Goal: Contribute content: Contribute content

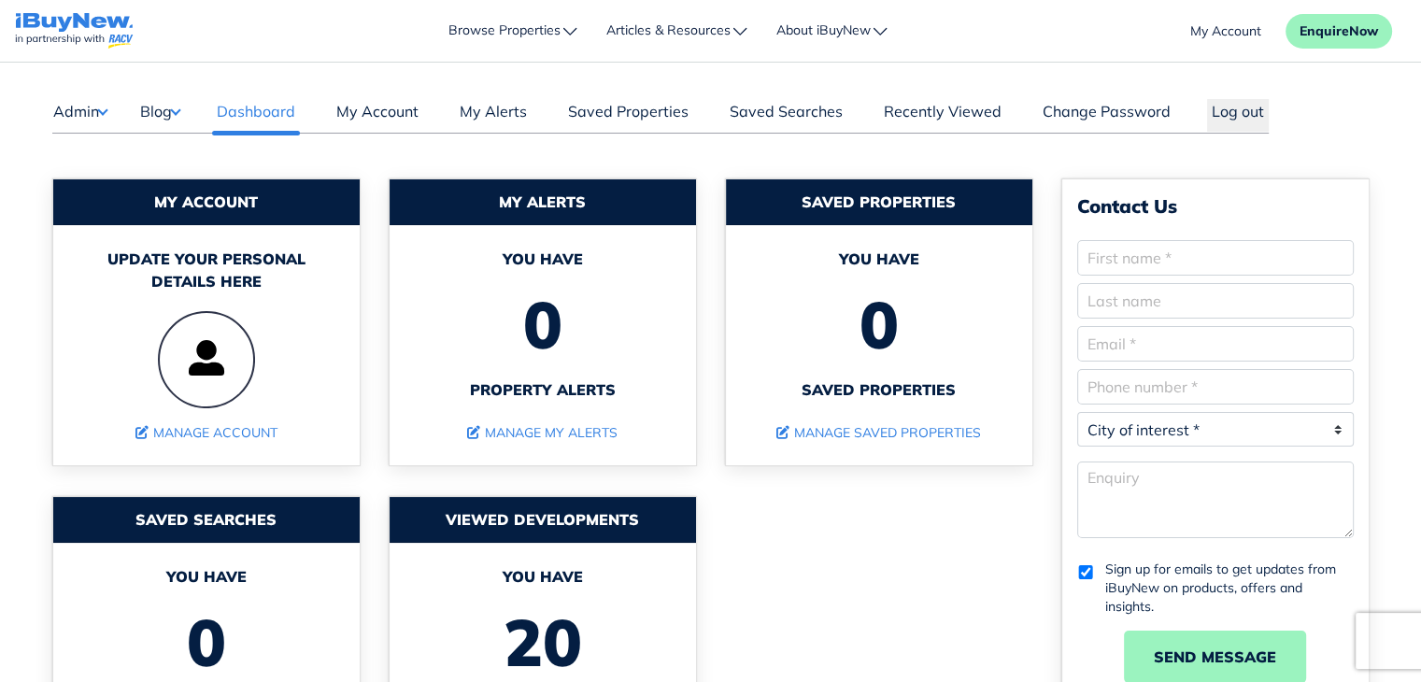
click at [161, 114] on button "Blog" at bounding box center [159, 111] width 41 height 24
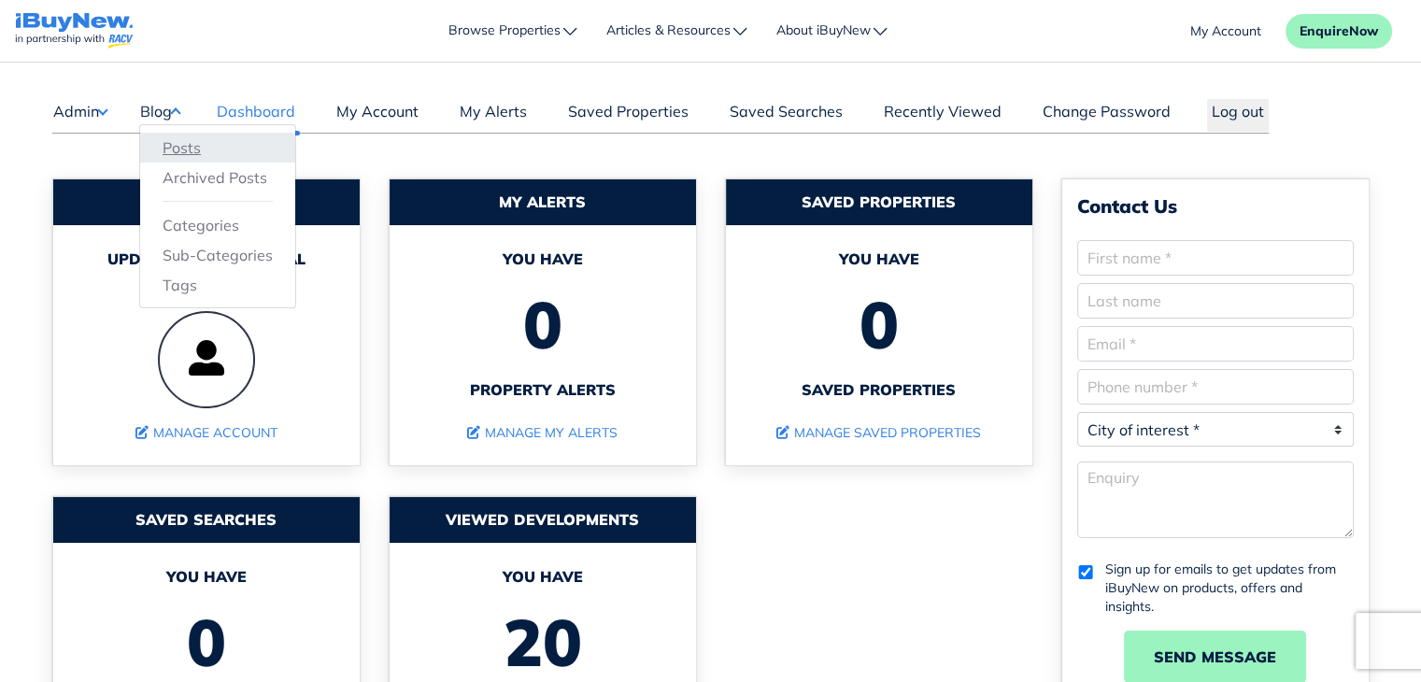
click at [187, 149] on link "Posts" at bounding box center [218, 147] width 110 height 22
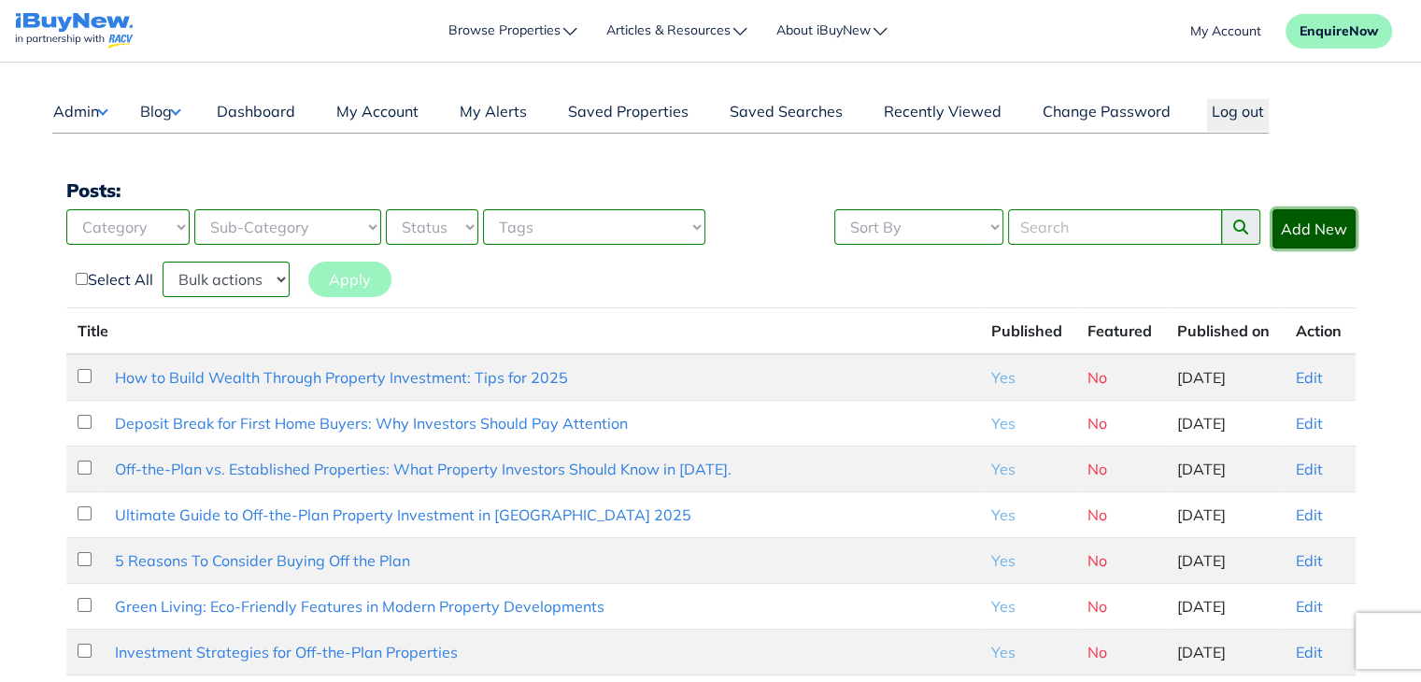
click at [1317, 238] on link "Add New" at bounding box center [1313, 228] width 83 height 39
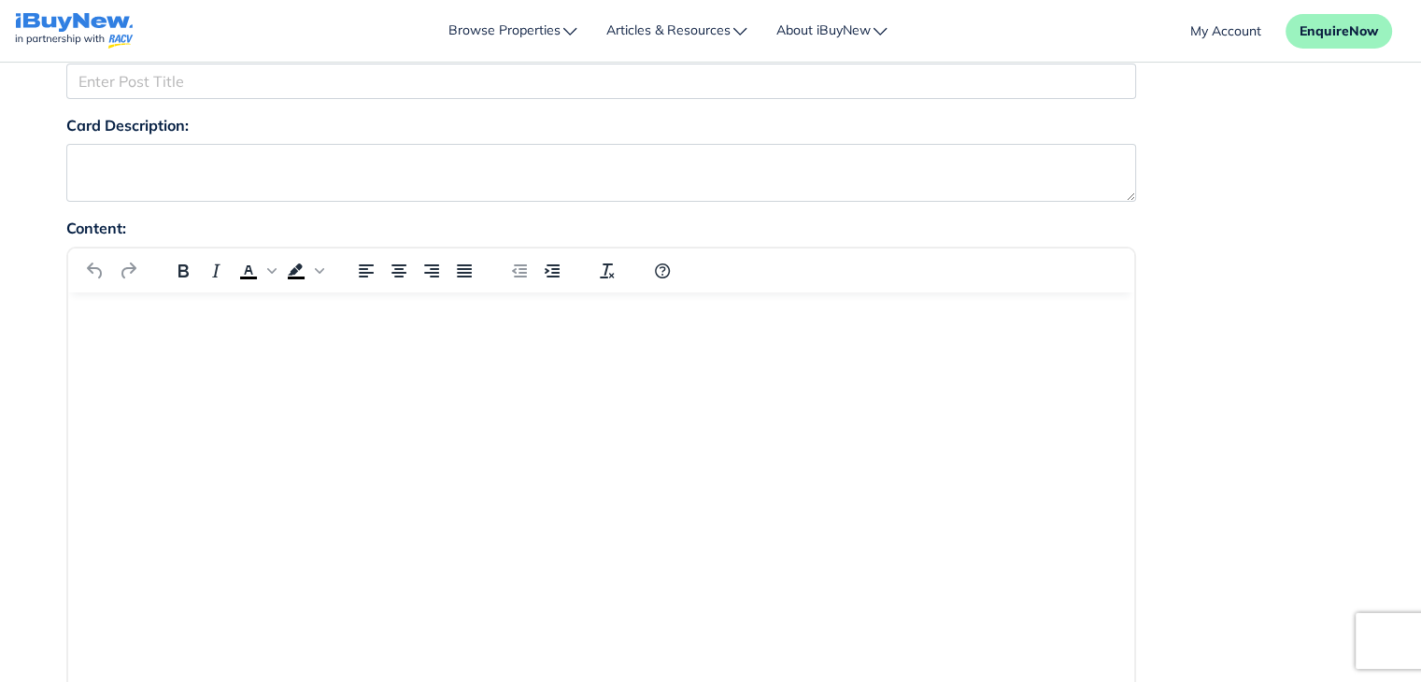
drag, startPoint x: 1434, startPoint y: 121, endPoint x: 1434, endPoint y: 162, distance: 41.1
click at [1242, 468] on div "Content: p Build with" at bounding box center [710, 616] width 1317 height 792
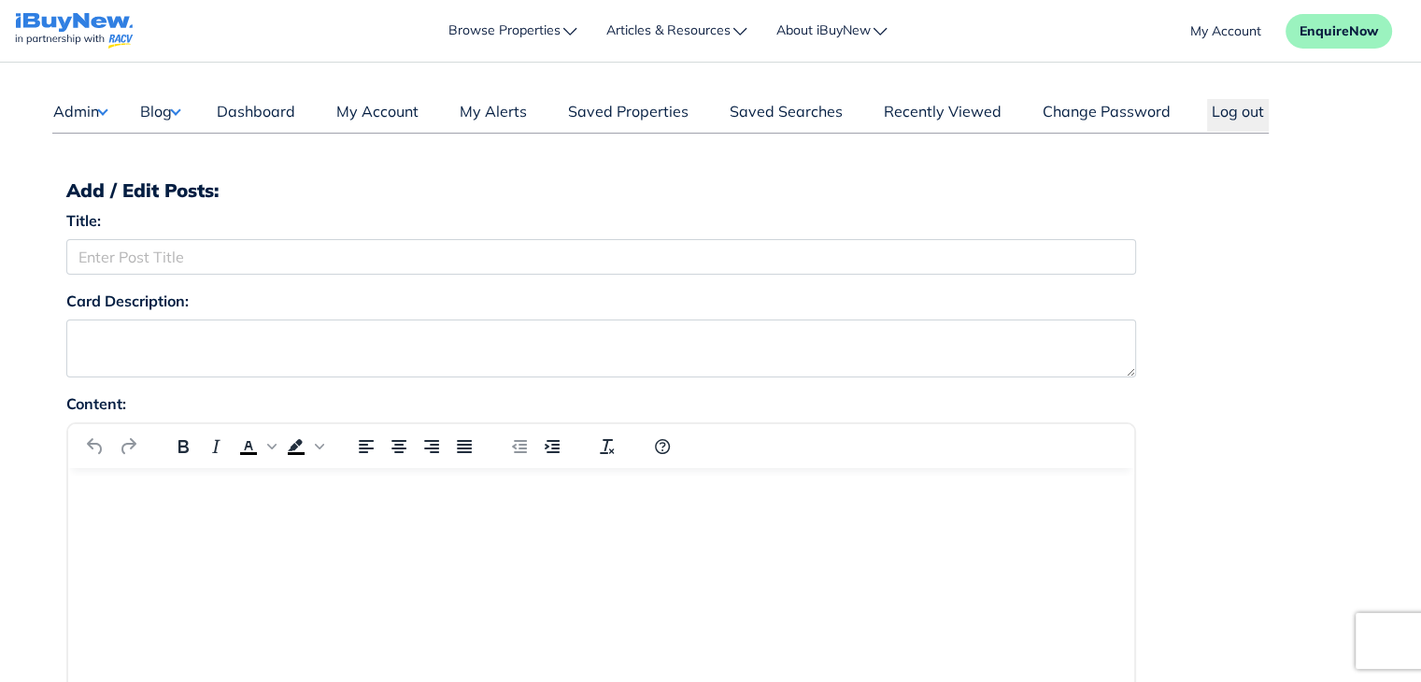
click at [180, 113] on button "Blog" at bounding box center [159, 111] width 41 height 24
click at [192, 144] on link "Posts" at bounding box center [218, 147] width 110 height 22
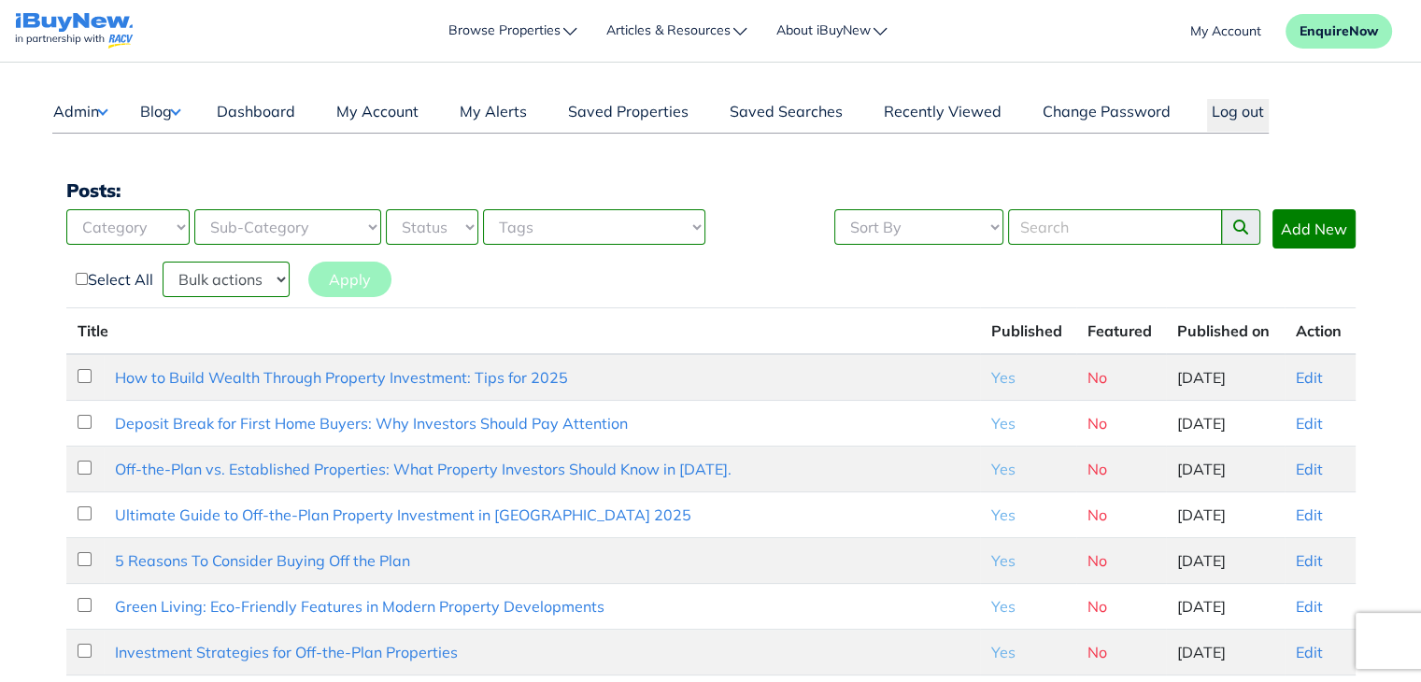
drag, startPoint x: 1315, startPoint y: 378, endPoint x: 1416, endPoint y: 379, distance: 100.9
click at [1329, 235] on link "Add New" at bounding box center [1313, 228] width 83 height 39
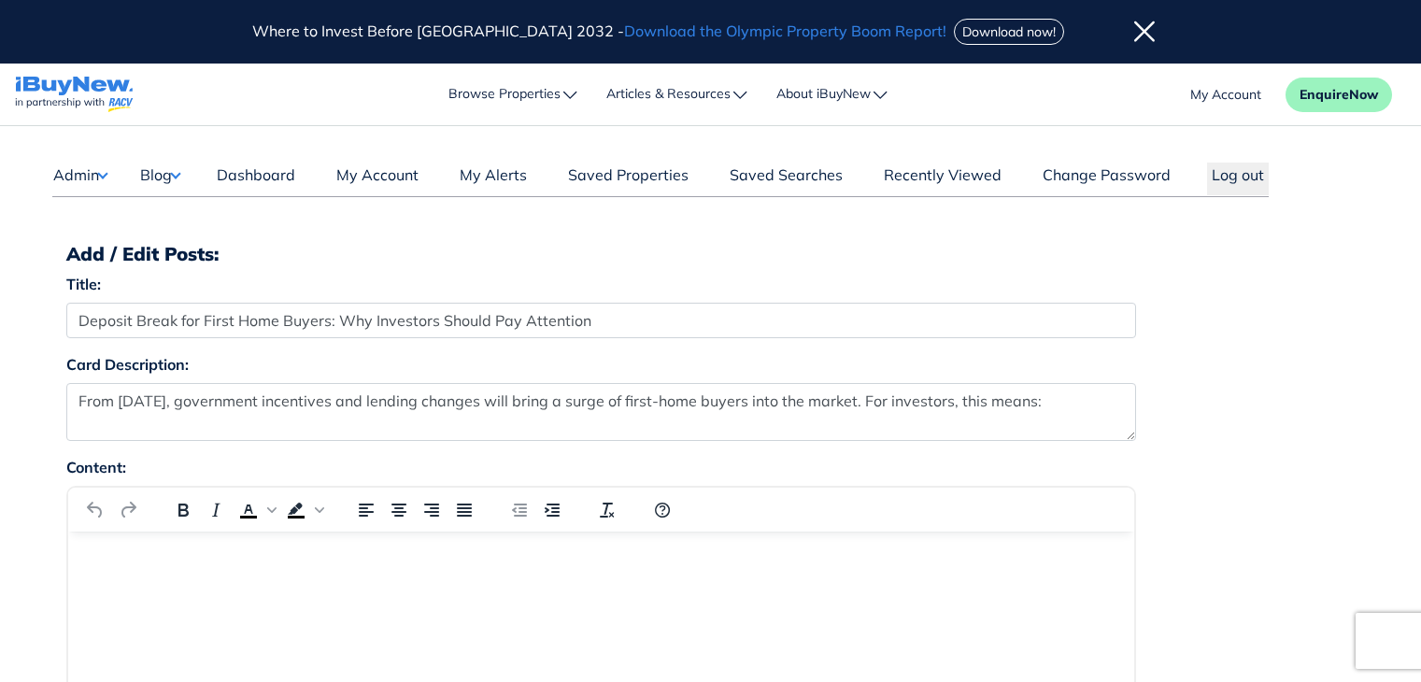
select select "4"
select select "17"
select select "1590"
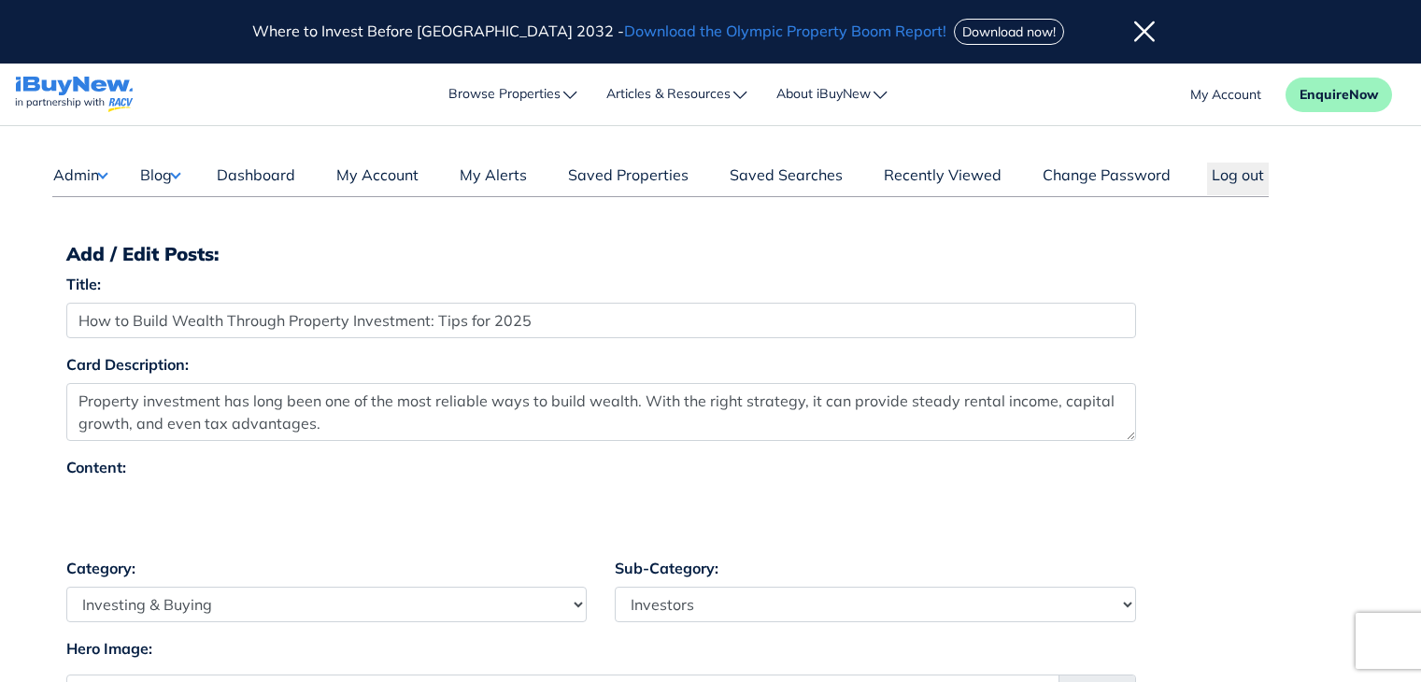
select select "4"
select select "17"
select select "1590"
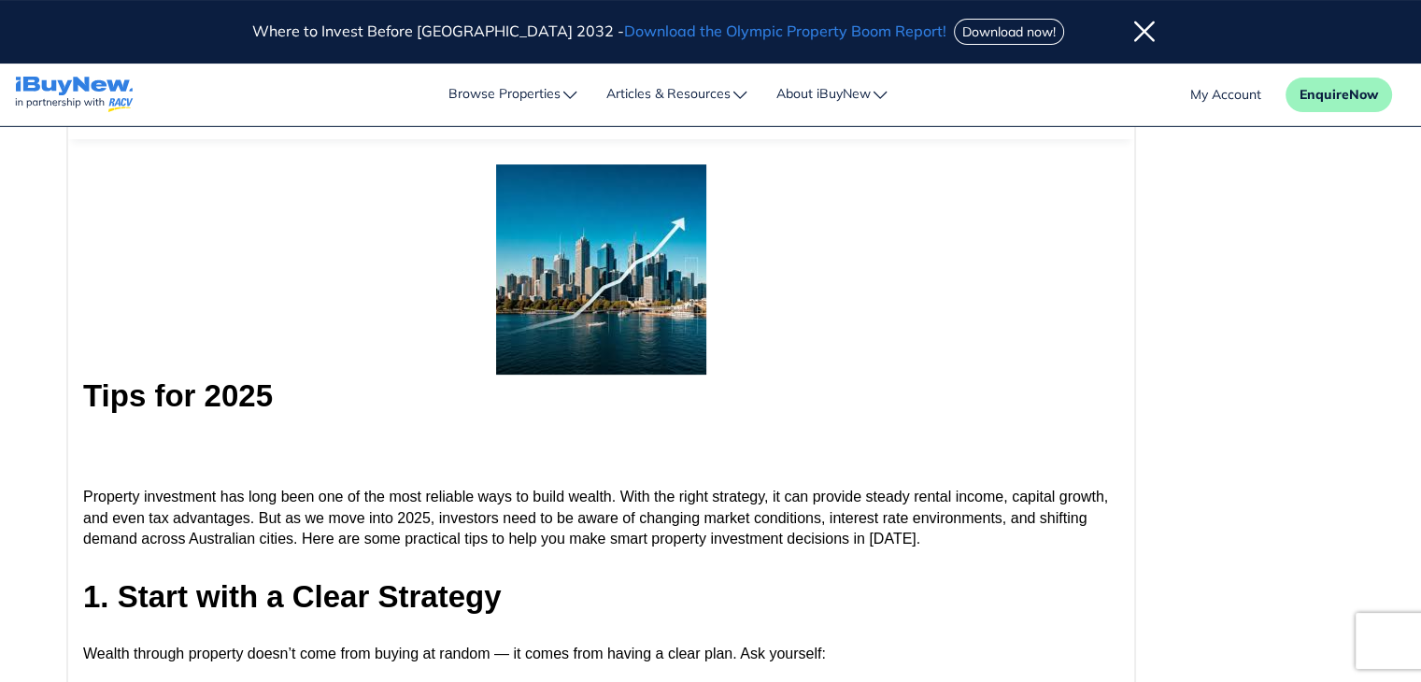
scroll to position [396, 0]
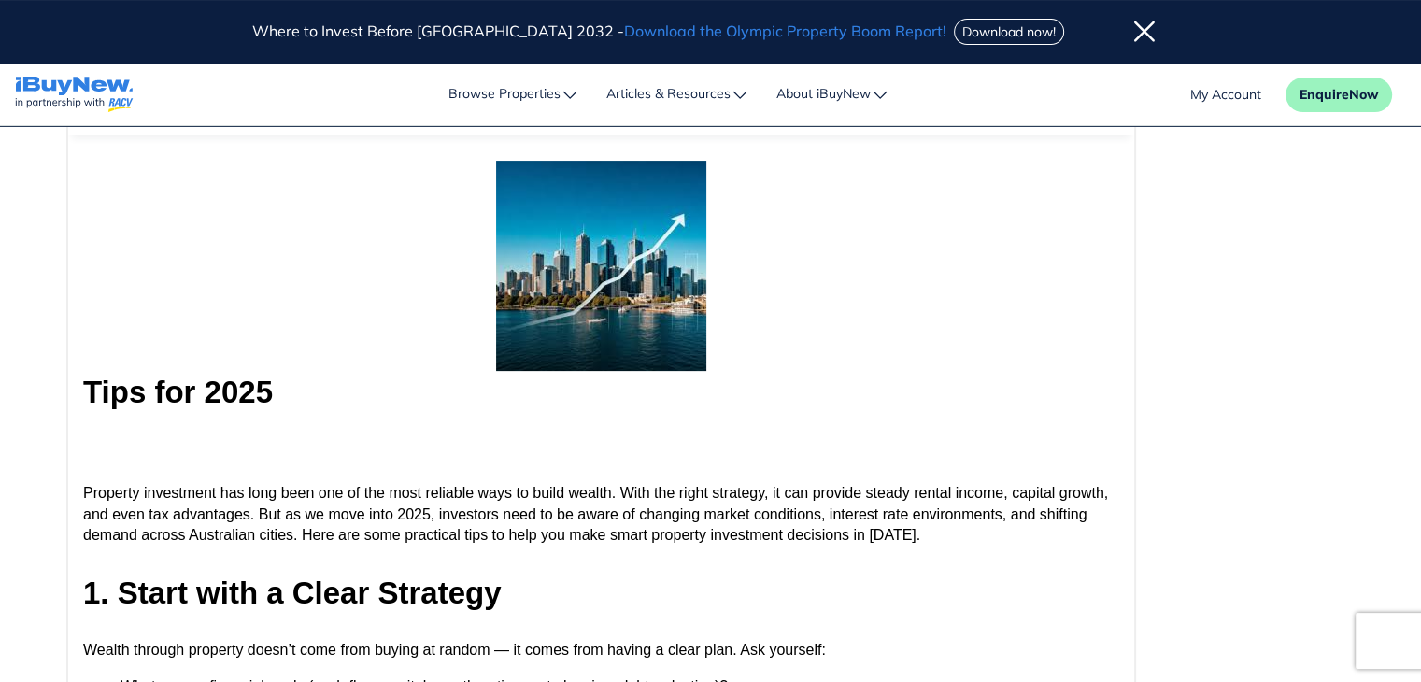
click at [1304, 399] on div "Content: h2 Build with" at bounding box center [710, 456] width 1317 height 792
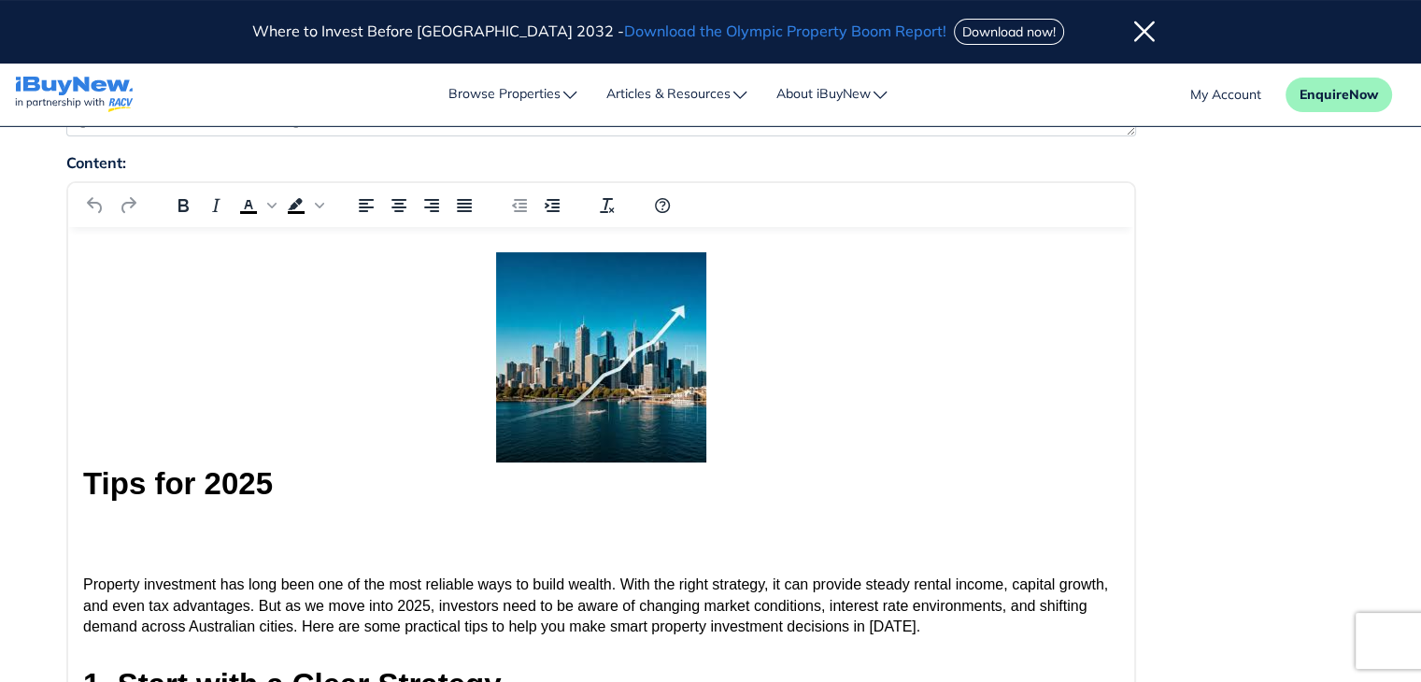
scroll to position [243, 0]
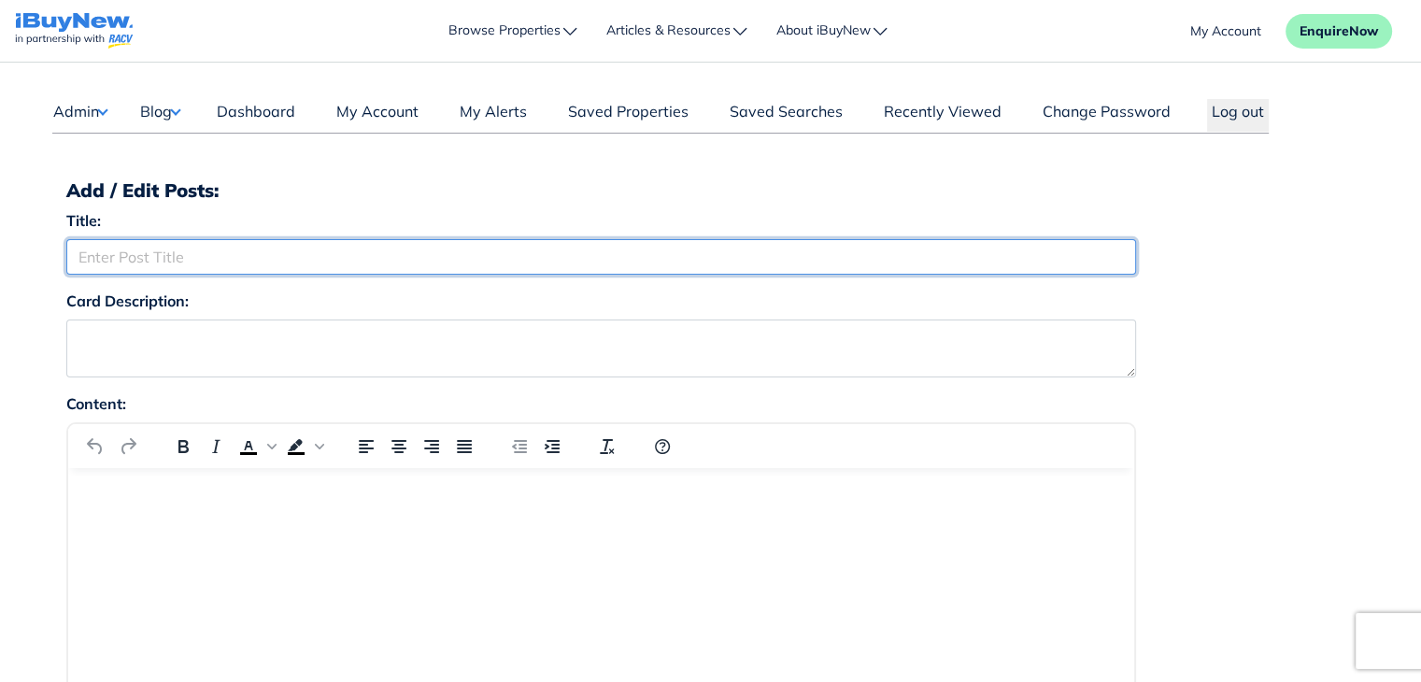
click at [330, 254] on input "Title:" at bounding box center [601, 257] width 1070 height 36
paste input "Maximising Your Returns: A Guide to Investing in Off-the-Plan Properties in Mel…"
type input "Maximising Your Returns: A Guide to Investing in Off-the-Plan Properties in Mel…"
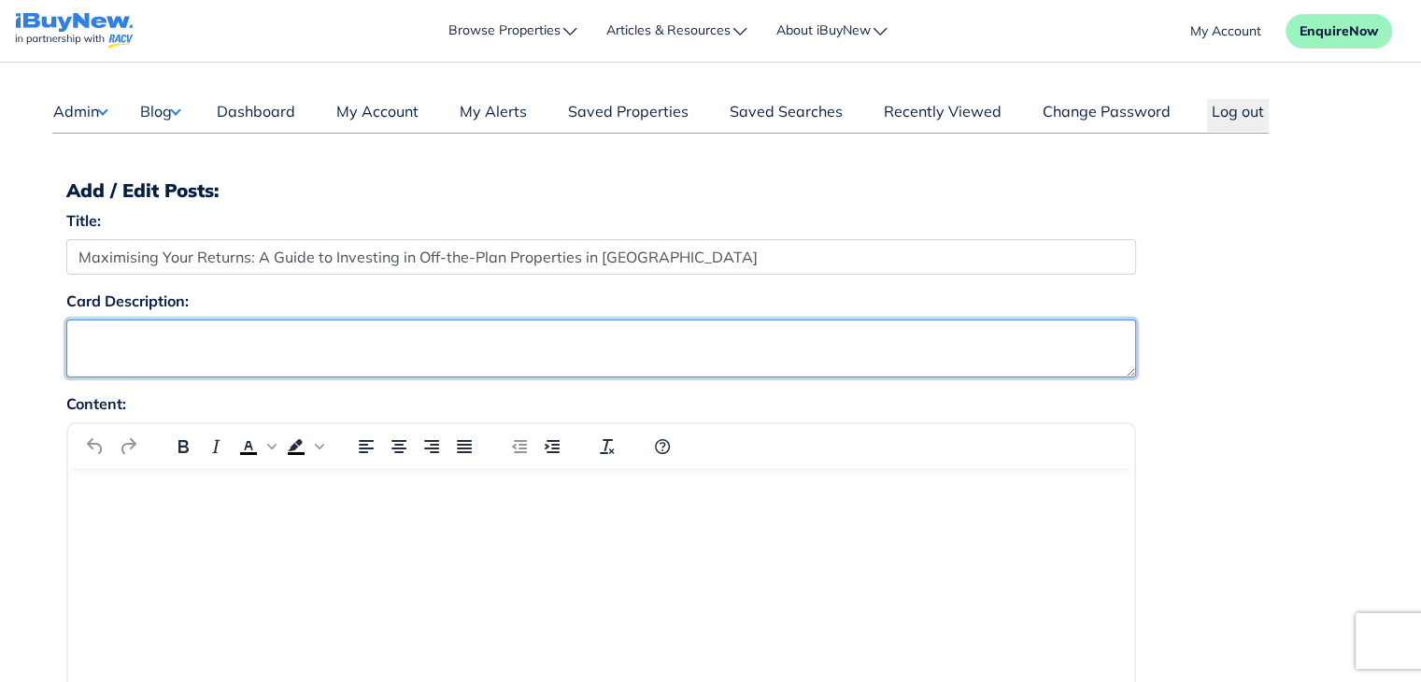
click at [463, 341] on textarea "Card Description:" at bounding box center [601, 349] width 1070 height 58
paste textarea "Investing in property has long been one of Australia’s most reliable wealth-bui…"
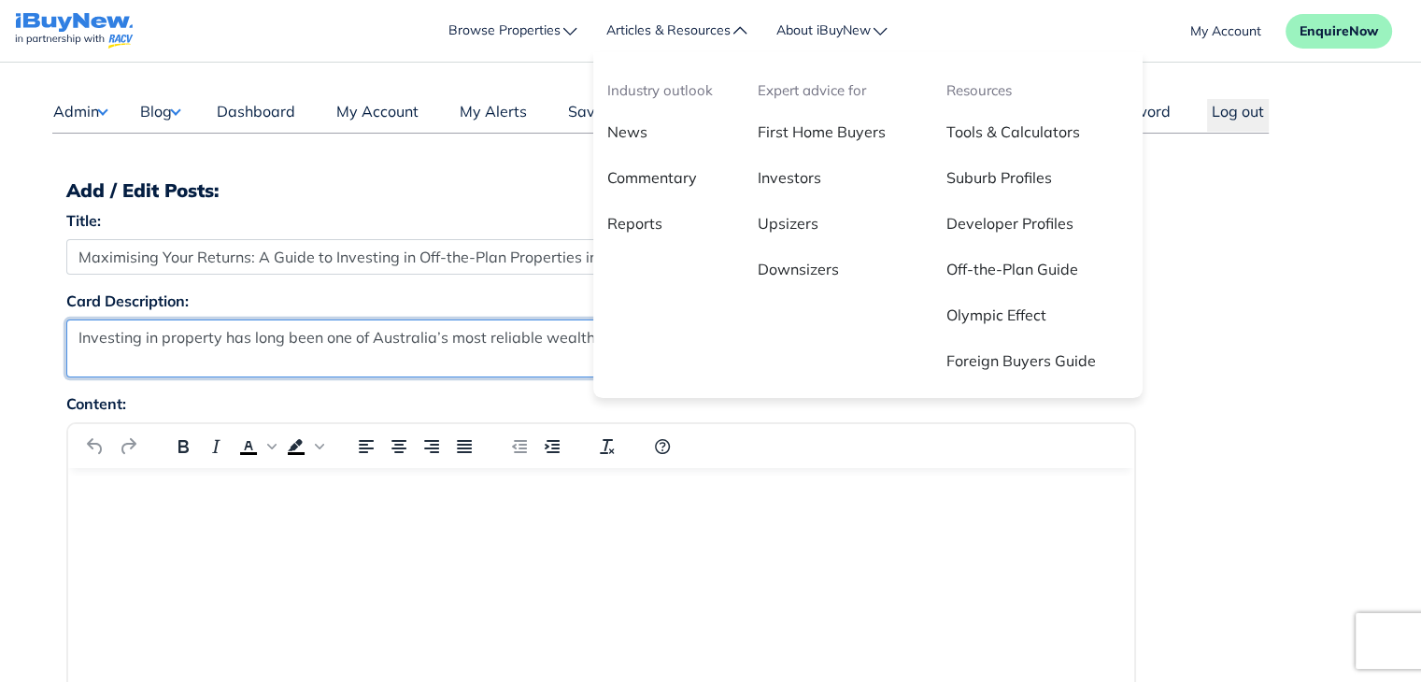
type textarea "Investing in property has long been one of Australia’s most reliable wealth-bui…"
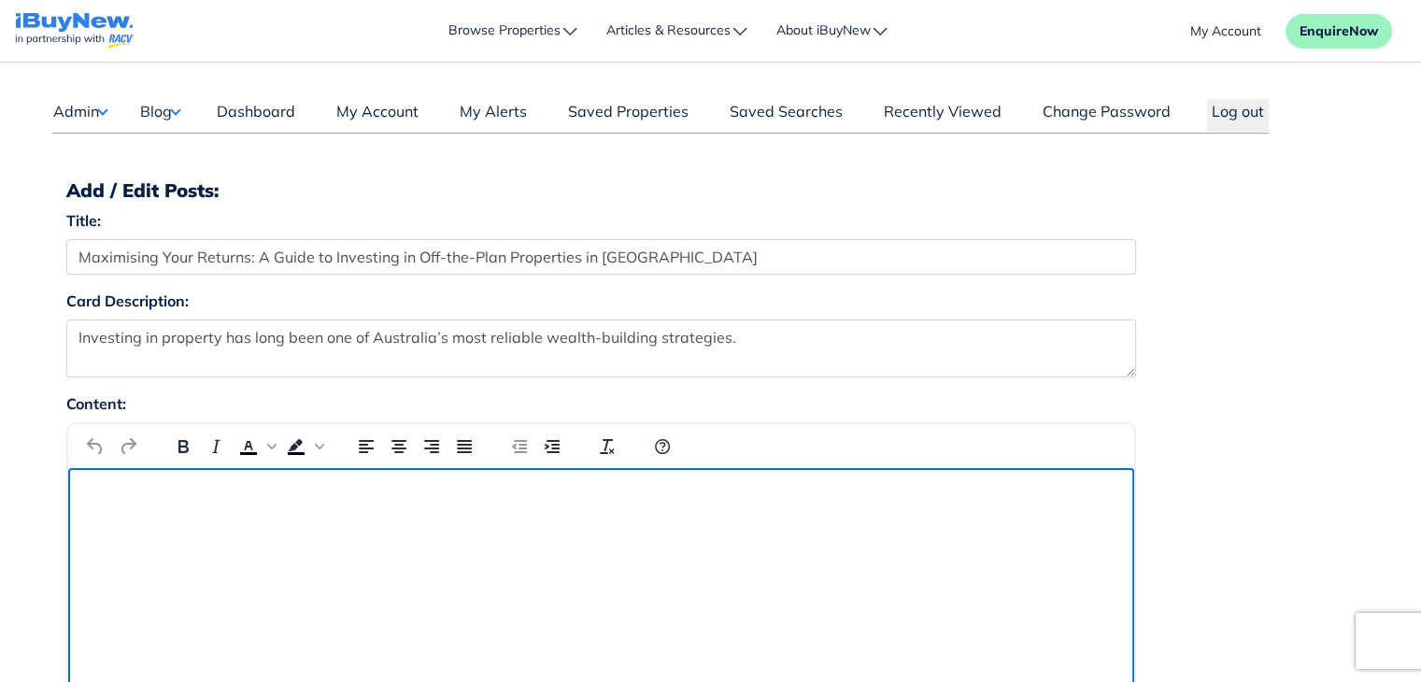
click at [633, 519] on html at bounding box center [600, 493] width 1066 height 50
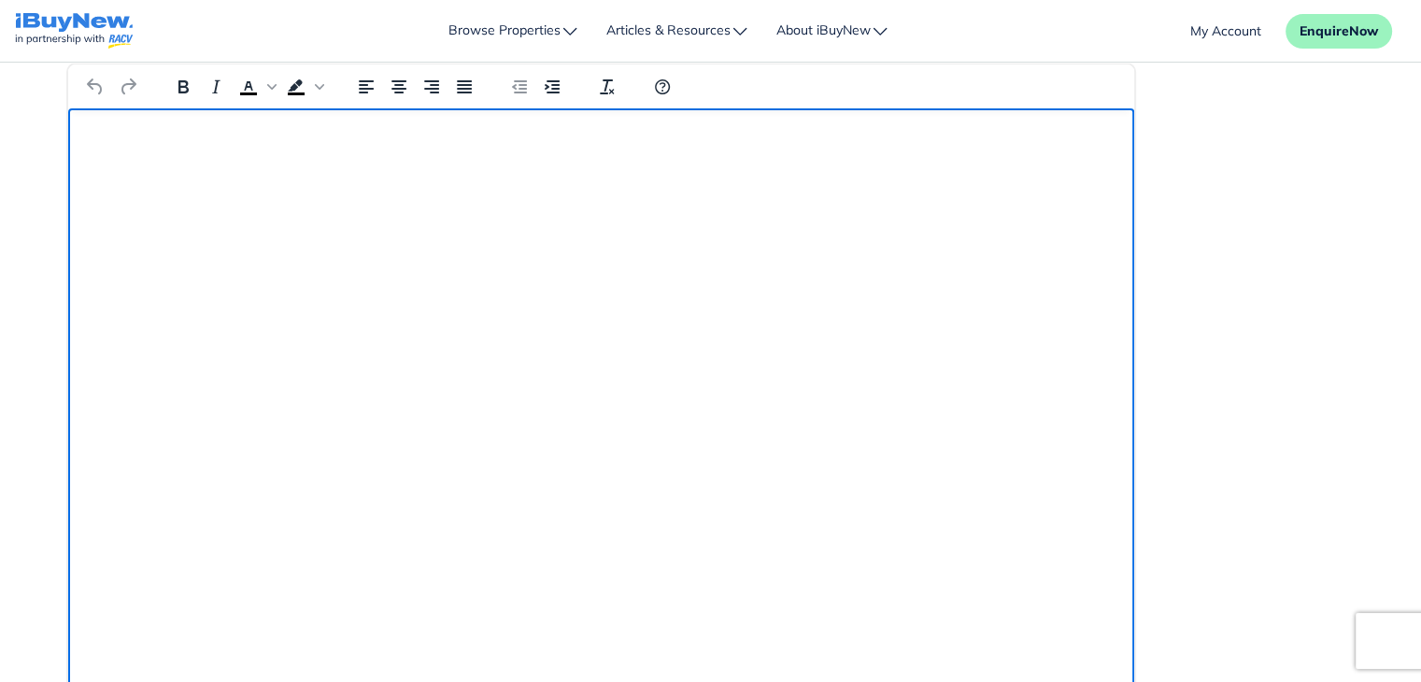
scroll to position [368, 0]
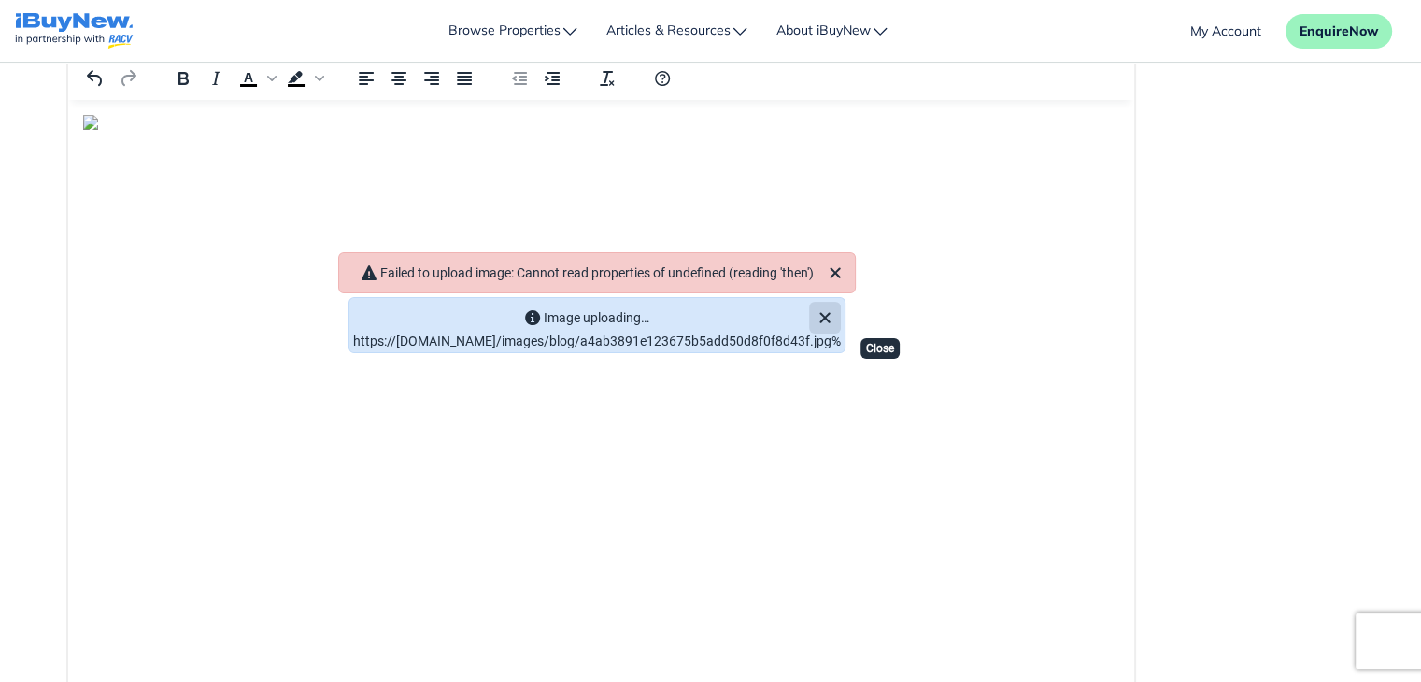
click at [836, 306] on icon "Close" at bounding box center [825, 317] width 22 height 22
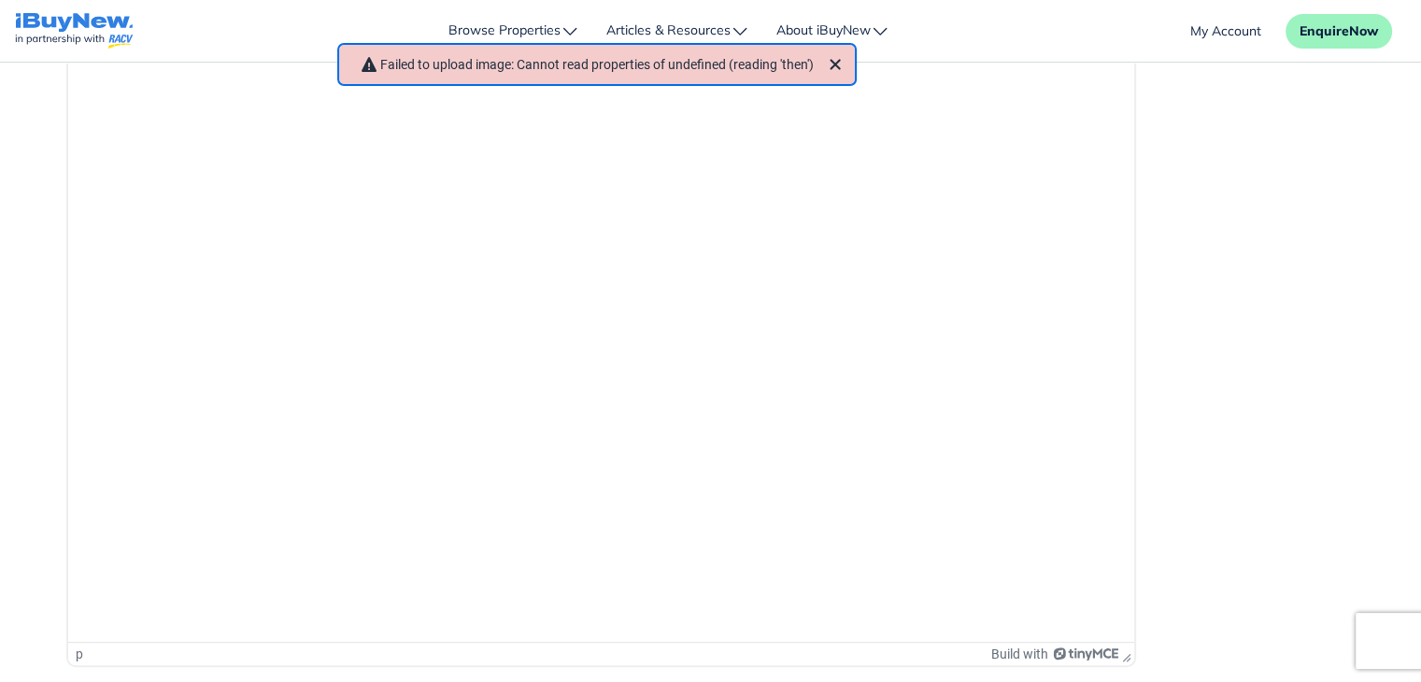
scroll to position [511, 0]
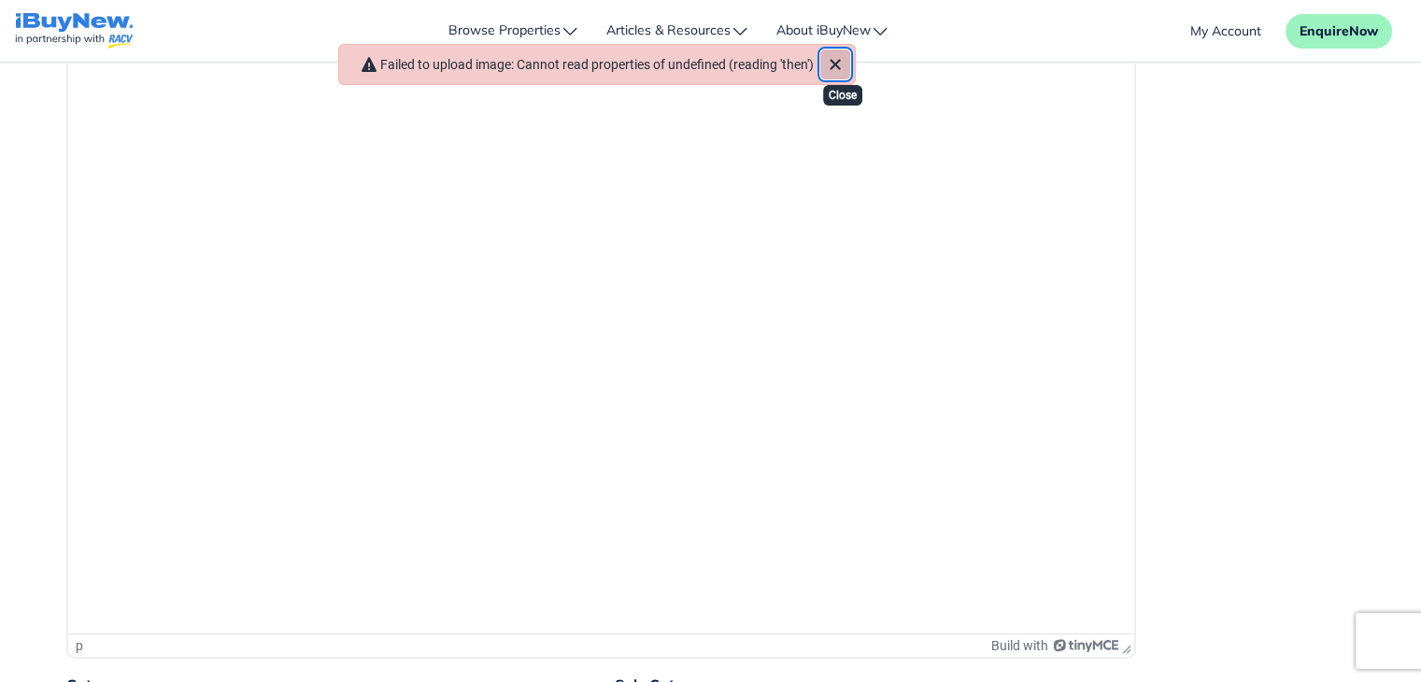
click at [840, 63] on icon "Close" at bounding box center [835, 64] width 10 height 10
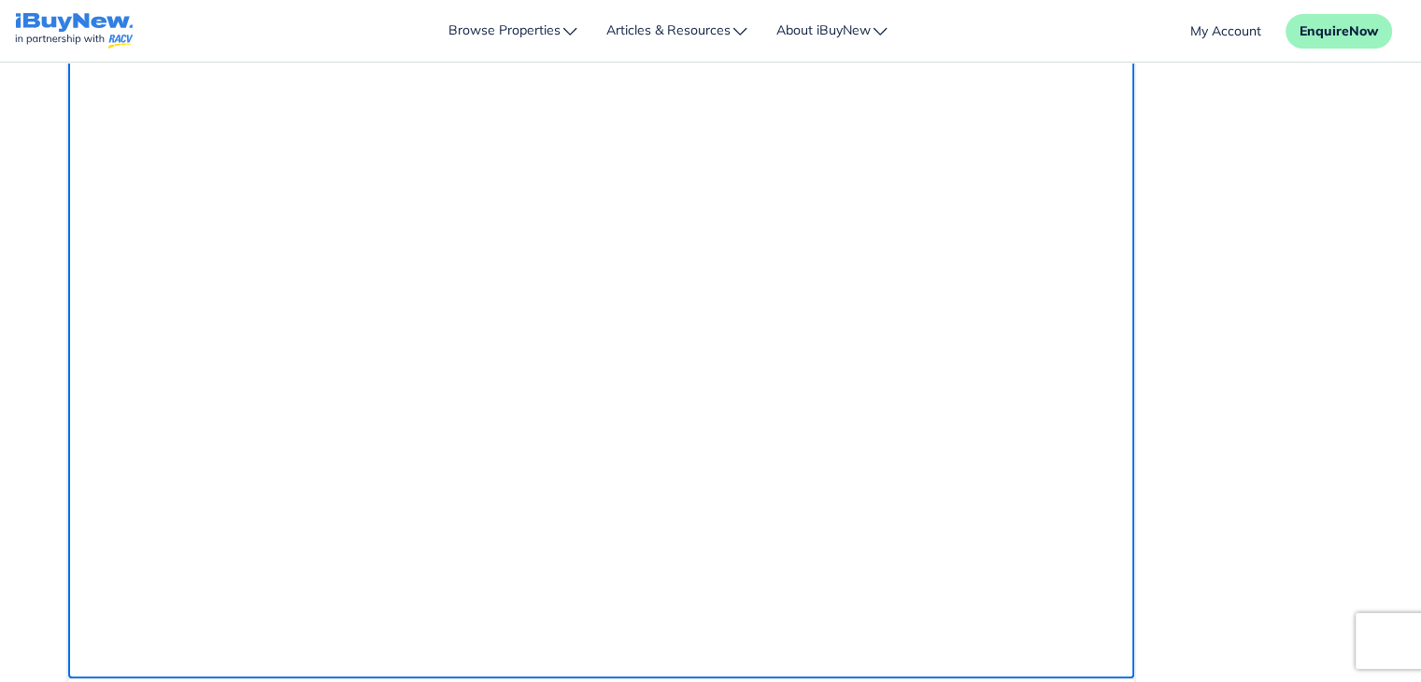
scroll to position [0, 158]
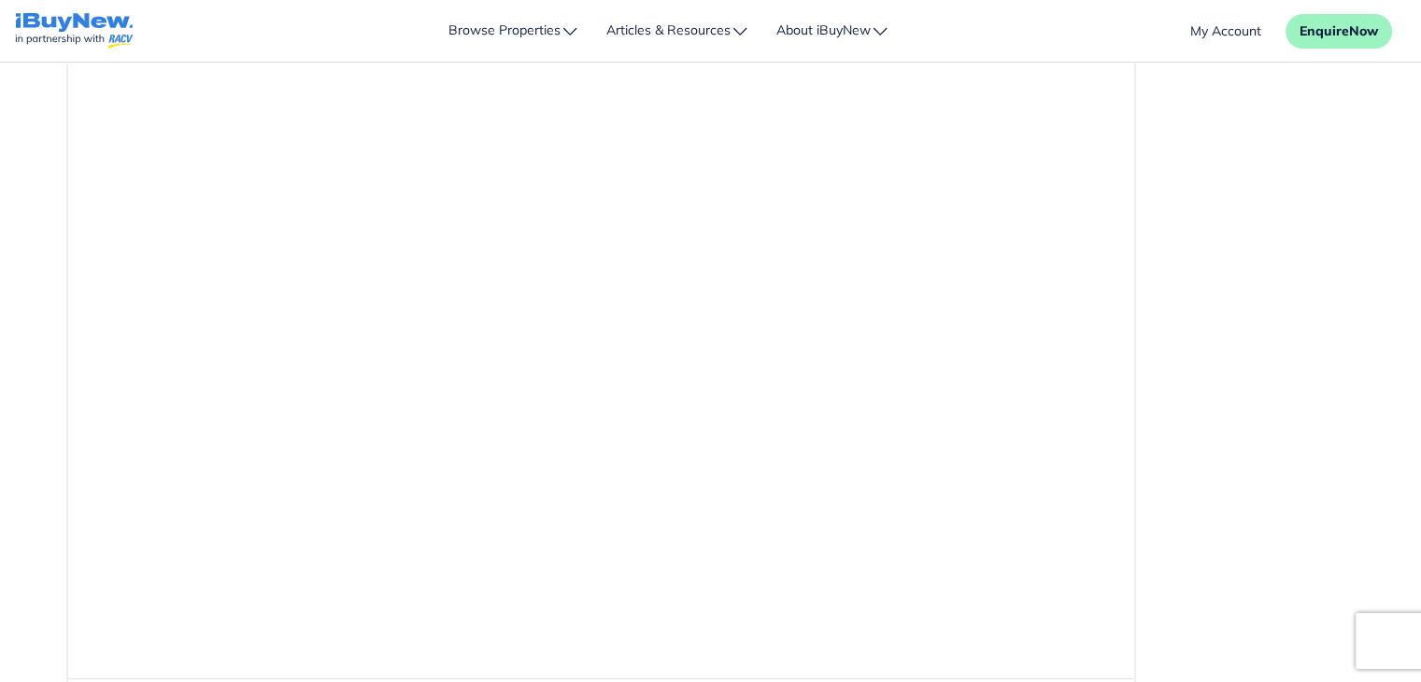
click at [1354, 251] on div "Content: p Build with" at bounding box center [710, 322] width 1317 height 792
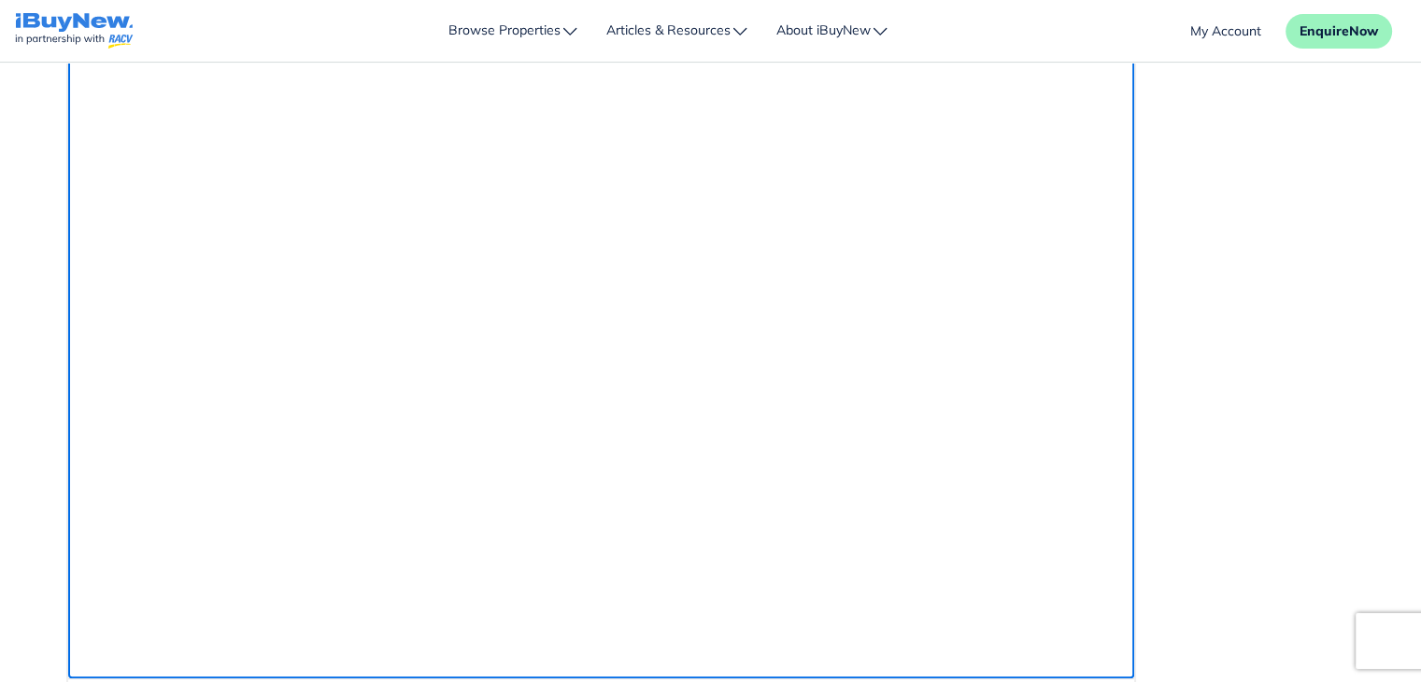
scroll to position [463, 0]
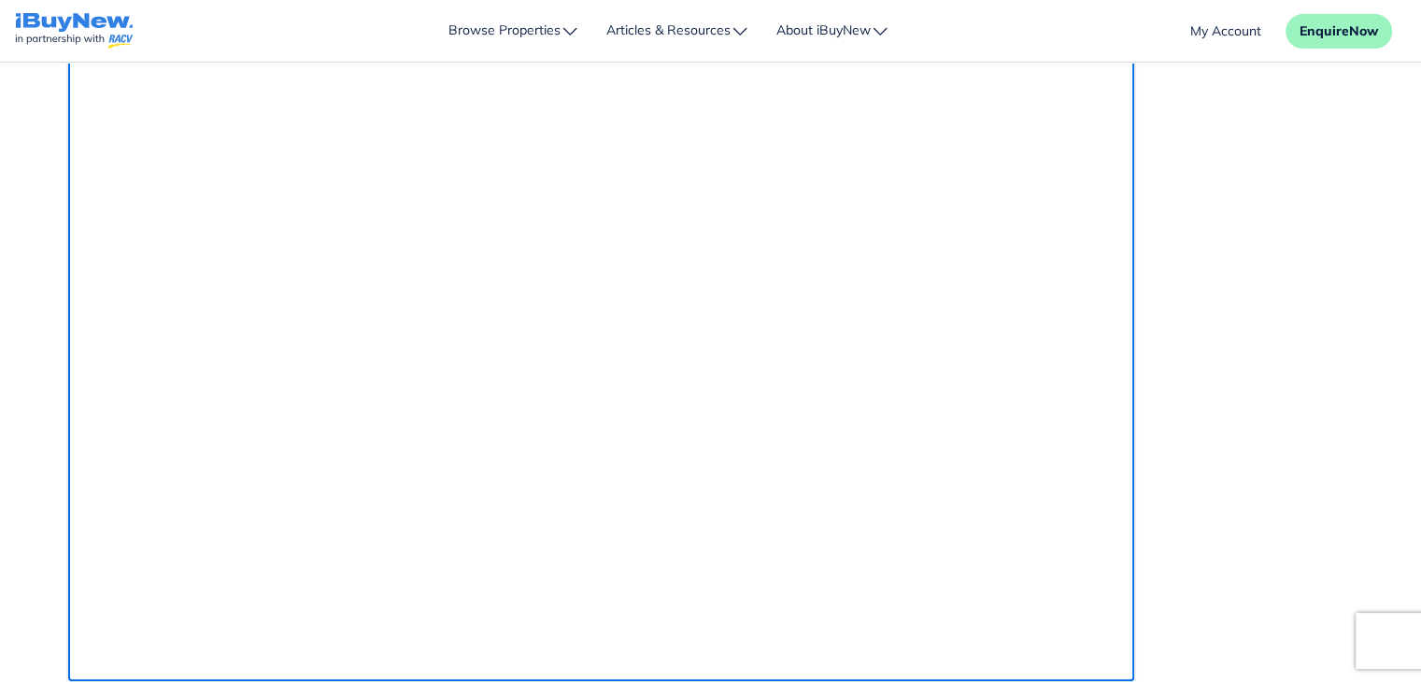
click at [97, 35] on img "Rich Text Area" at bounding box center [89, 27] width 15 height 15
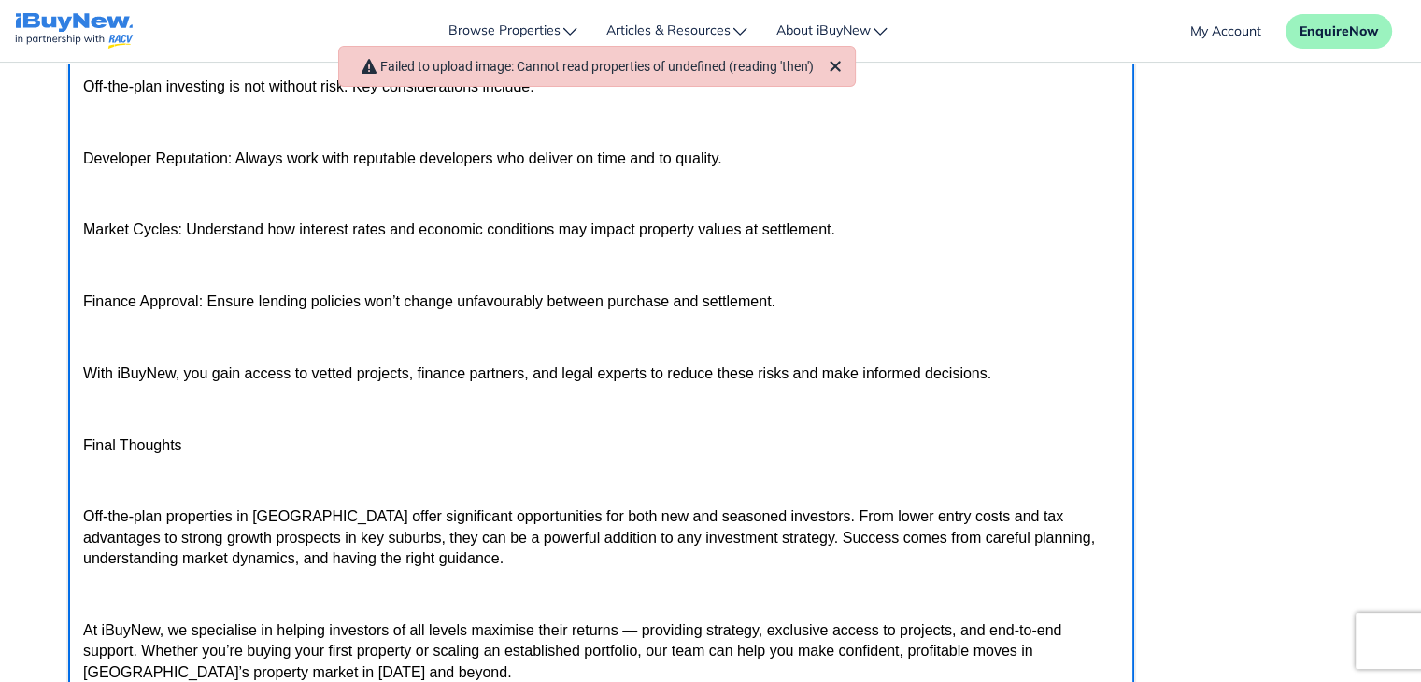
scroll to position [462, 0]
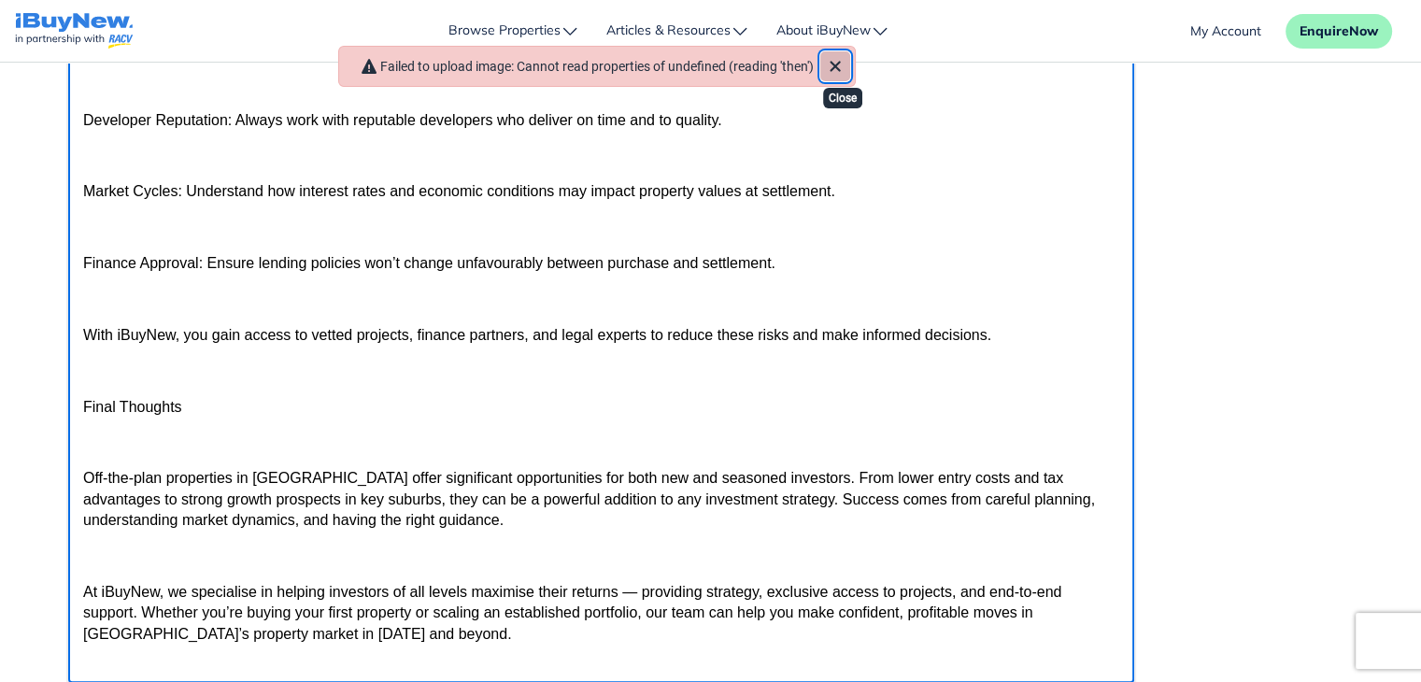
click at [840, 69] on icon "Close" at bounding box center [835, 67] width 10 height 10
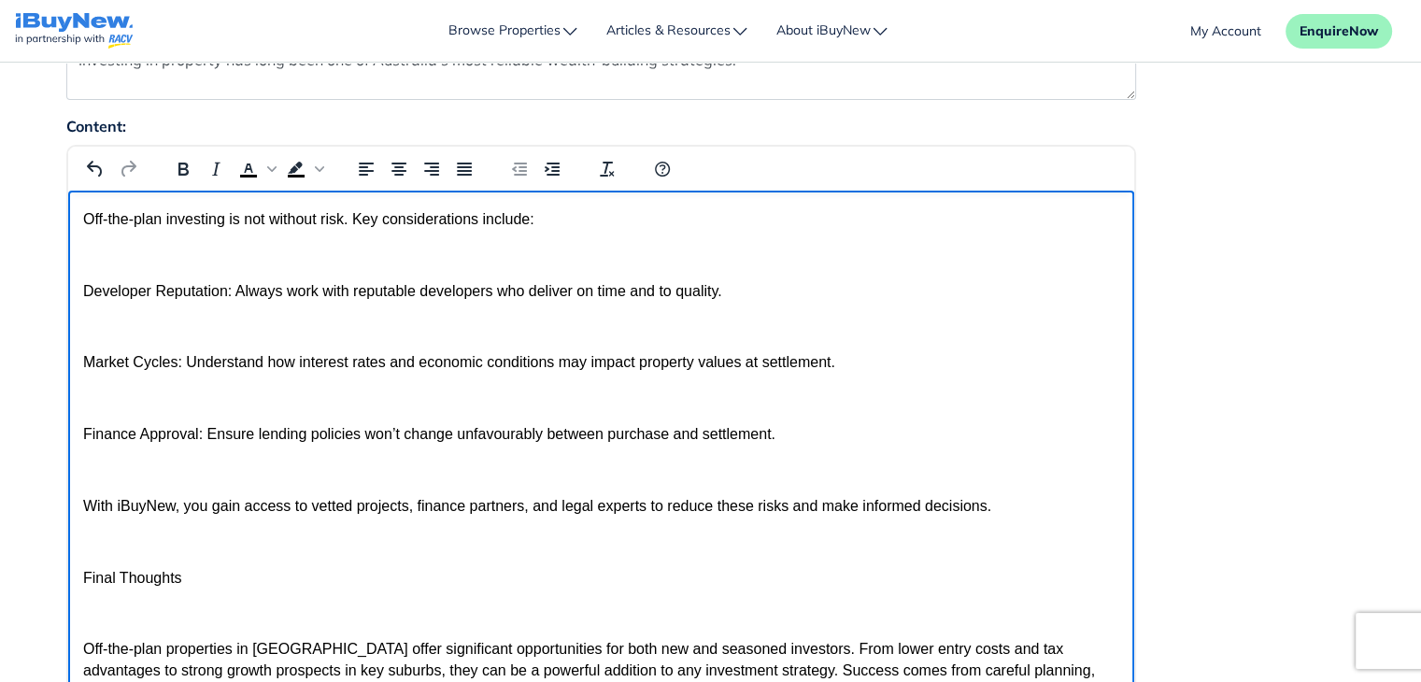
scroll to position [0, 0]
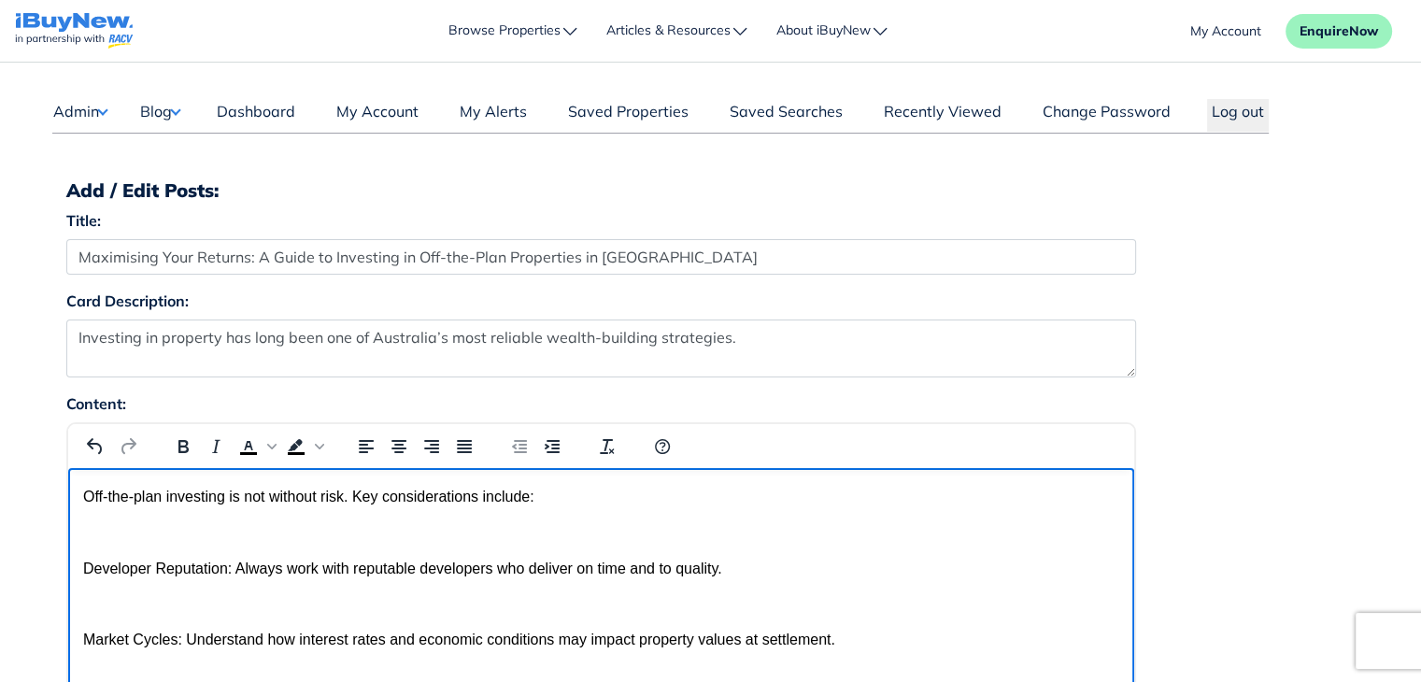
click at [945, 543] on p "Rich Text Area" at bounding box center [600, 532] width 1036 height 21
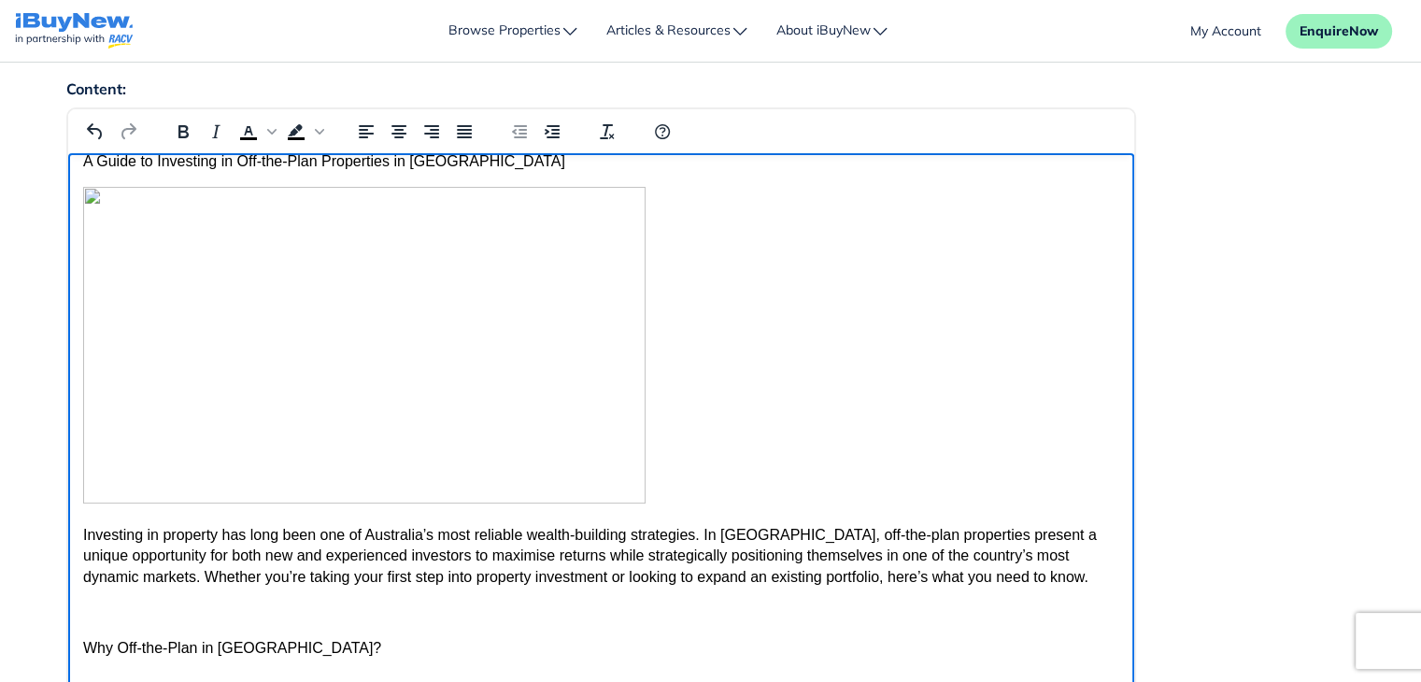
scroll to position [234, 0]
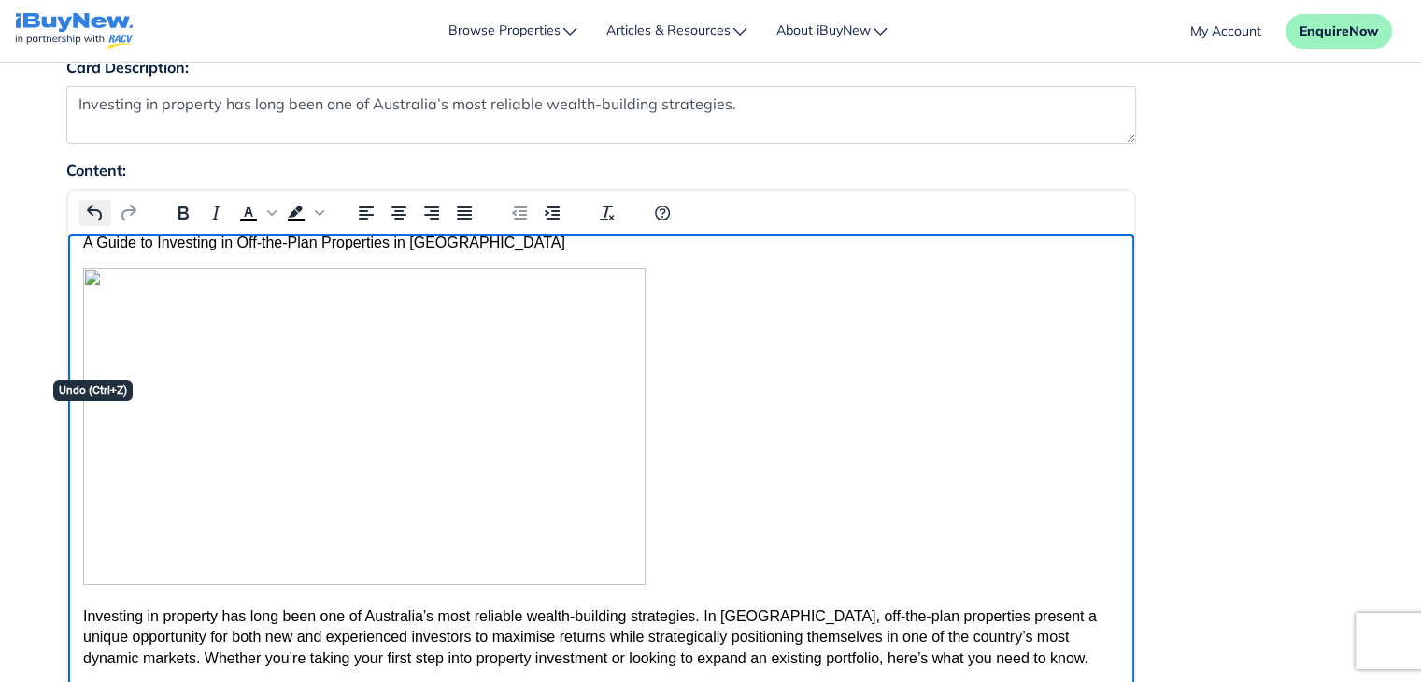
click at [95, 212] on icon "Undo" at bounding box center [95, 213] width 22 height 22
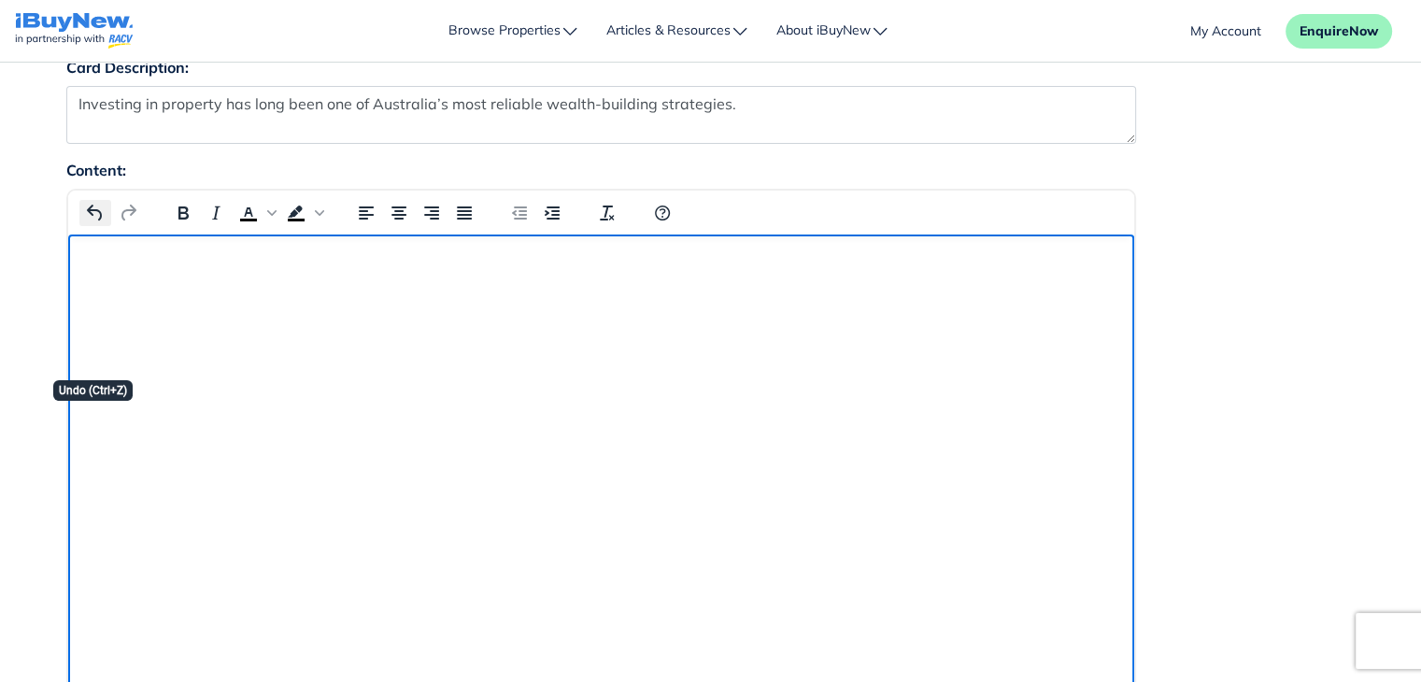
scroll to position [0, 0]
click at [638, 285] on html at bounding box center [600, 260] width 1066 height 50
click at [369, 285] on html at bounding box center [600, 260] width 1066 height 50
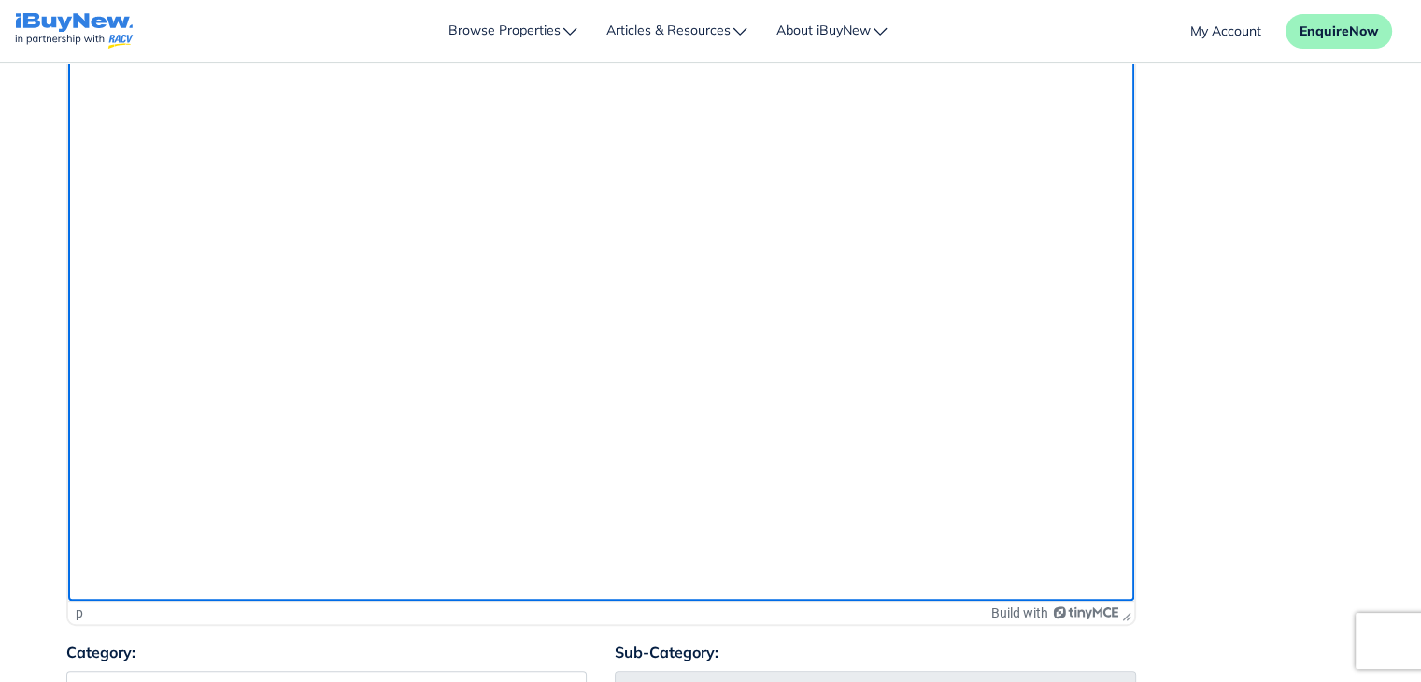
scroll to position [539, 0]
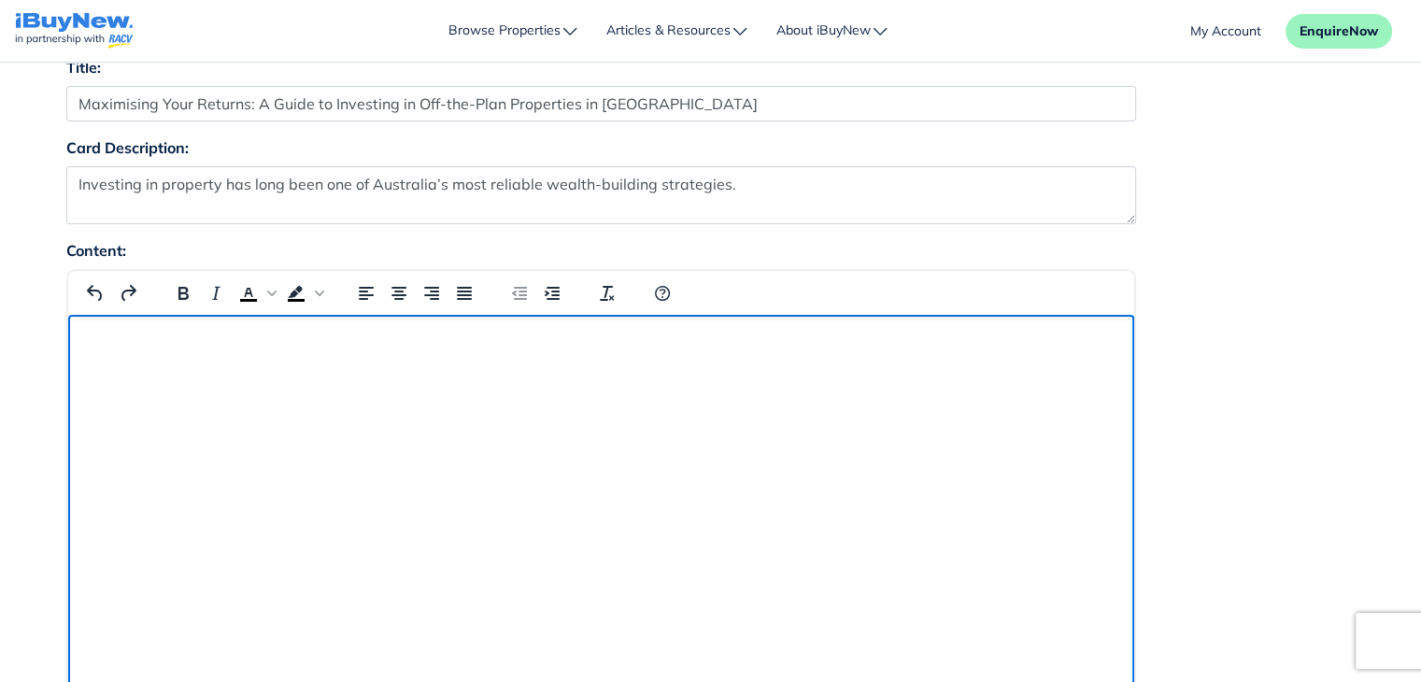
scroll to position [150, 0]
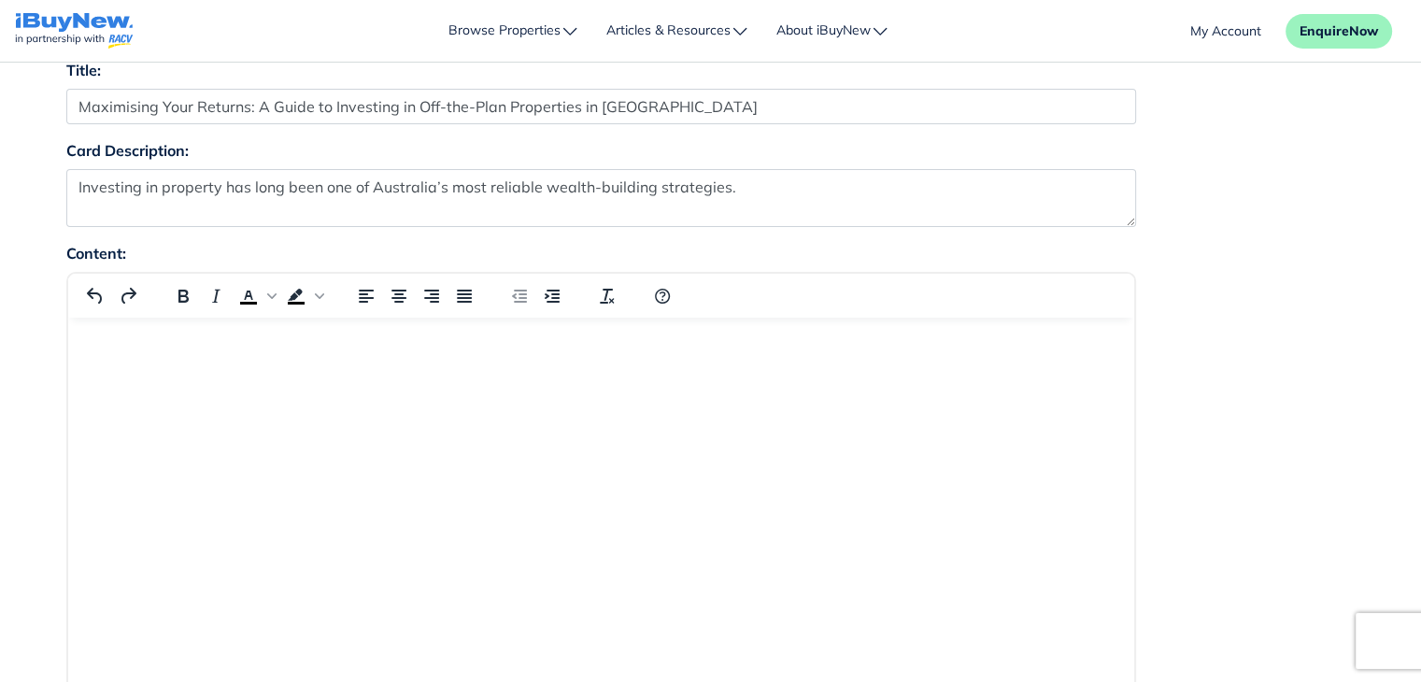
click at [1365, 383] on div "Content: p Build with" at bounding box center [710, 638] width 1317 height 792
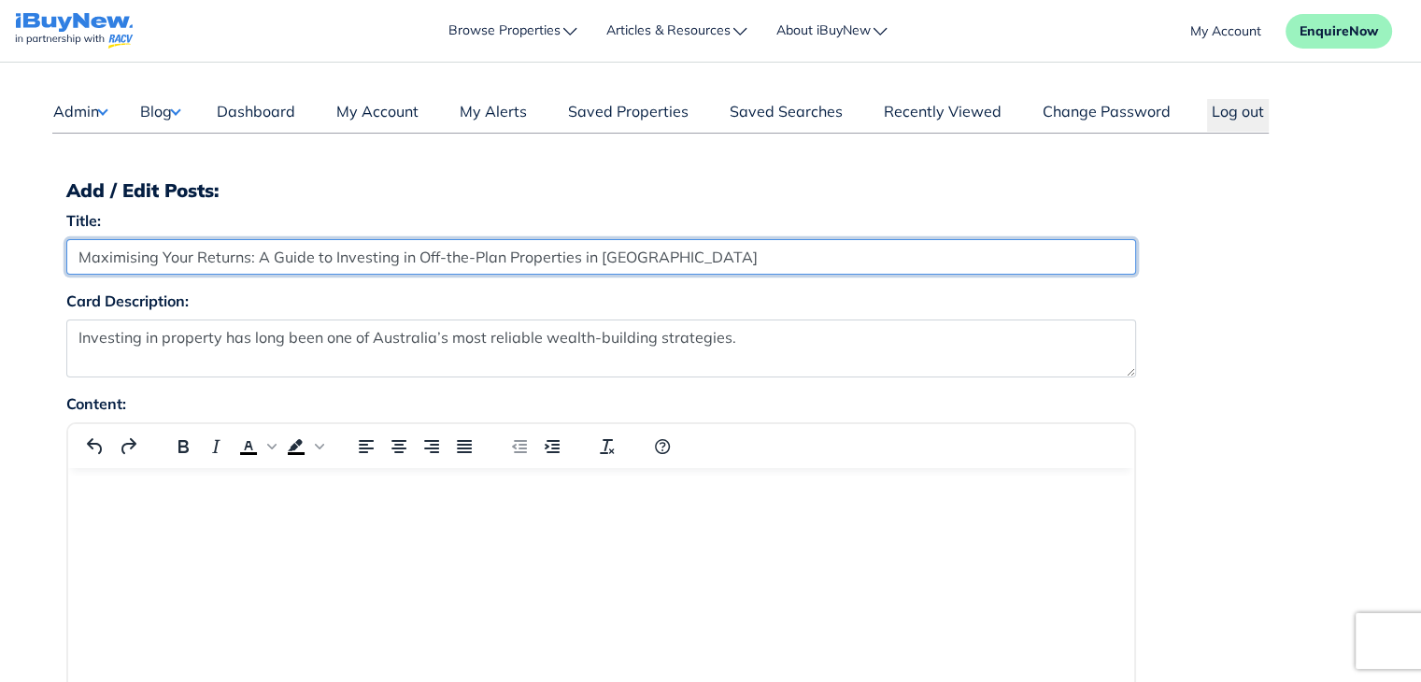
click at [726, 246] on input "Maximising Your Returns: A Guide to Investing in Off-the-Plan Properties in Mel…" at bounding box center [601, 257] width 1070 height 36
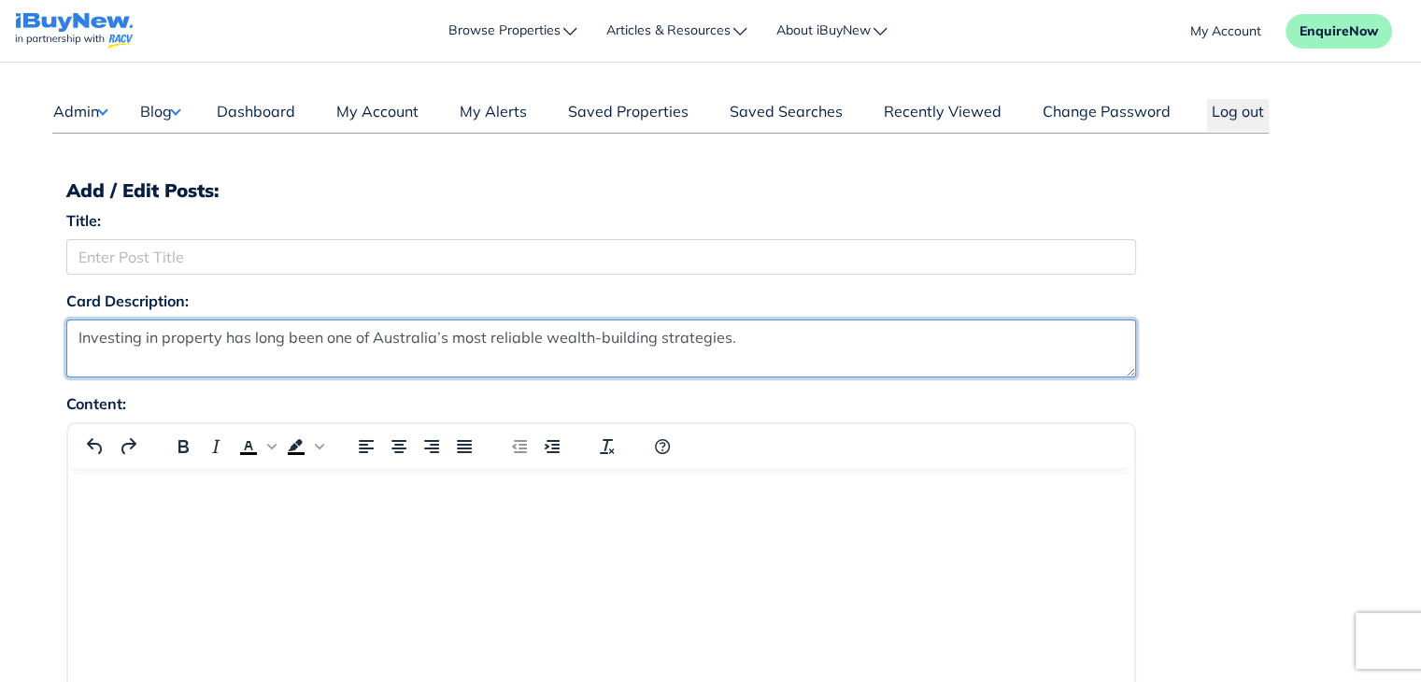
click at [759, 343] on textarea "Investing in property has long been one of Australia’s most reliable wealth-bui…" at bounding box center [601, 349] width 1070 height 58
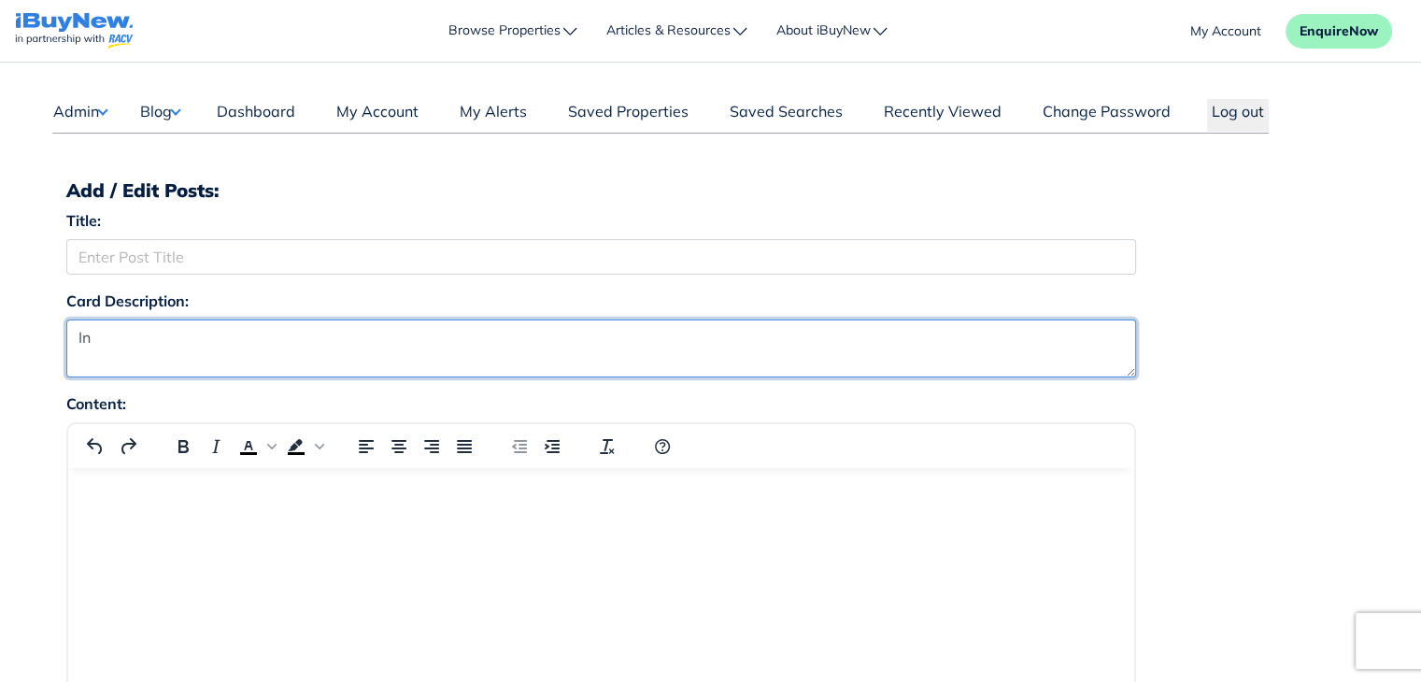
type textarea "I"
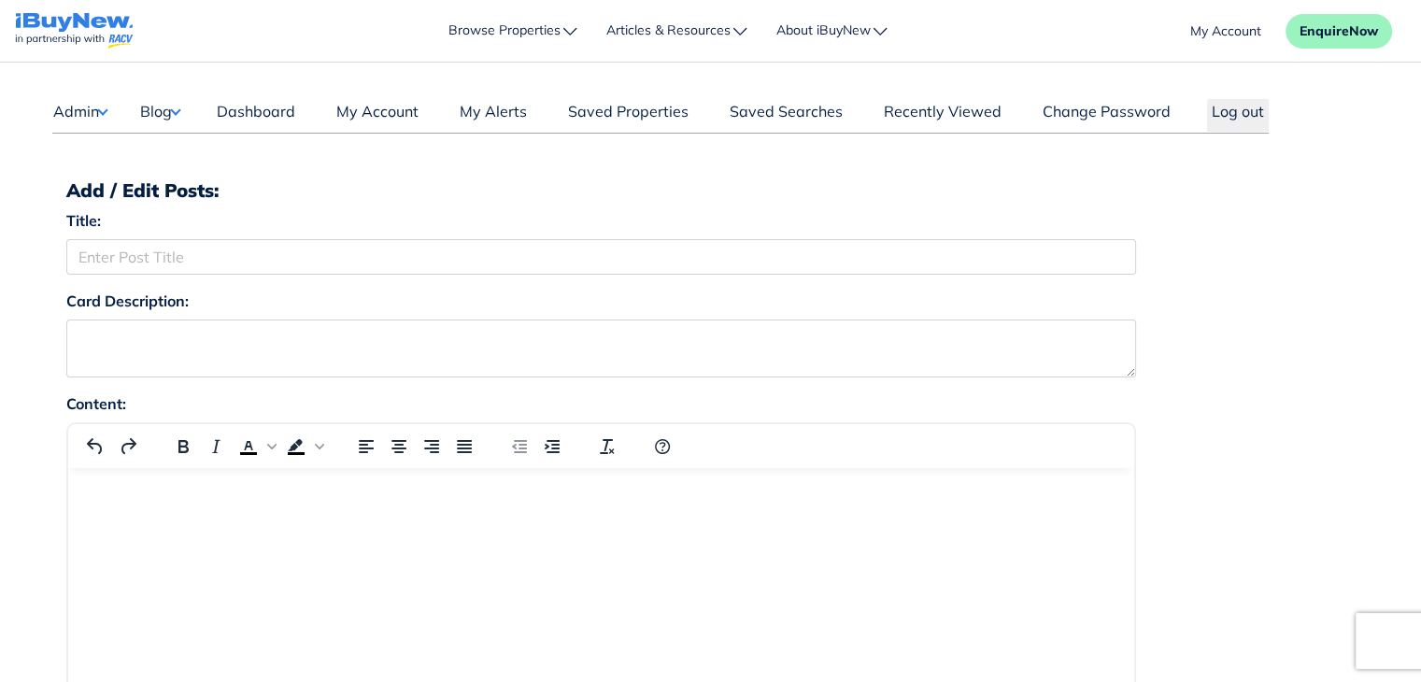
click at [1319, 280] on div "Title:" at bounding box center [710, 249] width 1317 height 80
click at [153, 110] on button "Blog" at bounding box center [159, 111] width 41 height 24
click at [1235, 105] on button "Log out" at bounding box center [1238, 115] width 62 height 33
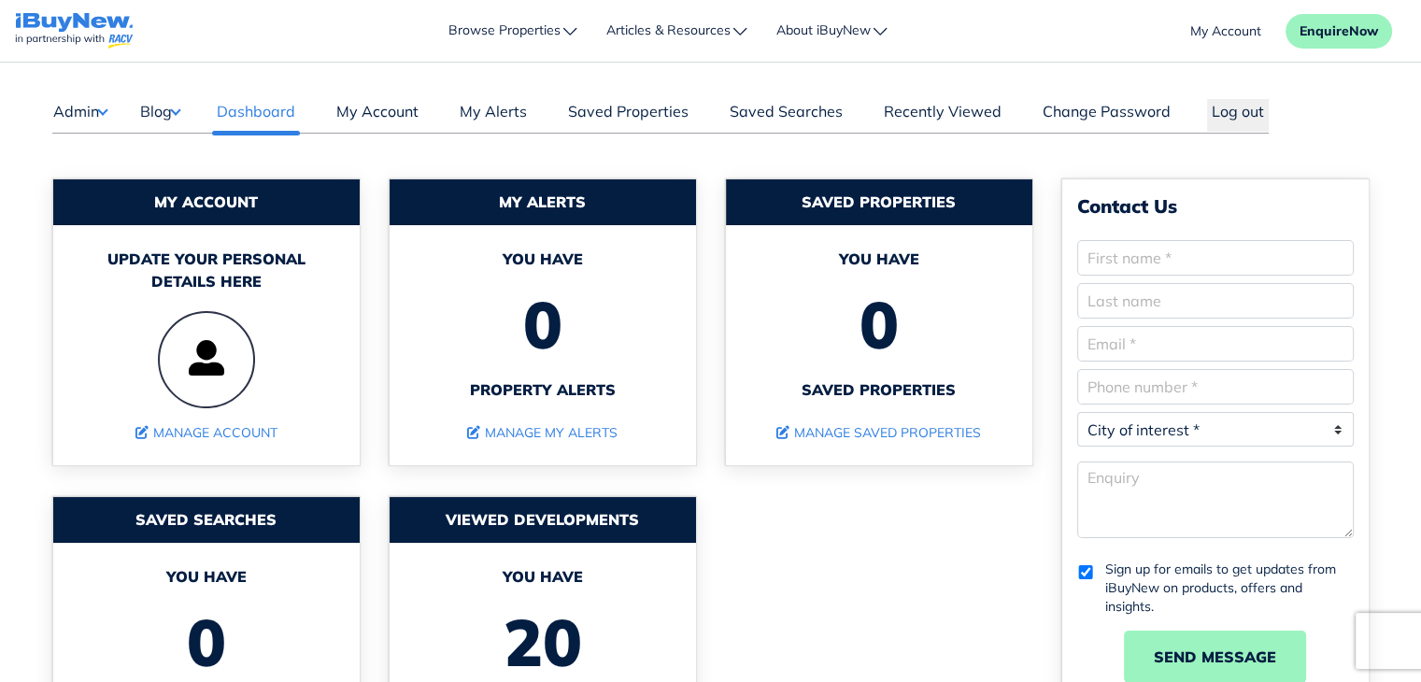
click at [172, 113] on button "Blog" at bounding box center [159, 111] width 41 height 24
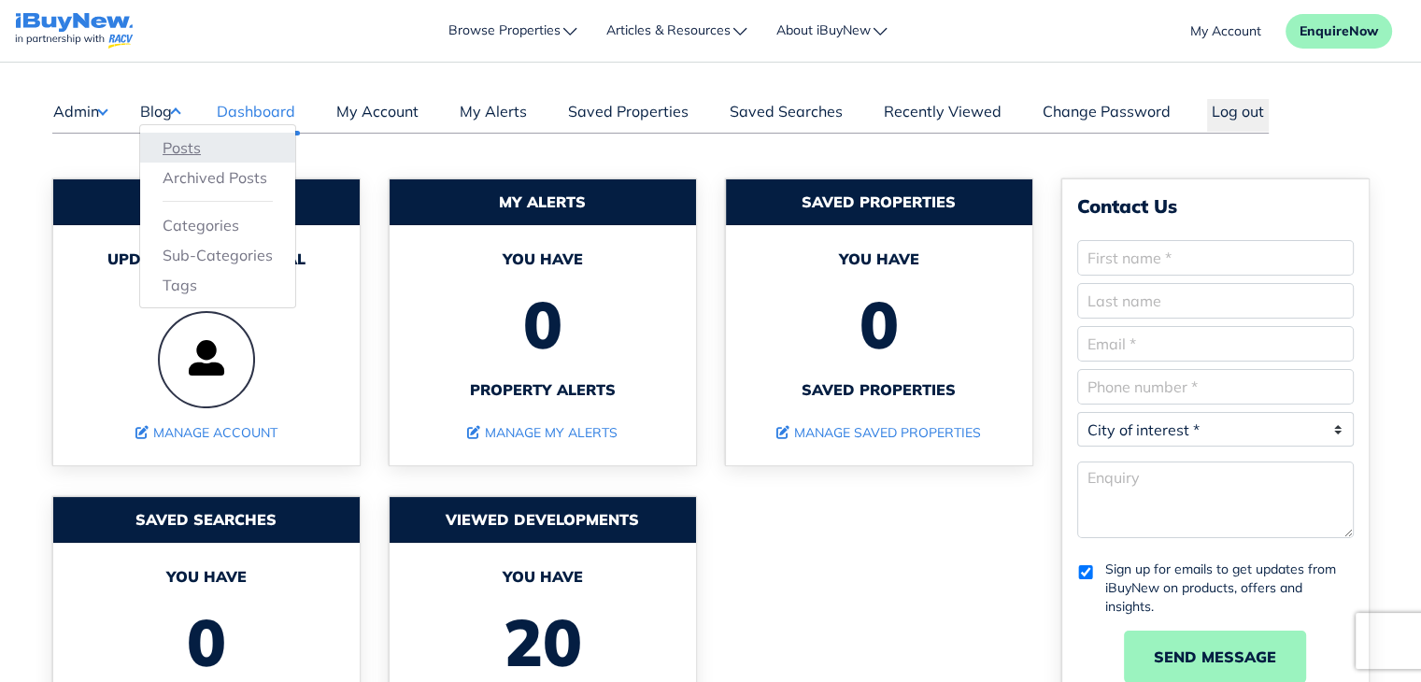
click at [183, 136] on link "Posts" at bounding box center [218, 147] width 110 height 22
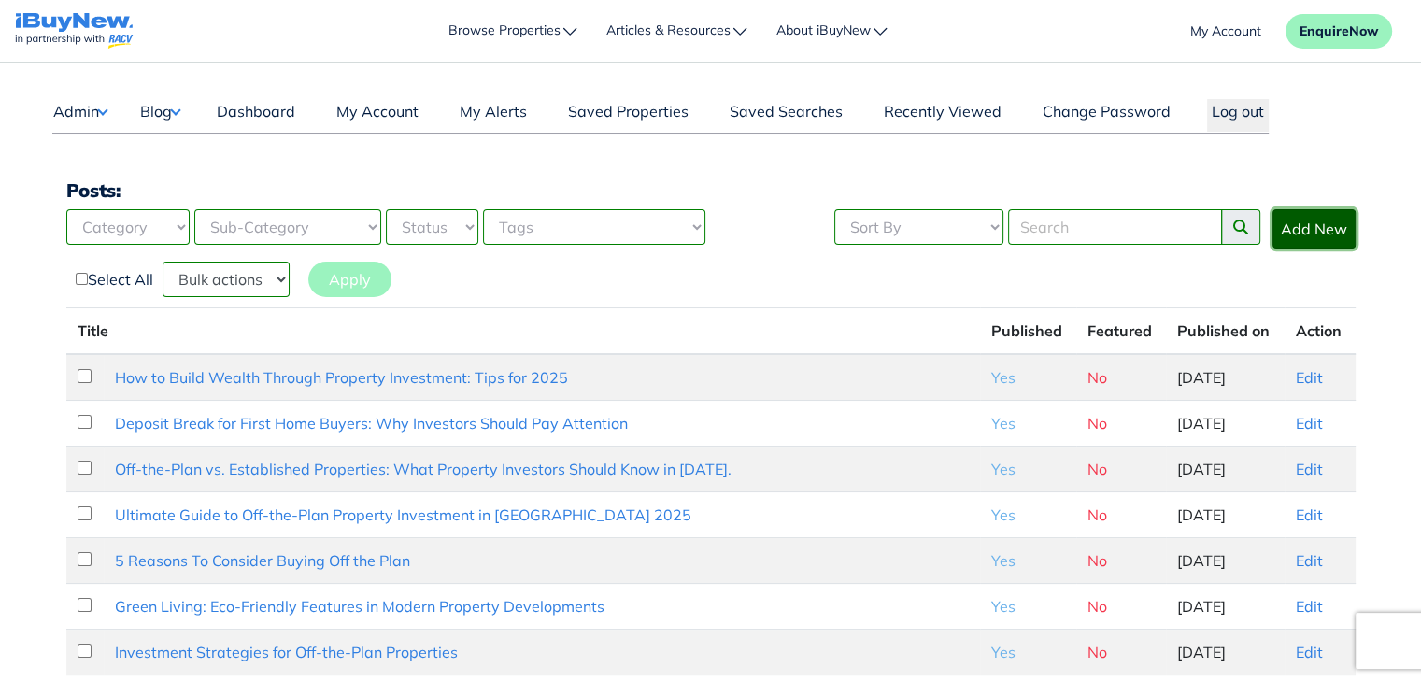
click at [1327, 231] on link "Add New" at bounding box center [1313, 228] width 83 height 39
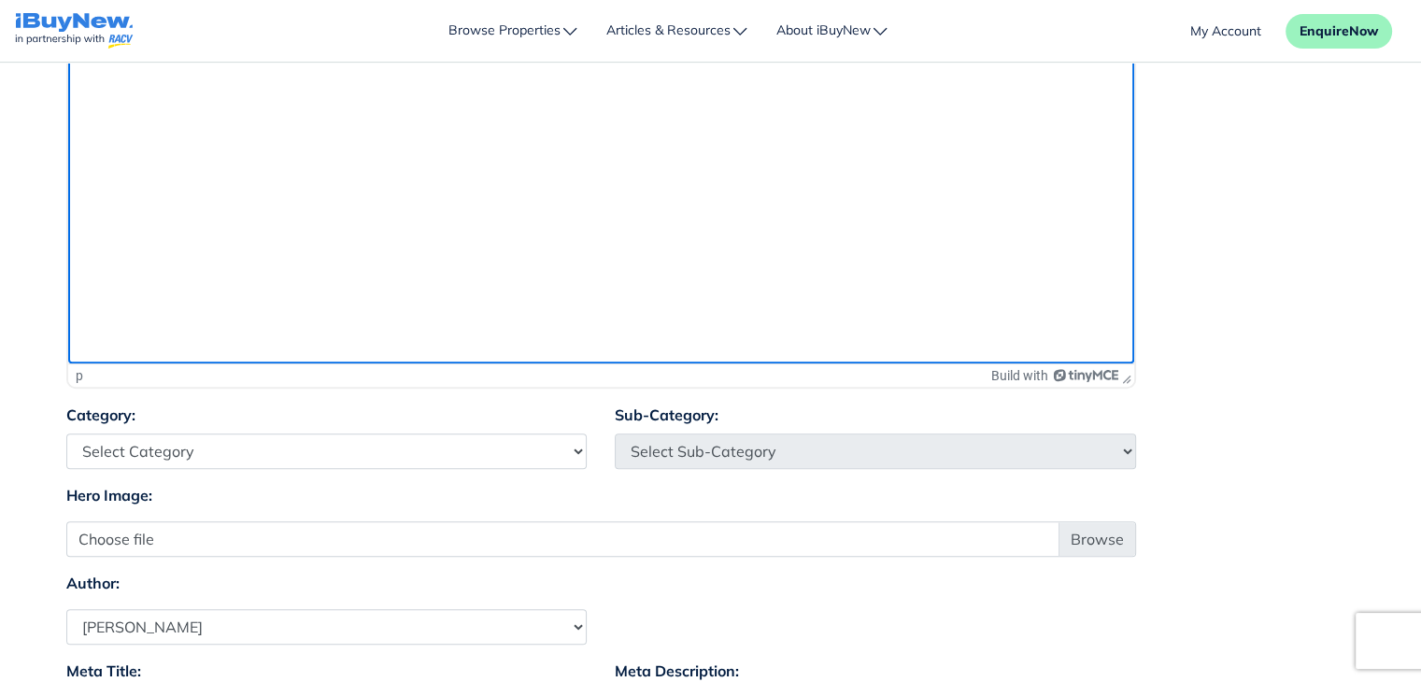
scroll to position [785, 0]
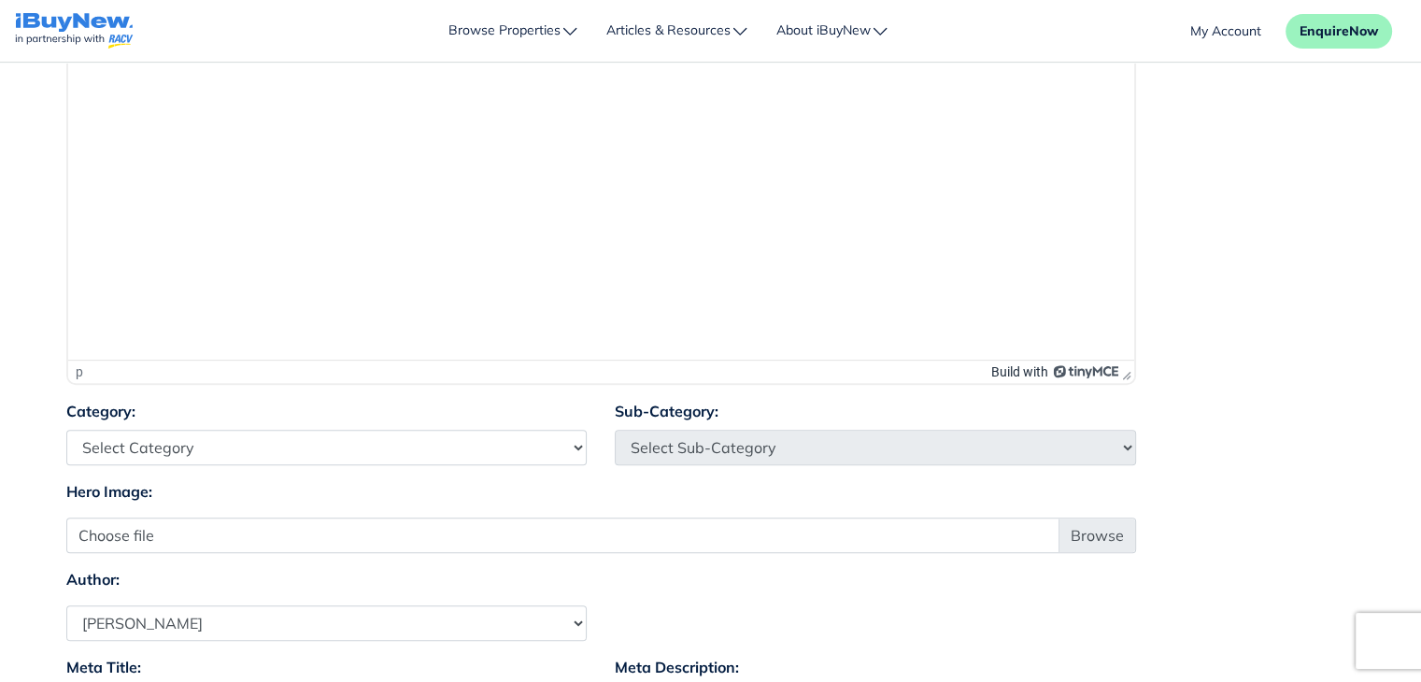
click at [1024, 378] on link "Build with" at bounding box center [1054, 371] width 126 height 15
click at [500, 372] on div "p" at bounding box center [527, 371] width 902 height 15
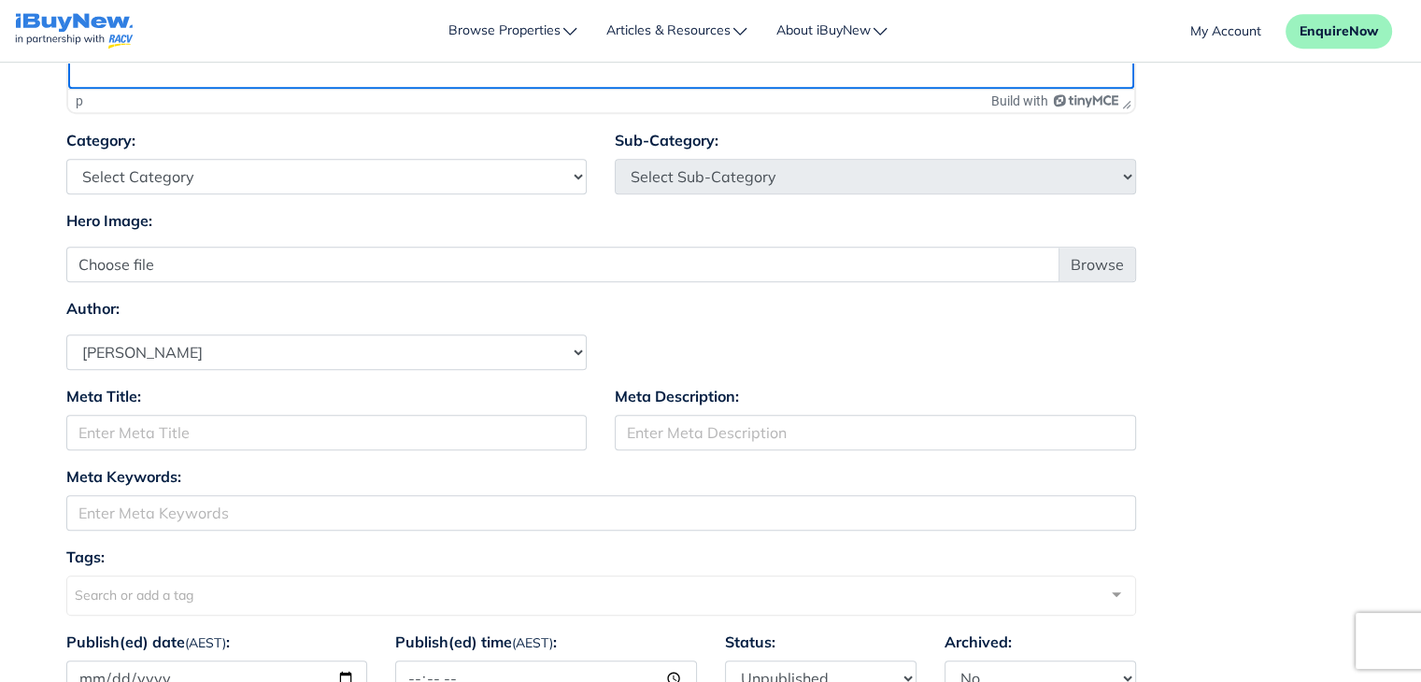
scroll to position [1064, 0]
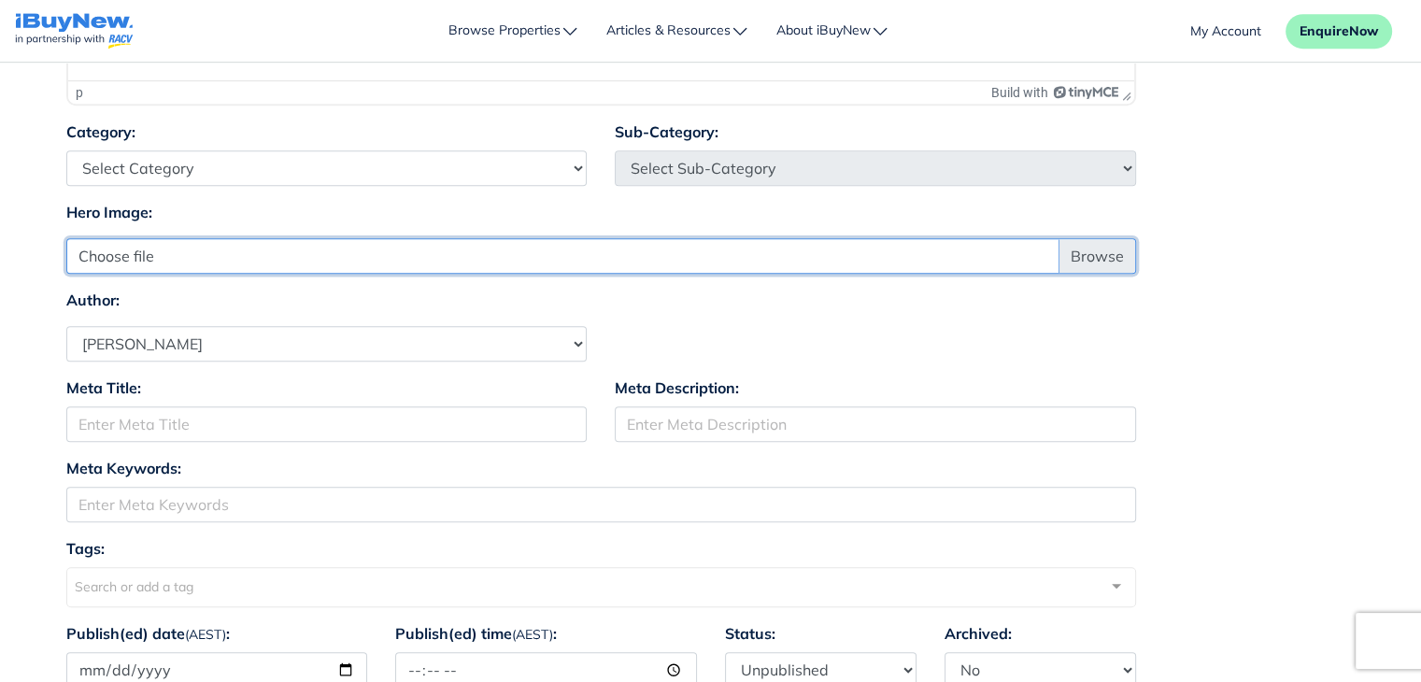
click at [1098, 249] on input "Choose file" at bounding box center [601, 256] width 1070 height 36
type input "C:\fakepath\Maximising Property Wealth - Victoria’s Growth Corridors and Strate…"
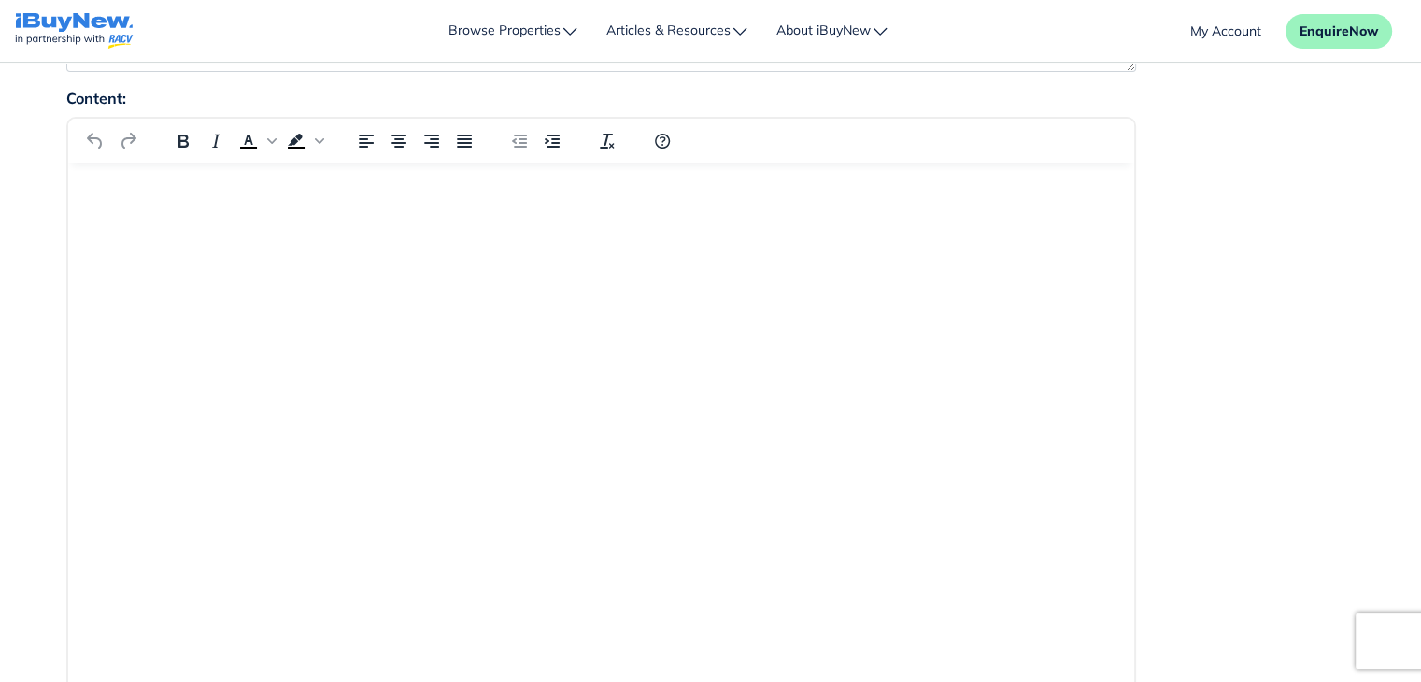
scroll to position [318, 0]
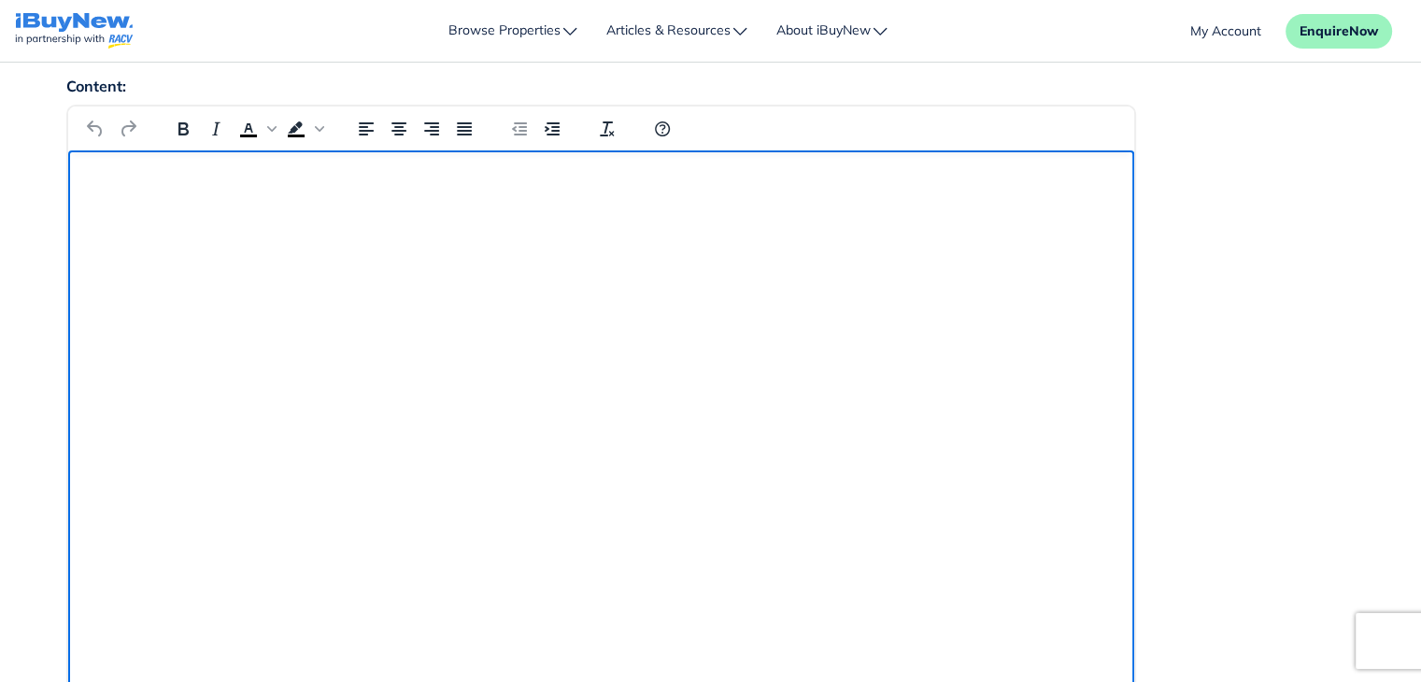
click at [803, 171] on p "Rich Text Area" at bounding box center [600, 175] width 1036 height 21
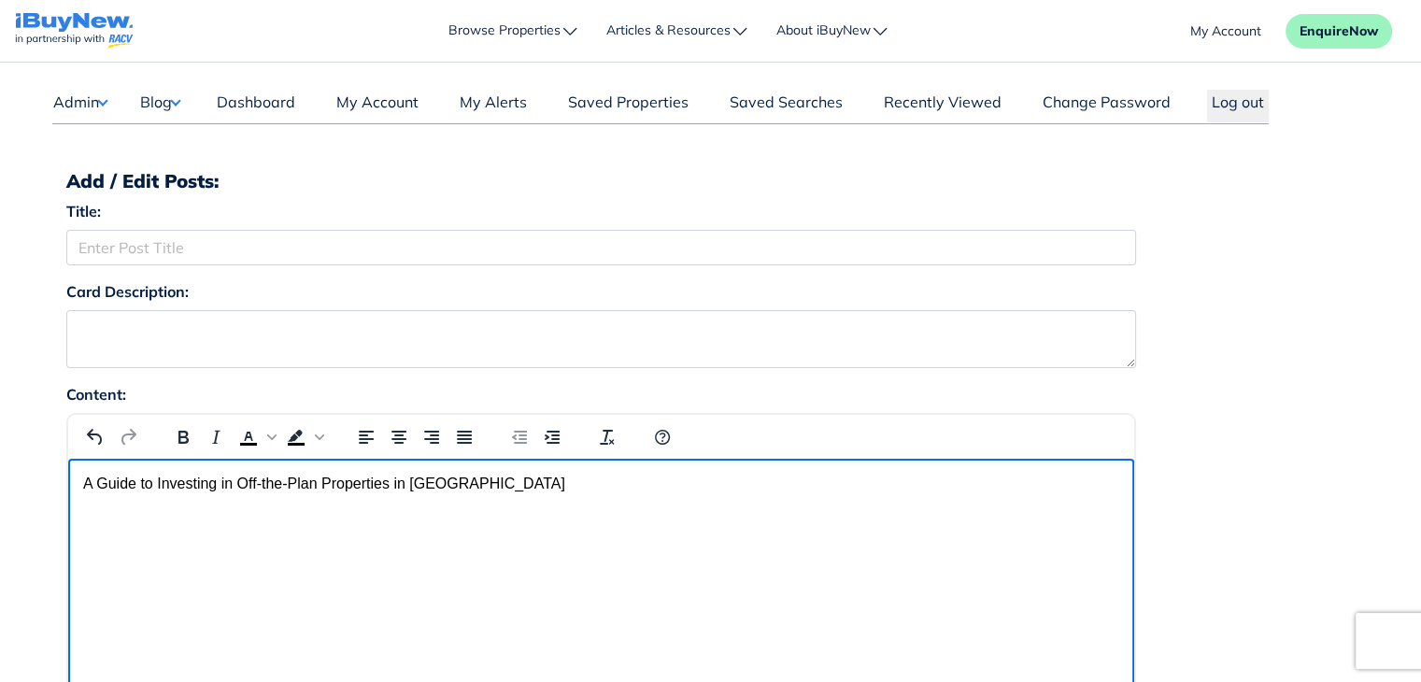
scroll to position [13, 0]
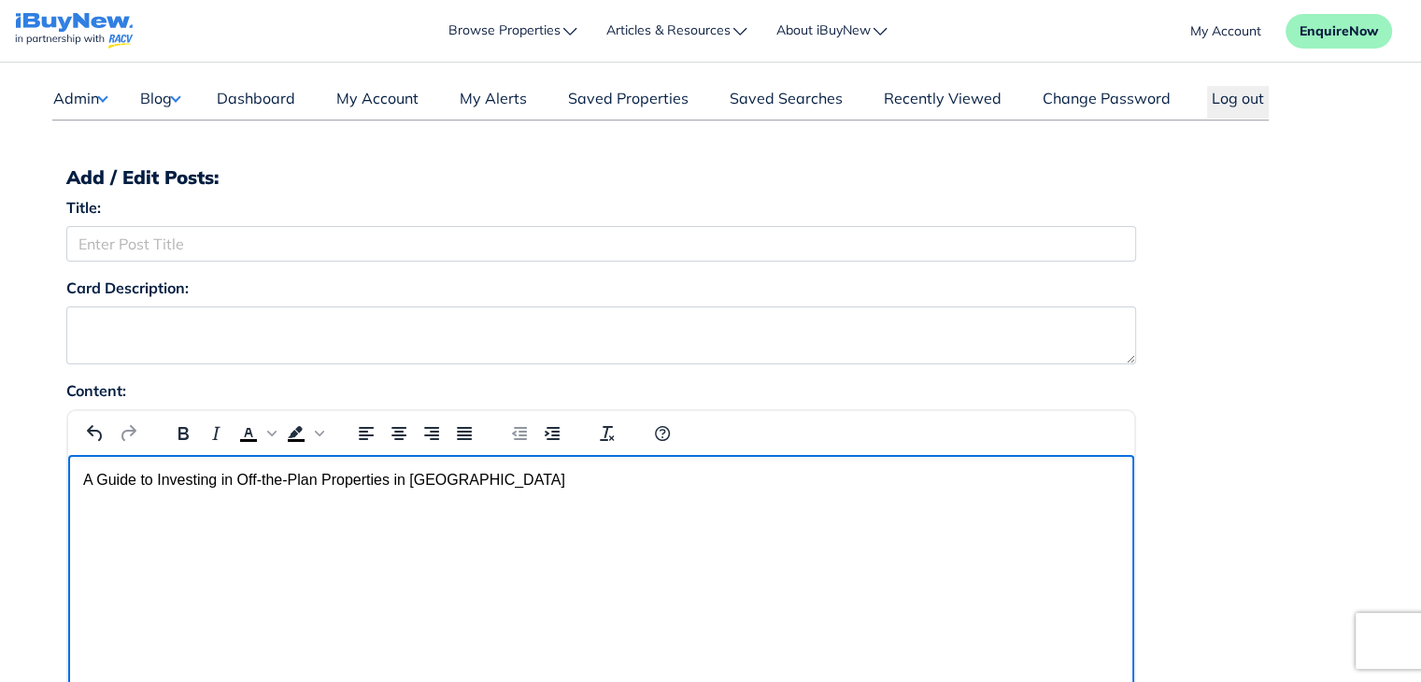
click at [178, 94] on button "Blog" at bounding box center [159, 98] width 41 height 24
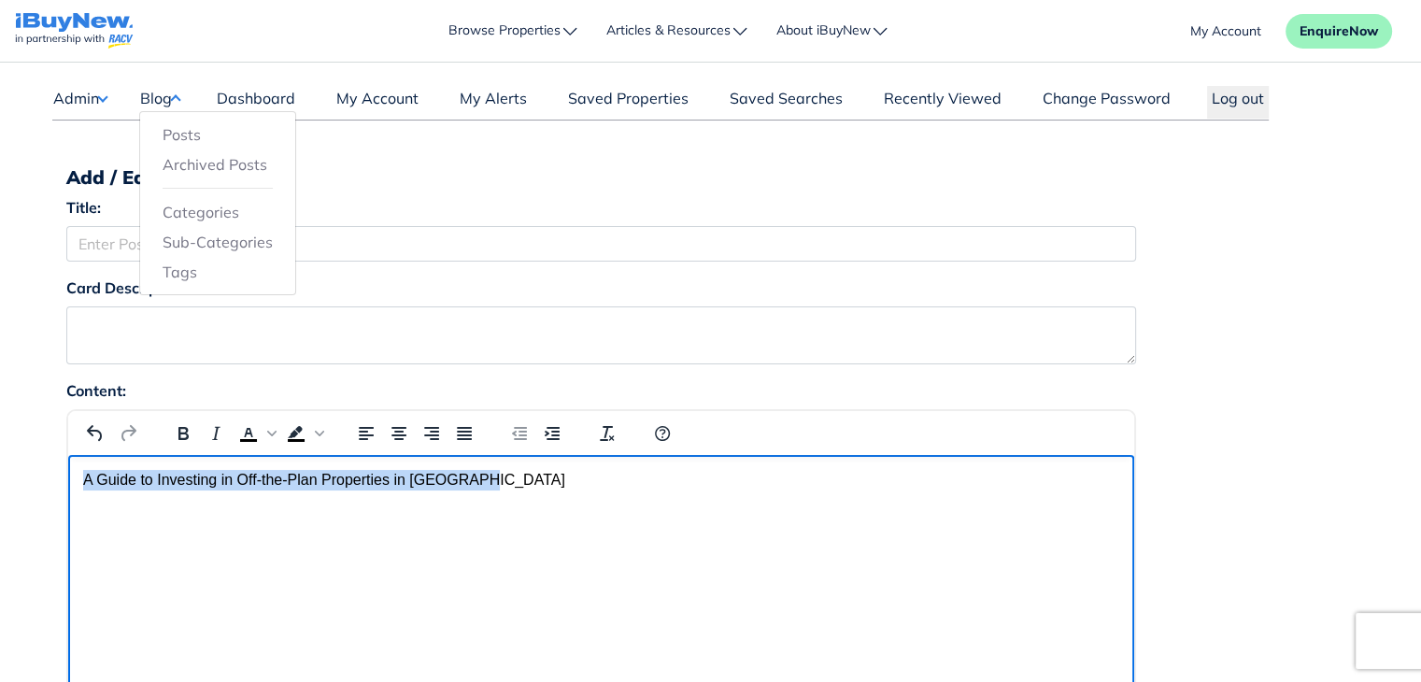
drag, startPoint x: 83, startPoint y: 479, endPoint x: 492, endPoint y: 468, distance: 409.4
click at [492, 468] on html "A Guide to Investing in Off-the-Plan Properties in Melbourne" at bounding box center [600, 498] width 1066 height 87
click at [175, 426] on icon "Bold" at bounding box center [183, 433] width 22 height 22
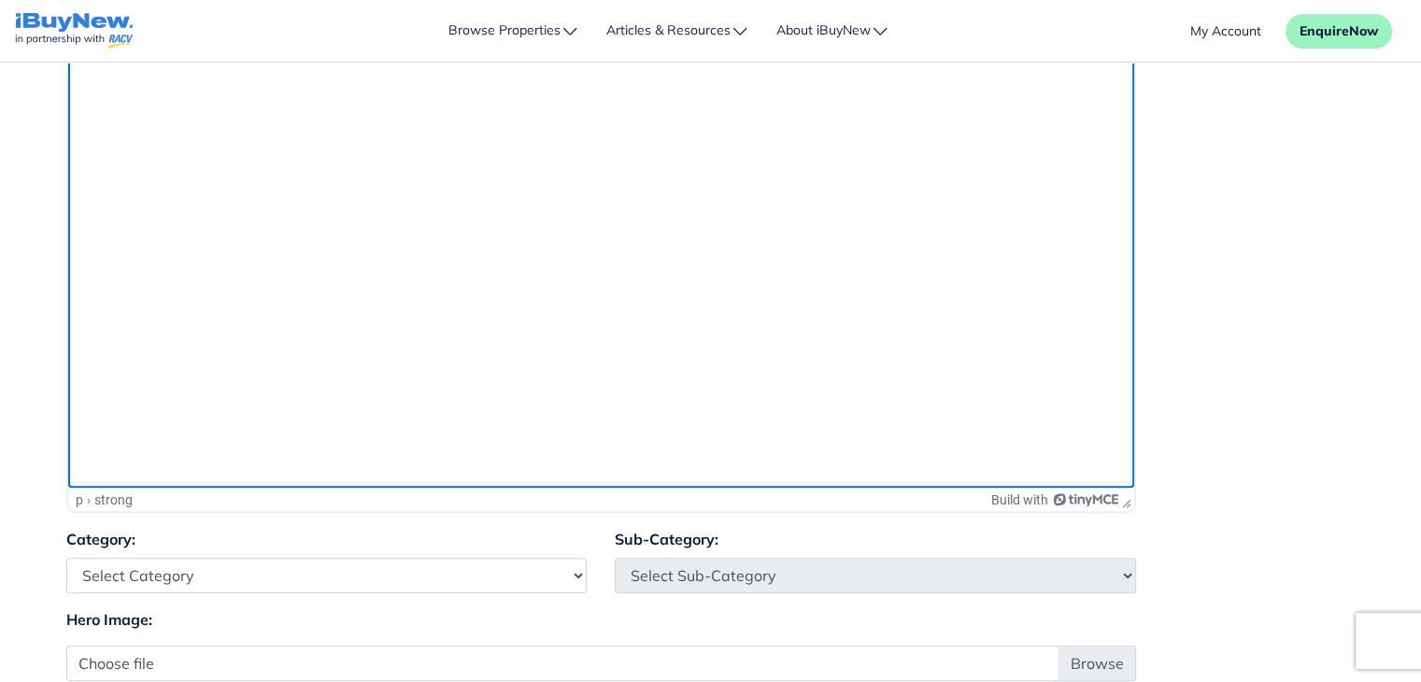
scroll to position [661, 0]
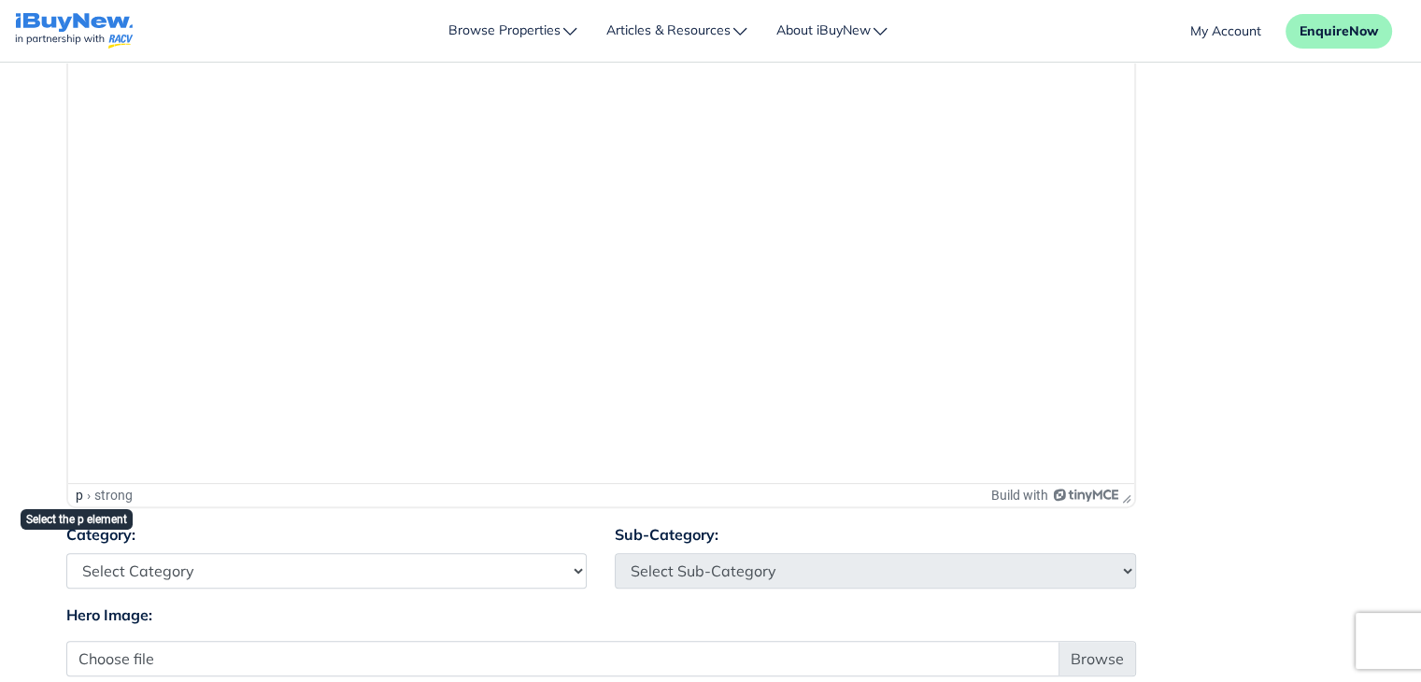
click at [77, 494] on div "p" at bounding box center [79, 495] width 7 height 15
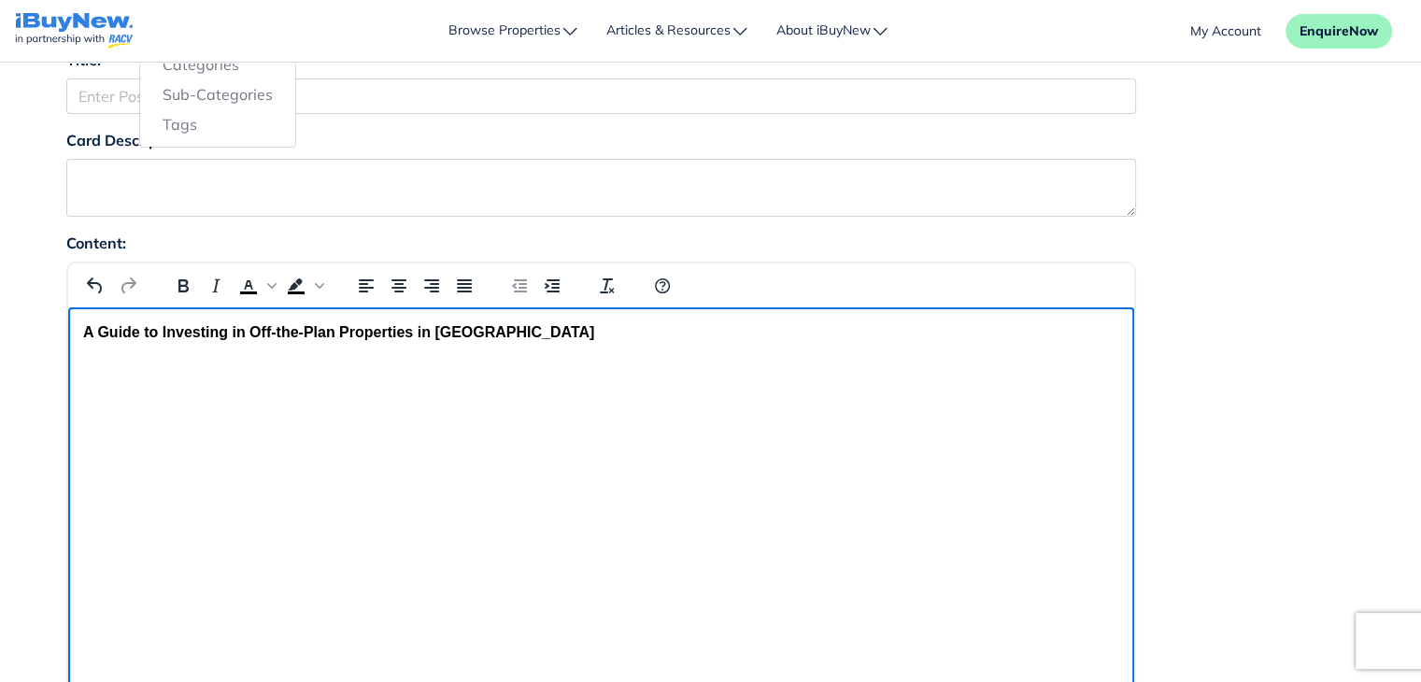
scroll to position [150, 0]
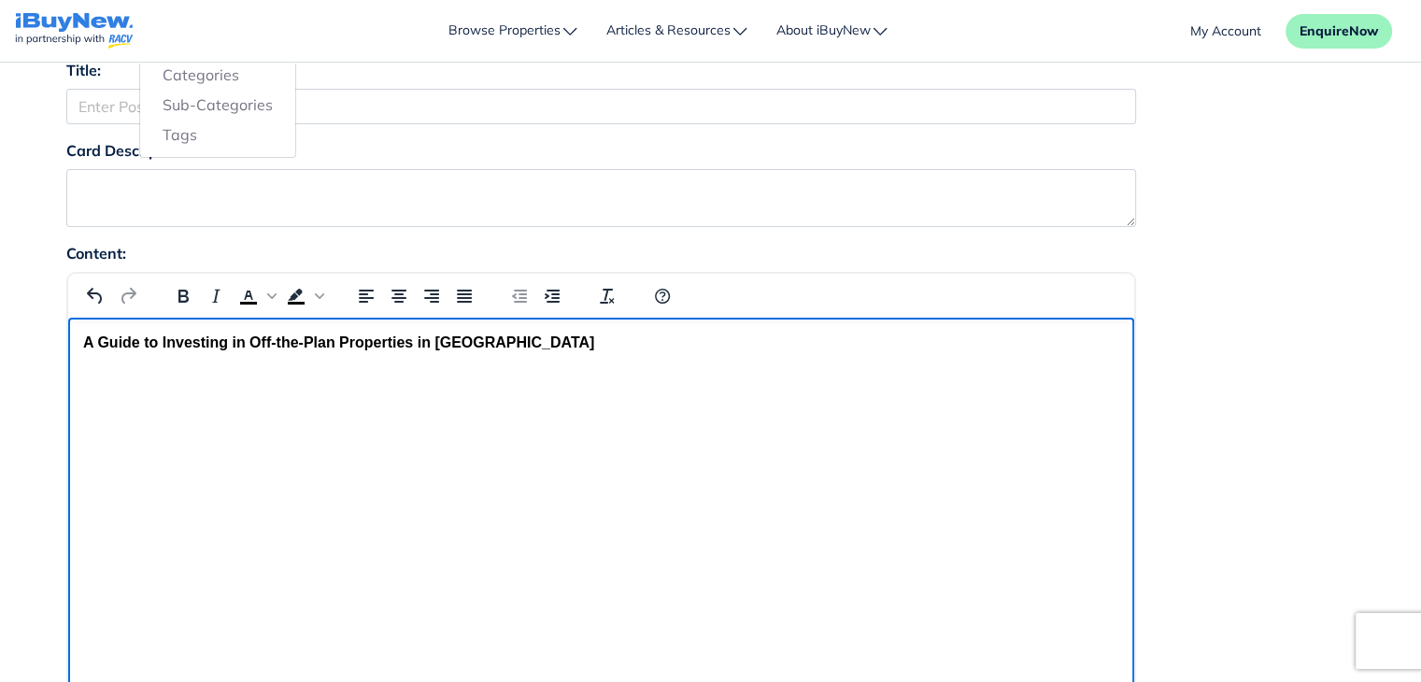
click at [590, 405] on html "A Guide to Investing in Off-the-Plan Properties in Melbourne" at bounding box center [600, 361] width 1066 height 87
click at [318, 292] on button "Background color menu" at bounding box center [319, 296] width 15 height 26
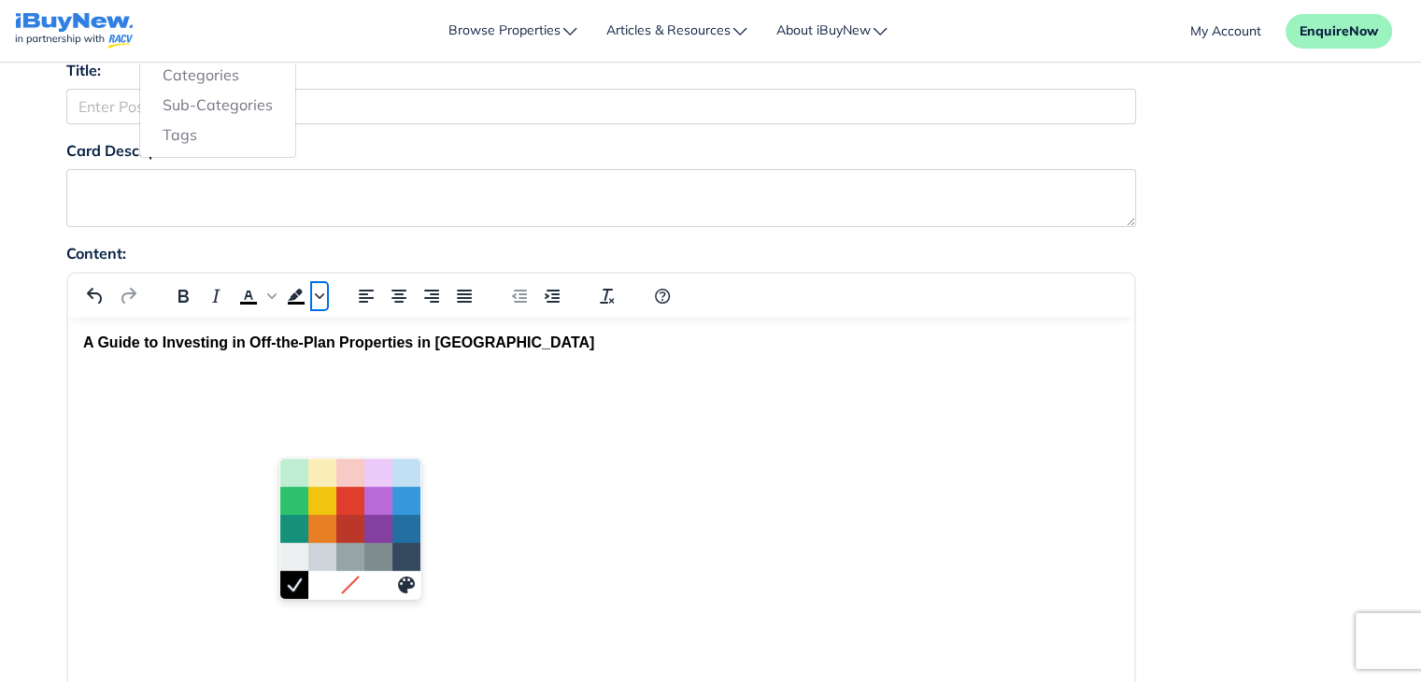
click at [318, 292] on button "Background color menu" at bounding box center [319, 296] width 15 height 26
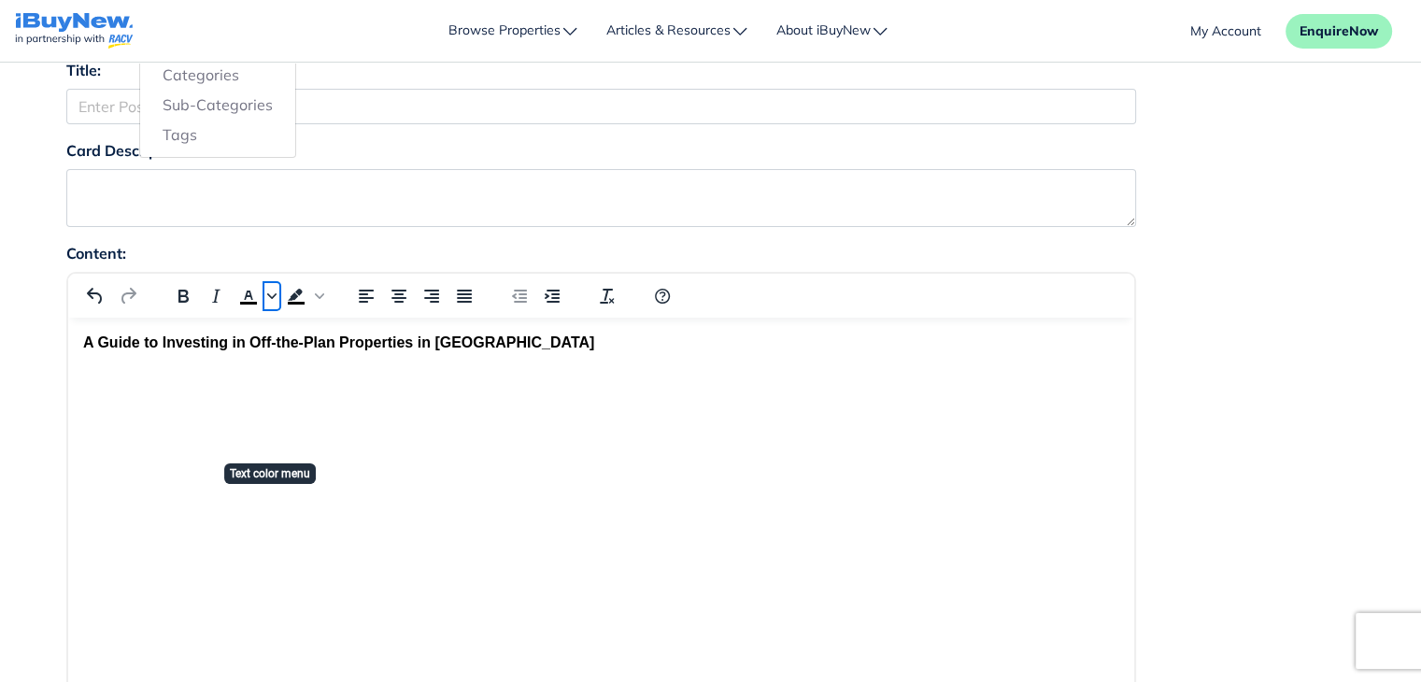
click at [273, 300] on button "Text color menu" at bounding box center [271, 296] width 15 height 26
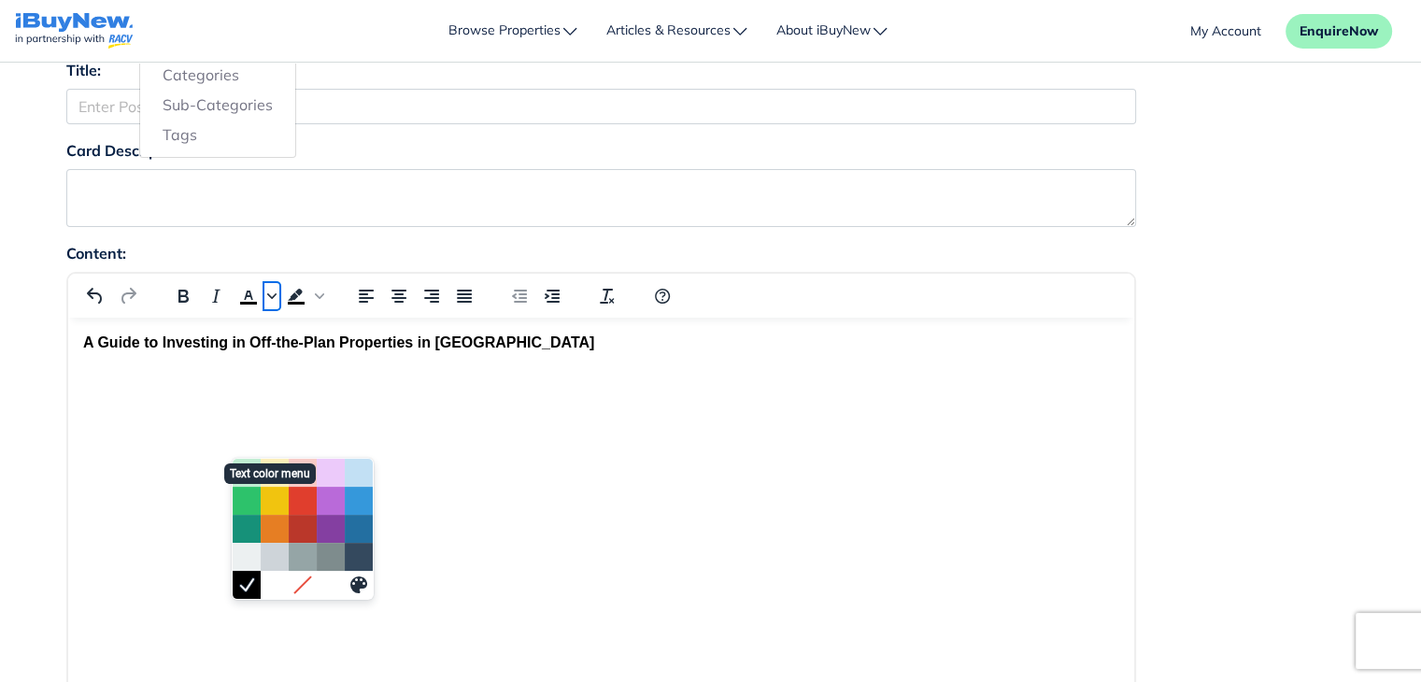
click at [273, 300] on button "Text color menu" at bounding box center [271, 296] width 15 height 26
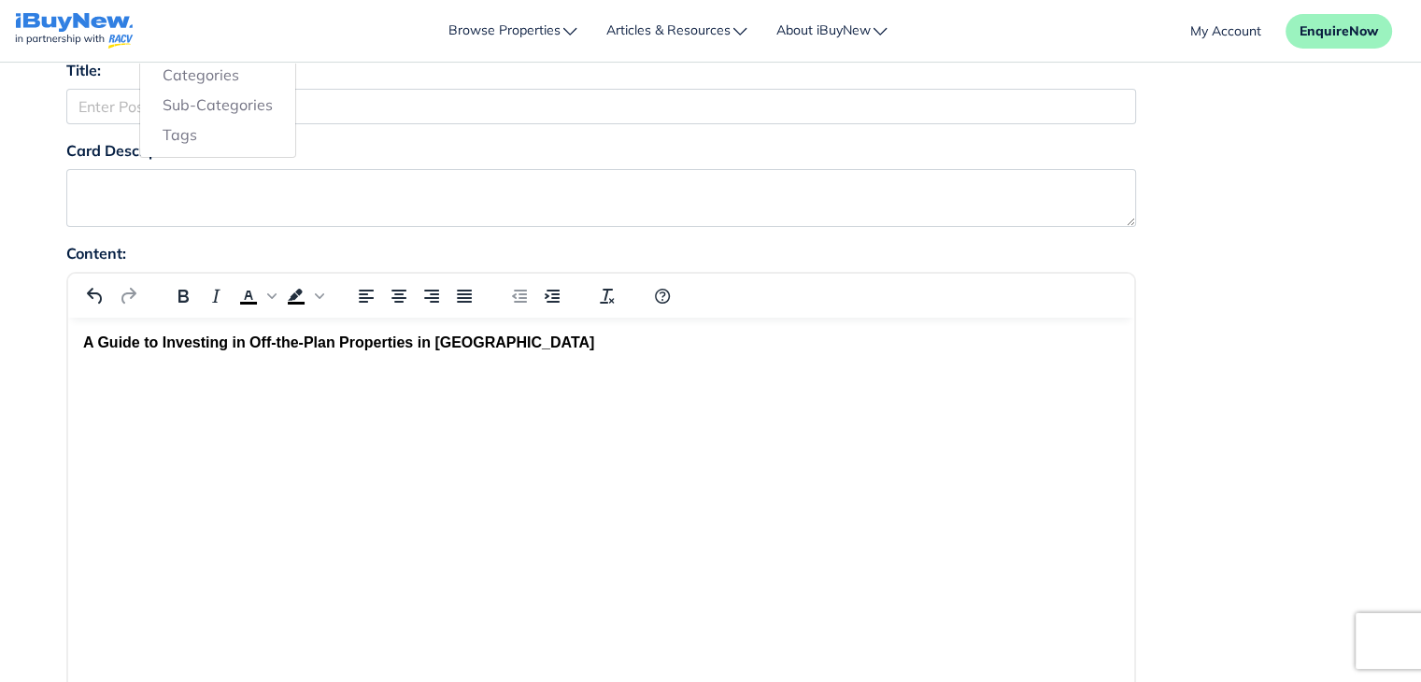
click at [954, 279] on div at bounding box center [601, 295] width 1066 height 36
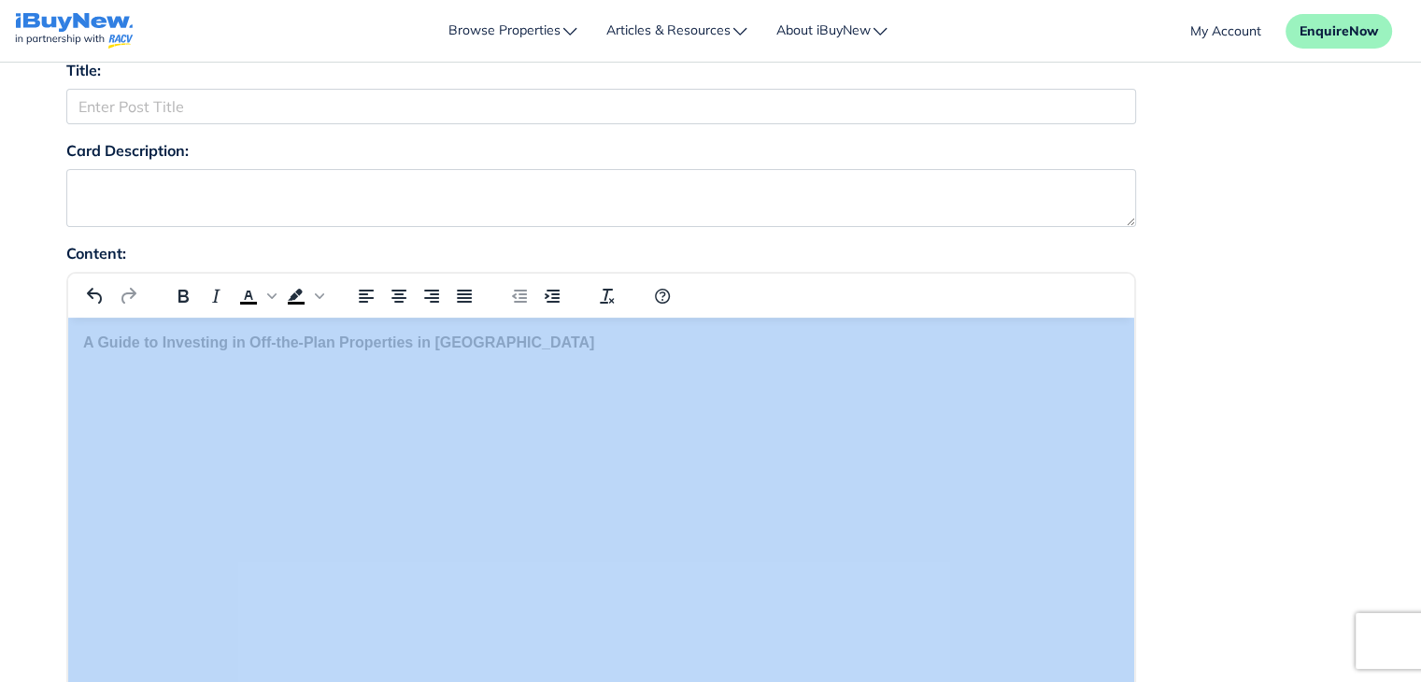
click at [954, 279] on div at bounding box center [601, 295] width 1066 height 36
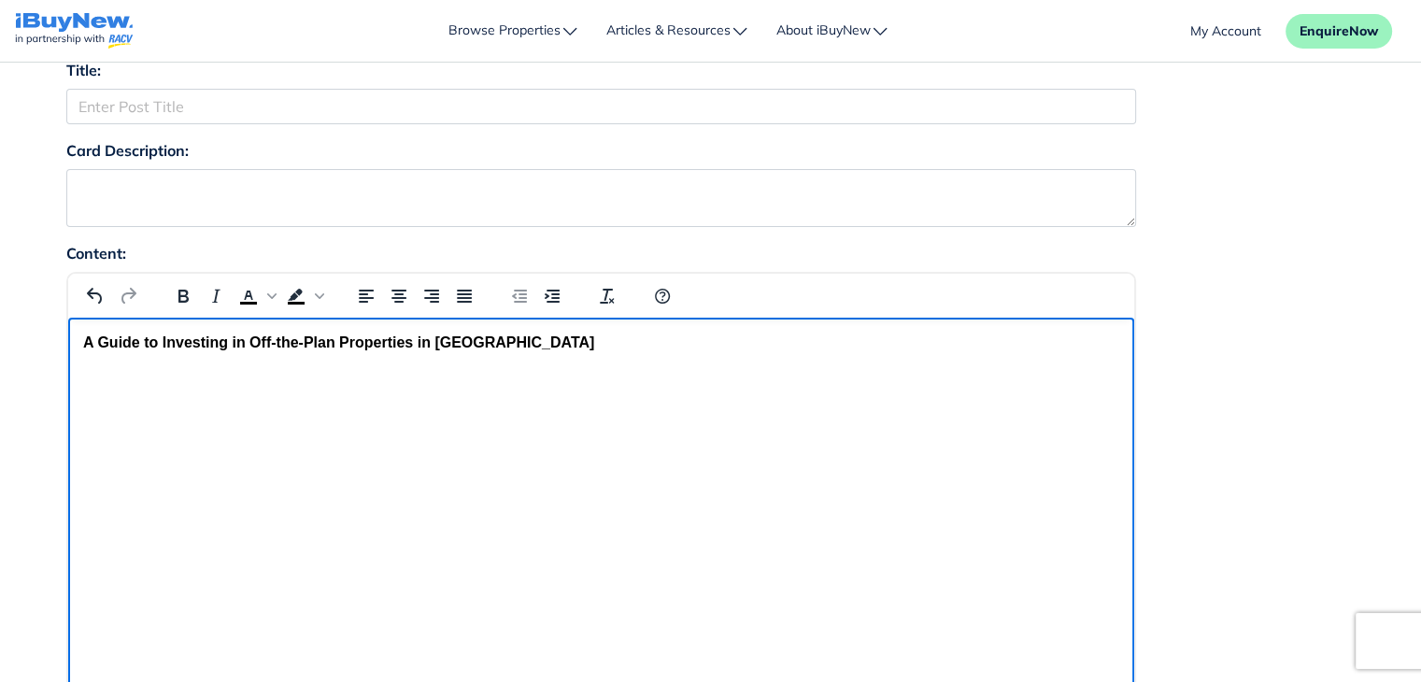
click at [828, 379] on p "Rich Text Area" at bounding box center [600, 378] width 1036 height 21
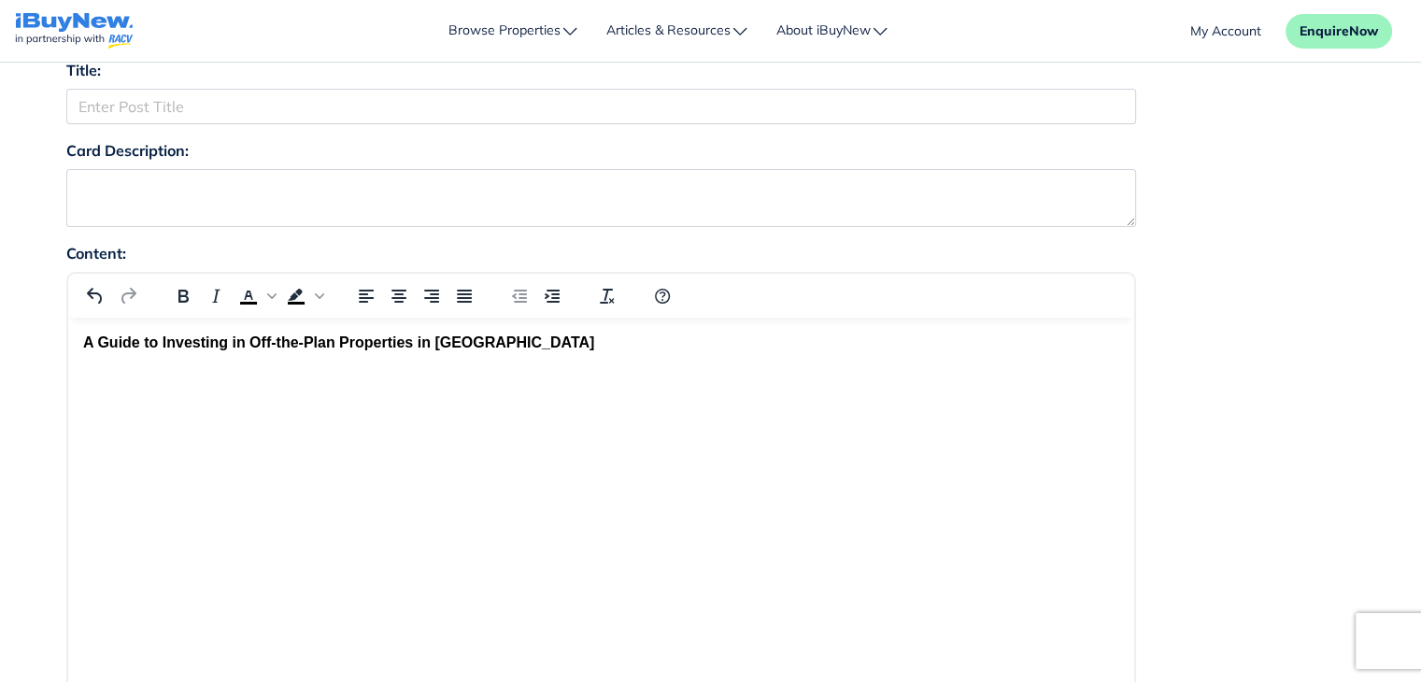
click at [1326, 235] on div "Card Description:" at bounding box center [710, 190] width 1317 height 103
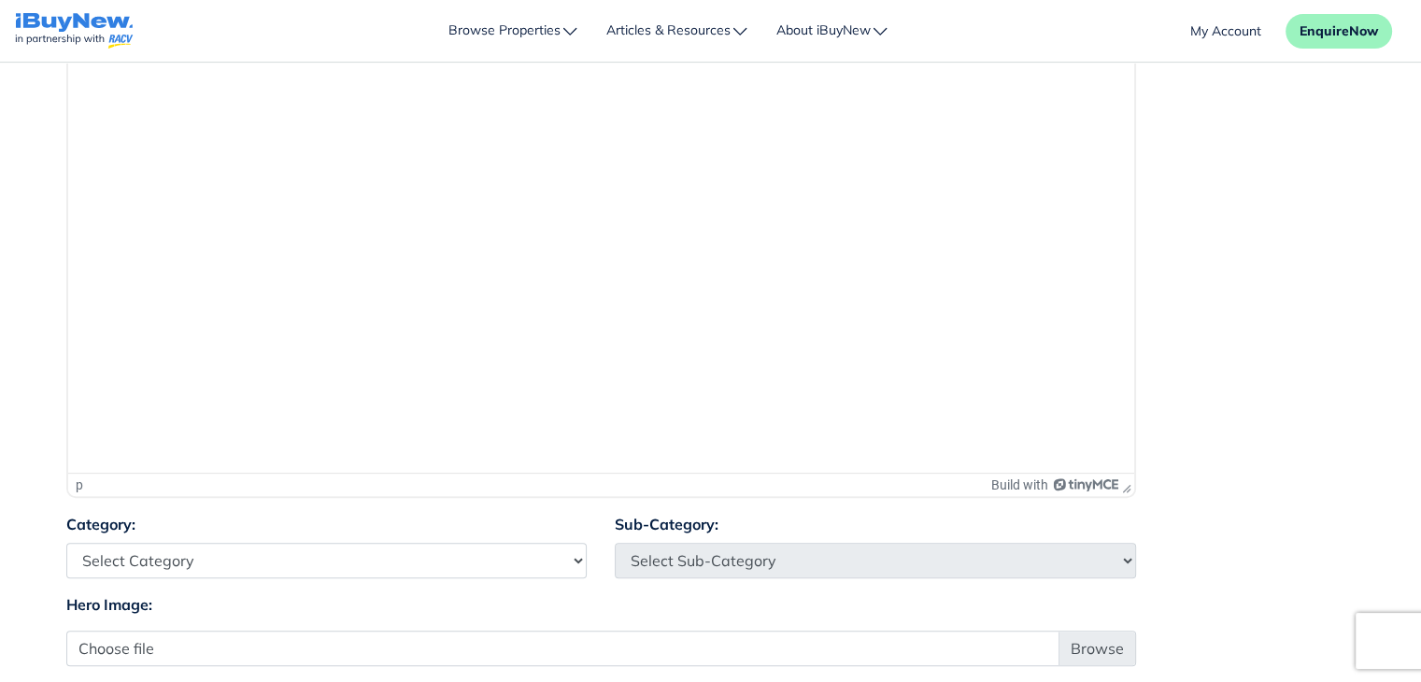
scroll to position [674, 0]
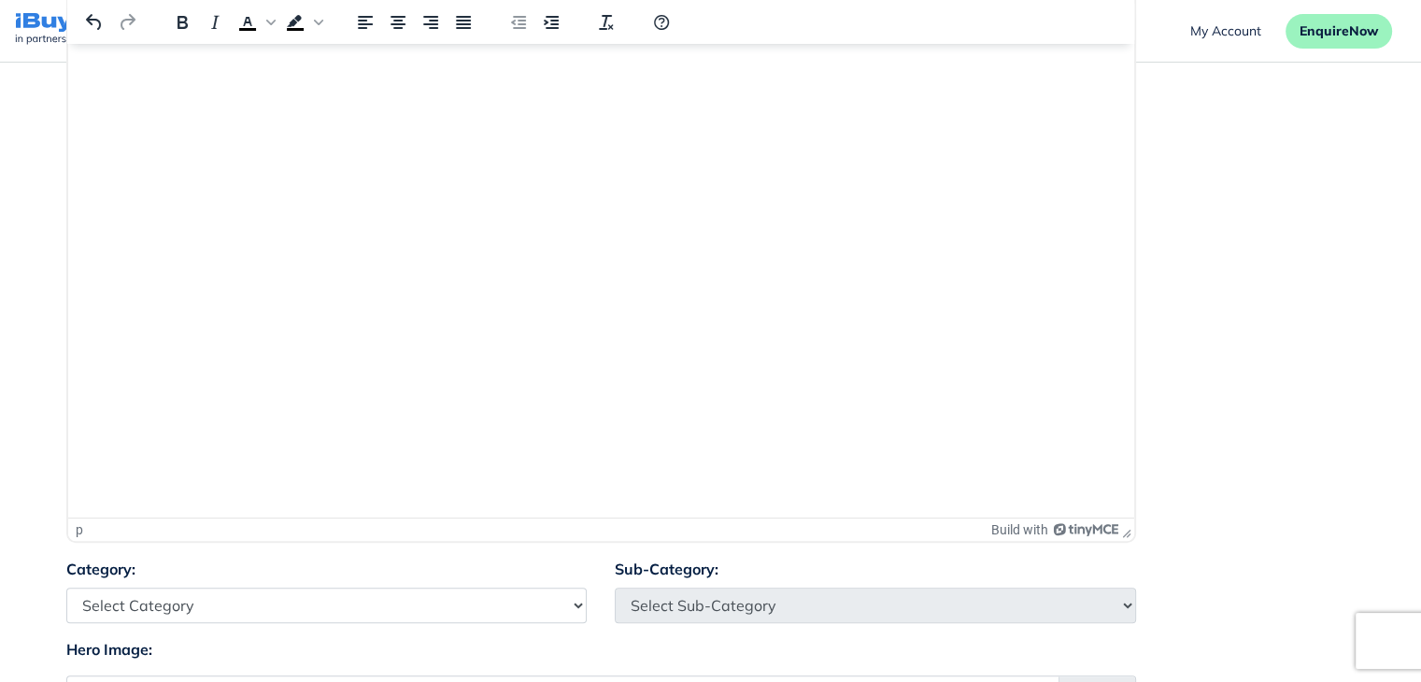
drag, startPoint x: 1128, startPoint y: 487, endPoint x: 1144, endPoint y: 540, distance: 55.6
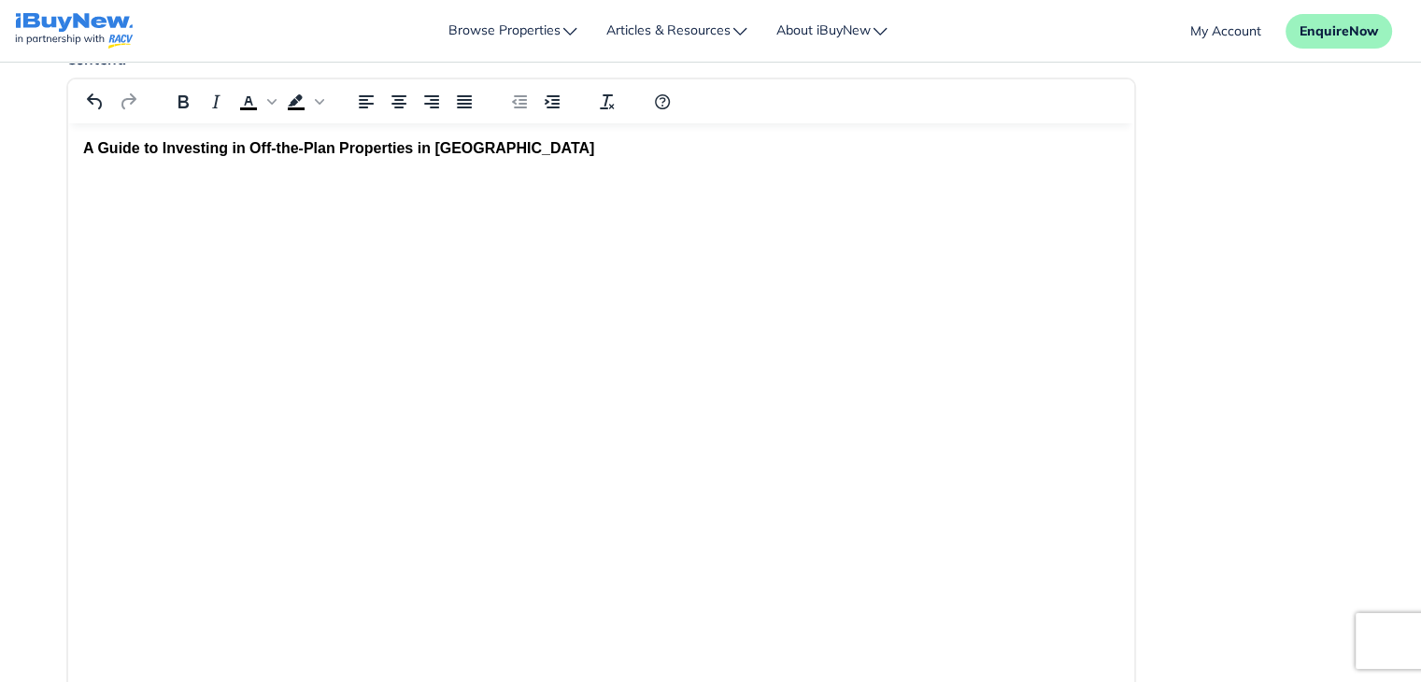
scroll to position [341, 0]
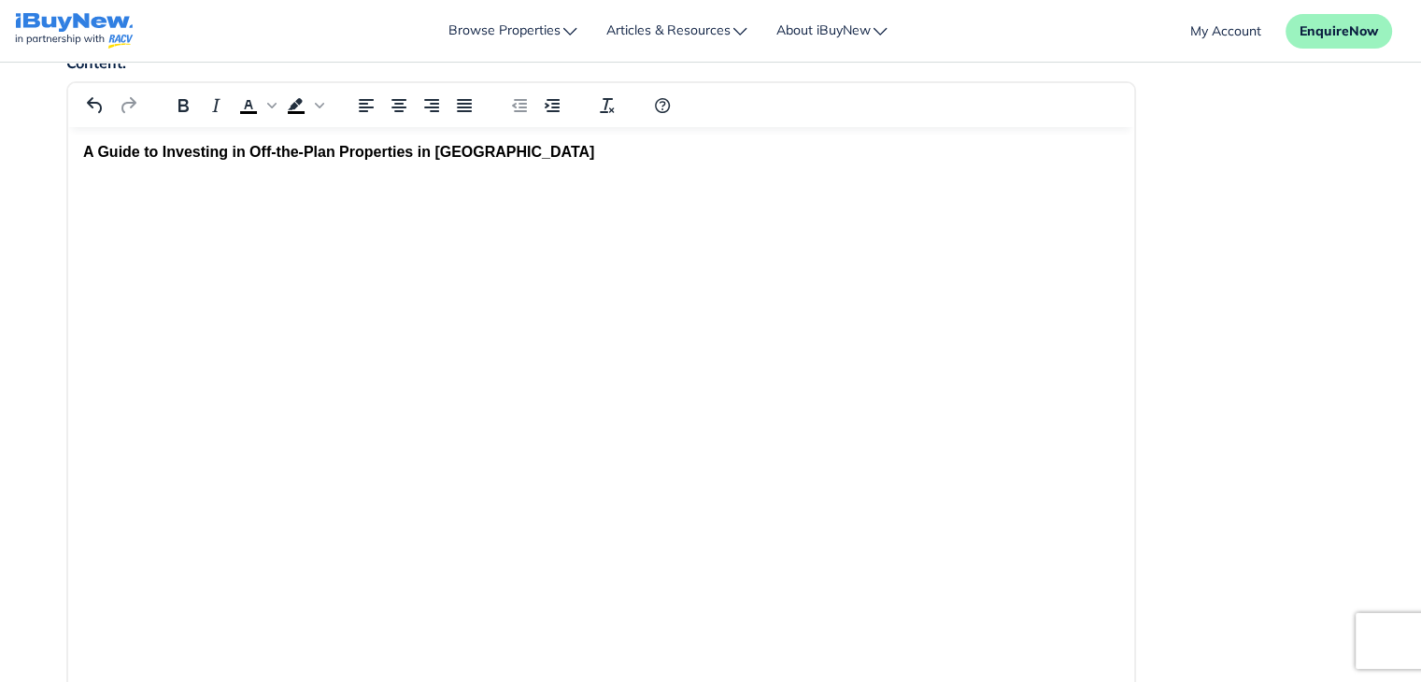
click at [84, 155] on strong "A Guide to Investing in Off-the-Plan Properties in [GEOGRAPHIC_DATA]" at bounding box center [337, 152] width 511 height 16
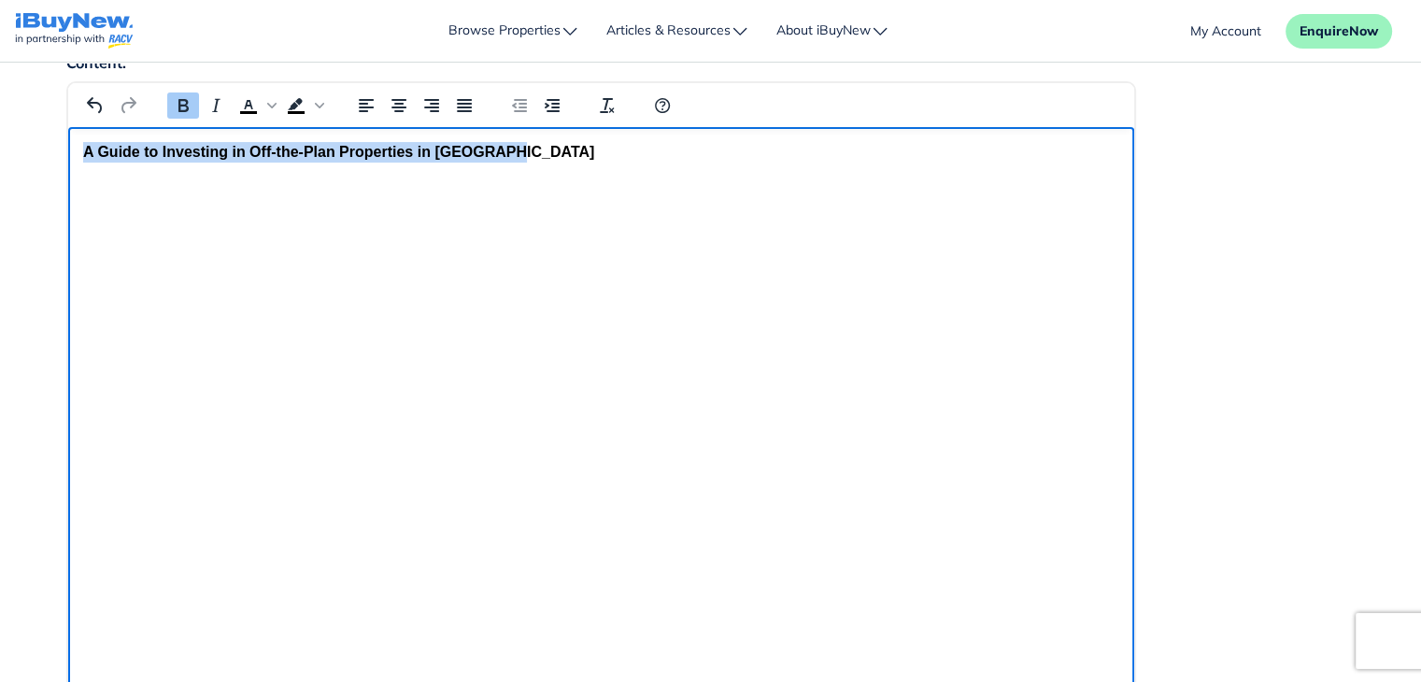
drag, startPoint x: 83, startPoint y: 151, endPoint x: 547, endPoint y: 145, distance: 463.5
click at [547, 145] on p "A Guide to Investing in Off-the-Plan Properties in [GEOGRAPHIC_DATA]" at bounding box center [600, 152] width 1036 height 21
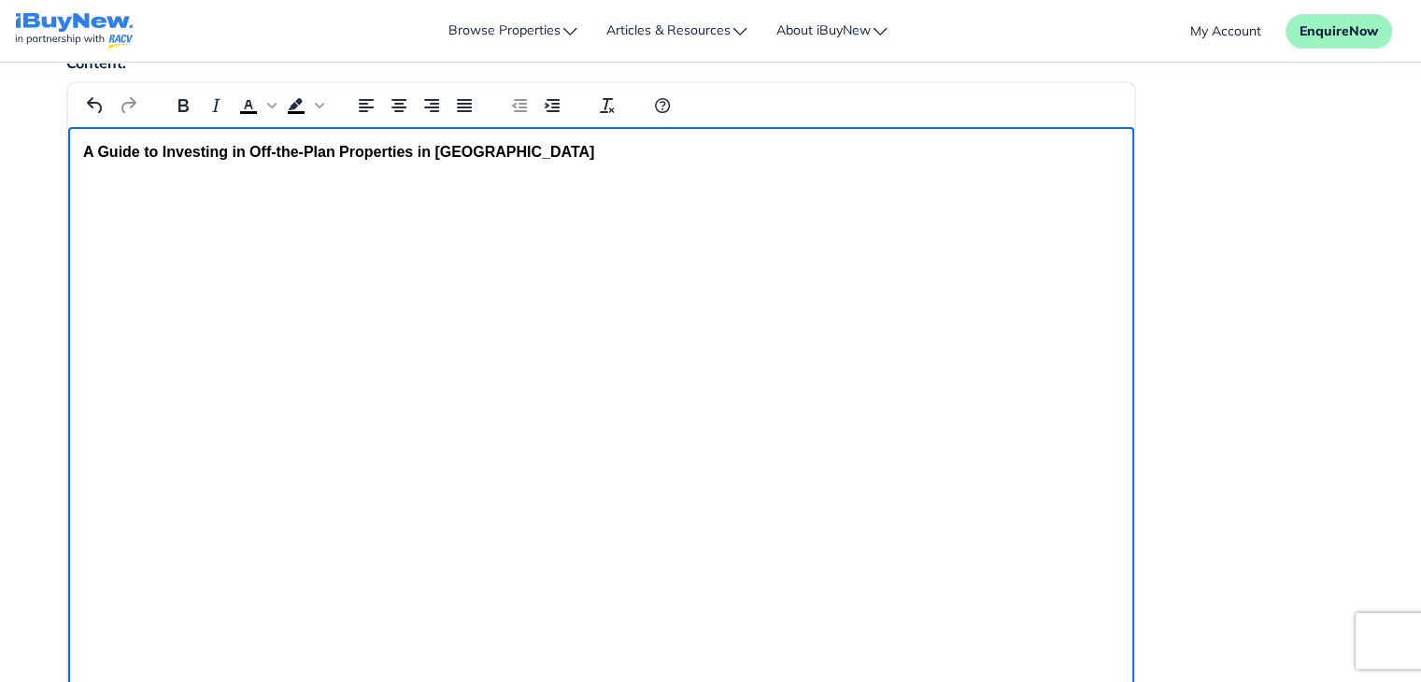
drag, startPoint x: 477, startPoint y: 148, endPoint x: 389, endPoint y: 249, distance: 134.4
click at [533, 144] on p "A Guide to Investing in Off-the-Plan Properties in [GEOGRAPHIC_DATA]" at bounding box center [600, 152] width 1036 height 21
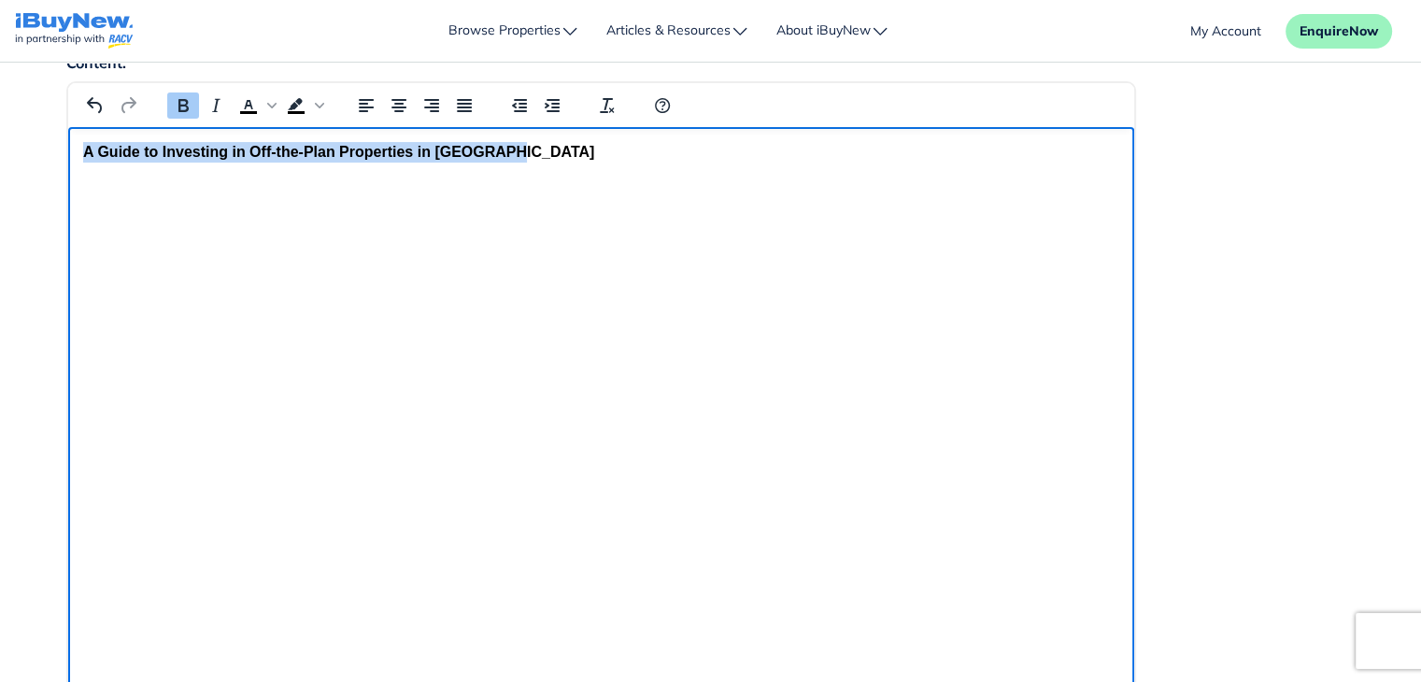
click at [533, 144] on p "A Guide to Investing in Off-the-Plan Properties in [GEOGRAPHIC_DATA]" at bounding box center [600, 152] width 1036 height 21
paste body "Rich Text Area"
drag, startPoint x: 82, startPoint y: 151, endPoint x: 486, endPoint y: 148, distance: 403.6
click at [486, 148] on p "A Guide to Investing in Off-the-Plan Properties in [GEOGRAPHIC_DATA]" at bounding box center [600, 152] width 1036 height 21
click at [608, 178] on html "A Guide to Investing in Off-the-Plan Properties in [GEOGRAPHIC_DATA]" at bounding box center [600, 152] width 1066 height 50
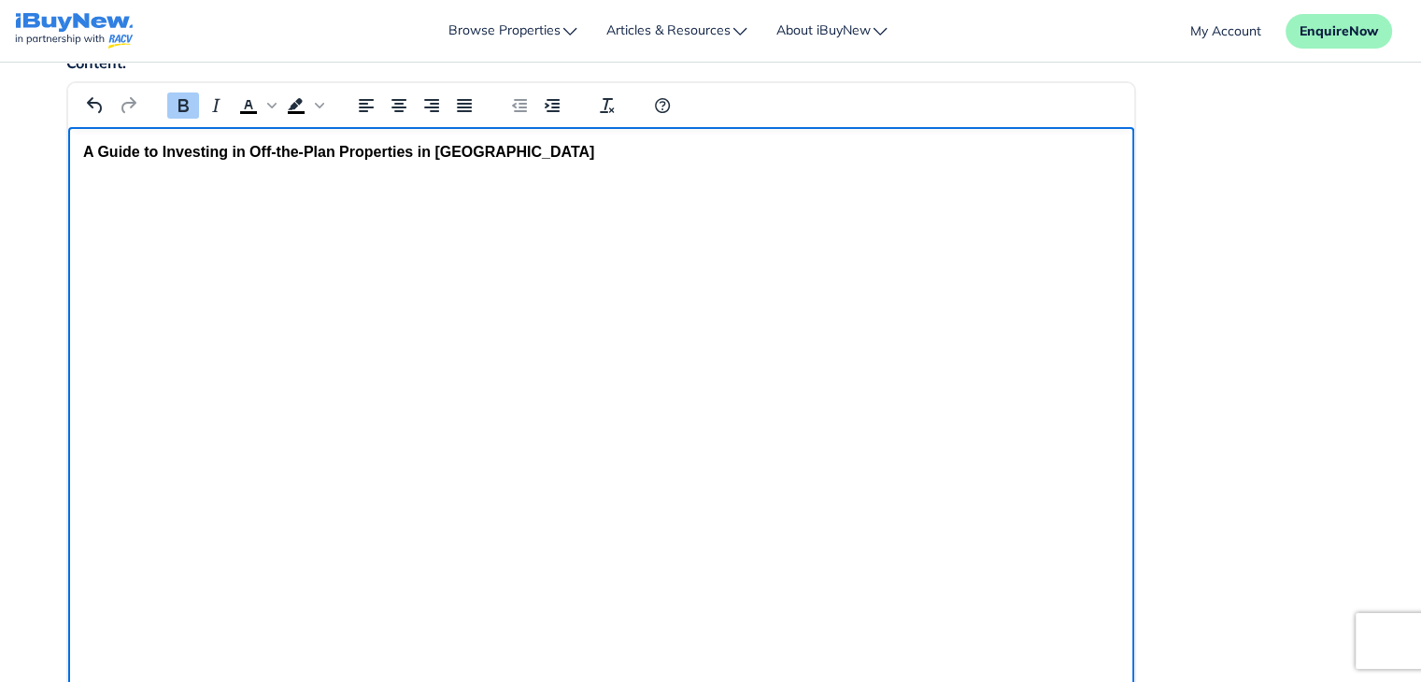
click at [582, 178] on html "A Guide to Investing in Off-the-Plan Properties in [GEOGRAPHIC_DATA]" at bounding box center [600, 152] width 1066 height 50
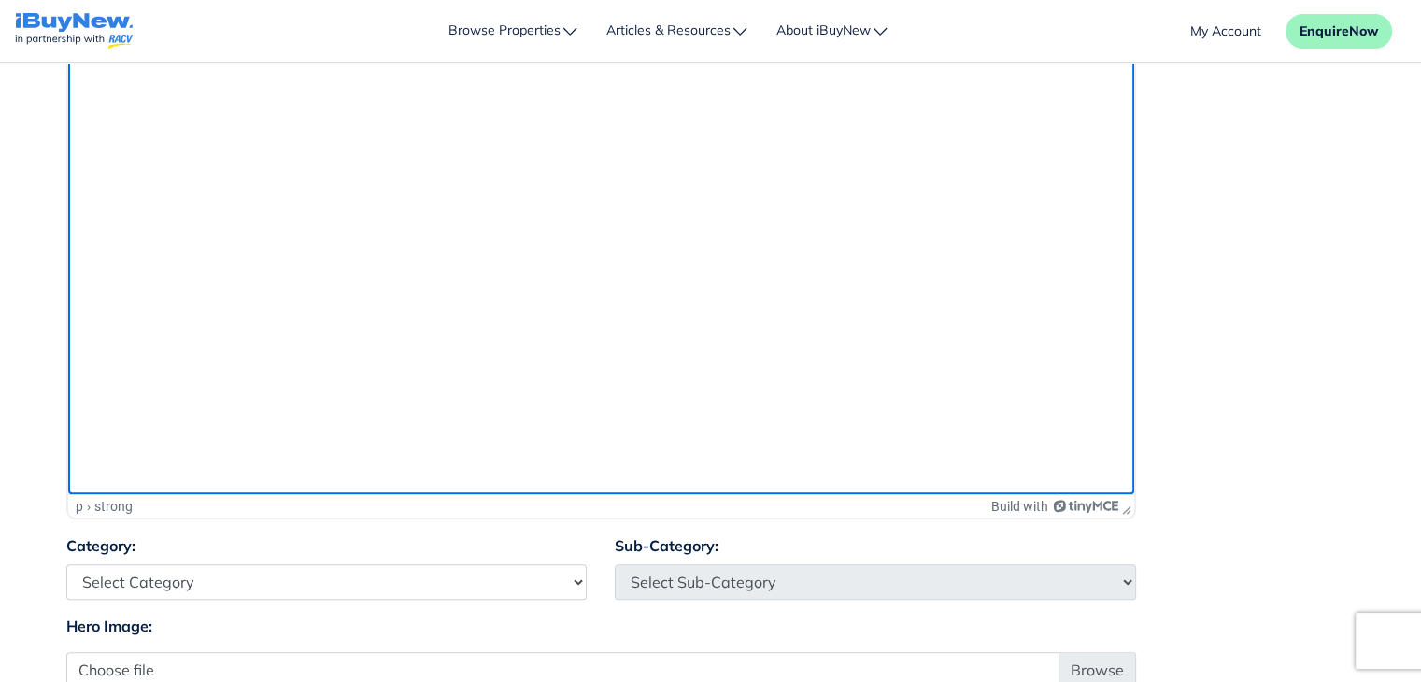
scroll to position [680, 0]
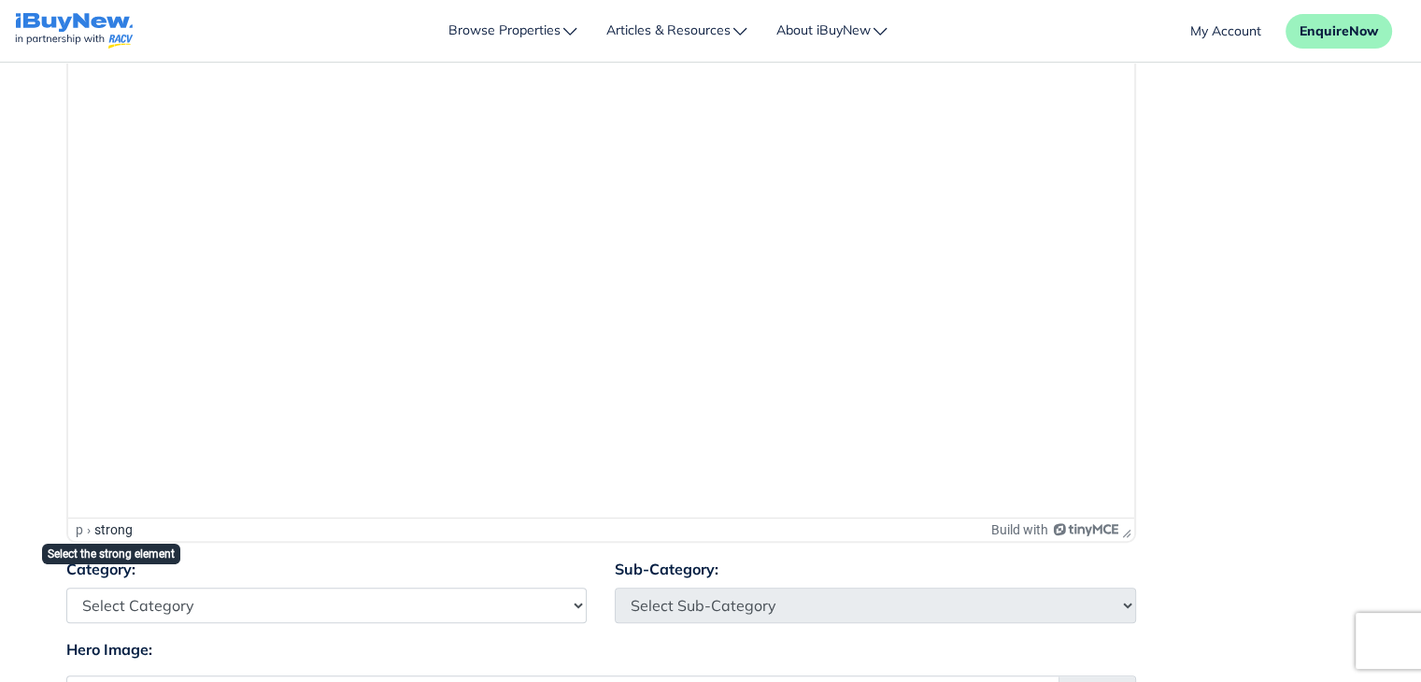
click at [102, 528] on div "strong" at bounding box center [113, 529] width 38 height 15
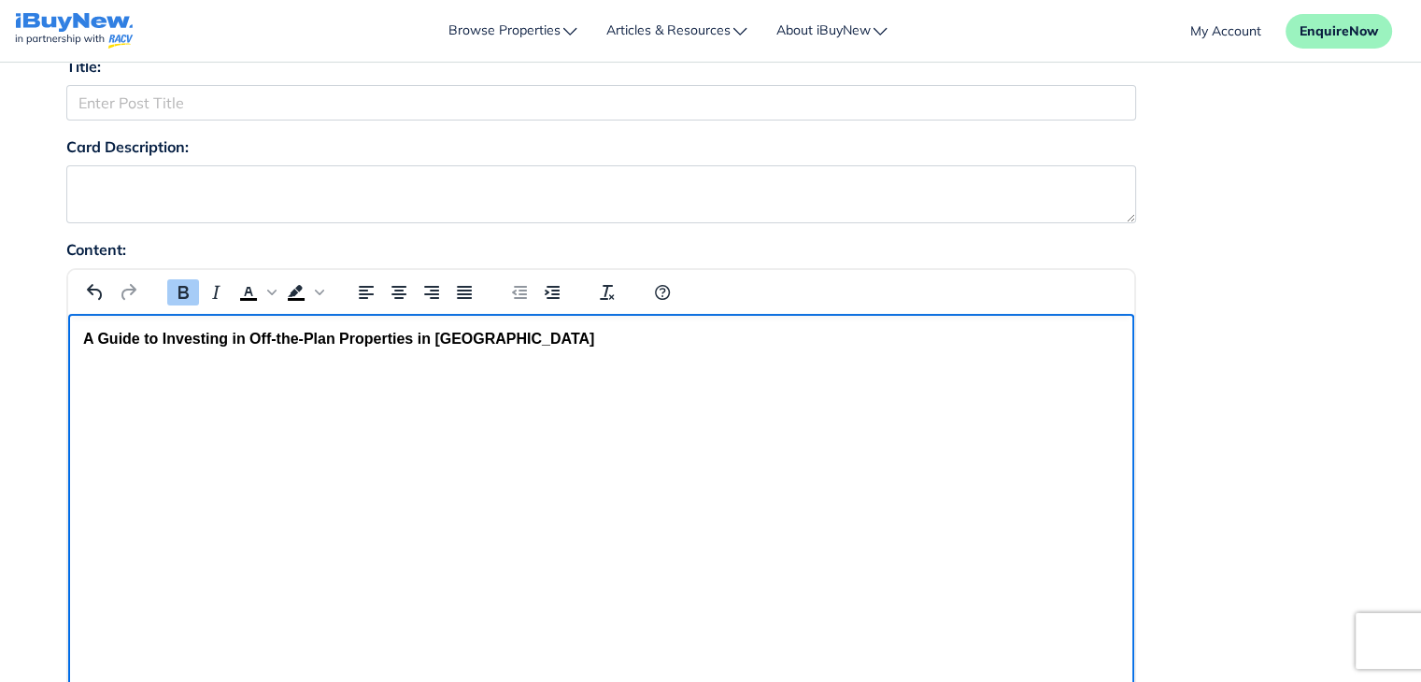
scroll to position [150, 0]
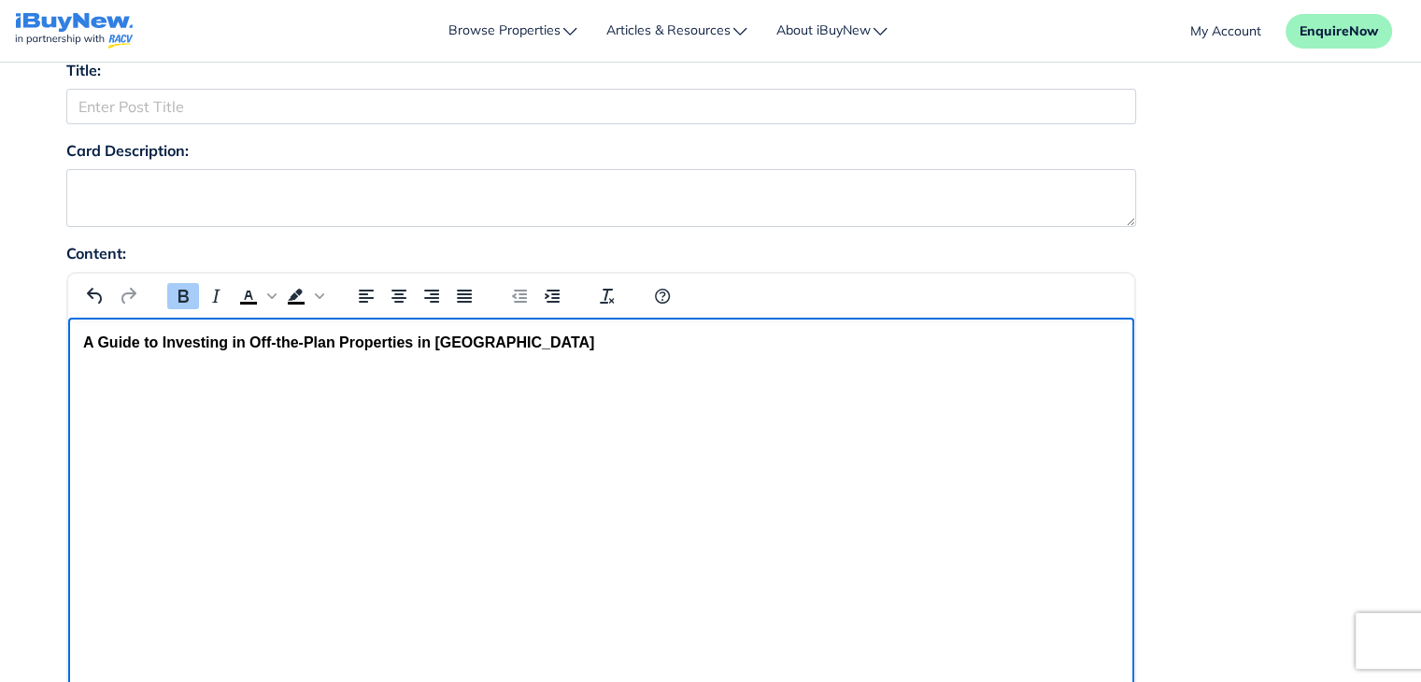
click at [102, 368] on html "A Guide to Investing in Off-the-Plan Properties in [GEOGRAPHIC_DATA]" at bounding box center [600, 343] width 1066 height 50
click at [531, 336] on p "A Guide to Investing in Off-the-Plan Properties in [GEOGRAPHIC_DATA]" at bounding box center [600, 343] width 1036 height 21
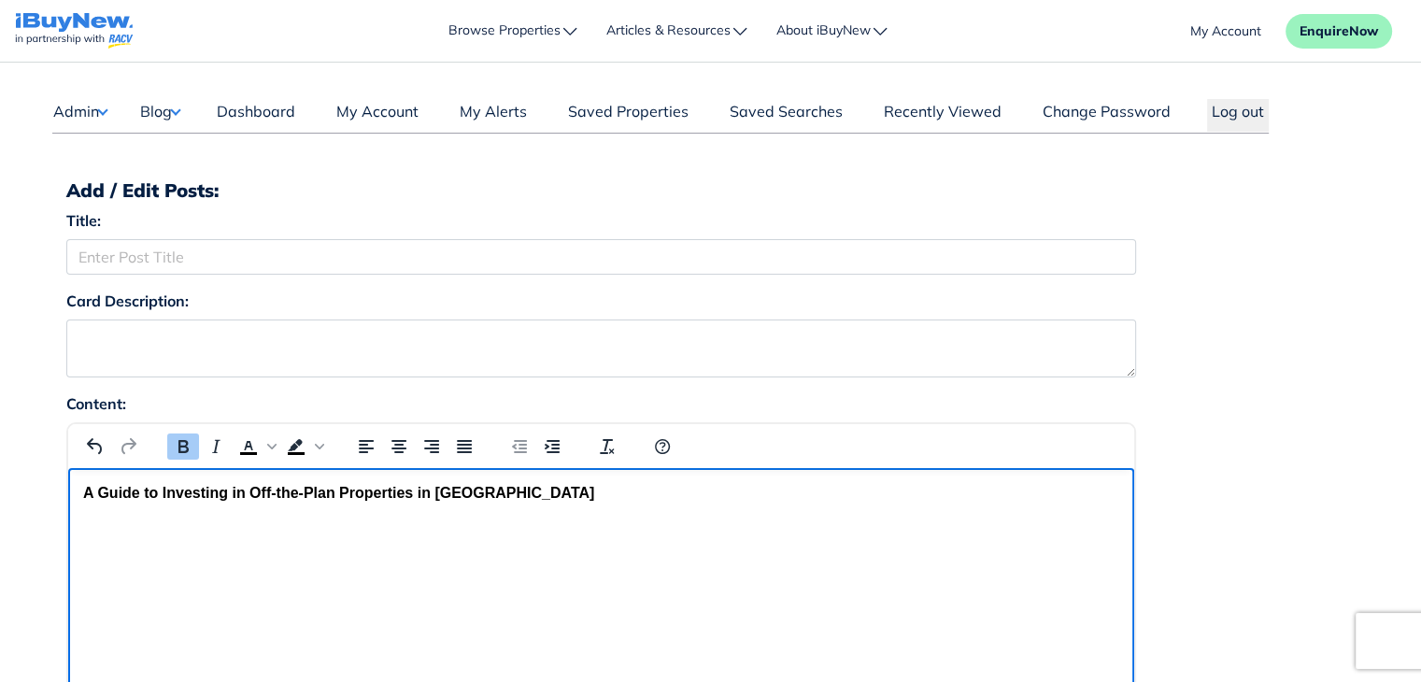
scroll to position [7, 0]
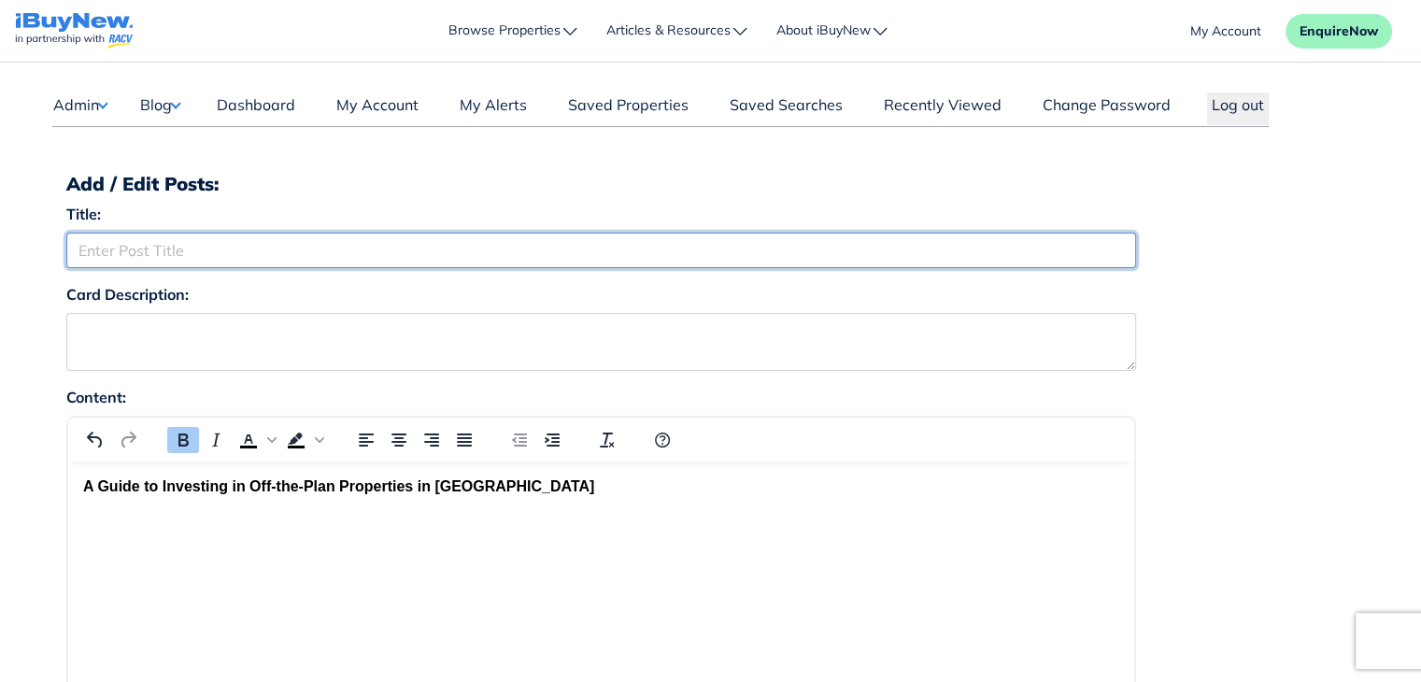
click at [501, 248] on input "Title:" at bounding box center [601, 251] width 1070 height 36
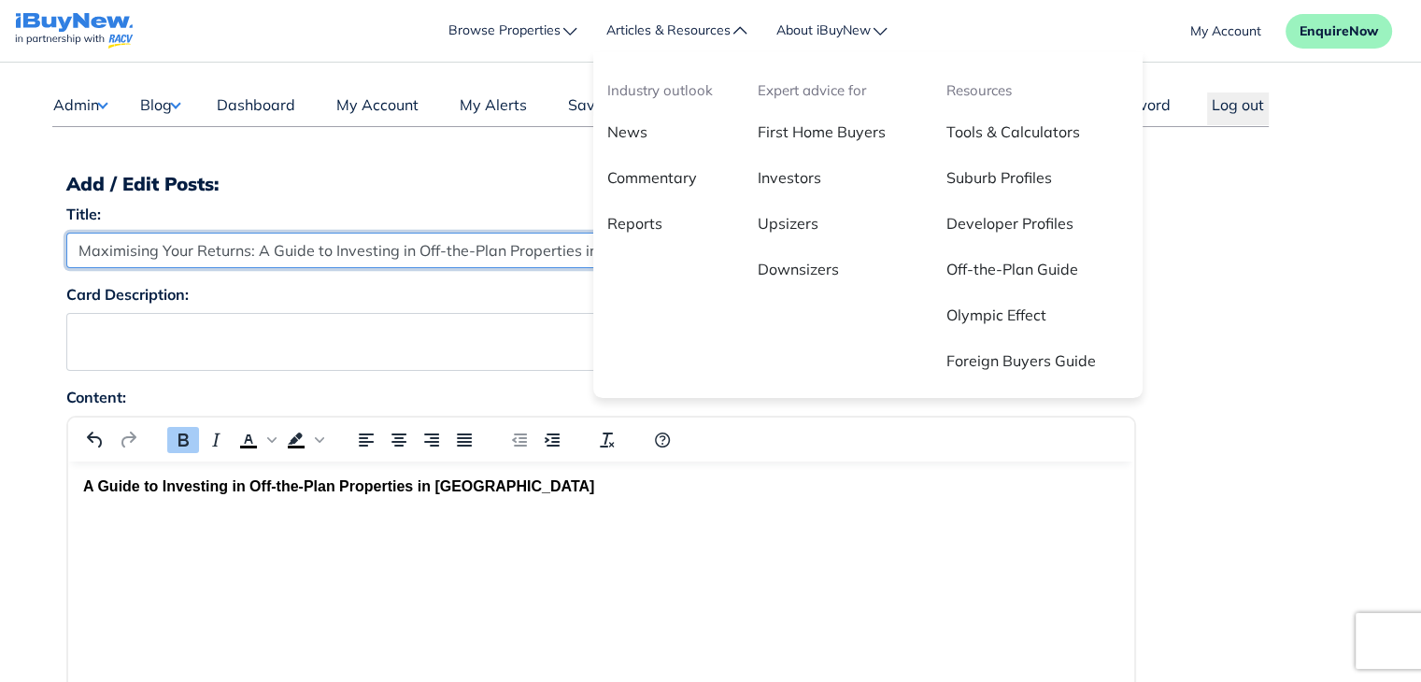
type input "Maximising Your Returns: A Guide to Investing in Off-the-Plan Properties in [GE…"
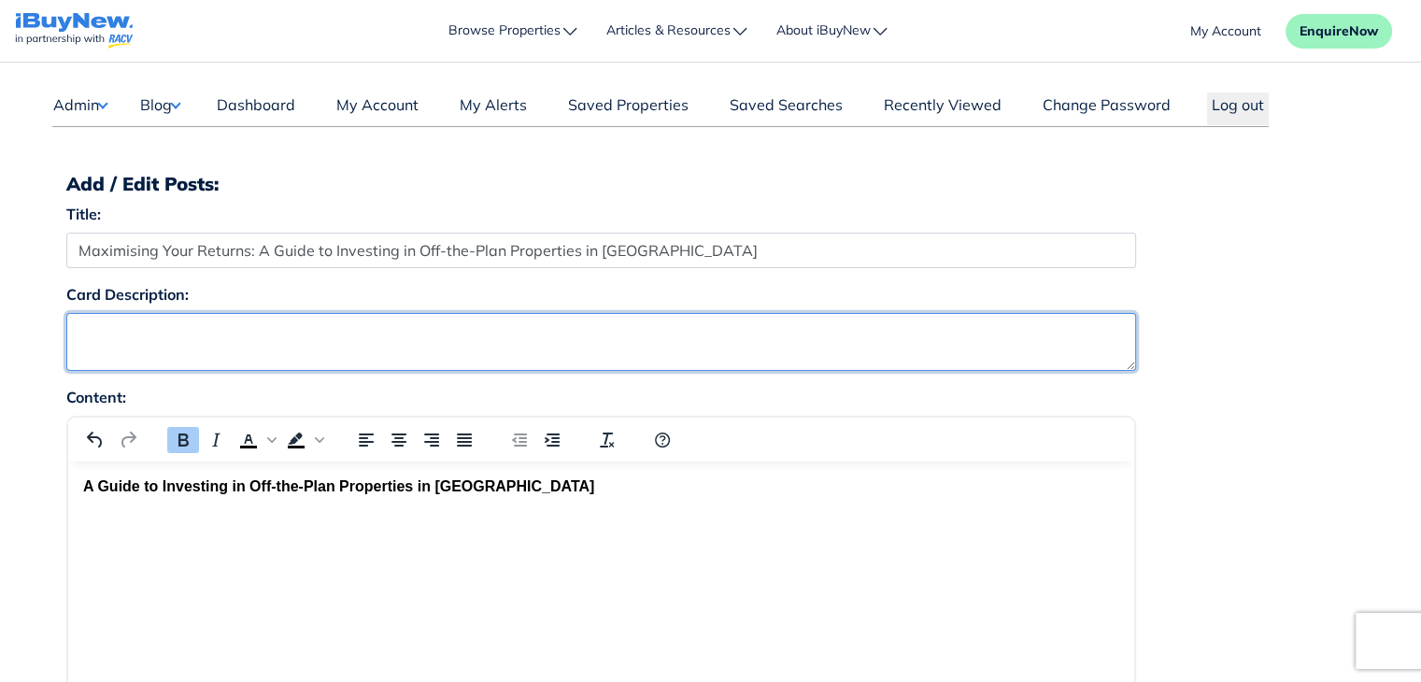
click at [592, 348] on textarea "Card Description:" at bounding box center [601, 342] width 1070 height 58
paste textarea "Investing in property has long been one of Australia’s most reliable wealth-bui…"
type textarea "Investing in property has long been one of Australia’s most reliable wealth-bui…"
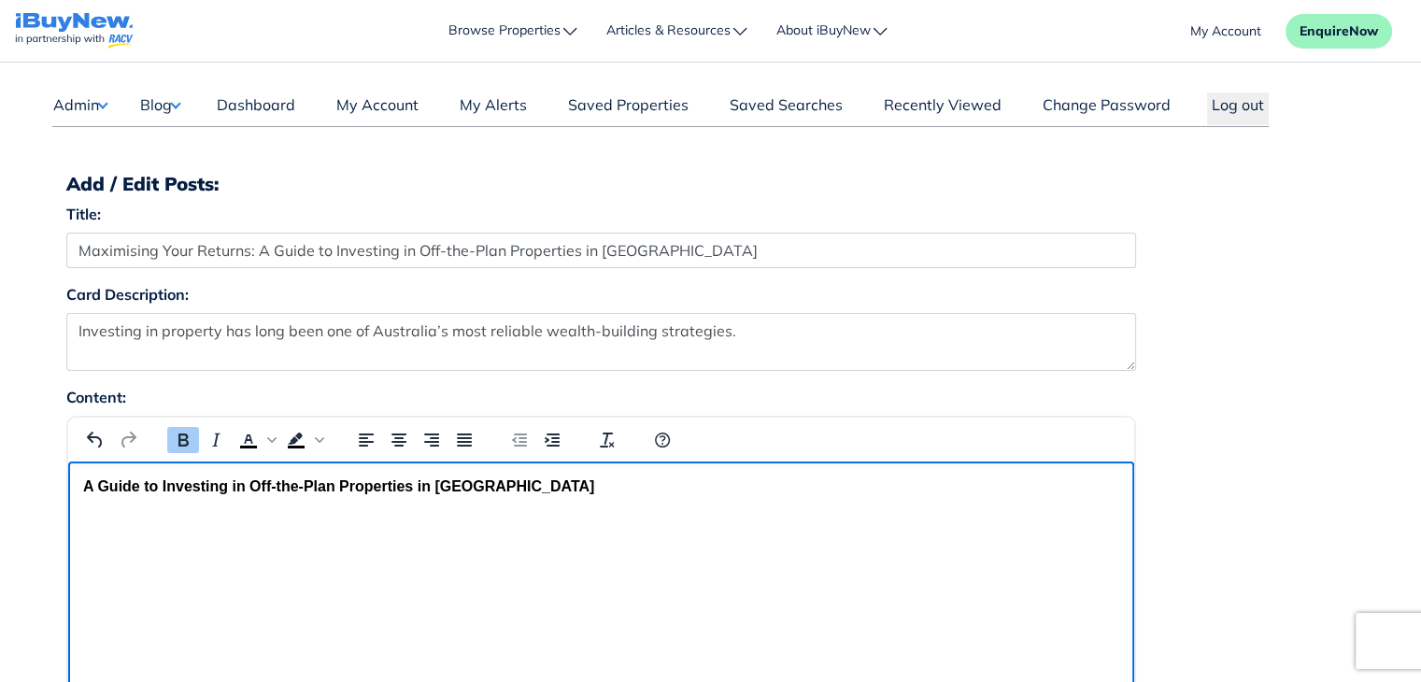
click at [604, 512] on html "A Guide to Investing in Off-the-Plan Properties in [GEOGRAPHIC_DATA]" at bounding box center [600, 487] width 1066 height 50
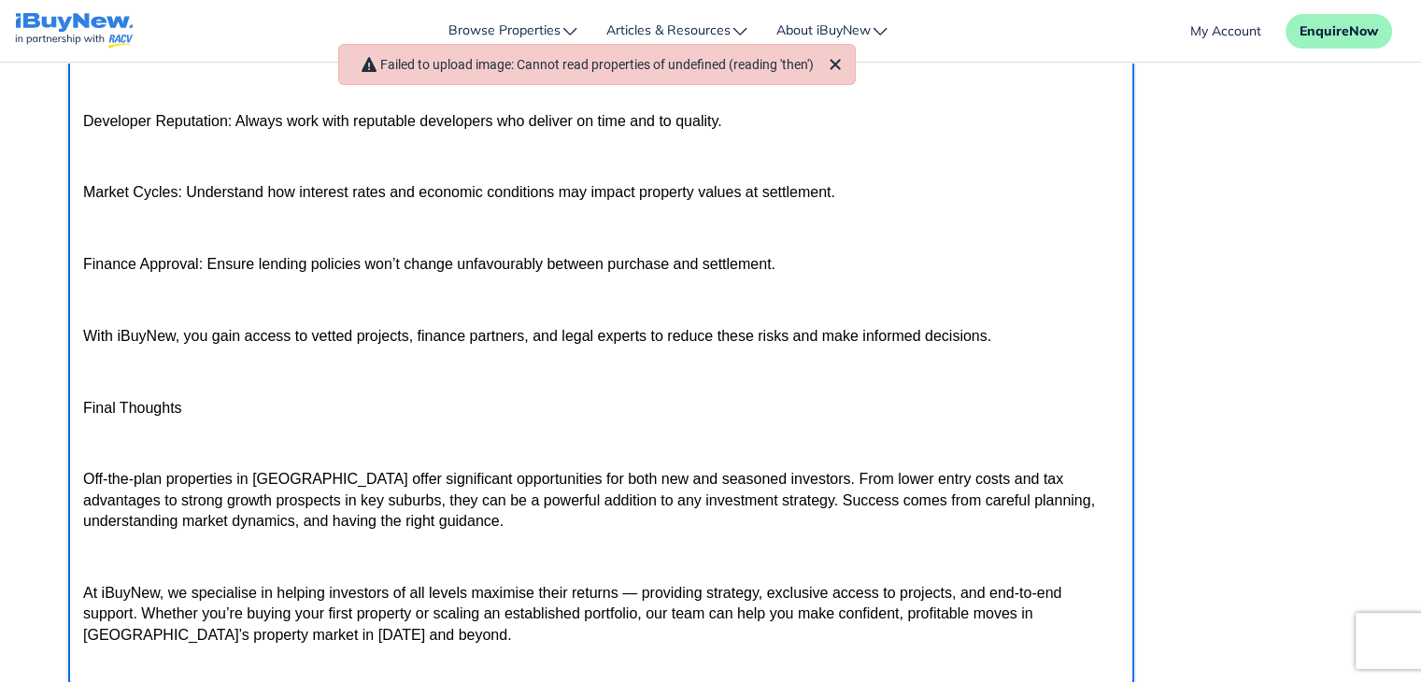
scroll to position [515, 0]
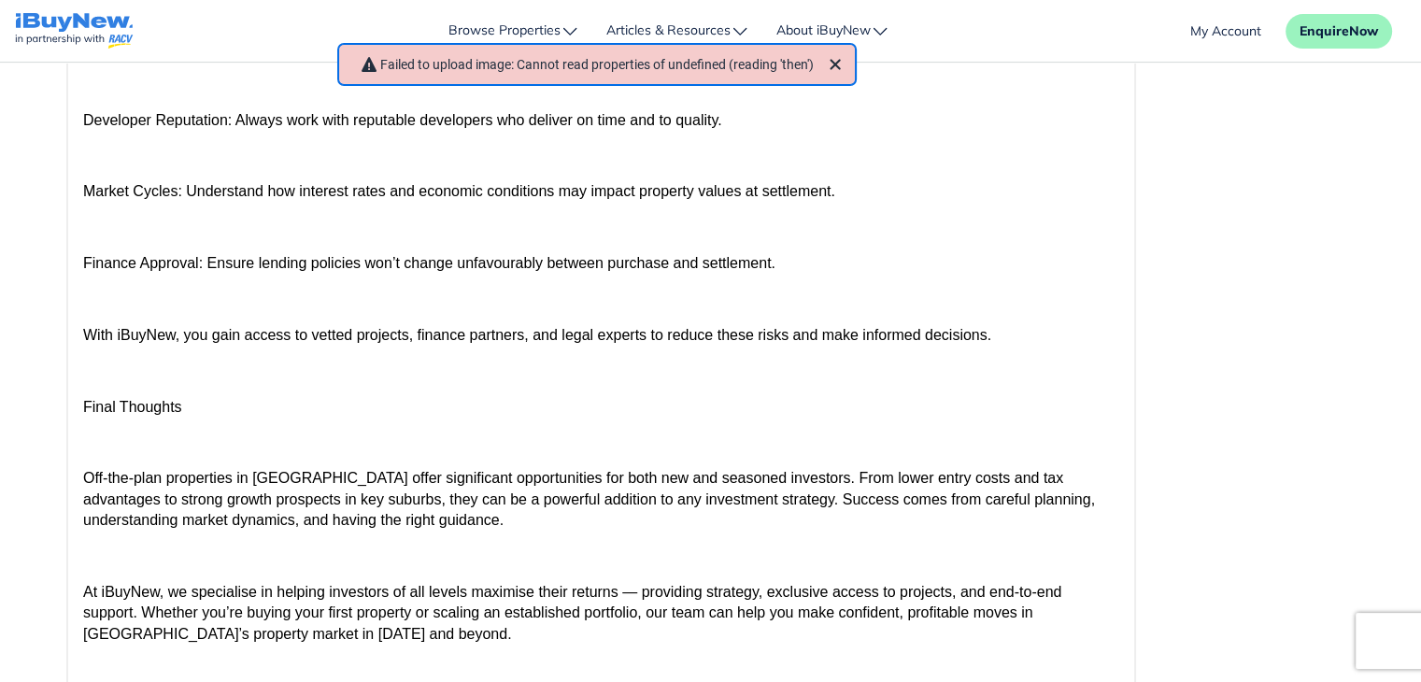
click at [807, 68] on p "Failed to upload image: Cannot read properties of undefined (reading 'then')" at bounding box center [597, 64] width 434 height 15
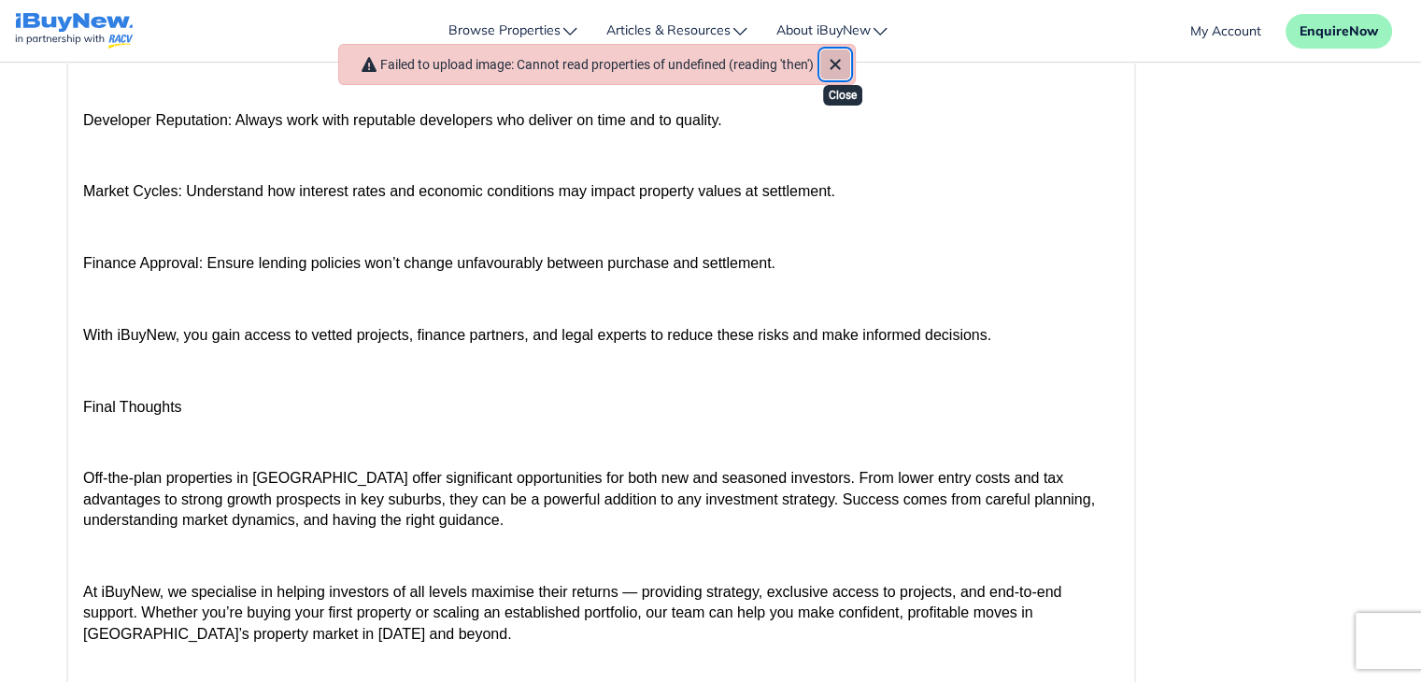
click at [836, 64] on icon "Close" at bounding box center [835, 64] width 22 height 22
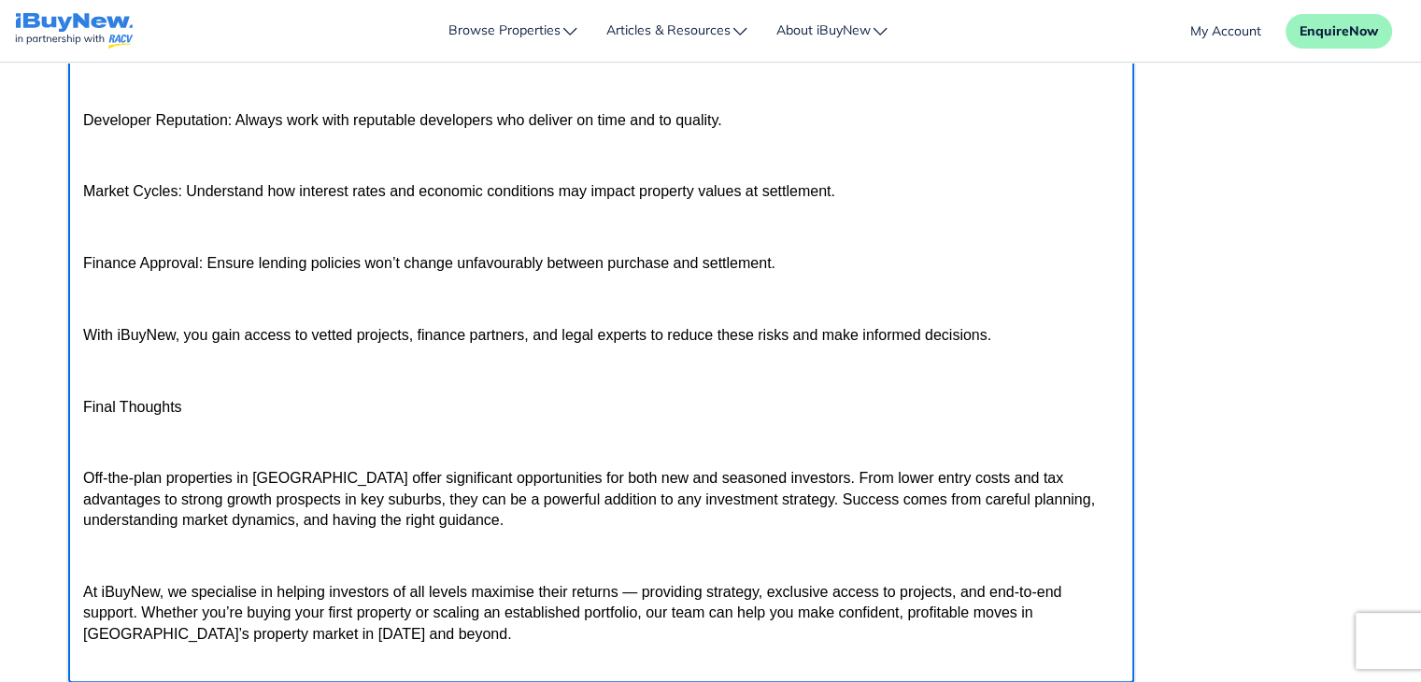
scroll to position [2466, 0]
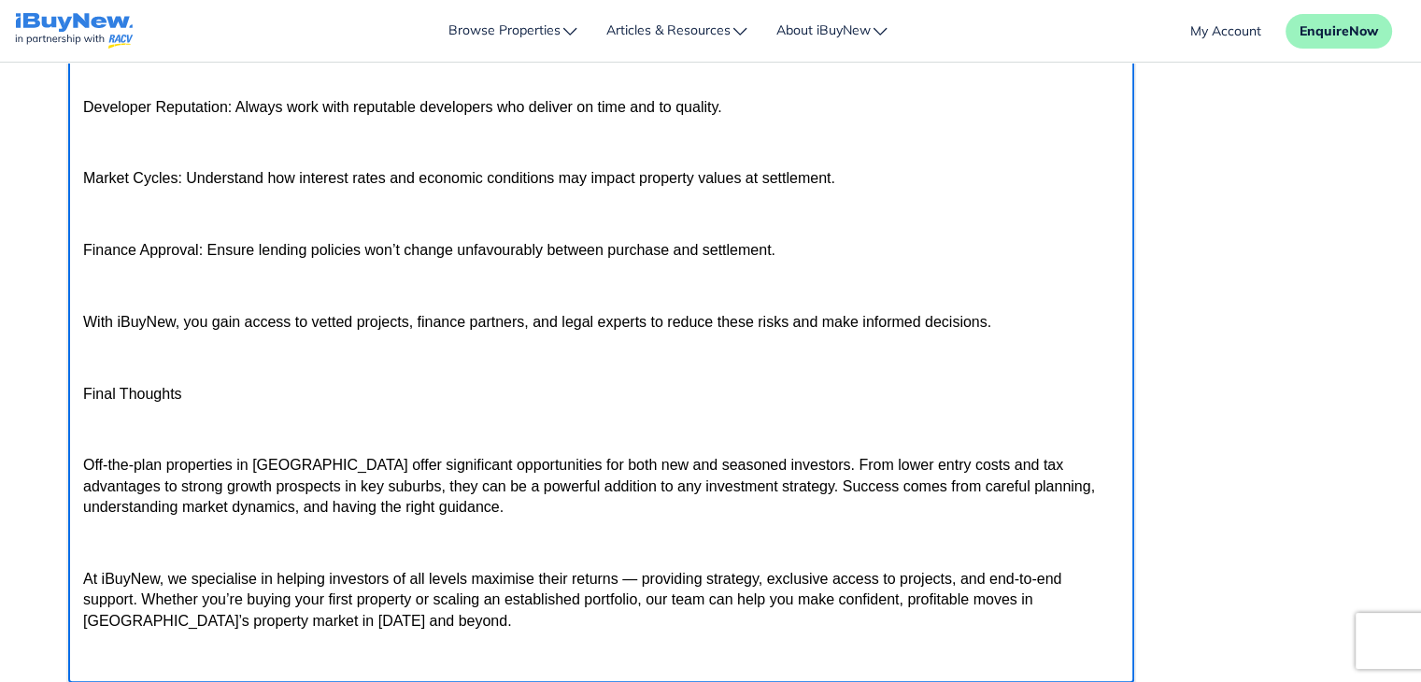
click at [621, 405] on p "Final Thoughts" at bounding box center [600, 394] width 1036 height 21
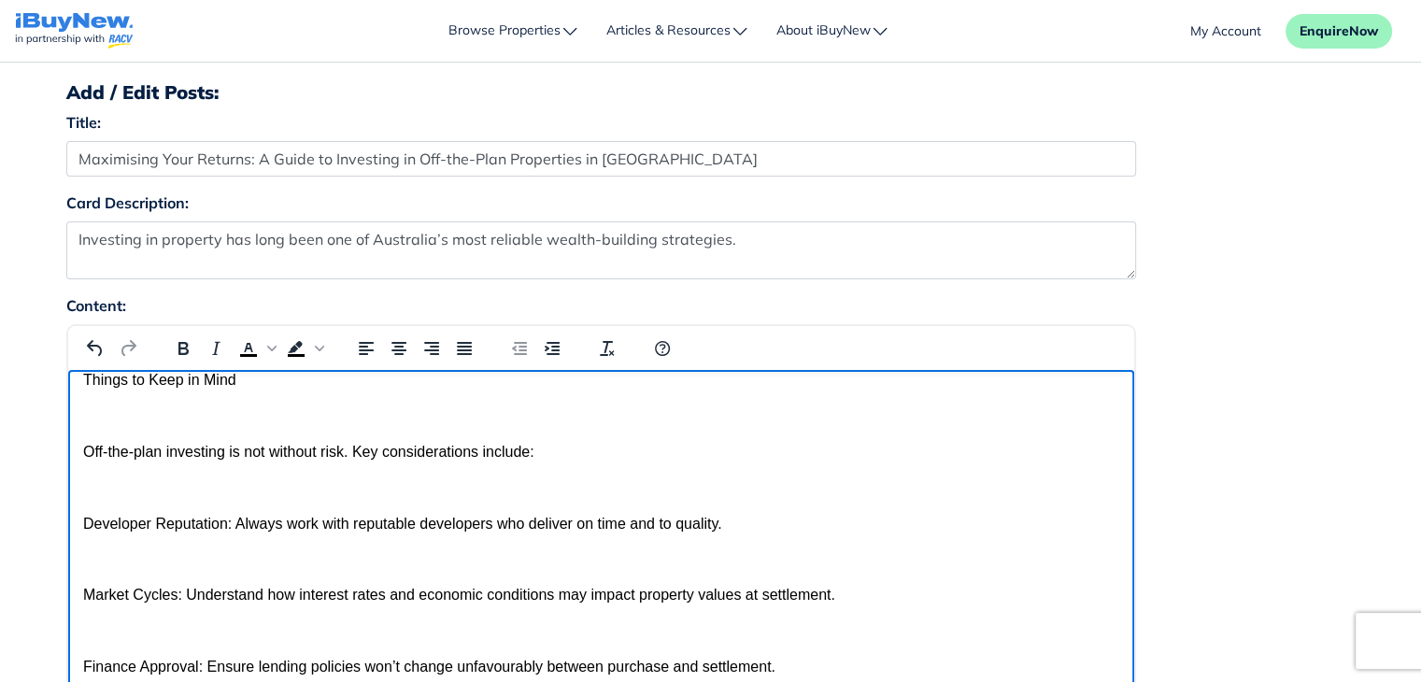
scroll to position [71, 0]
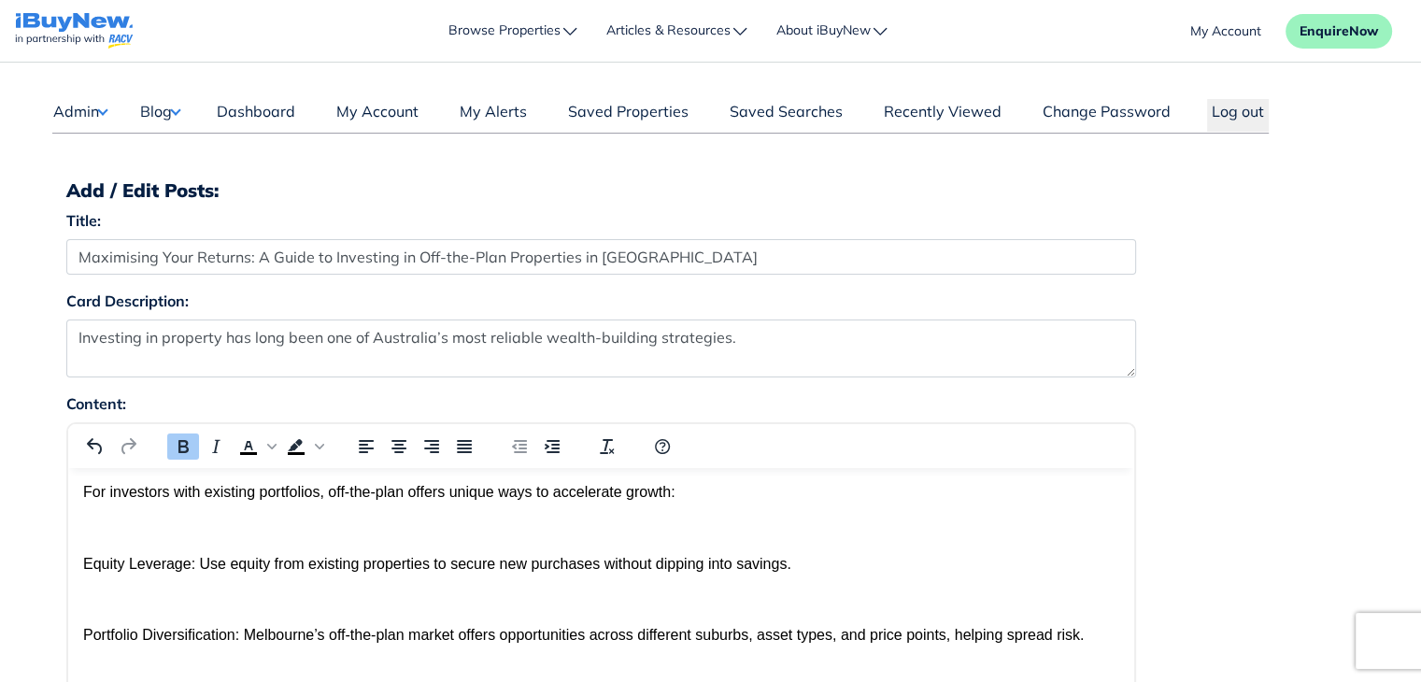
scroll to position [0, 0]
click at [761, 503] on p "For investors with existing portfolios, off-the-plan offers unique ways to acce…" at bounding box center [600, 492] width 1036 height 21
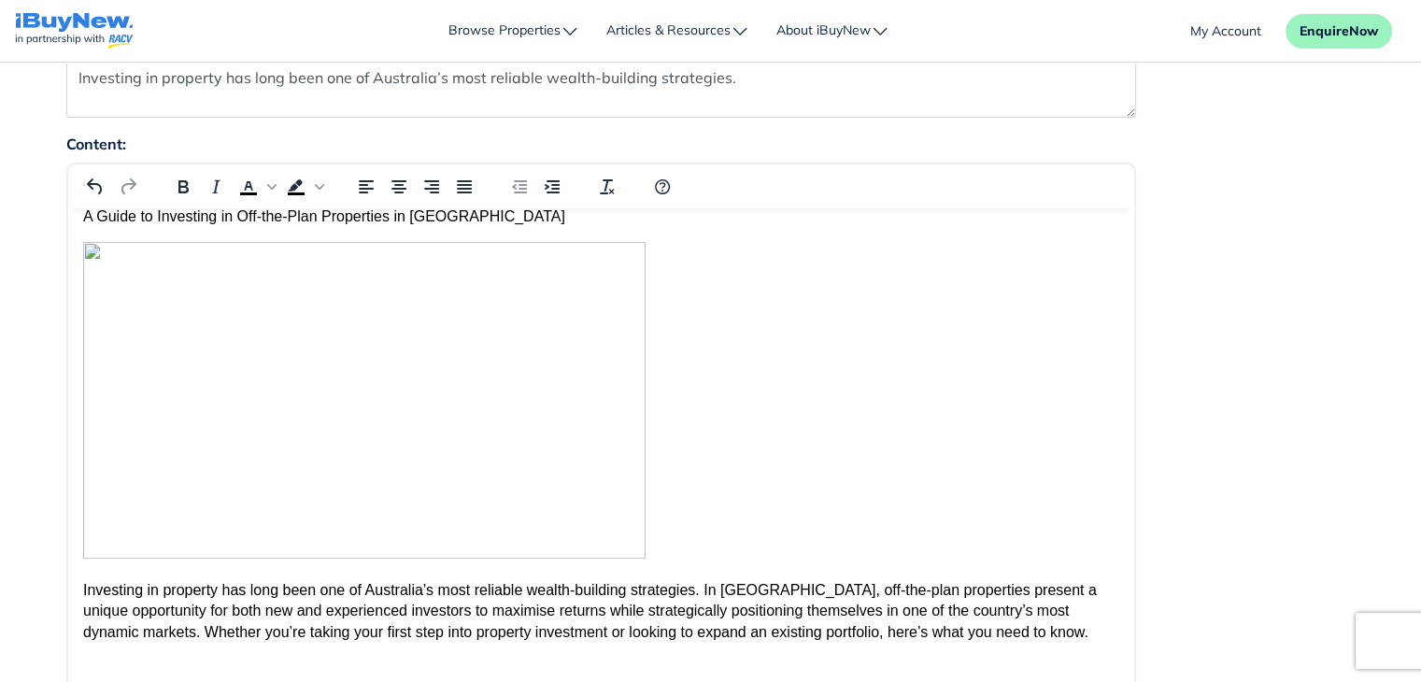
scroll to position [248, 0]
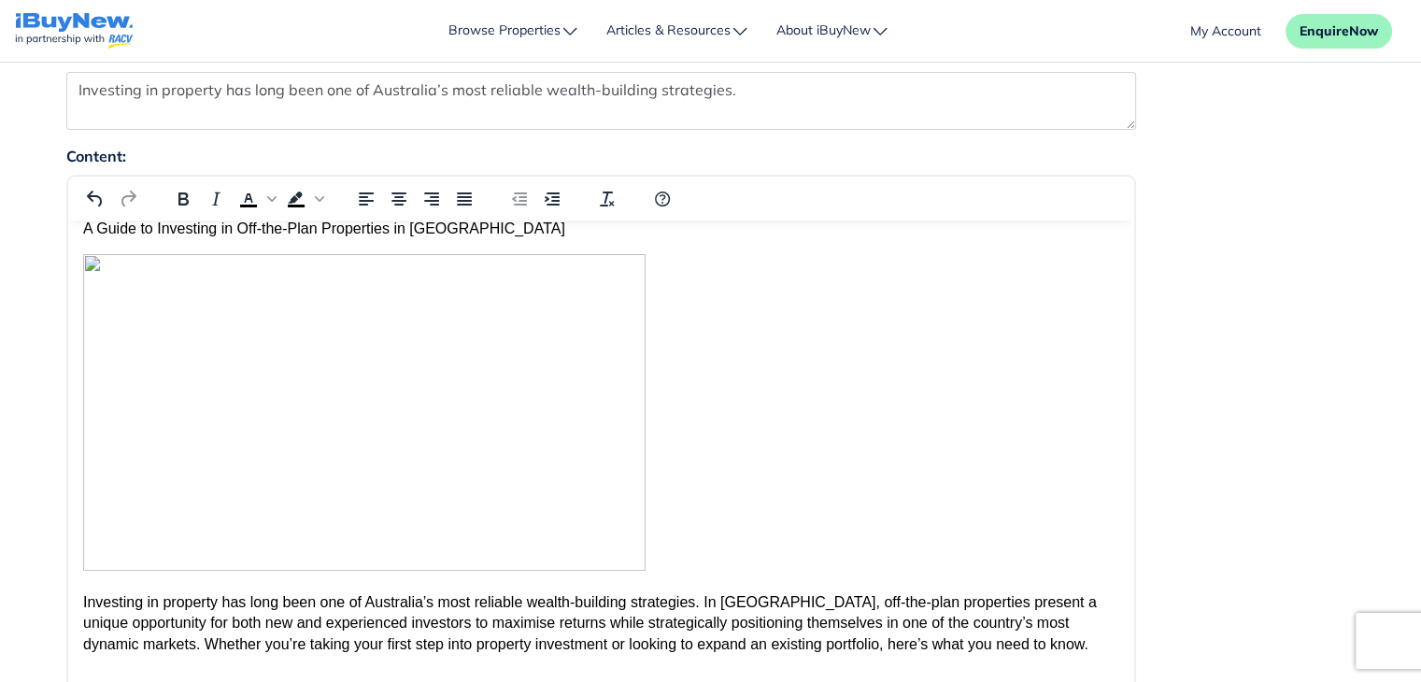
click at [221, 352] on img "Rich Text Area" at bounding box center [363, 412] width 562 height 317
click at [380, 363] on img "Rich Text Area" at bounding box center [363, 412] width 562 height 317
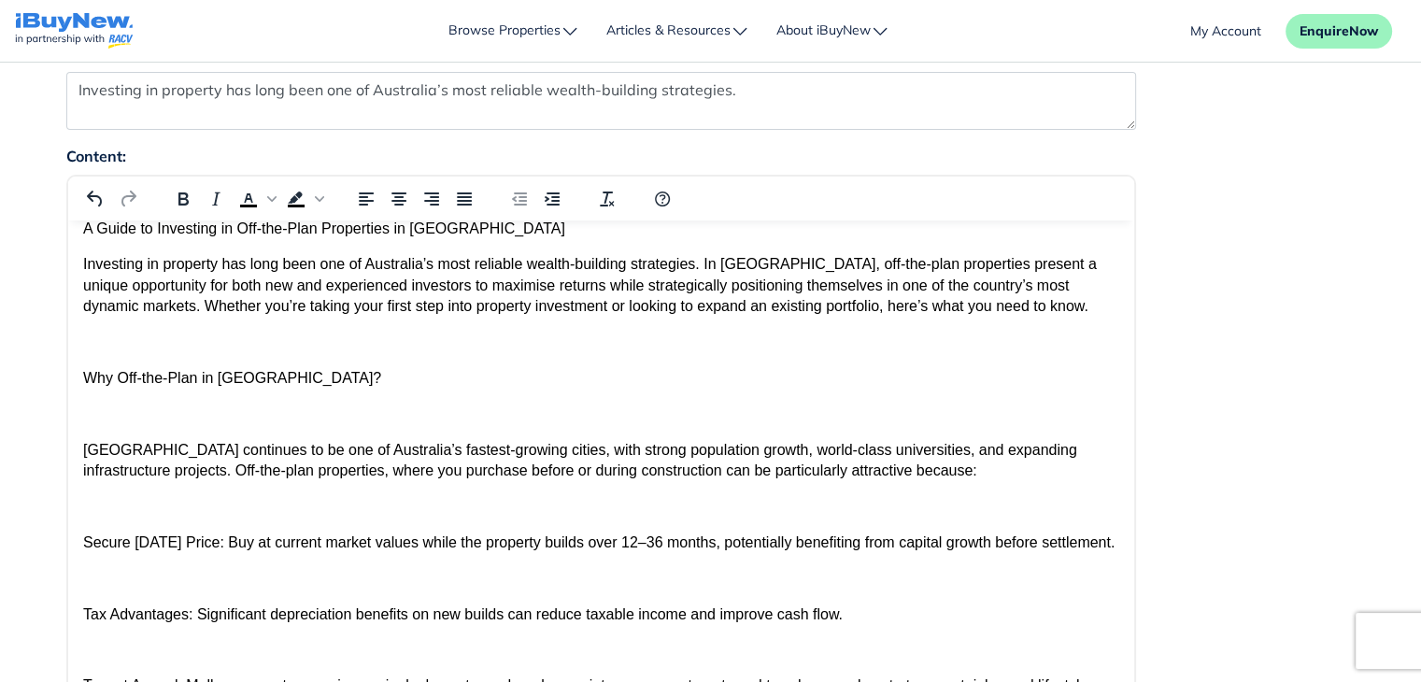
drag, startPoint x: 81, startPoint y: 231, endPoint x: 354, endPoint y: 245, distance: 273.2
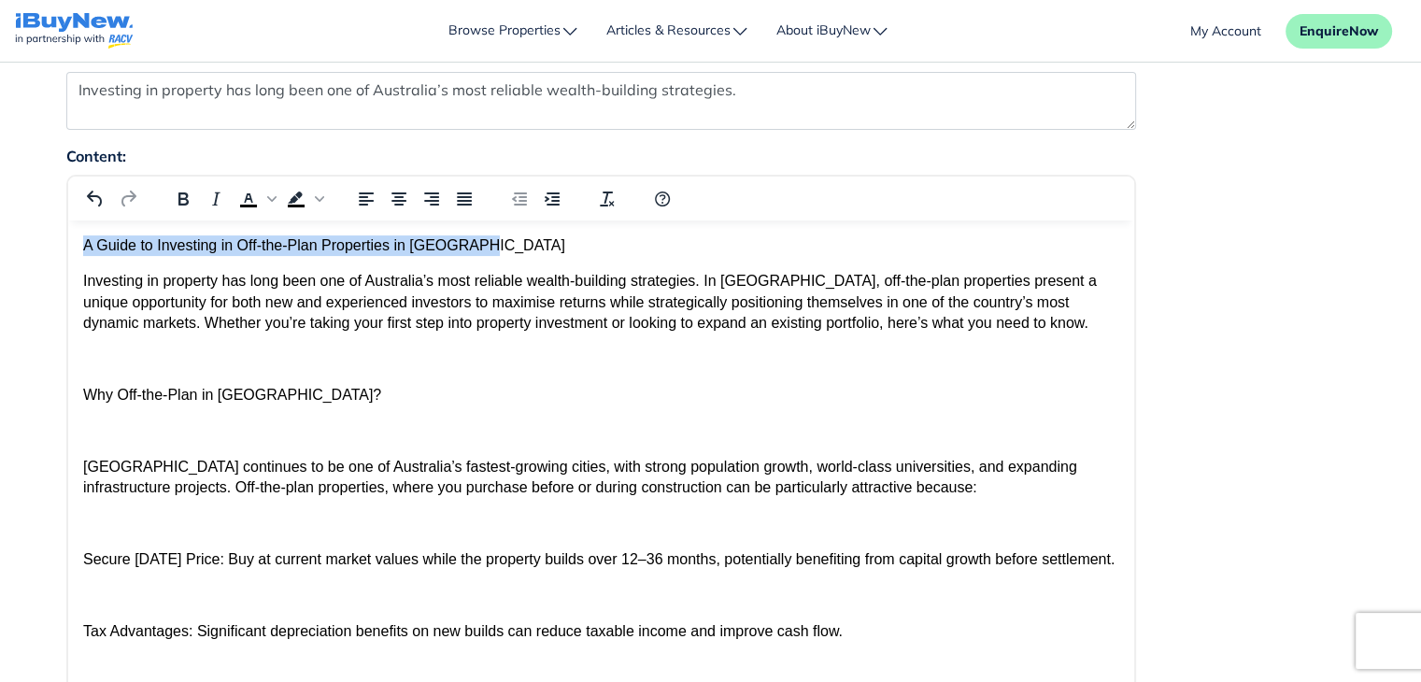
drag, startPoint x: 488, startPoint y: 233, endPoint x: 79, endPoint y: 249, distance: 408.6
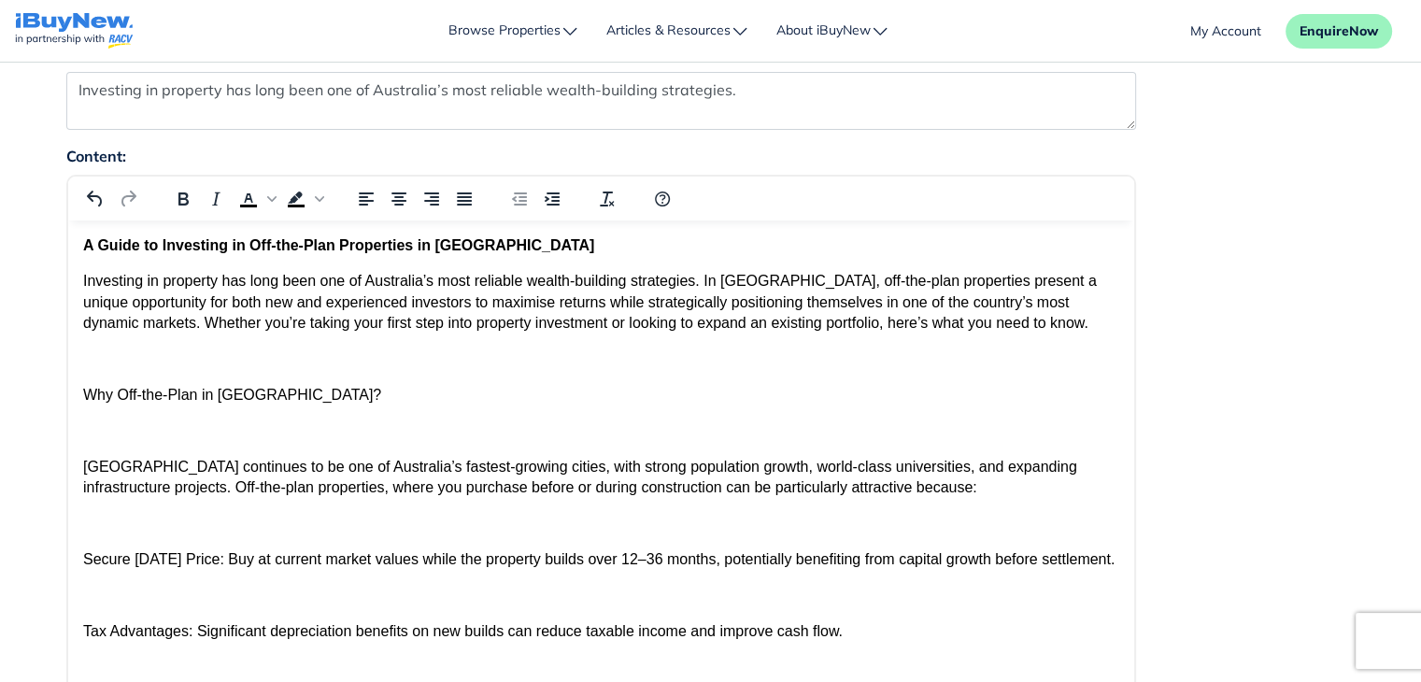
click at [659, 195] on icon "Help" at bounding box center [662, 199] width 22 height 22
click at [651, 192] on icon "Help" at bounding box center [662, 199] width 22 height 22
click at [1273, 285] on div "Content: p Build with" at bounding box center [710, 568] width 1317 height 846
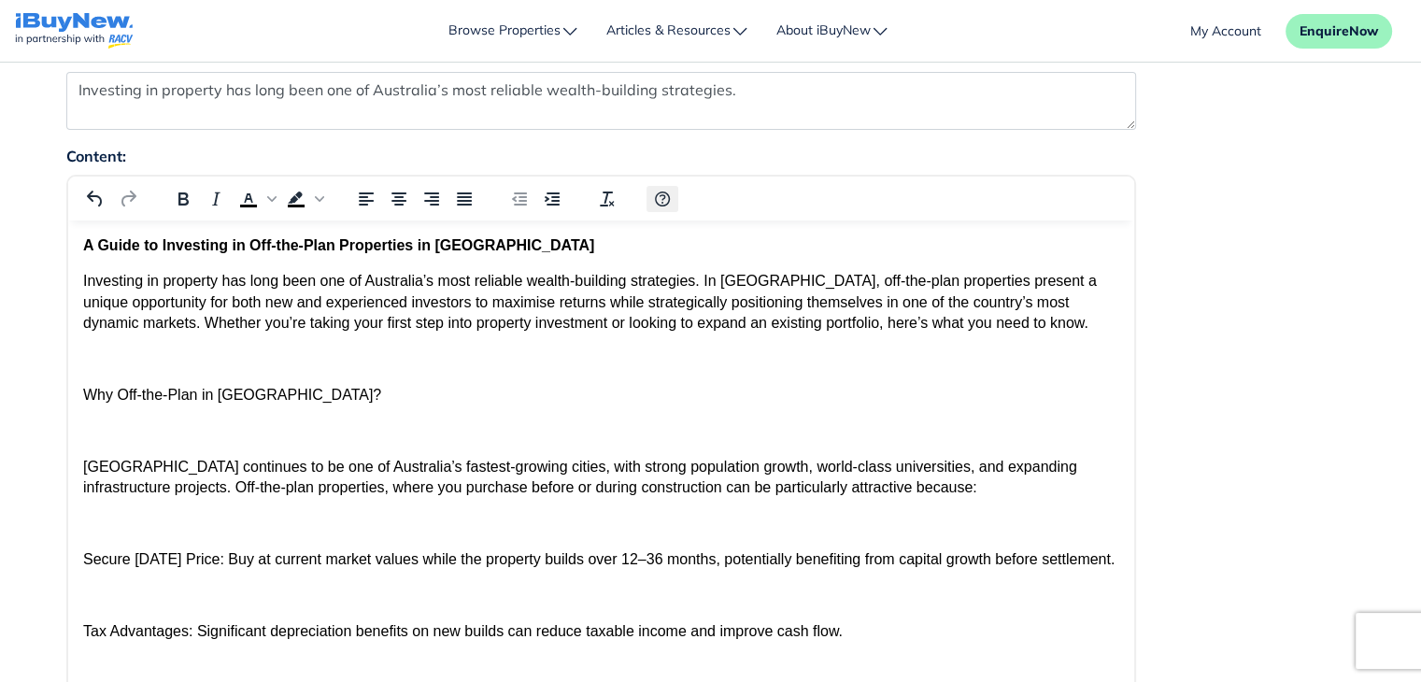
click at [663, 194] on icon "Help" at bounding box center [662, 199] width 22 height 22
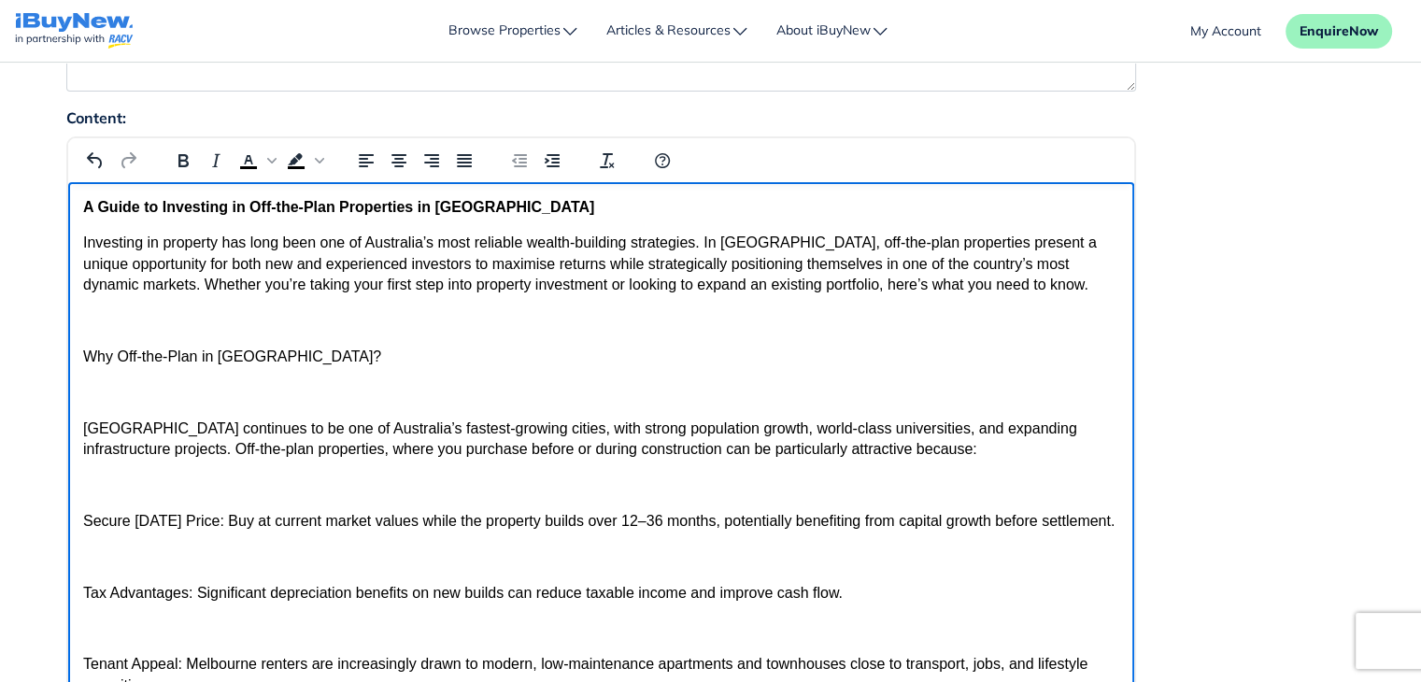
scroll to position [282, 0]
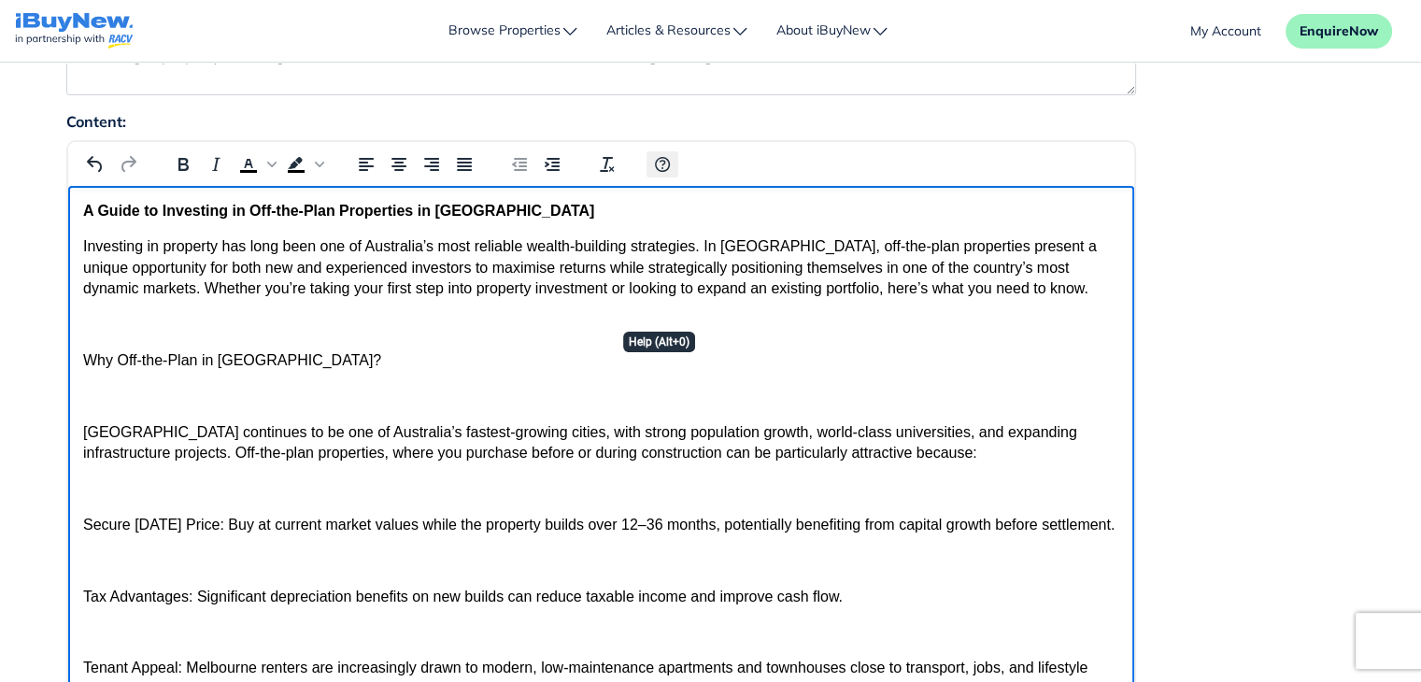
click at [657, 166] on icon "Help" at bounding box center [662, 164] width 22 height 22
drag, startPoint x: 84, startPoint y: 363, endPoint x: 284, endPoint y: 367, distance: 200.0
click at [284, 367] on p "Why Off-the-Plan in [GEOGRAPHIC_DATA]?" at bounding box center [600, 360] width 1036 height 21
drag, startPoint x: 80, startPoint y: 520, endPoint x: 179, endPoint y: 523, distance: 99.1
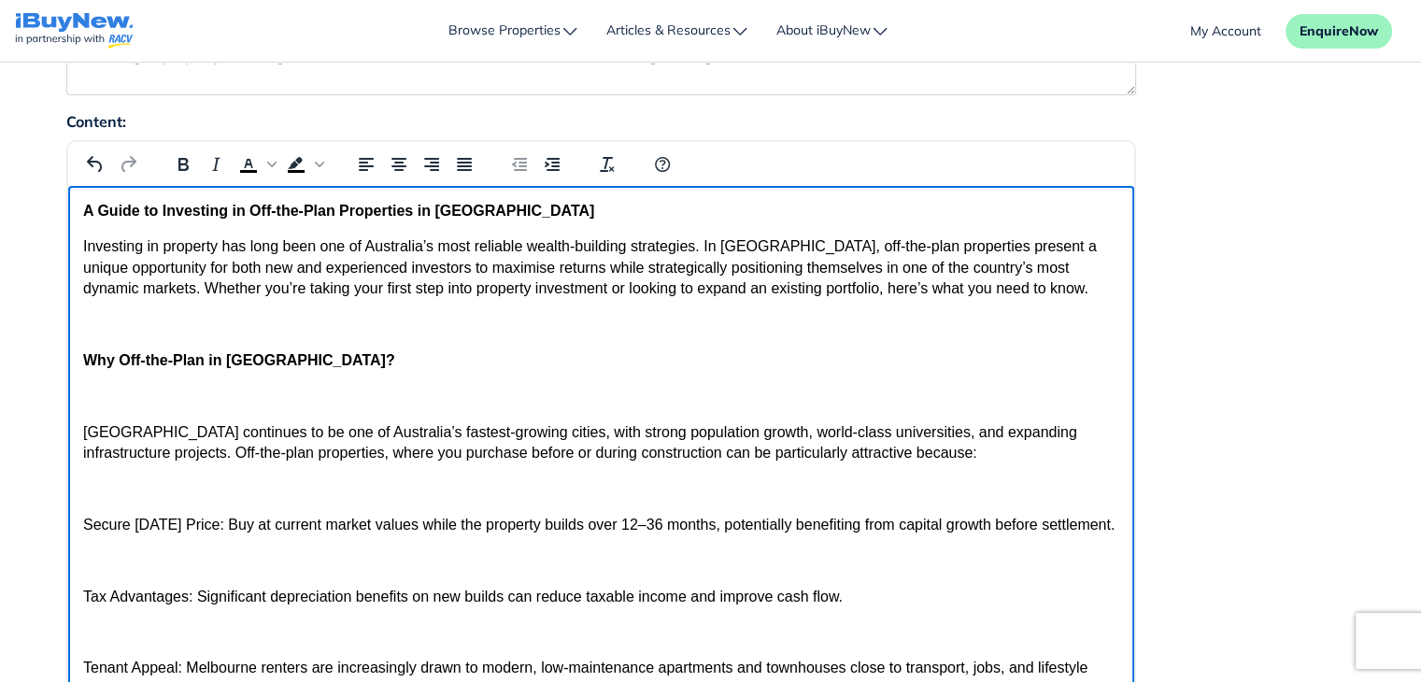
drag, startPoint x: 224, startPoint y: 524, endPoint x: 123, endPoint y: 714, distance: 214.8
drag, startPoint x: 84, startPoint y: 616, endPoint x: 190, endPoint y: 614, distance: 105.6
click at [190, 607] on p "Tax Advantages: Significant depreciation benefits on new builds can reduce taxa…" at bounding box center [600, 597] width 1036 height 21
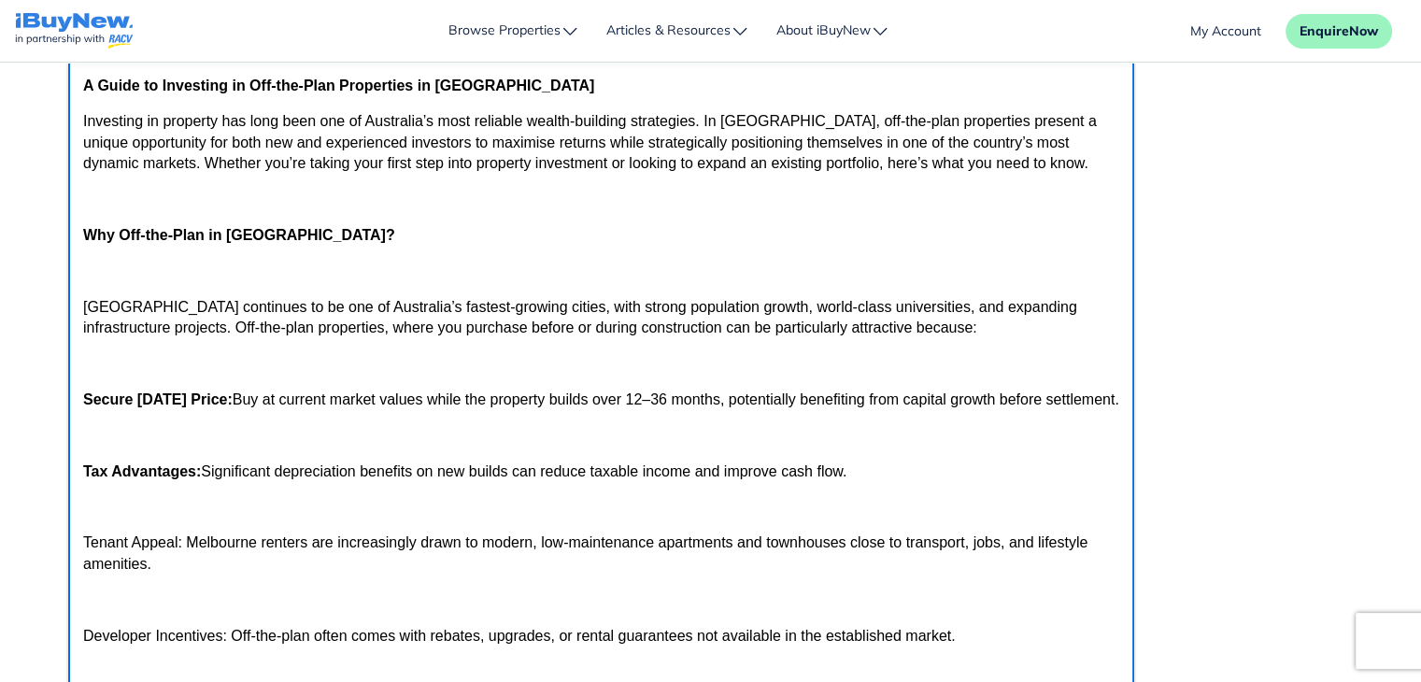
scroll to position [419, 0]
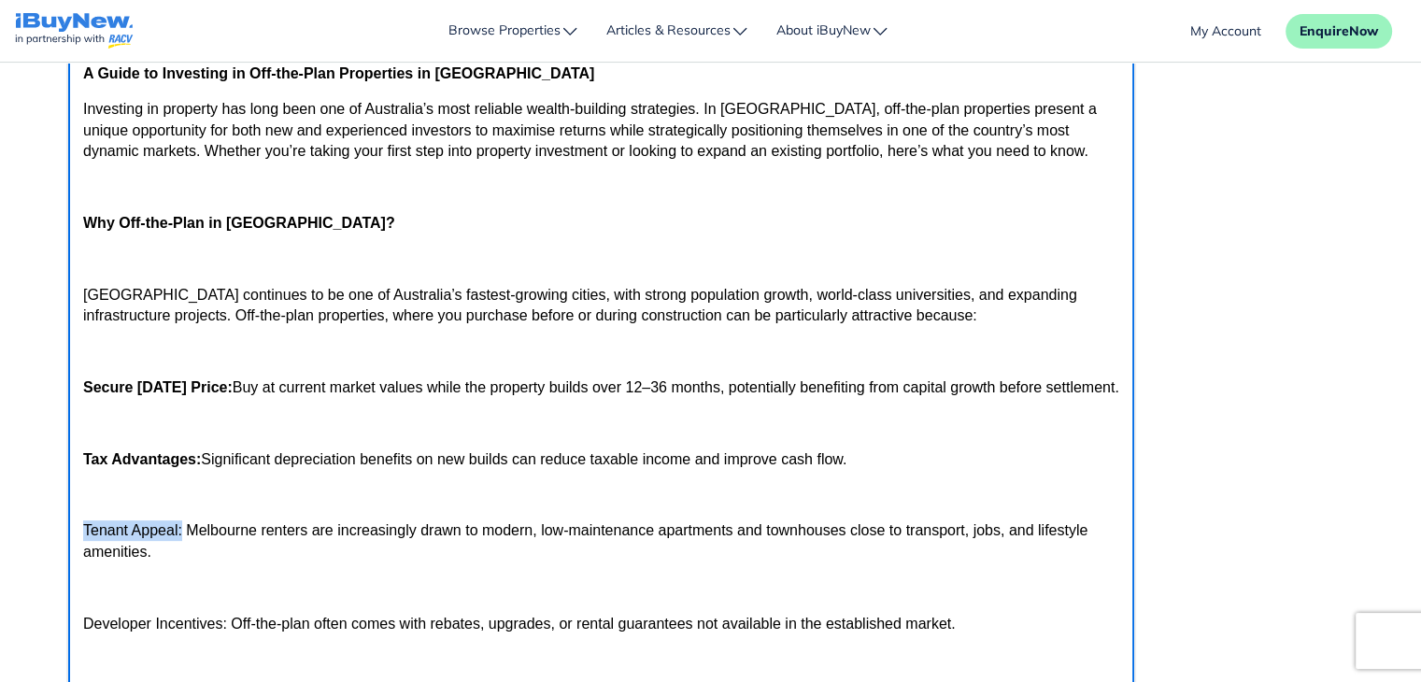
drag, startPoint x: 84, startPoint y: 552, endPoint x: 179, endPoint y: 551, distance: 95.3
click at [179, 551] on p "Tenant Appeal: Melbourne renters are increasingly drawn to modern, low-maintena…" at bounding box center [600, 541] width 1036 height 42
drag, startPoint x: 82, startPoint y: 645, endPoint x: 227, endPoint y: 641, distance: 144.9
click at [227, 634] on p "Developer Incentives: Off-the-plan often comes with rebates, upgrades, or renta…" at bounding box center [600, 624] width 1036 height 21
click at [348, 598] on p "Rich Text Area" at bounding box center [600, 587] width 1036 height 21
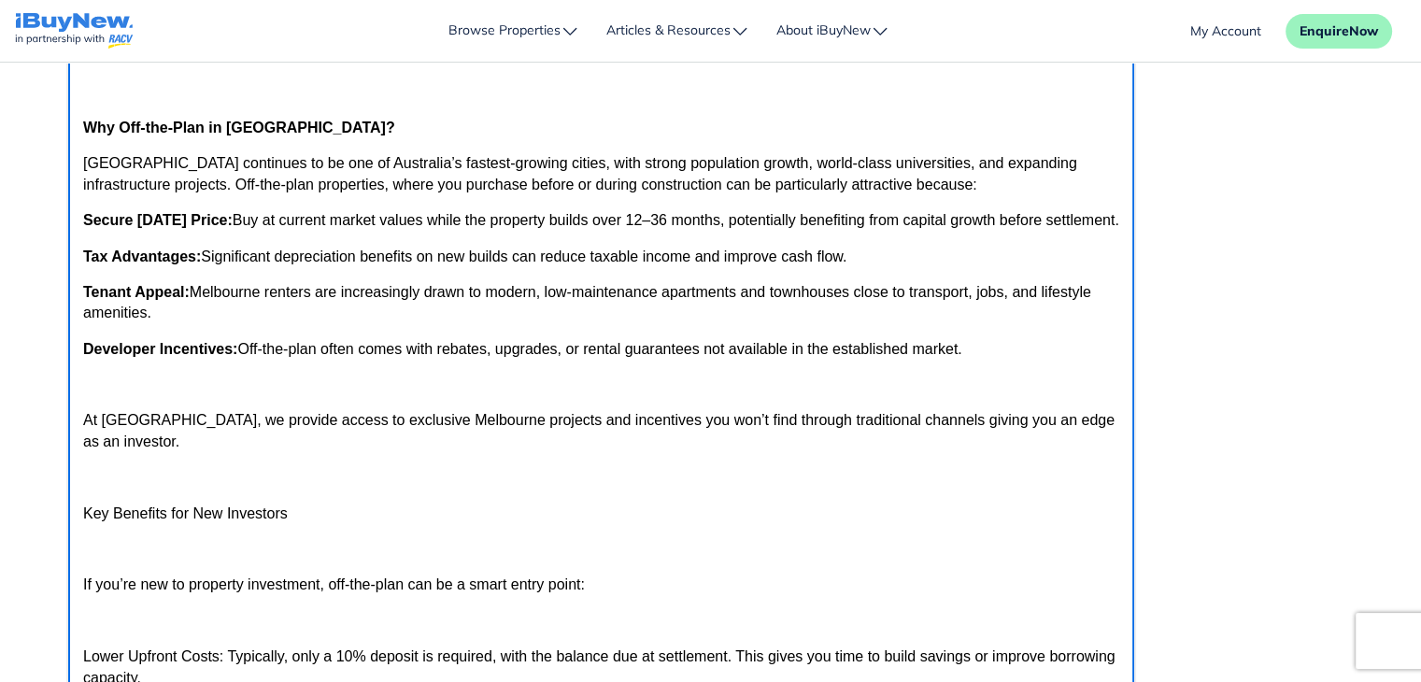
scroll to position [515, 0]
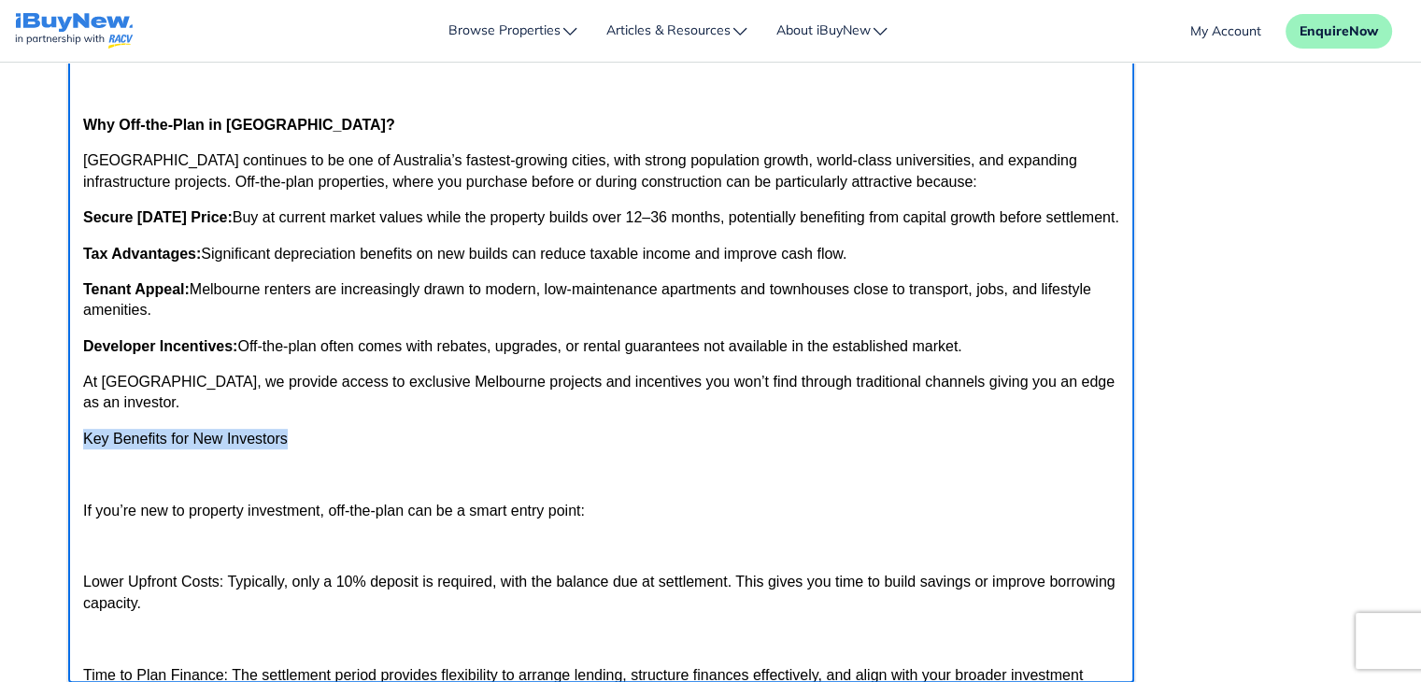
drag, startPoint x: 84, startPoint y: 460, endPoint x: 286, endPoint y: 459, distance: 201.8
click at [286, 449] on p "Key Benefits for New Investors" at bounding box center [600, 439] width 1036 height 21
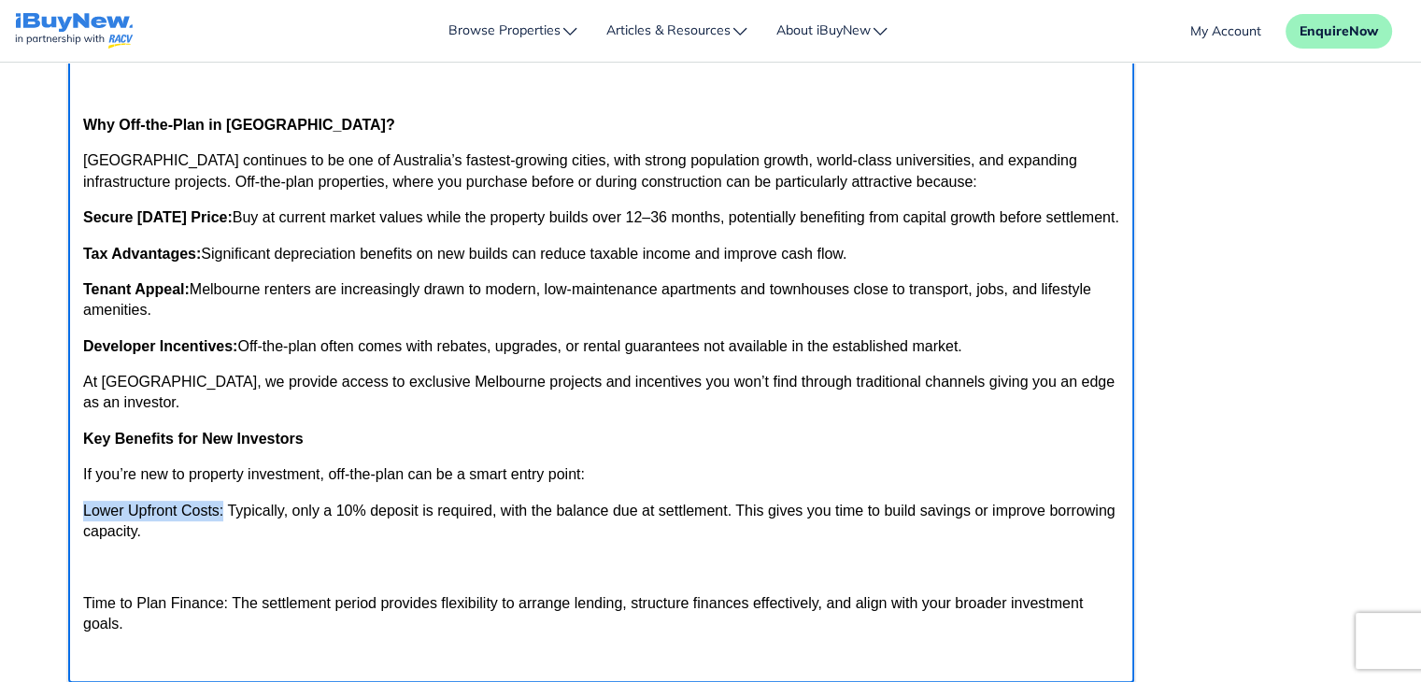
drag, startPoint x: 82, startPoint y: 534, endPoint x: 224, endPoint y: 526, distance: 142.3
click at [224, 526] on p "Lower Upfront Costs: Typically, only a 10% deposit is required, with the balanc…" at bounding box center [600, 522] width 1036 height 42
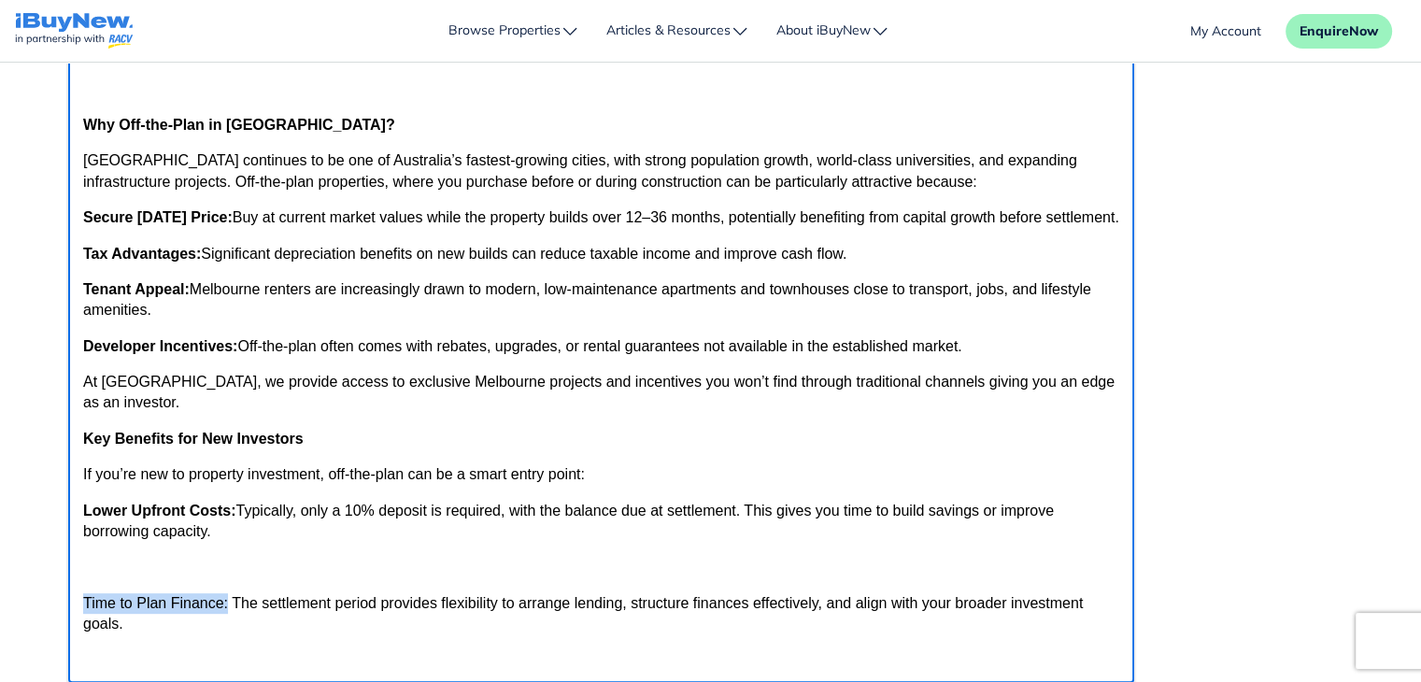
drag, startPoint x: 86, startPoint y: 623, endPoint x: 227, endPoint y: 627, distance: 141.1
click at [227, 627] on p "Time to Plan Finance: The settlement period provides flexibility to arrange len…" at bounding box center [600, 614] width 1036 height 42
click at [85, 611] on strong "Time to Plan Finance:" at bounding box center [159, 603] width 154 height 16
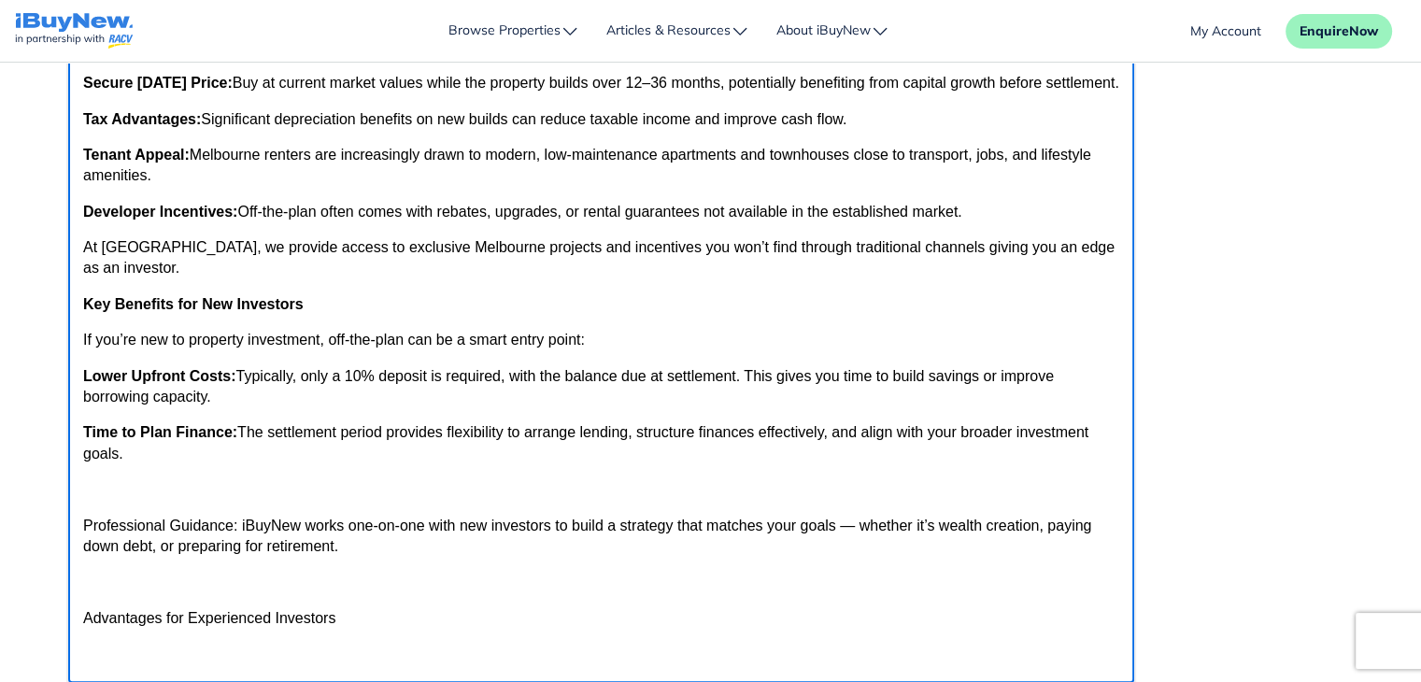
scroll to position [280, 0]
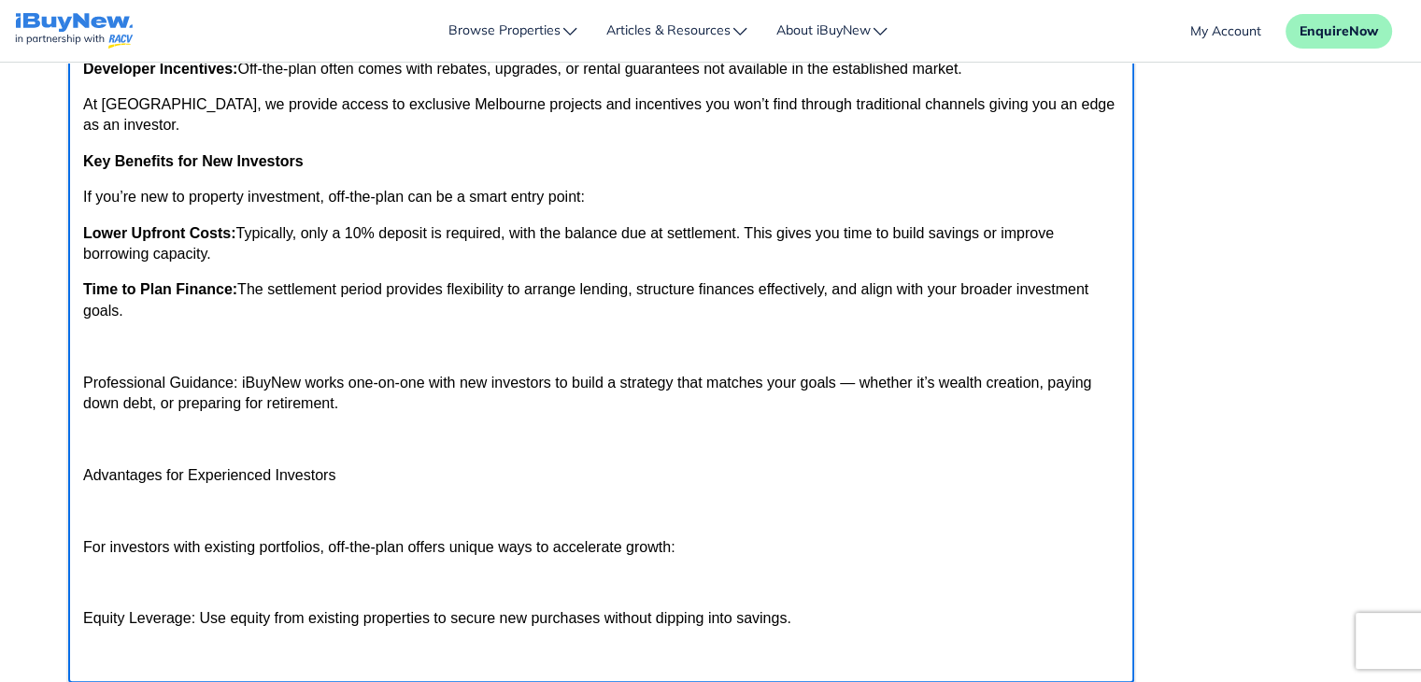
click at [101, 357] on p "Rich Text Area" at bounding box center [600, 346] width 1036 height 21
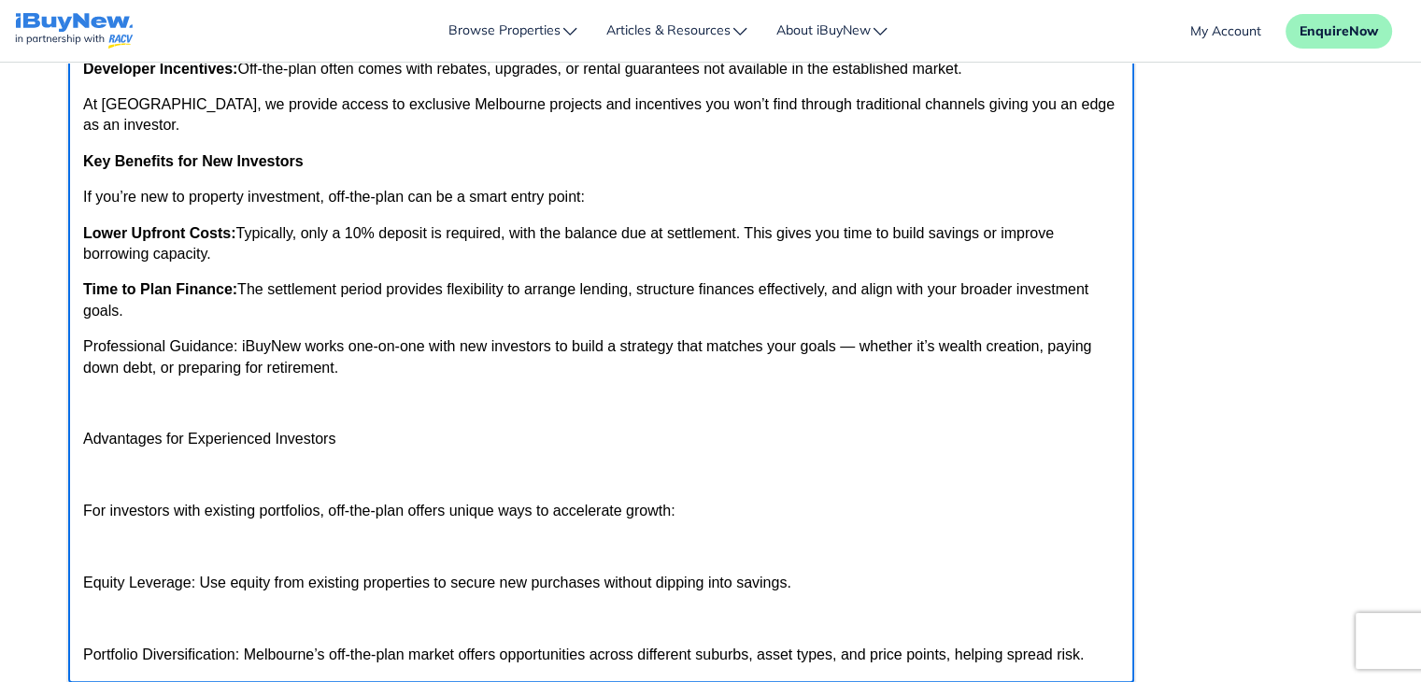
click at [101, 374] on p "Professional Guidance: iBuyNew works one-on-one with new investors to build a s…" at bounding box center [600, 357] width 1036 height 42
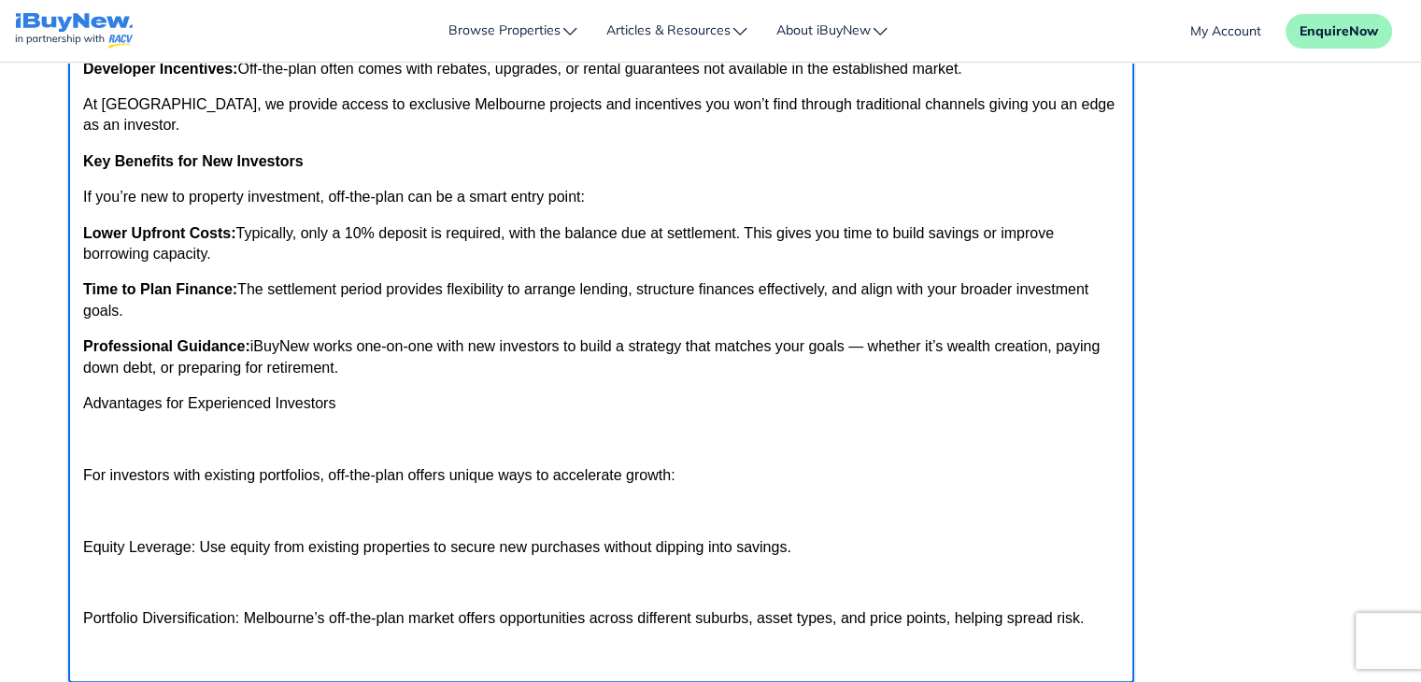
click at [82, 414] on p "Advantages for Experienced Investors" at bounding box center [600, 403] width 1036 height 21
click at [168, 449] on p "Rich Text Area" at bounding box center [600, 439] width 1036 height 21
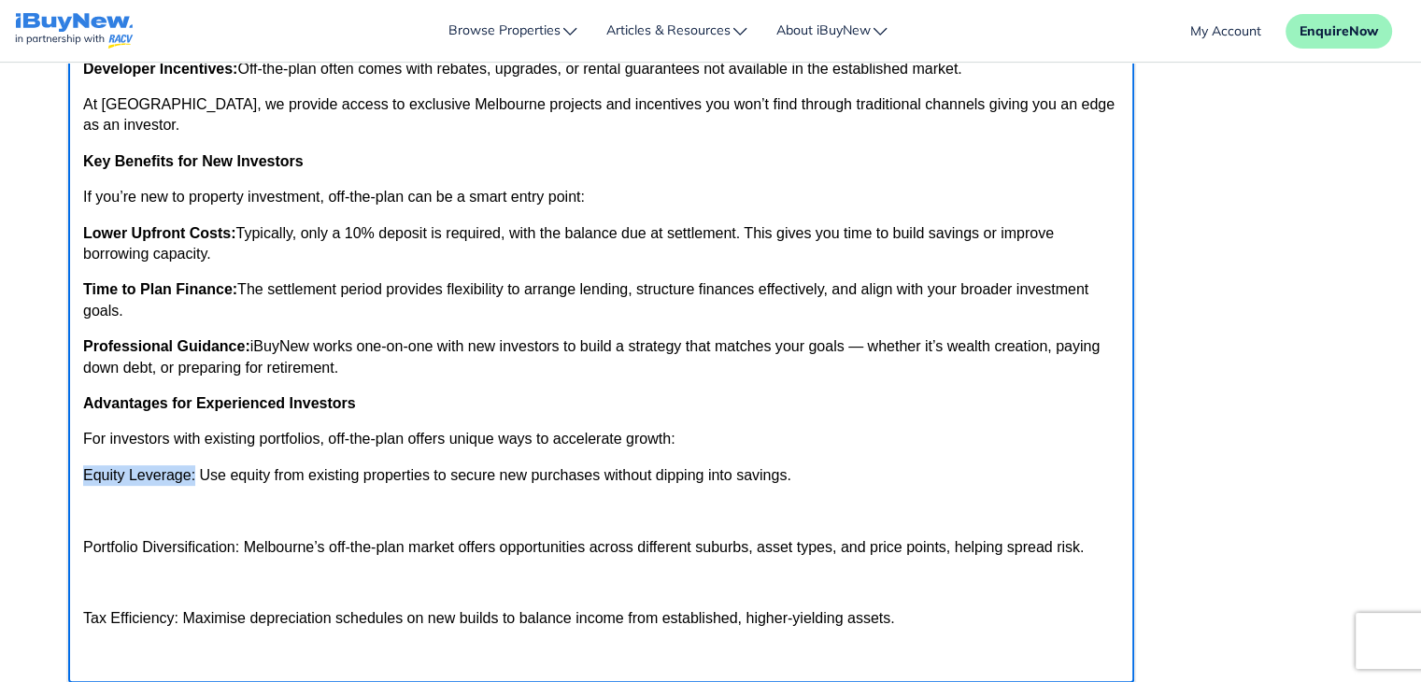
drag, startPoint x: 85, startPoint y: 495, endPoint x: 193, endPoint y: 498, distance: 108.4
click at [193, 486] on p "Equity Leverage: Use equity from existing properties to secure new purchases wi…" at bounding box center [600, 475] width 1036 height 21
click at [97, 521] on p "Rich Text Area" at bounding box center [600, 511] width 1036 height 21
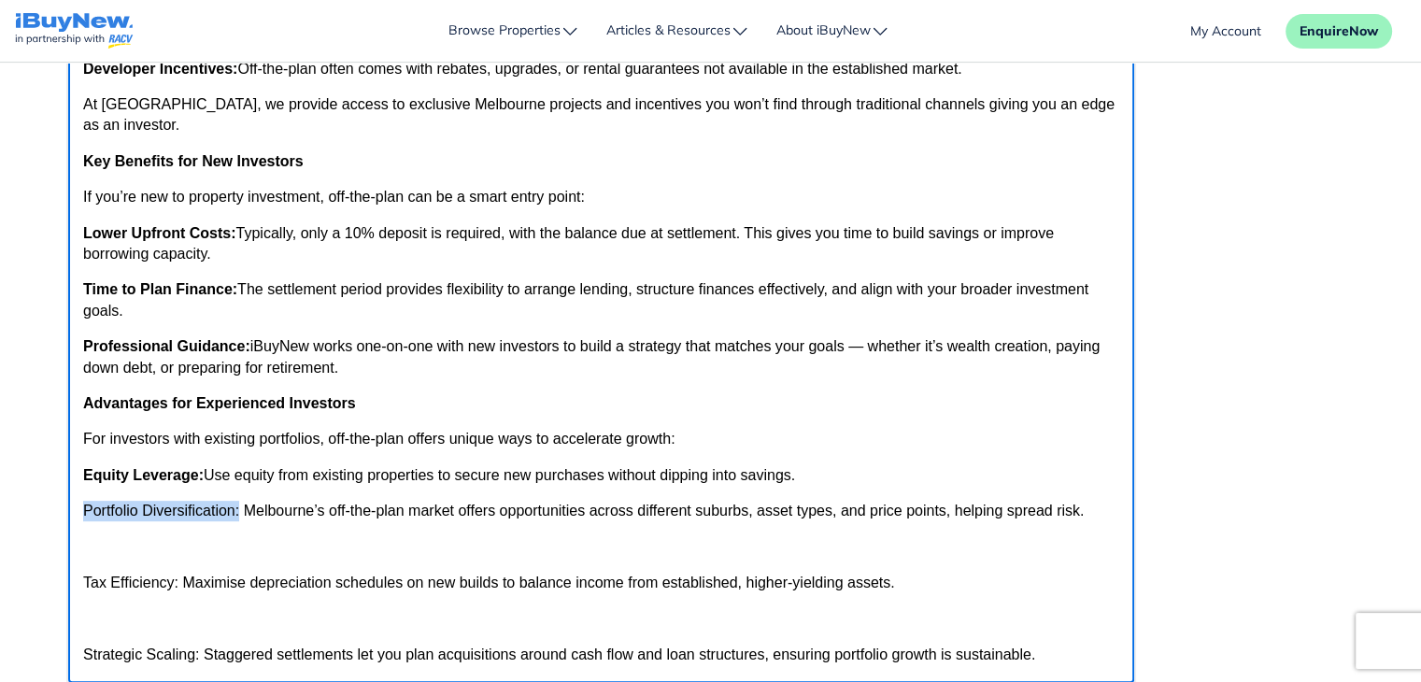
drag, startPoint x: 82, startPoint y: 533, endPoint x: 237, endPoint y: 537, distance: 155.2
click at [237, 521] on p "Portfolio Diversification: Melbourne’s off-the-plan market offers opportunities…" at bounding box center [600, 511] width 1036 height 21
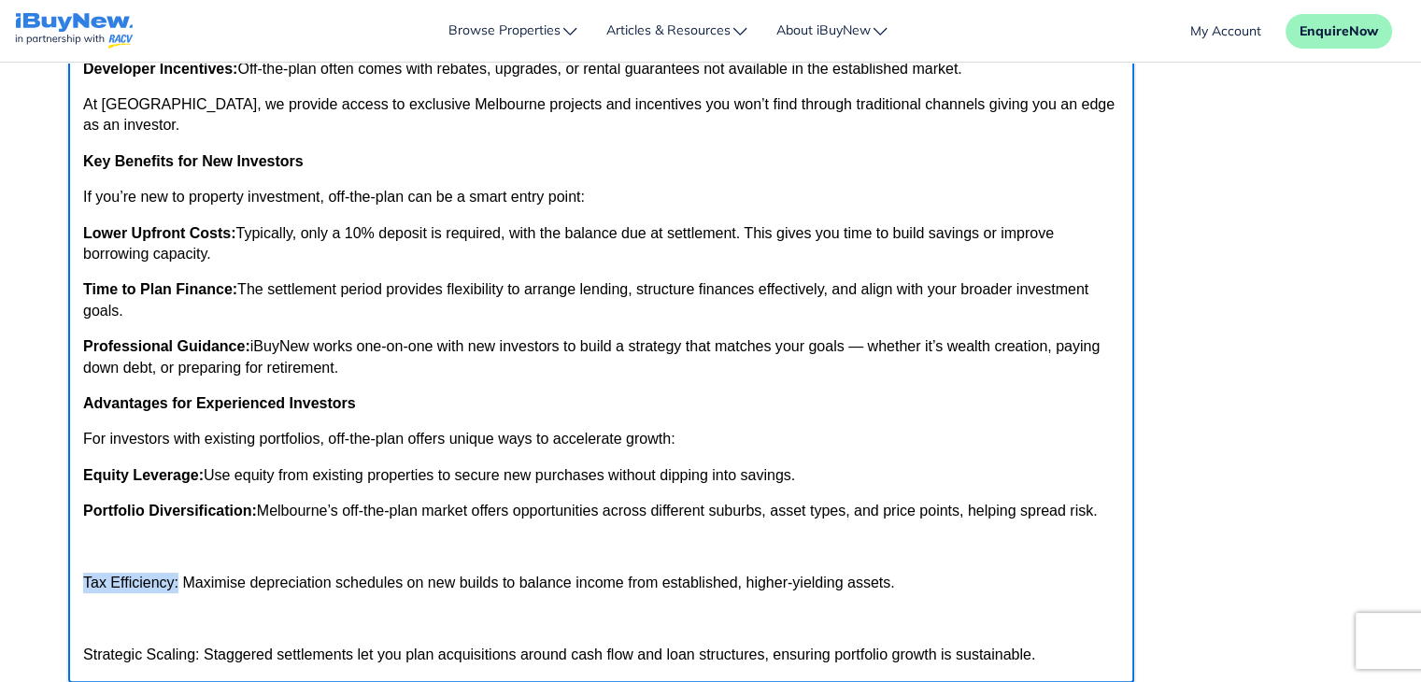
drag, startPoint x: 177, startPoint y: 600, endPoint x: 83, endPoint y: 602, distance: 93.4
click at [83, 593] on p "Tax Efficiency: Maximise depreciation schedules on new builds to balance income…" at bounding box center [600, 583] width 1036 height 21
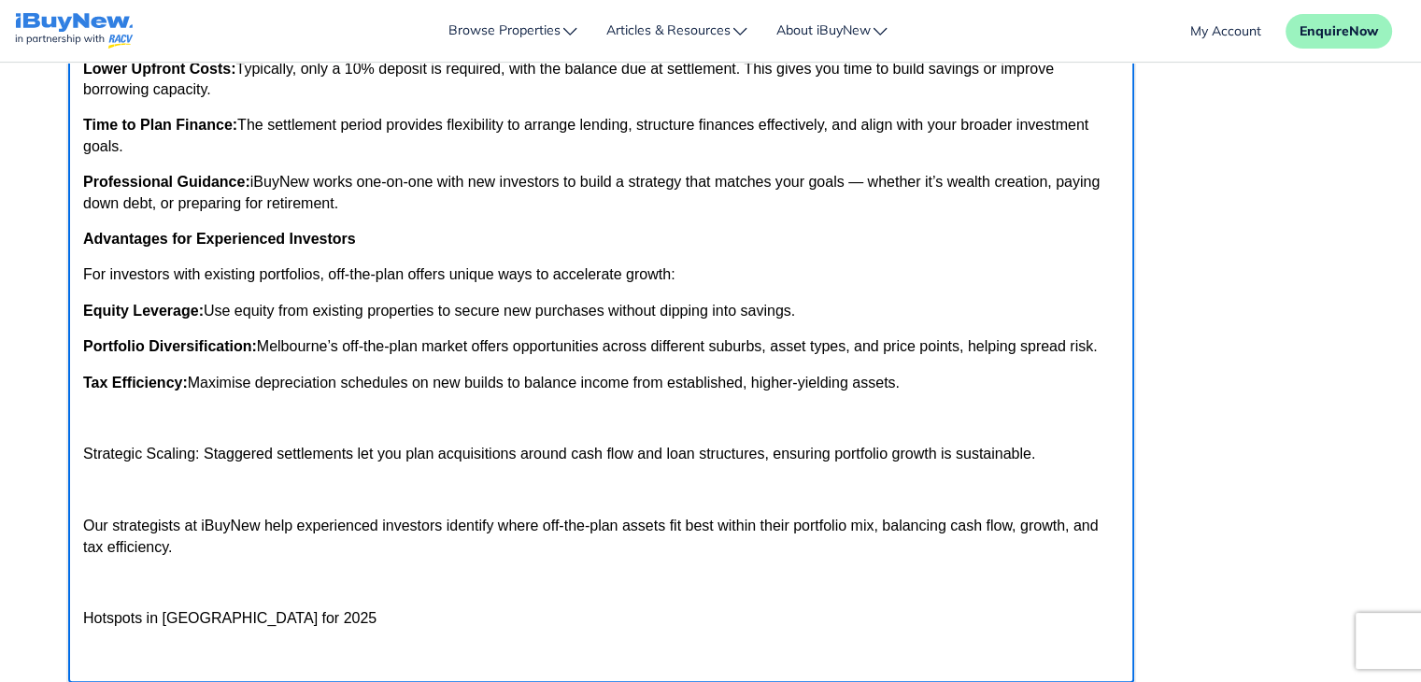
scroll to position [517, 0]
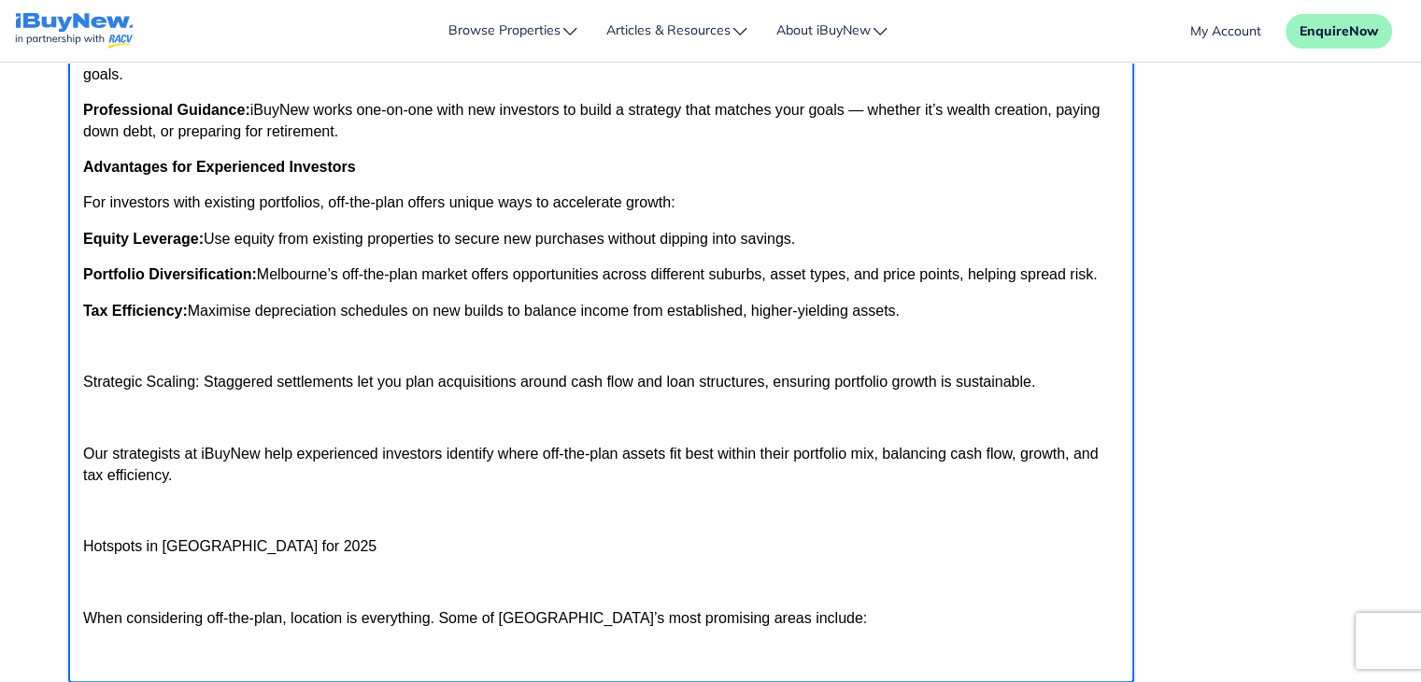
click at [89, 385] on body "A Guide to Investing in Off-the-Plan Properties in Melbourne Investing in prope…" at bounding box center [600, 577] width 1036 height 2251
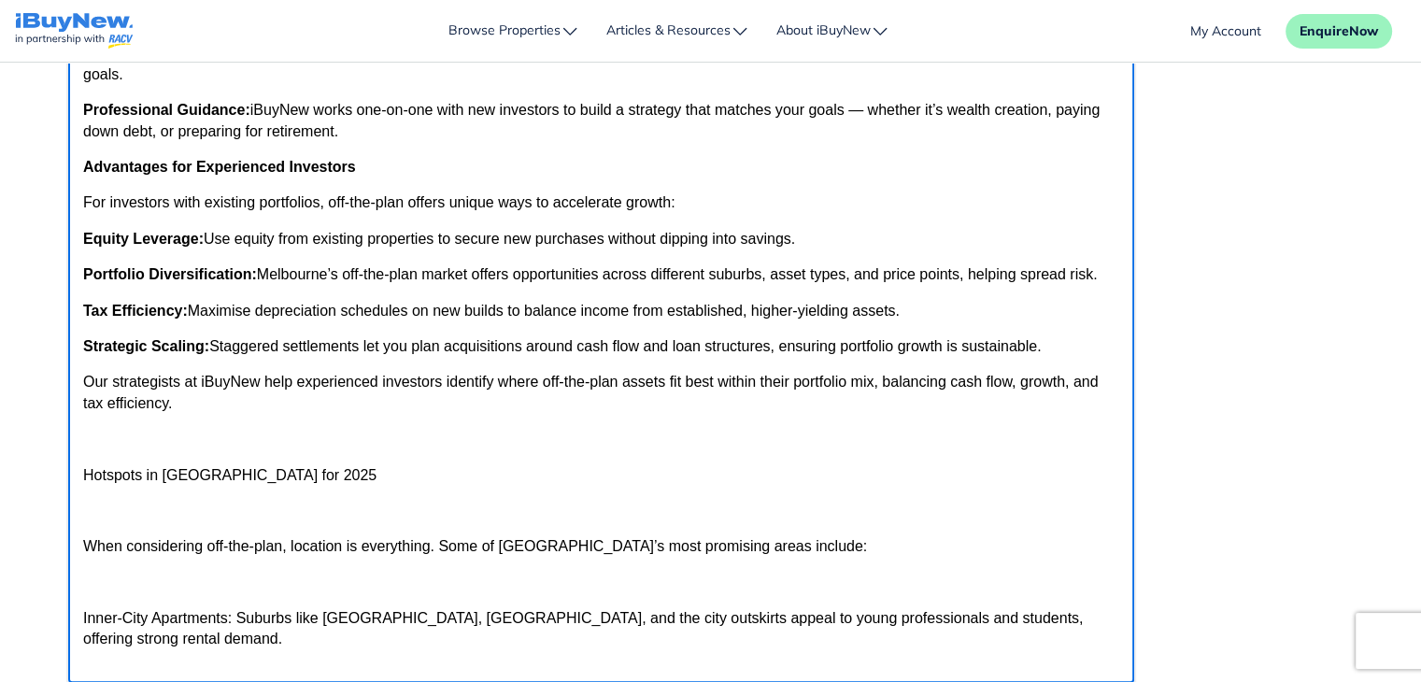
click at [131, 449] on p "Rich Text Area" at bounding box center [600, 439] width 1036 height 21
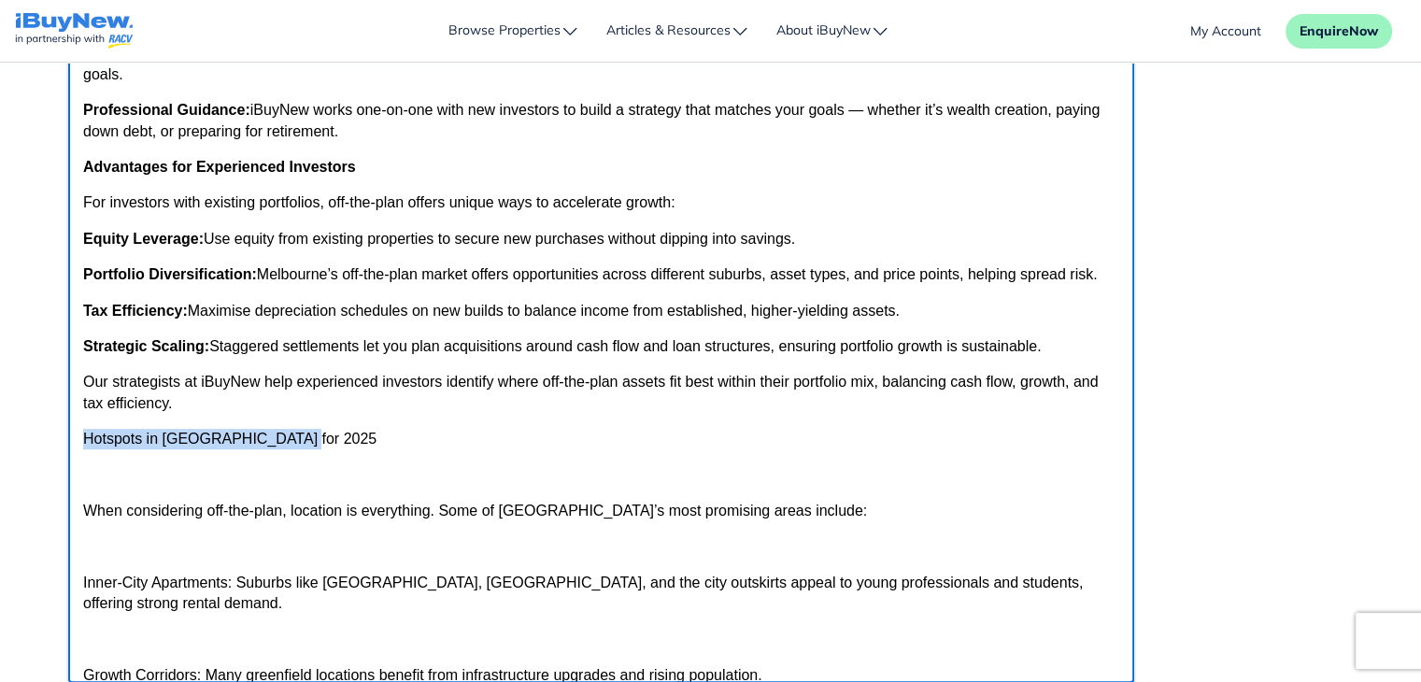
drag, startPoint x: 82, startPoint y: 460, endPoint x: 289, endPoint y: 462, distance: 206.5
click at [289, 449] on p "Hotspots in [GEOGRAPHIC_DATA] for 2025" at bounding box center [600, 439] width 1036 height 21
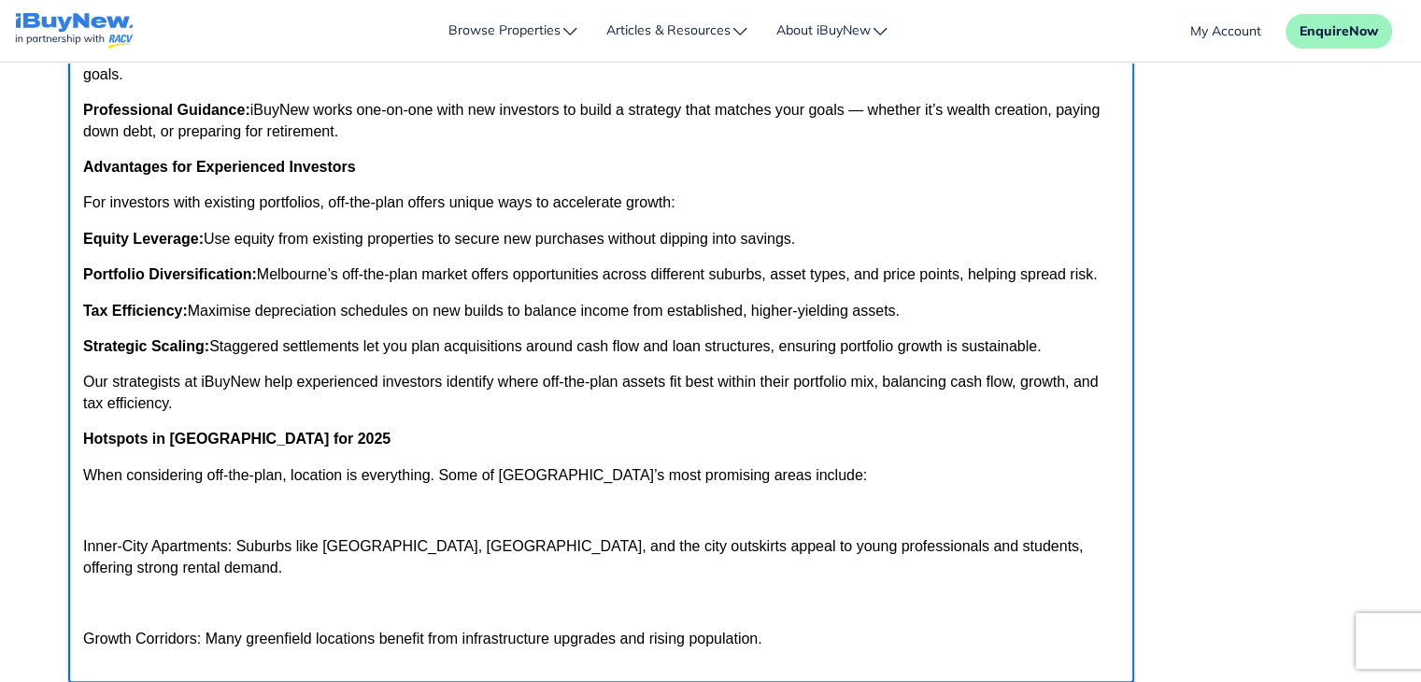
click at [89, 543] on body "A Guide to Investing in Off-the-Plan Properties in Melbourne Investing in prope…" at bounding box center [600, 505] width 1036 height 2107
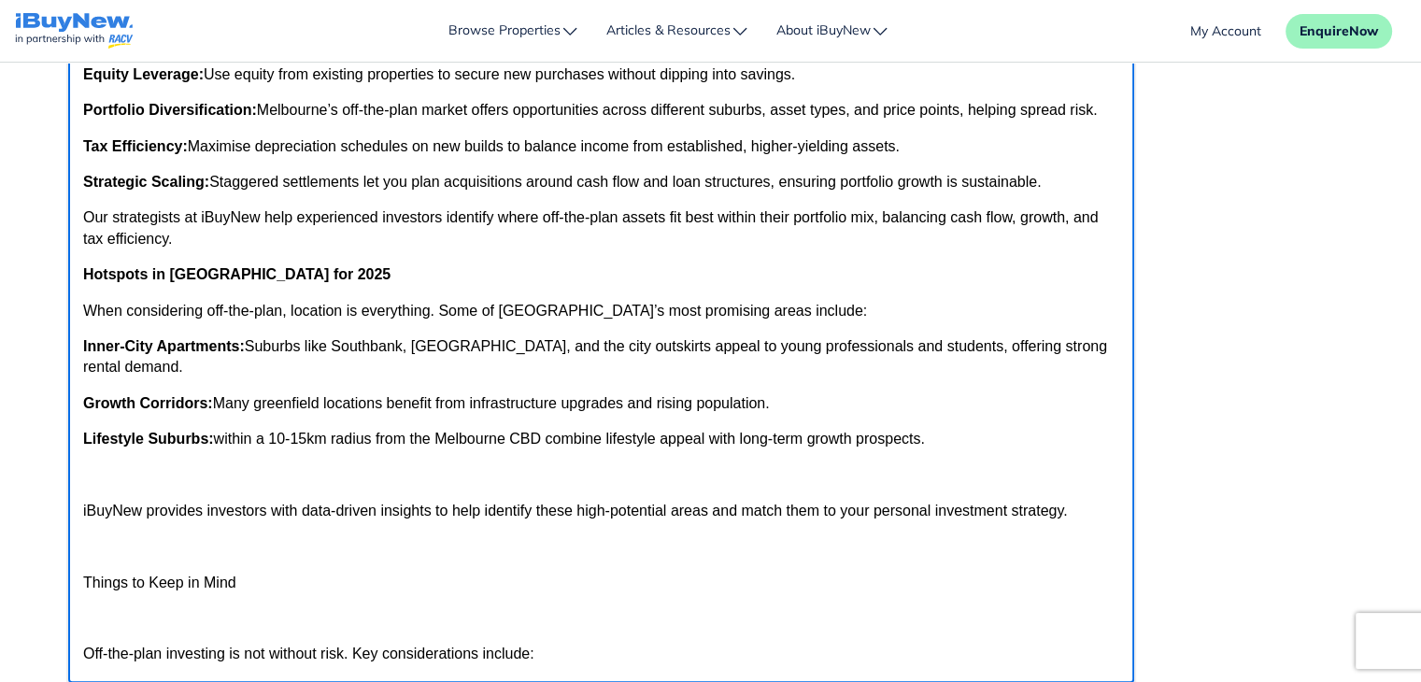
scroll to position [789, 0]
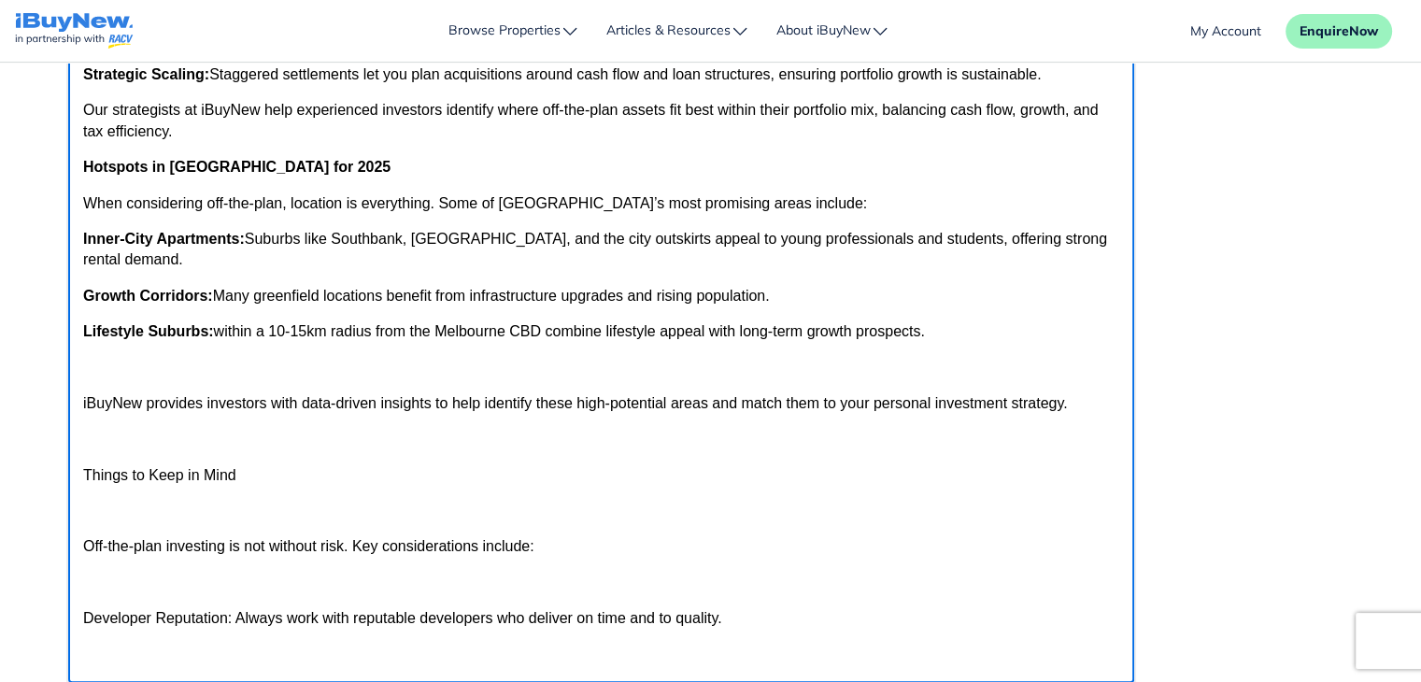
click at [176, 377] on p "Rich Text Area" at bounding box center [600, 367] width 1036 height 21
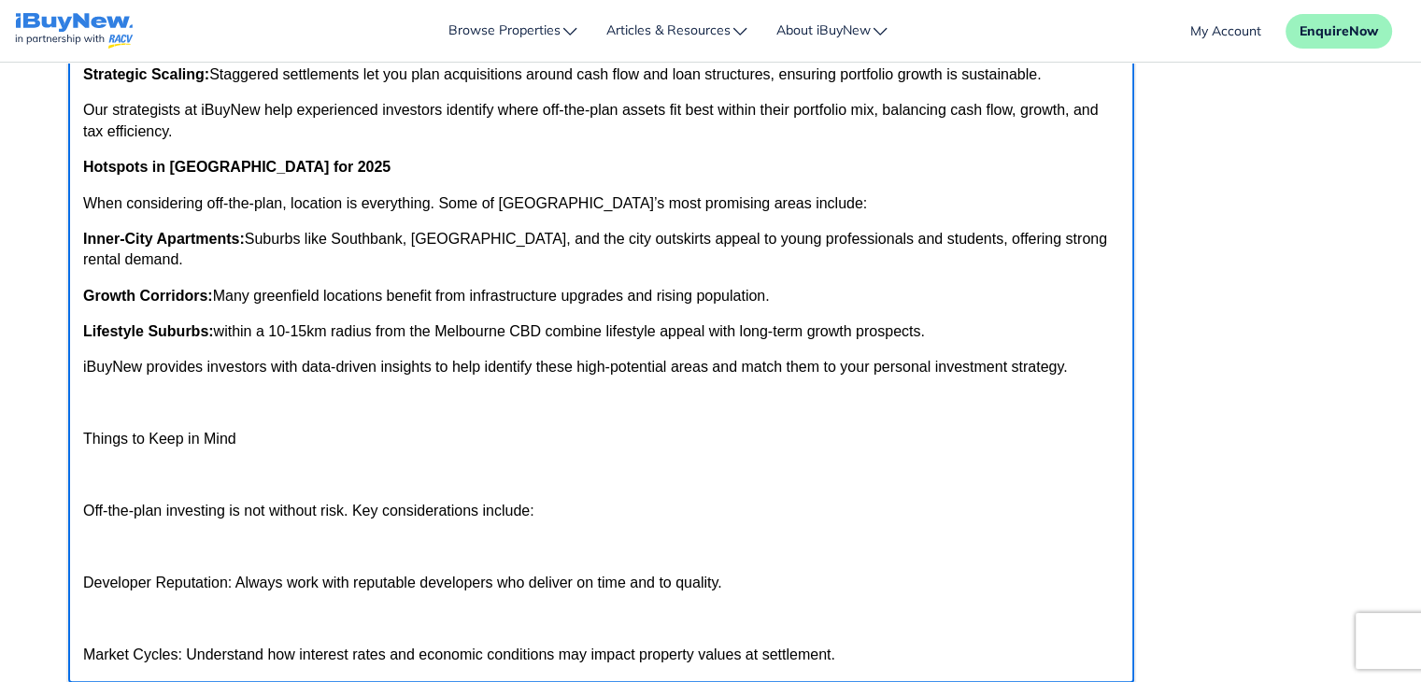
click at [97, 443] on body "A Guide to Investing in Off-the-Plan Properties in Melbourne Investing in prope…" at bounding box center [600, 162] width 1036 height 1964
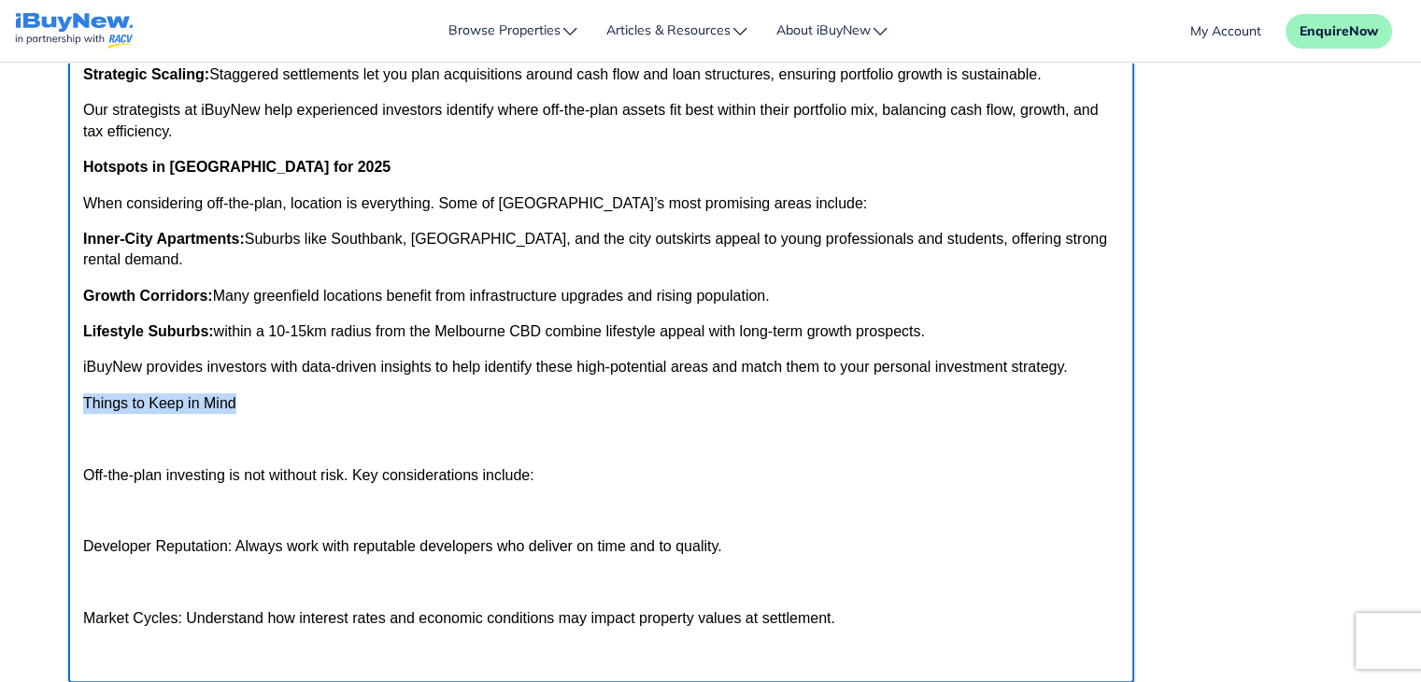
drag, startPoint x: 83, startPoint y: 426, endPoint x: 250, endPoint y: 431, distance: 167.3
click at [250, 414] on p "Things to Keep in Mind" at bounding box center [600, 403] width 1036 height 21
click at [132, 475] on body "A Guide to Investing in Off-the-Plan Properties in Melbourne Investing in prope…" at bounding box center [600, 143] width 1036 height 1927
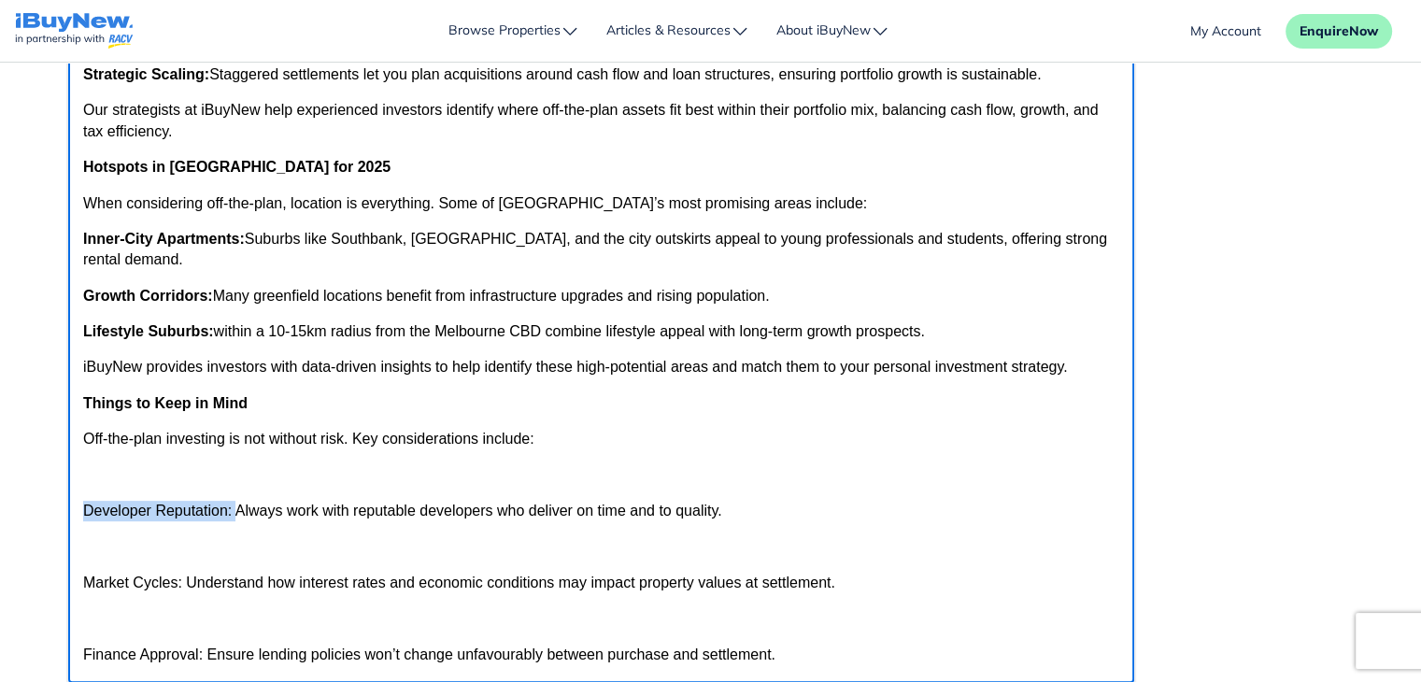
drag, startPoint x: 85, startPoint y: 533, endPoint x: 232, endPoint y: 538, distance: 146.8
click at [232, 521] on p "Developer Reputation: Always work with reputable developers who deliver on time…" at bounding box center [600, 511] width 1036 height 21
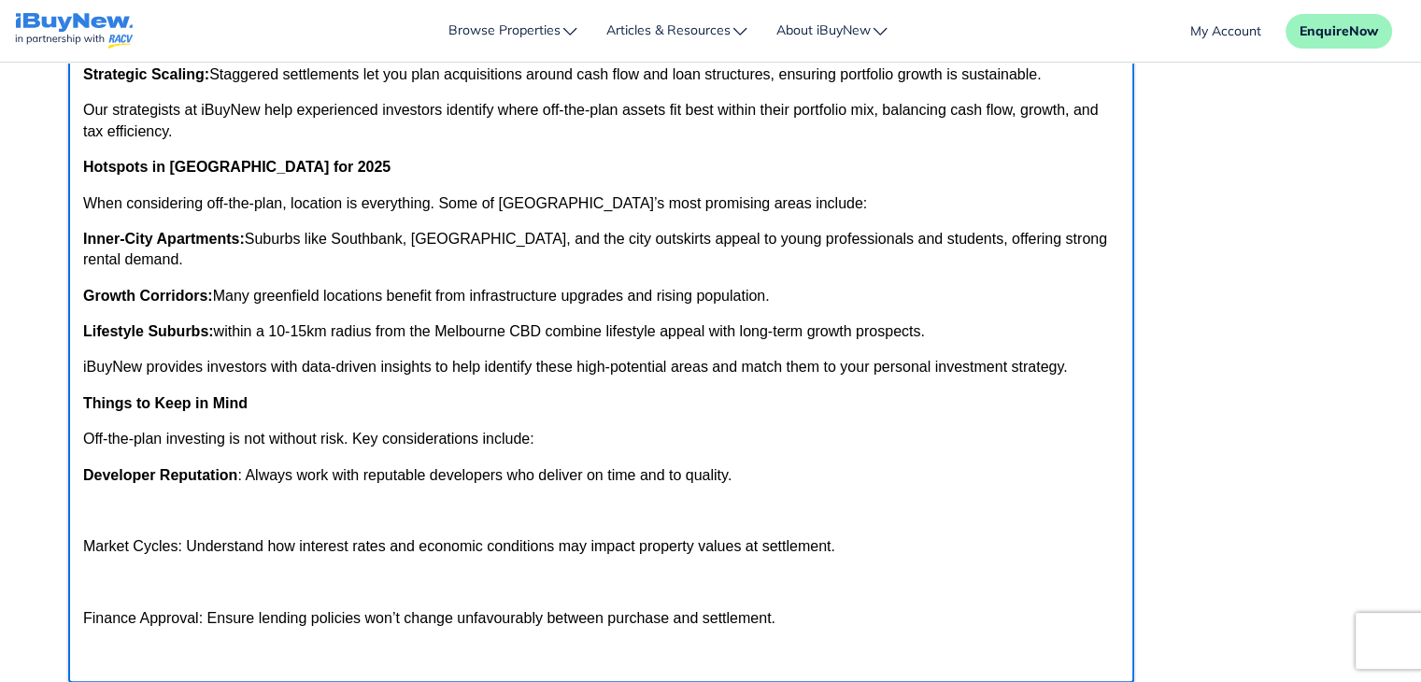
click at [131, 551] on body "A Guide to Investing in Off-the-Plan Properties in Melbourne Investing in prope…" at bounding box center [600, 108] width 1036 height 1856
click at [128, 521] on p "Rich Text Area" at bounding box center [600, 511] width 1036 height 21
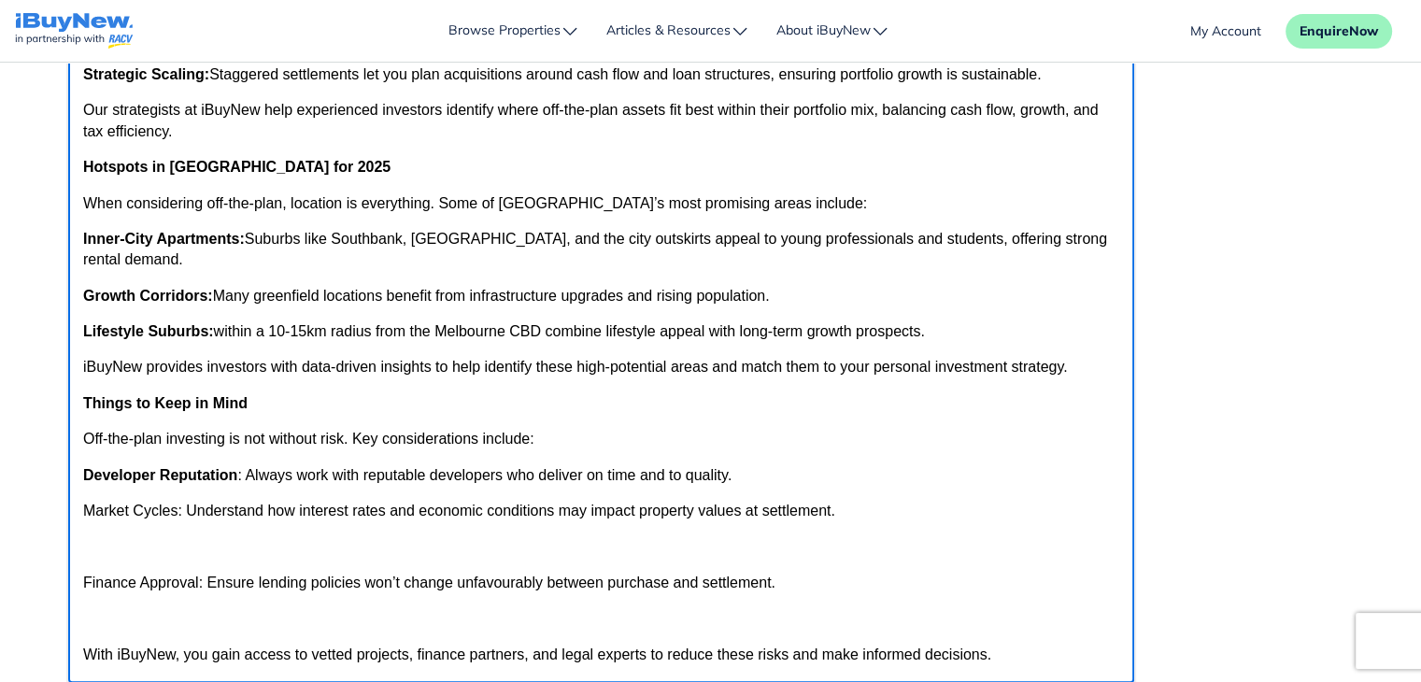
click at [86, 521] on p "Market Cycles: Understand how interest rates and economic conditions may impact…" at bounding box center [600, 511] width 1036 height 21
click at [83, 593] on p "Finance Approval: Ensure lending policies won’t change unfavourably between pur…" at bounding box center [600, 583] width 1036 height 21
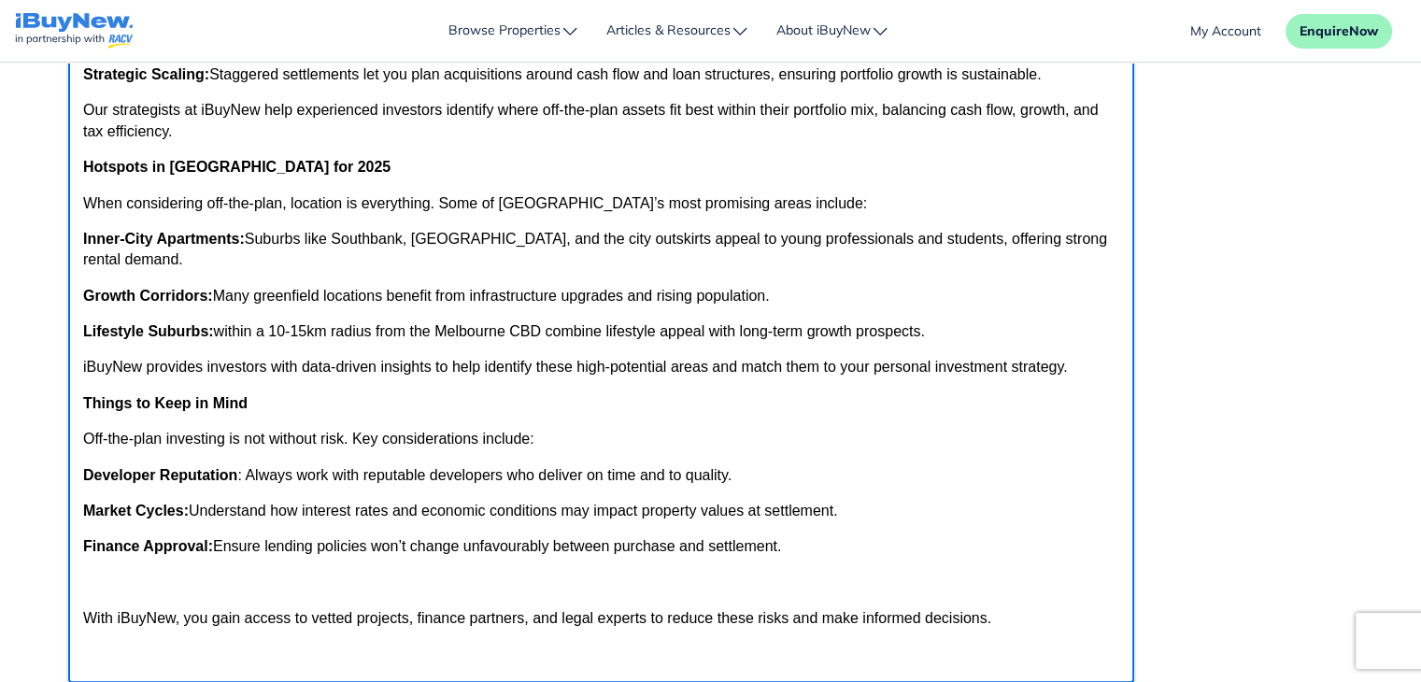
click at [357, 593] on p "Rich Text Area" at bounding box center [600, 583] width 1036 height 21
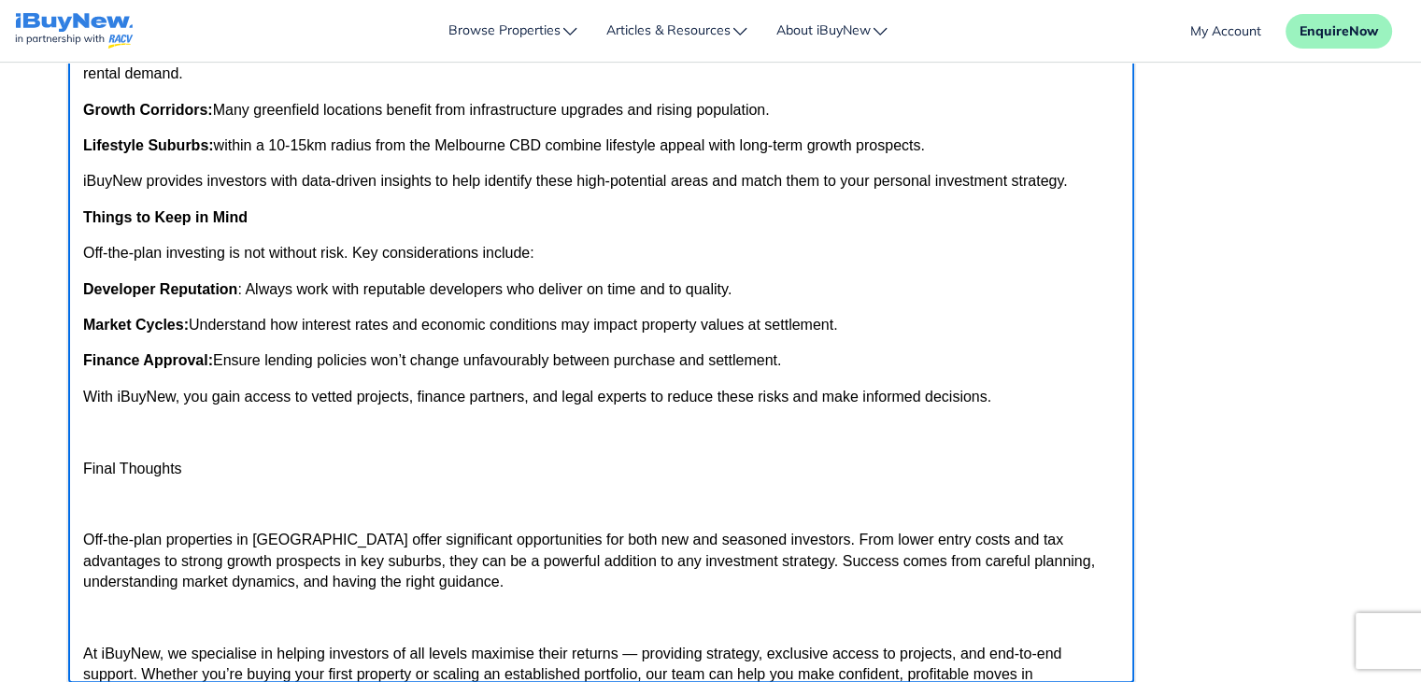
scroll to position [1017, 0]
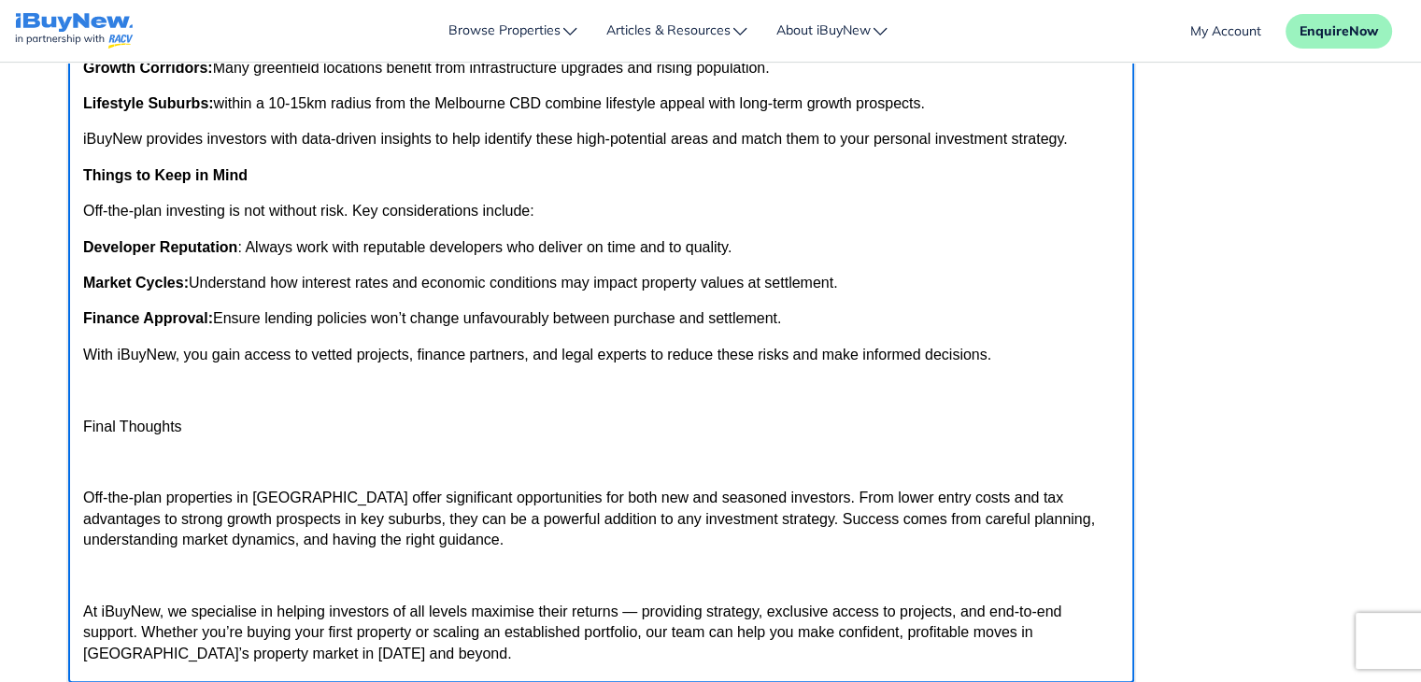
click at [166, 401] on p "Rich Text Area" at bounding box center [600, 390] width 1036 height 21
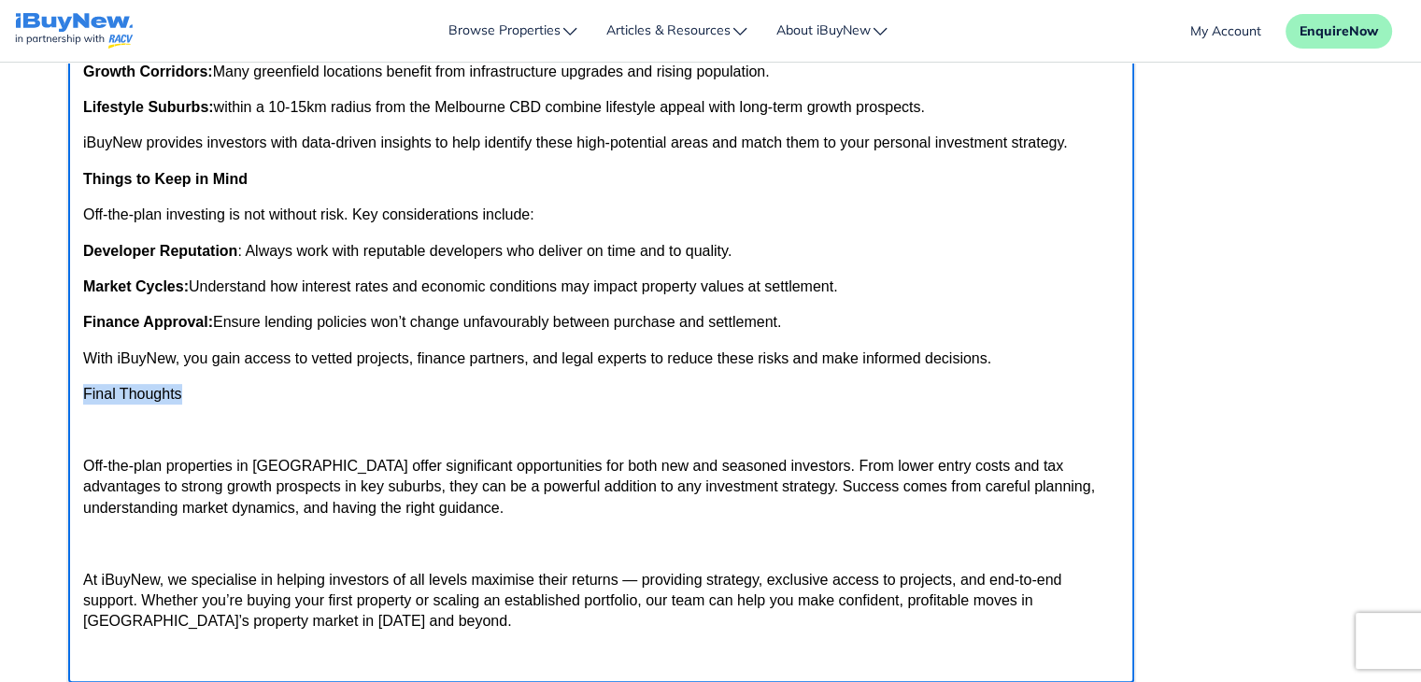
drag, startPoint x: 85, startPoint y: 415, endPoint x: 204, endPoint y: 422, distance: 118.9
click at [204, 405] on p "Final Thoughts" at bounding box center [600, 394] width 1036 height 21
click at [149, 554] on p "Rich Text Area" at bounding box center [600, 543] width 1036 height 21
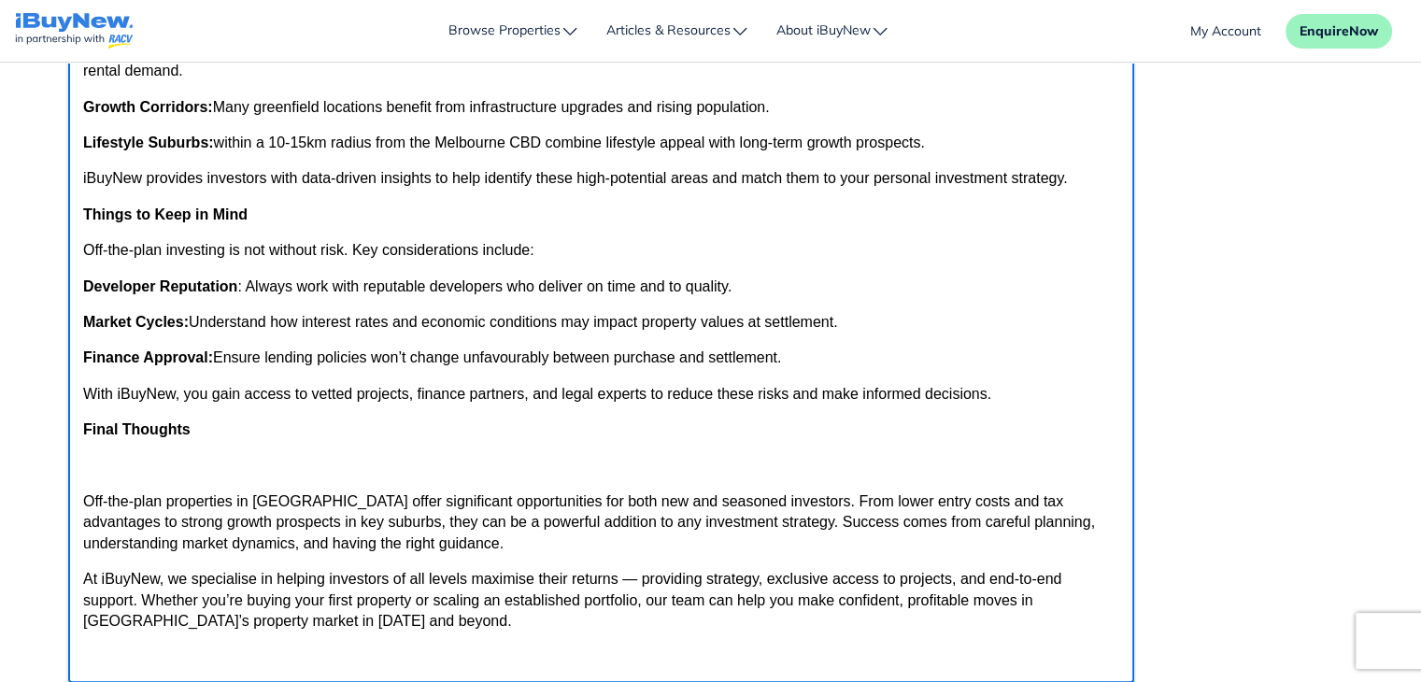
click at [168, 472] on p "Rich Text Area" at bounding box center [600, 466] width 1036 height 21
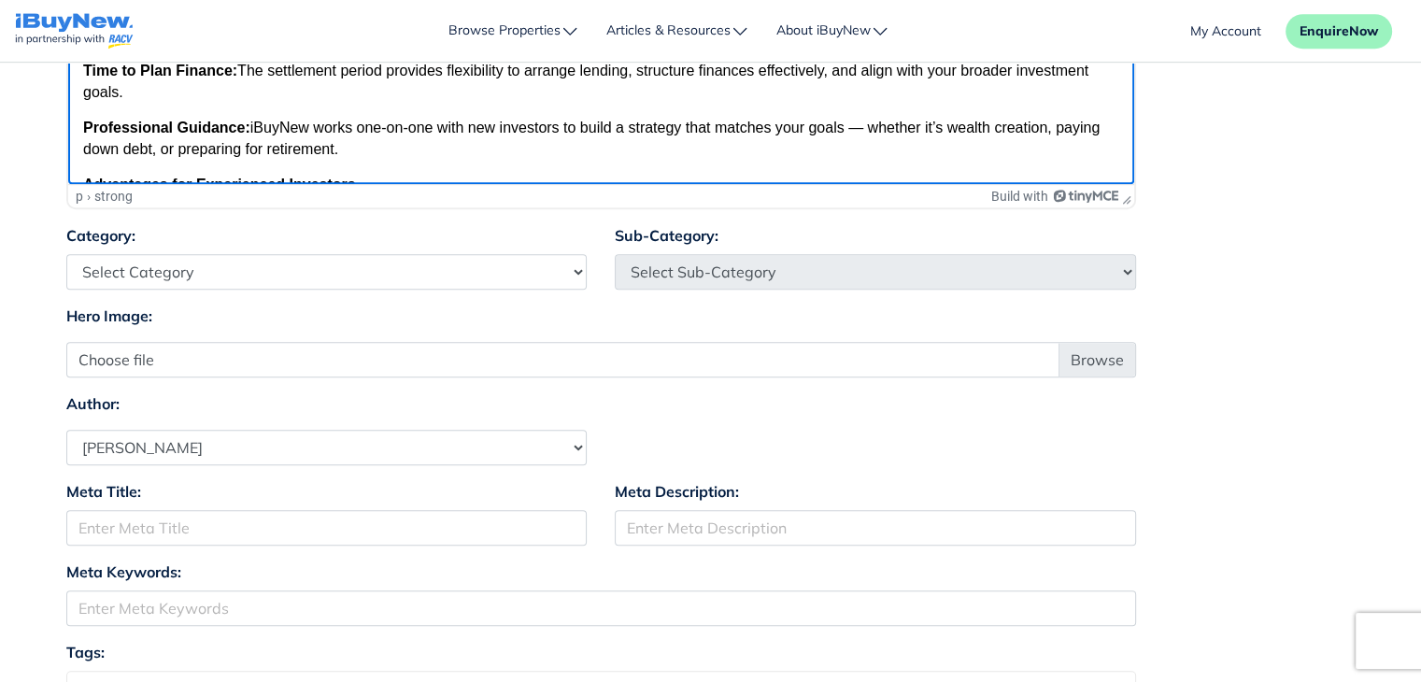
scroll to position [1002, 0]
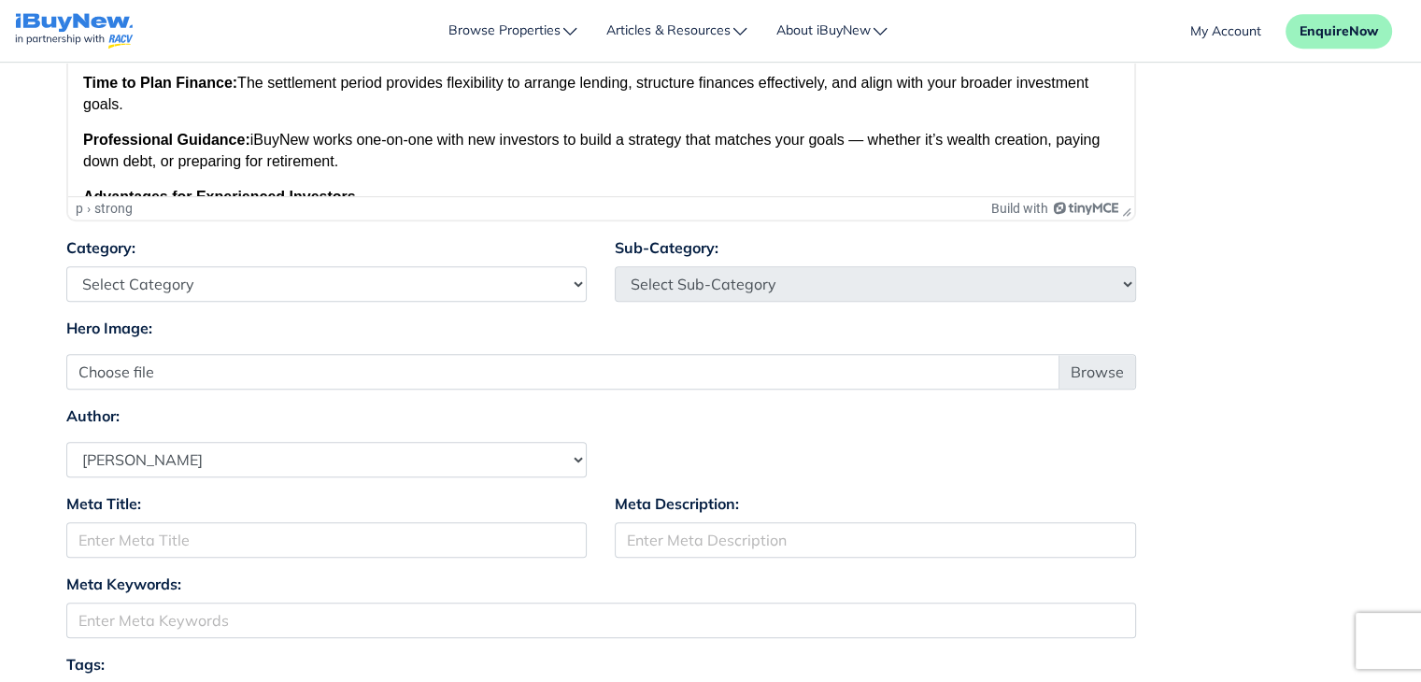
click at [527, 279] on select "Select Category Industry Outlooks Investing & Buying Tools & Calculators" at bounding box center [326, 284] width 521 height 36
select select "4"
click at [66, 266] on select "Select Category Industry Outlooks Investing & Buying Tools & Calculators" at bounding box center [326, 284] width 521 height 36
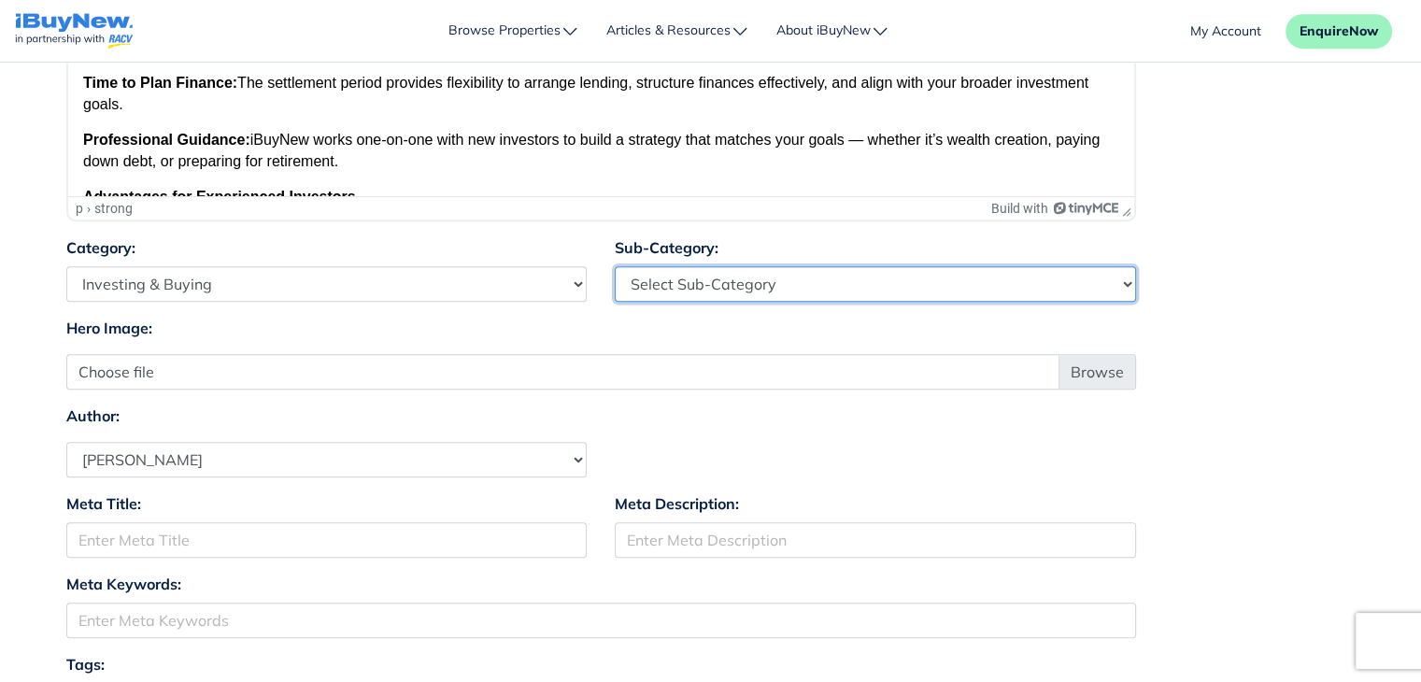
click at [752, 276] on select "Select Sub-Category First Home Buyers Upsizers Downsizers Investors Suburb Prof…" at bounding box center [875, 284] width 521 height 36
click at [615, 266] on select "Select Sub-Category First Home Buyers Upsizers Downsizers Investors Suburb Prof…" at bounding box center [875, 284] width 521 height 36
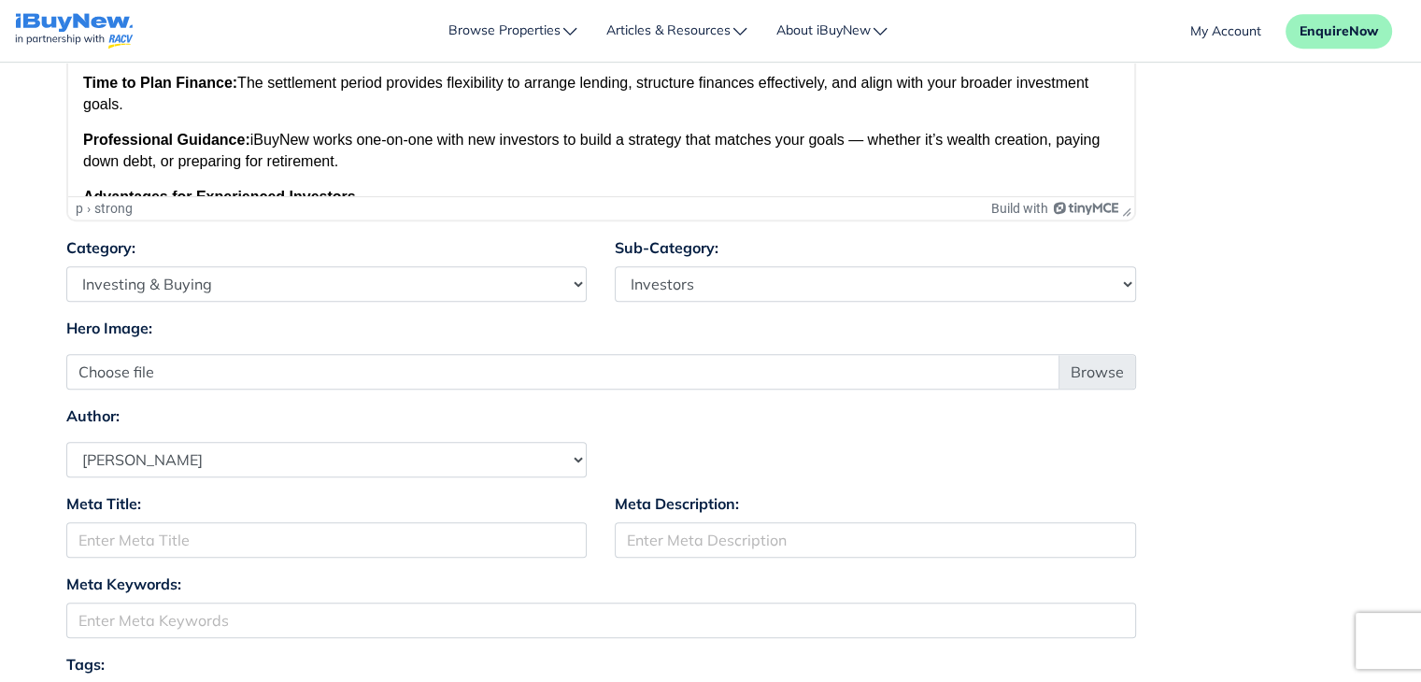
click at [805, 326] on div "Hero Image: Choose file" at bounding box center [601, 353] width 1098 height 73
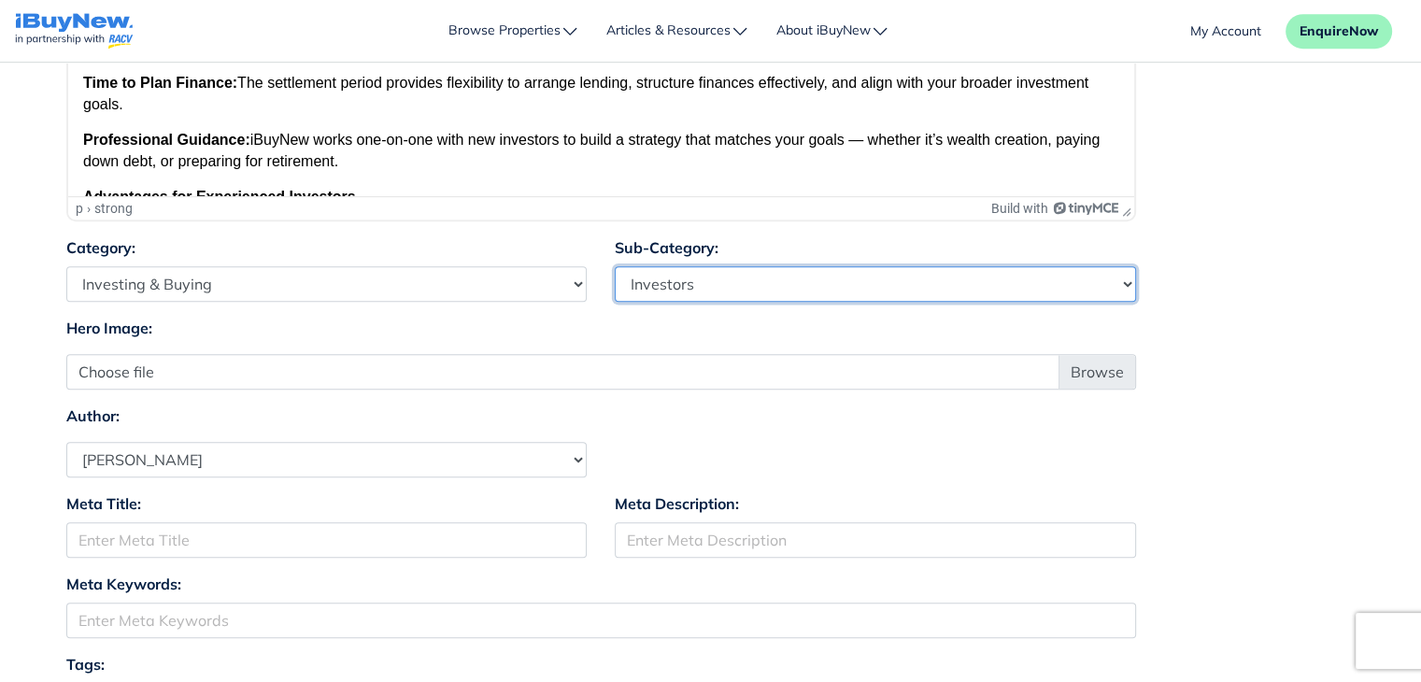
click at [707, 289] on select "Select Sub-Category First Home Buyers Upsizers Downsizers Investors Suburb Prof…" at bounding box center [875, 284] width 521 height 36
click at [615, 266] on select "Select Sub-Category First Home Buyers Upsizers Downsizers Investors Suburb Prof…" at bounding box center [875, 284] width 521 height 36
click at [766, 292] on select "Select Sub-Category First Home Buyers Upsizers Downsizers Investors Suburb Prof…" at bounding box center [875, 284] width 521 height 36
select select "17"
click at [615, 266] on select "Select Sub-Category First Home Buyers Upsizers Downsizers Investors Suburb Prof…" at bounding box center [875, 284] width 521 height 36
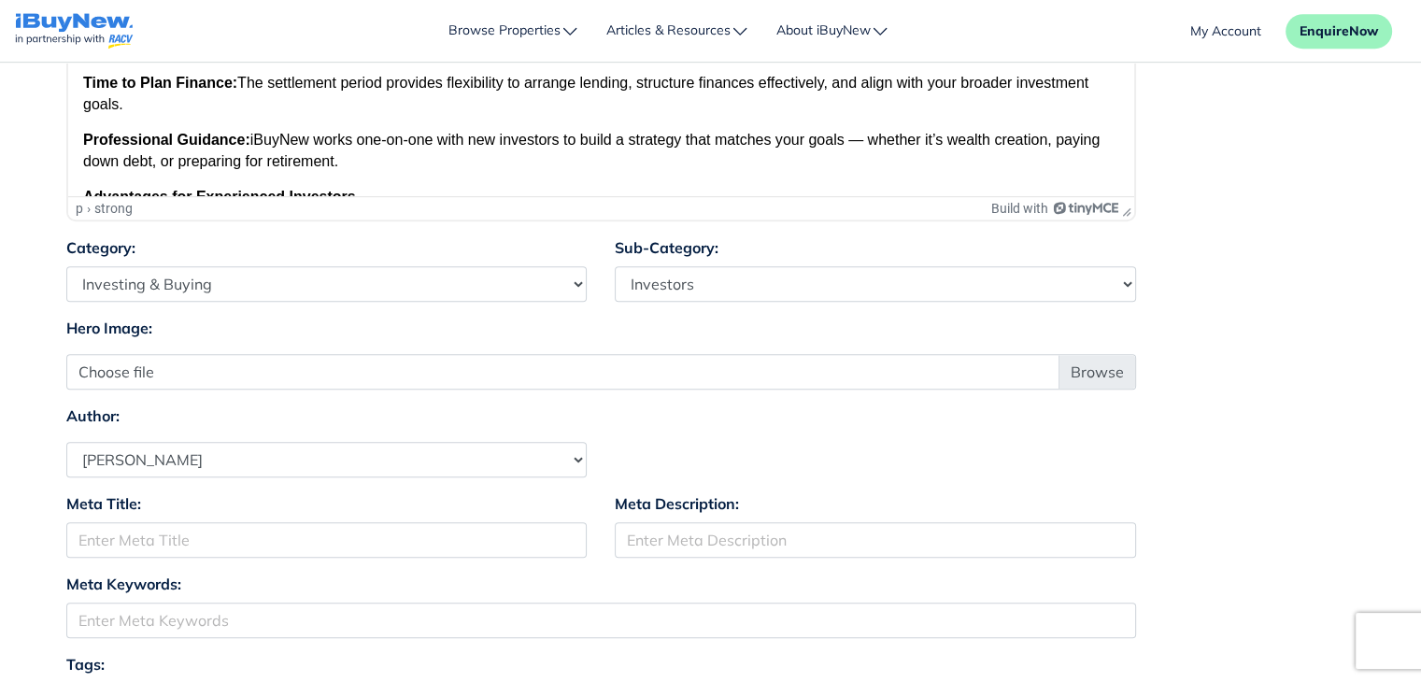
click at [743, 325] on div "Hero Image: Choose file" at bounding box center [601, 353] width 1098 height 73
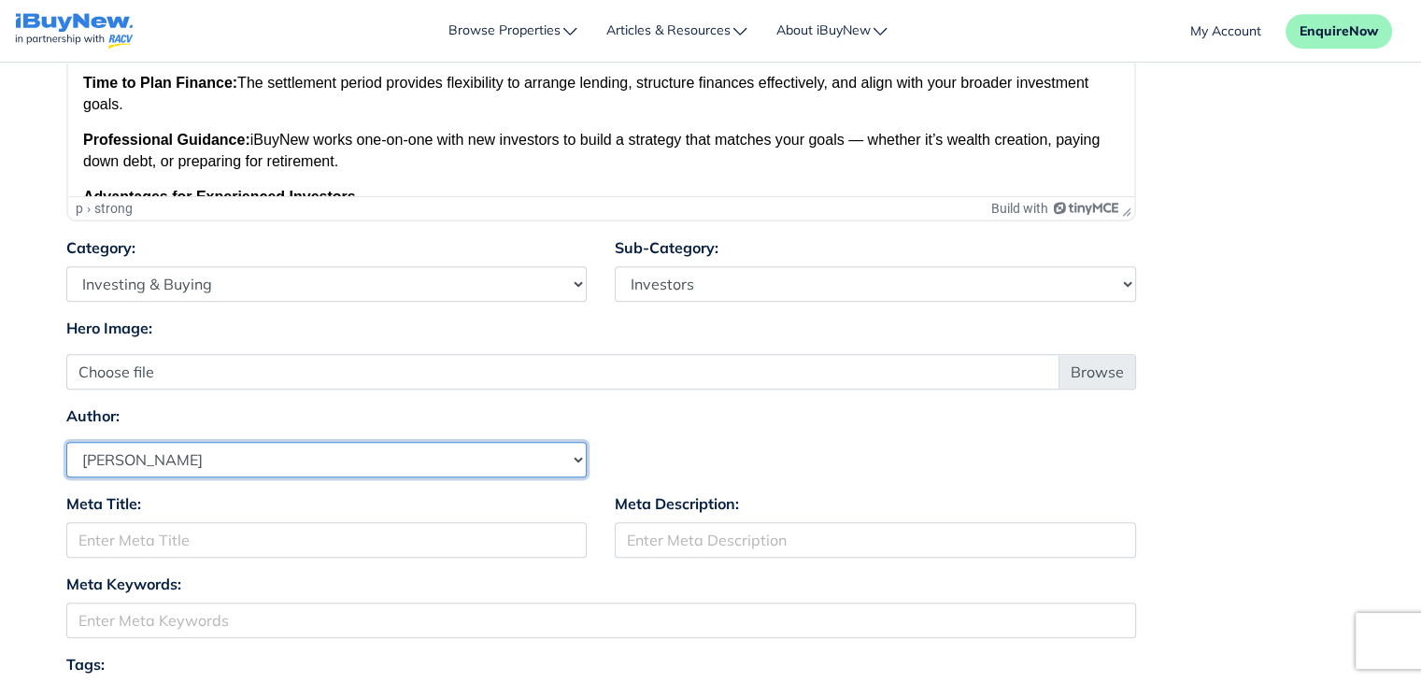
click at [541, 454] on select "Select Author Andrew Ladd Ava Markland Claire Almond Craig Jervis Daniel Peters…" at bounding box center [326, 460] width 521 height 36
select select "1590"
click at [66, 442] on select "Select Author Andrew Ladd Ava Markland Claire Almond Craig Jervis Daniel Peters…" at bounding box center [326, 460] width 521 height 36
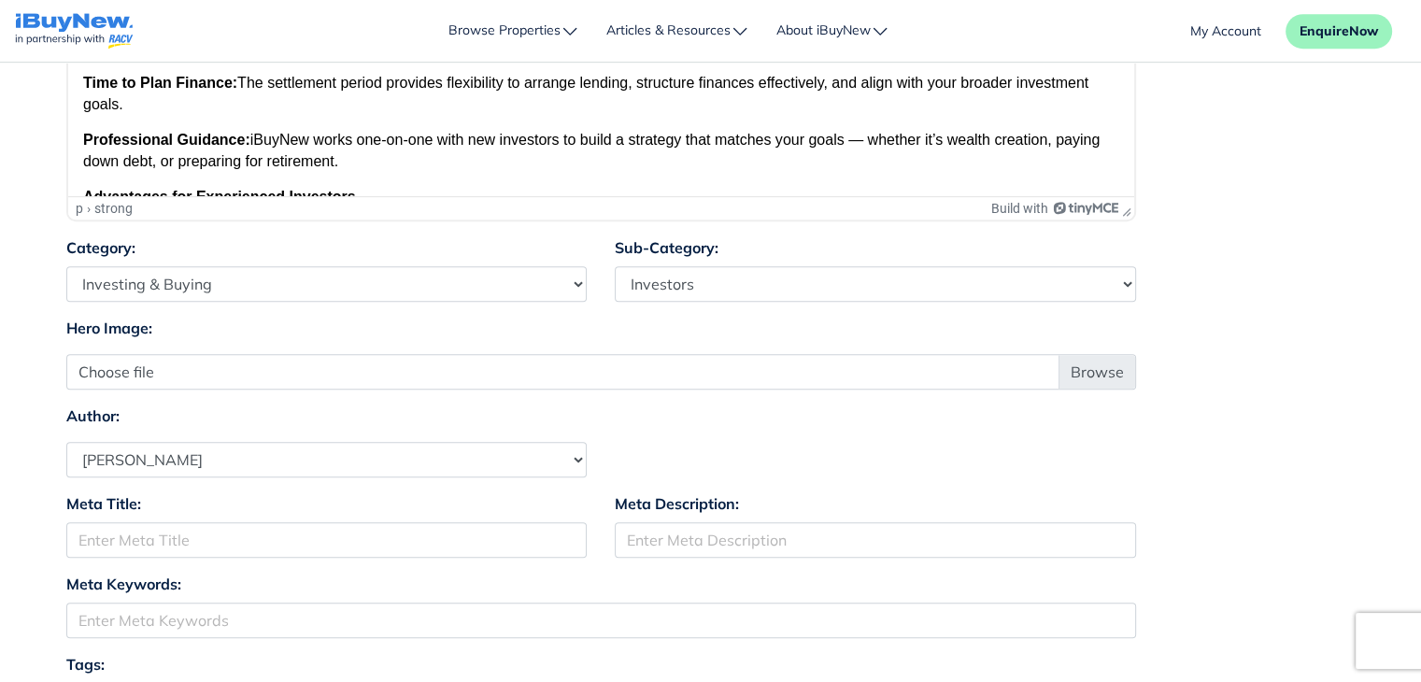
click at [786, 436] on div "Author: Select Author Andrew Ladd Ava Markland Claire Almond Craig Jervis Danie…" at bounding box center [710, 441] width 1317 height 73
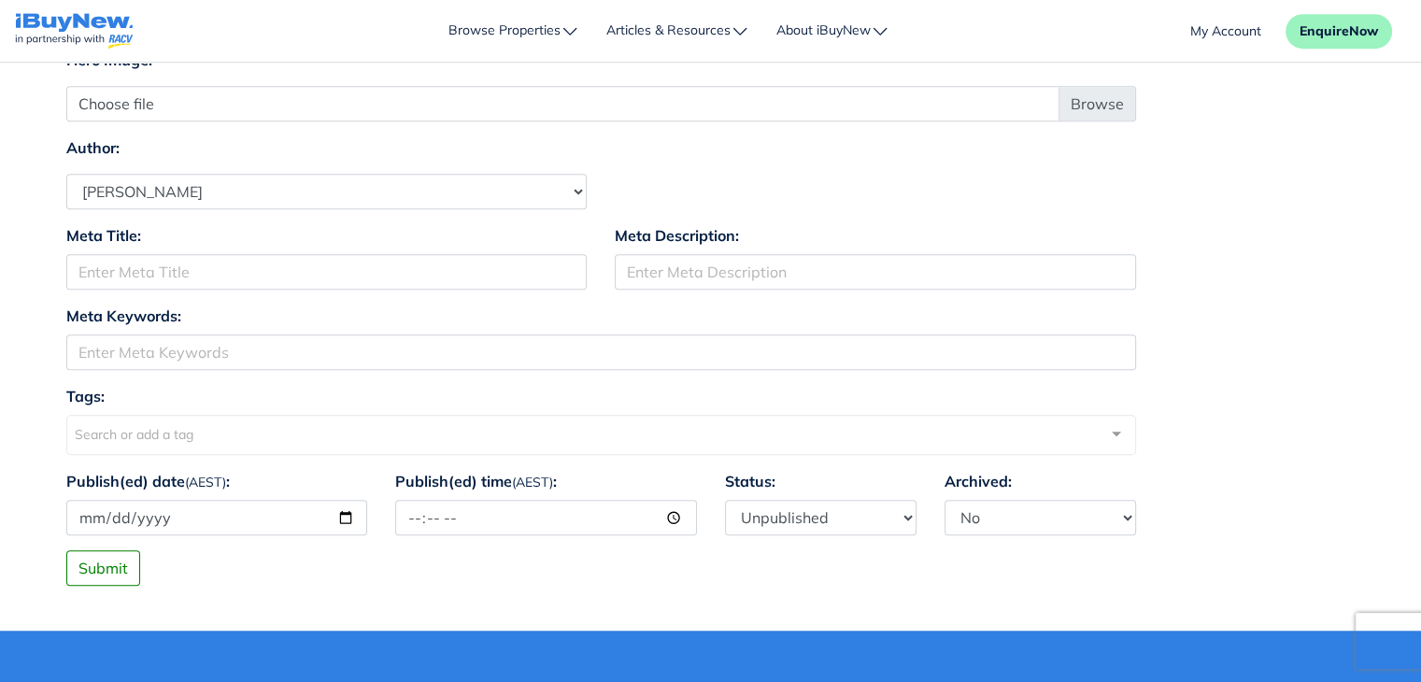
scroll to position [1274, 0]
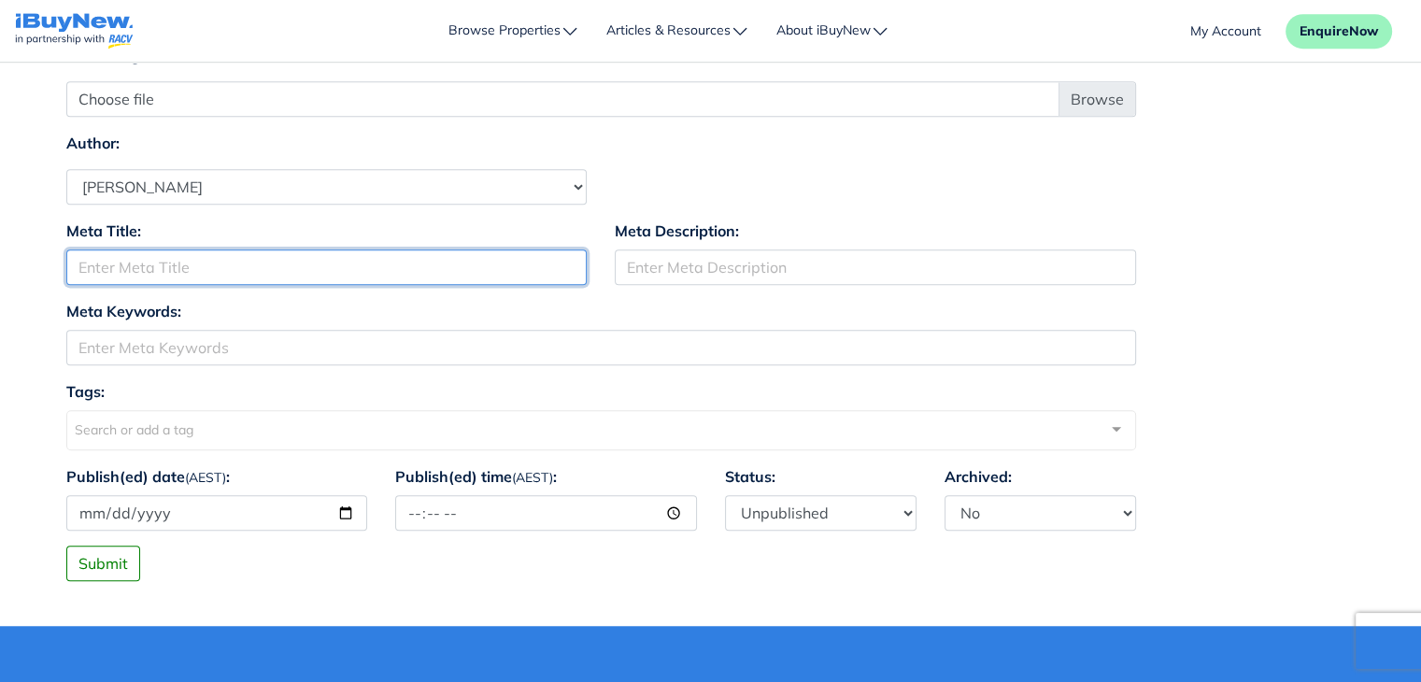
click at [498, 268] on input "Meta Title:" at bounding box center [326, 267] width 521 height 36
paste input "Maximising Your Returns: A Guide to Investing in Off-the-Plan Properties in [GE…"
type input "Maximising Your Returns"
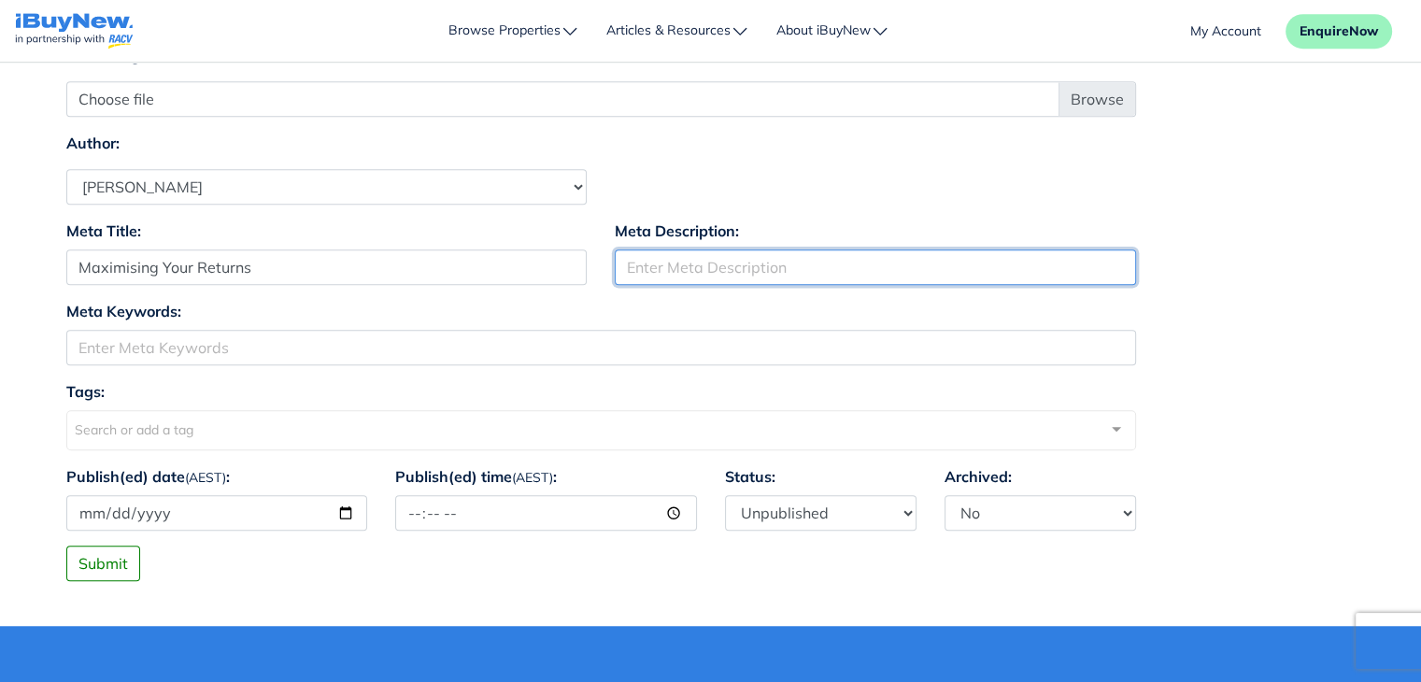
click at [959, 264] on input "Meta Description:" at bounding box center [875, 267] width 521 height 36
paste input "A Guide to Investing in Off-the-Plan Properties in [GEOGRAPHIC_DATA]"
type input "A Guide to Investing in Off-the-Plan Properties in [GEOGRAPHIC_DATA]"
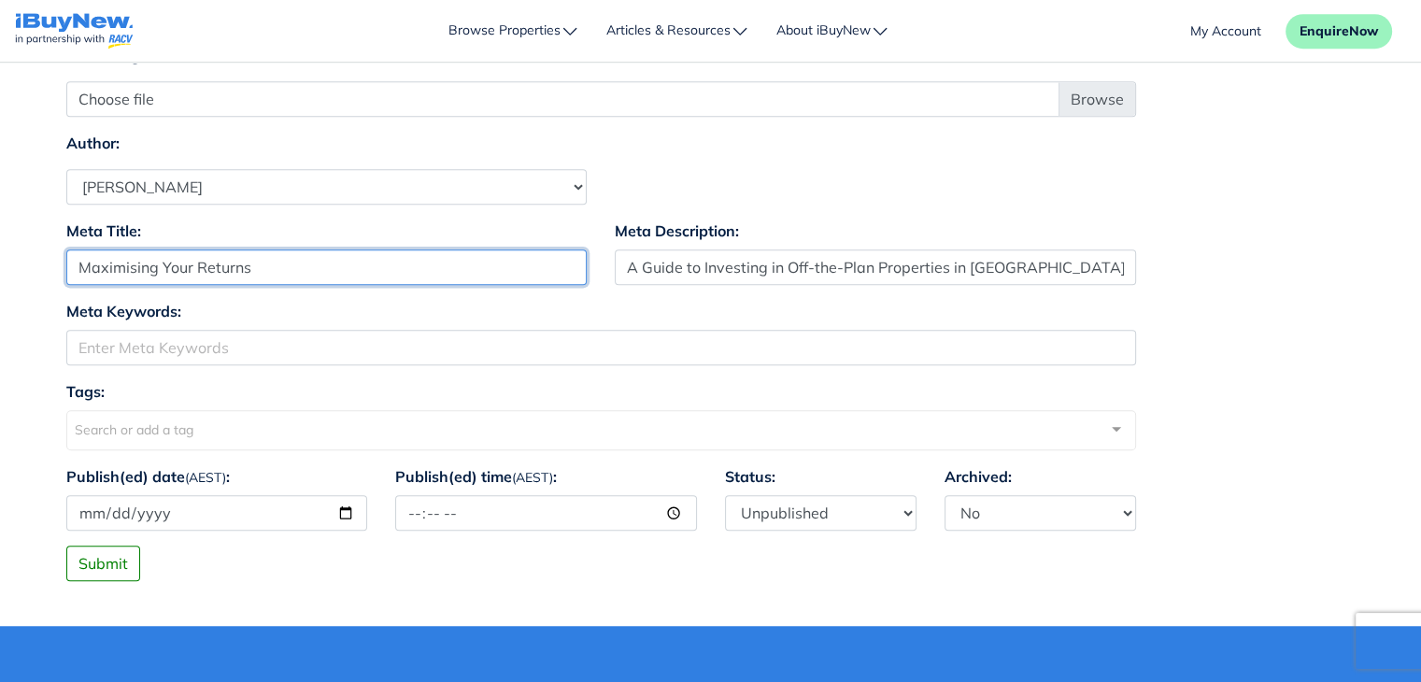
click at [302, 274] on input "Maximising Your Returns" at bounding box center [326, 267] width 521 height 36
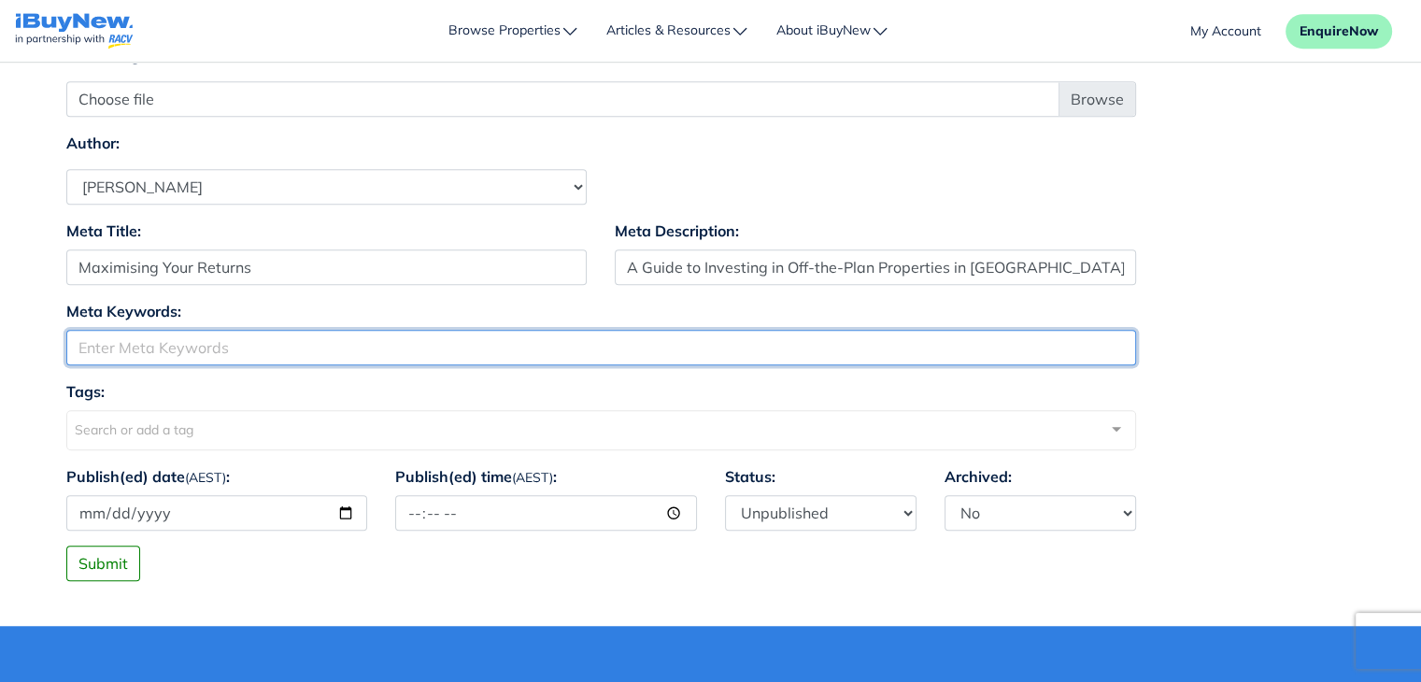
click at [351, 339] on input "Meta Keywords:" at bounding box center [601, 348] width 1070 height 36
paste input "Maximising Your Returns"
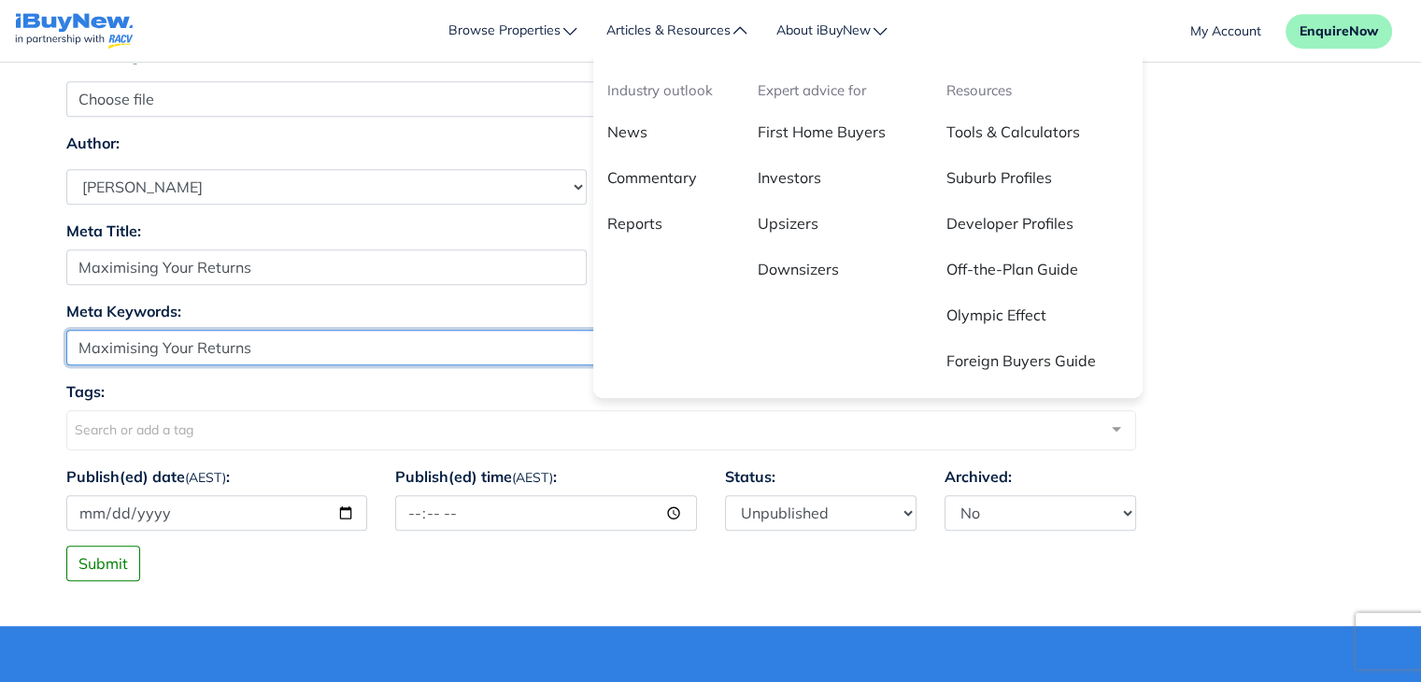
type input "Maximising Your Returns"
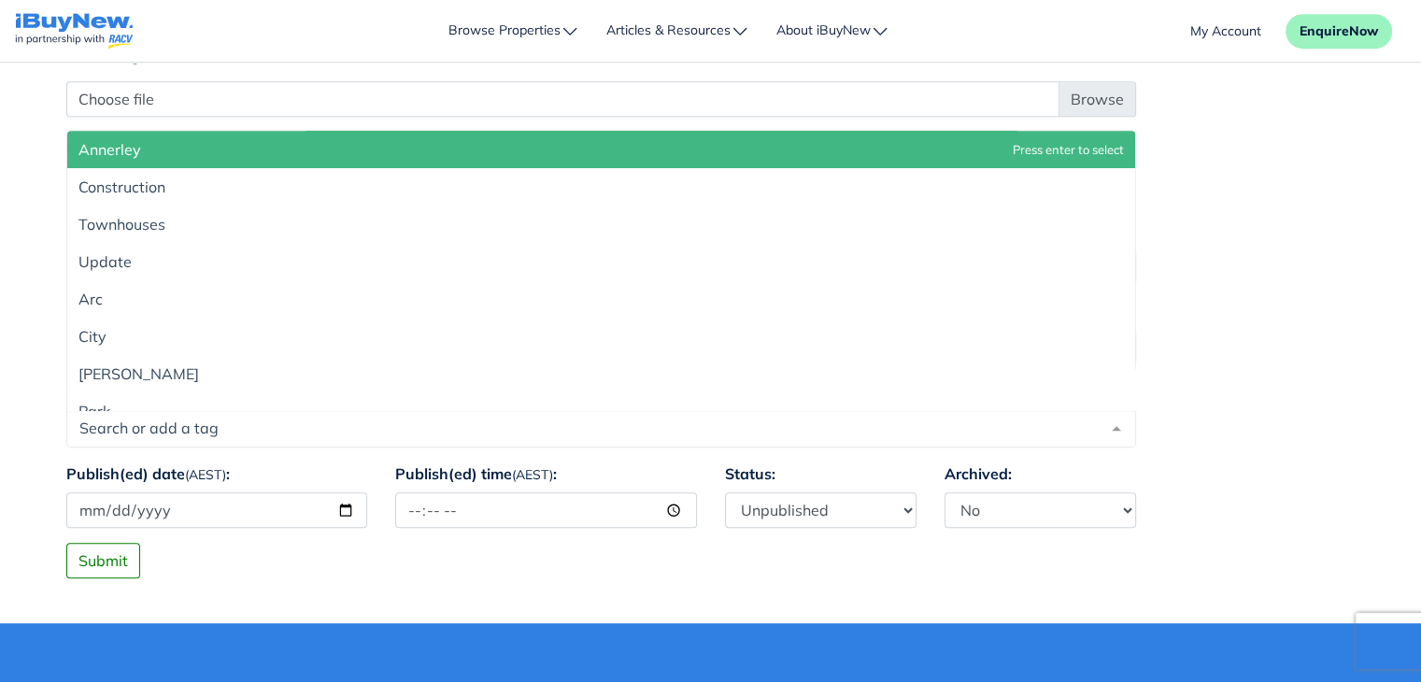
click at [215, 420] on div at bounding box center [601, 428] width 1070 height 37
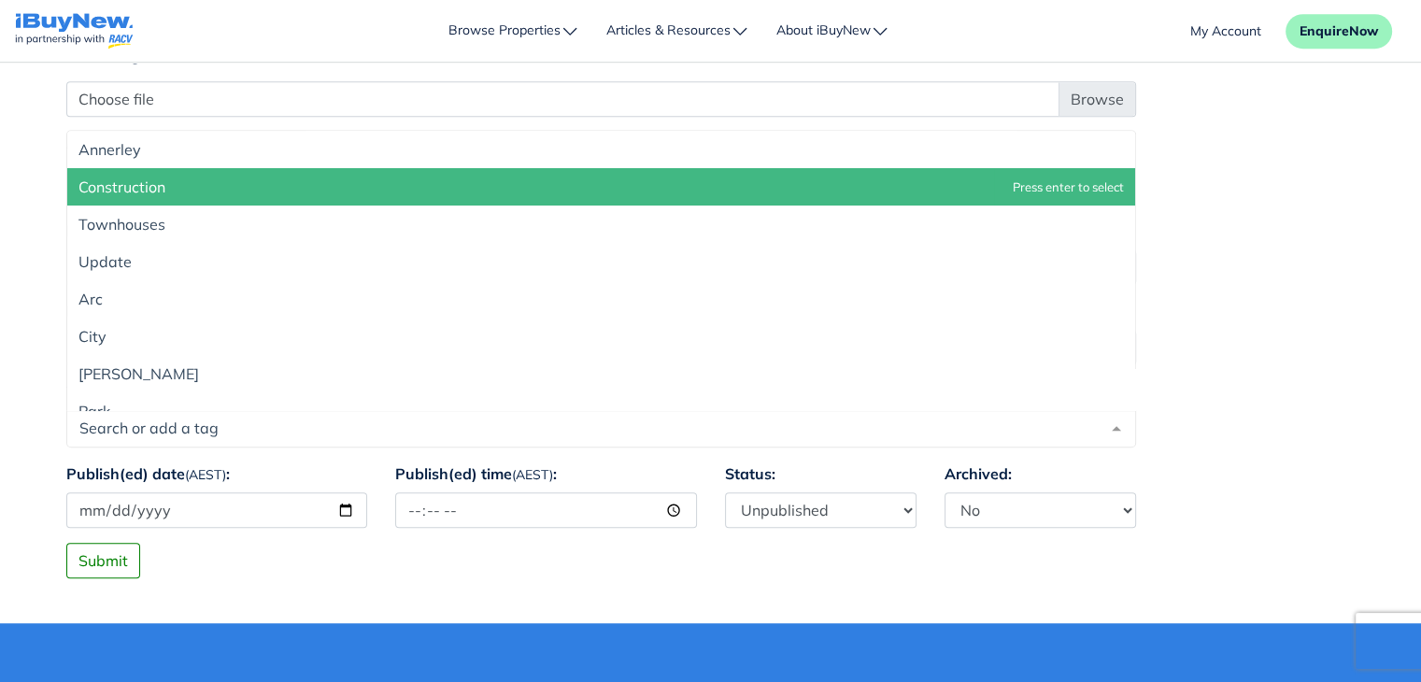
click at [334, 432] on div at bounding box center [601, 428] width 1070 height 37
click at [402, 431] on div at bounding box center [601, 428] width 1070 height 37
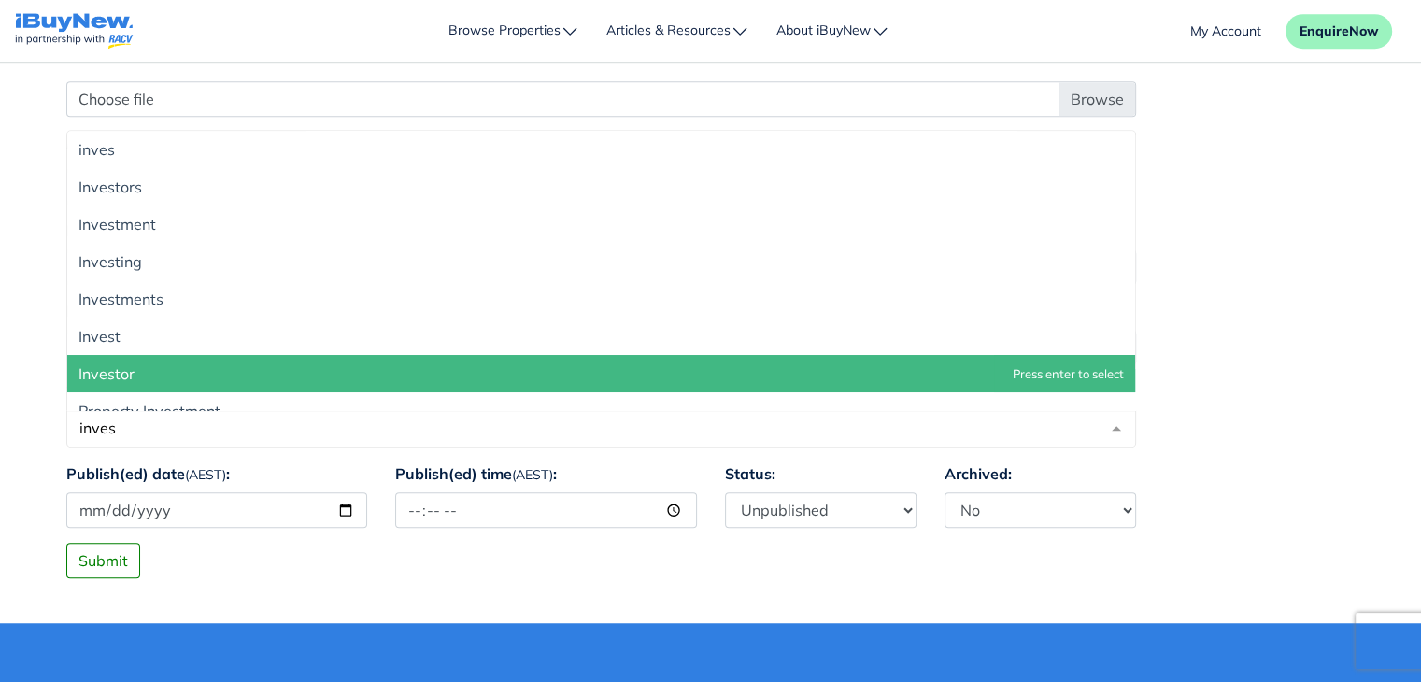
click at [422, 358] on span "Investor" at bounding box center [601, 373] width 1068 height 37
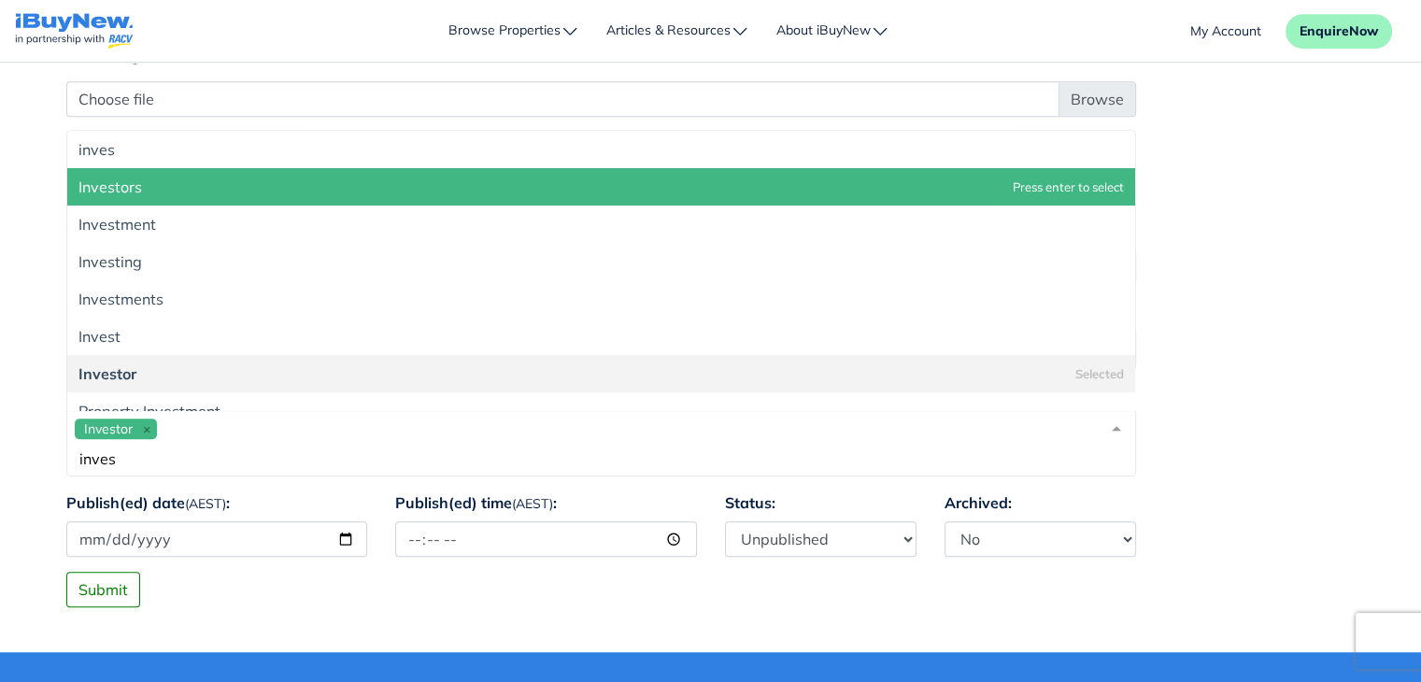
click at [284, 431] on div "Investor inves" at bounding box center [601, 443] width 1070 height 66
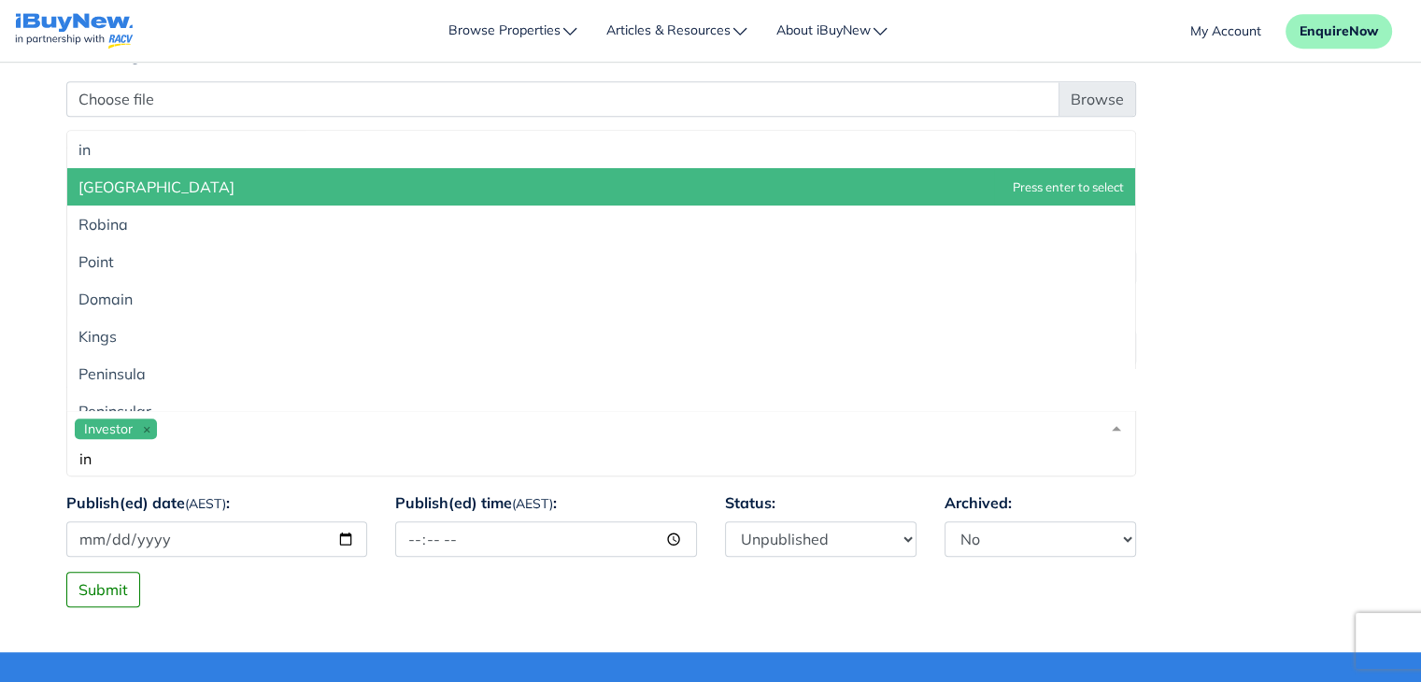
type input "i"
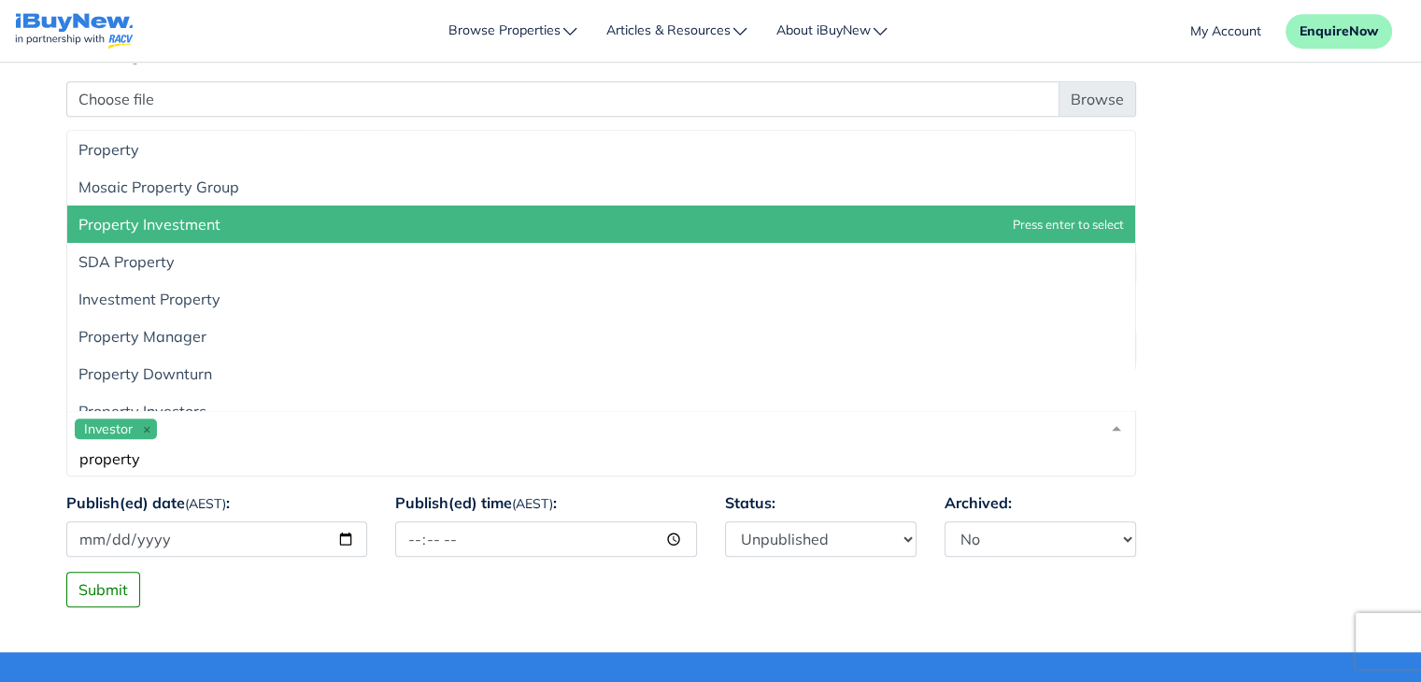
click at [261, 215] on span "Property Investment" at bounding box center [601, 224] width 1068 height 37
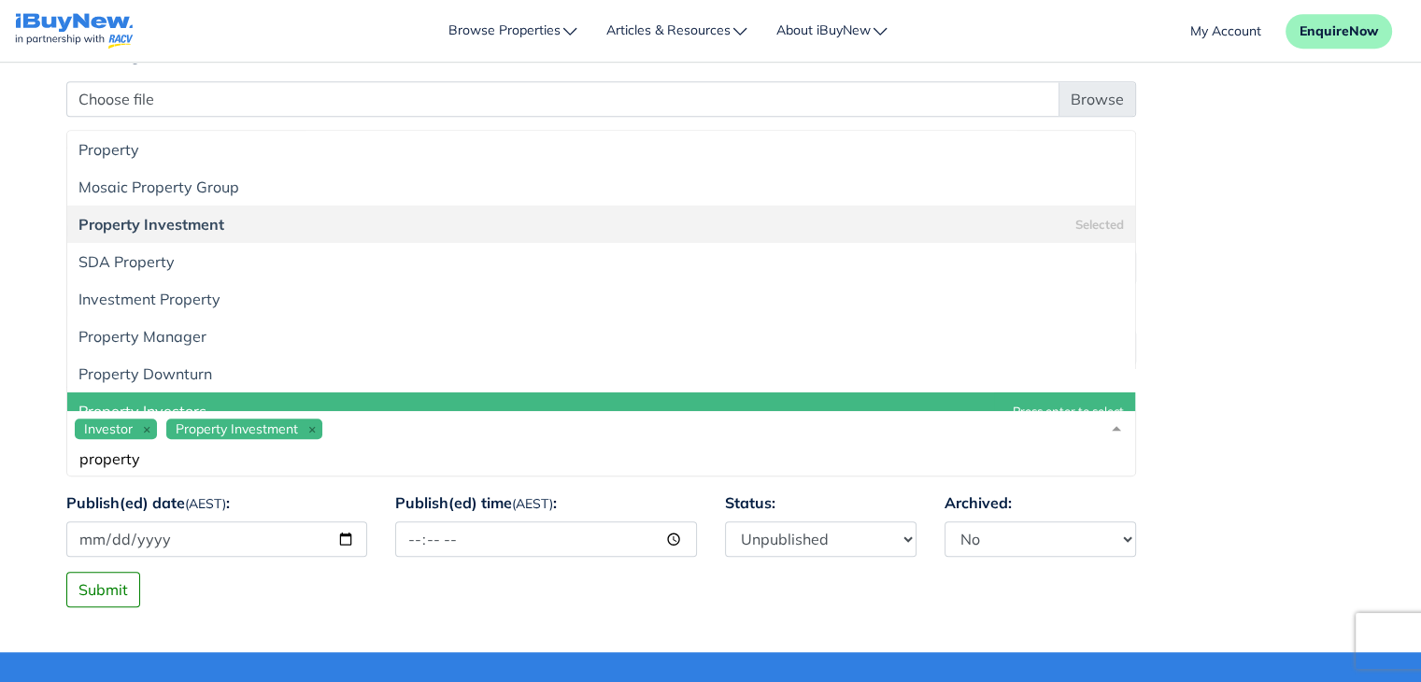
click at [379, 467] on div "Investor Property Investment property" at bounding box center [601, 443] width 1070 height 66
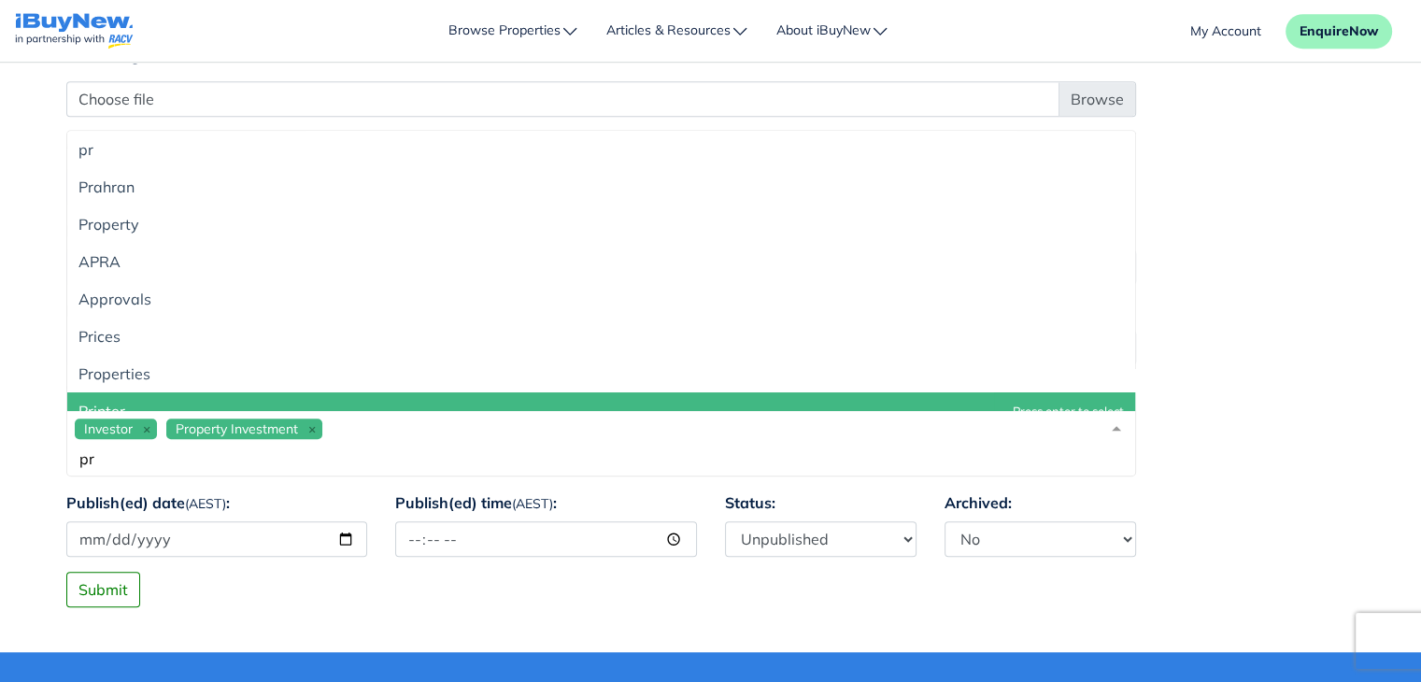
type input "p"
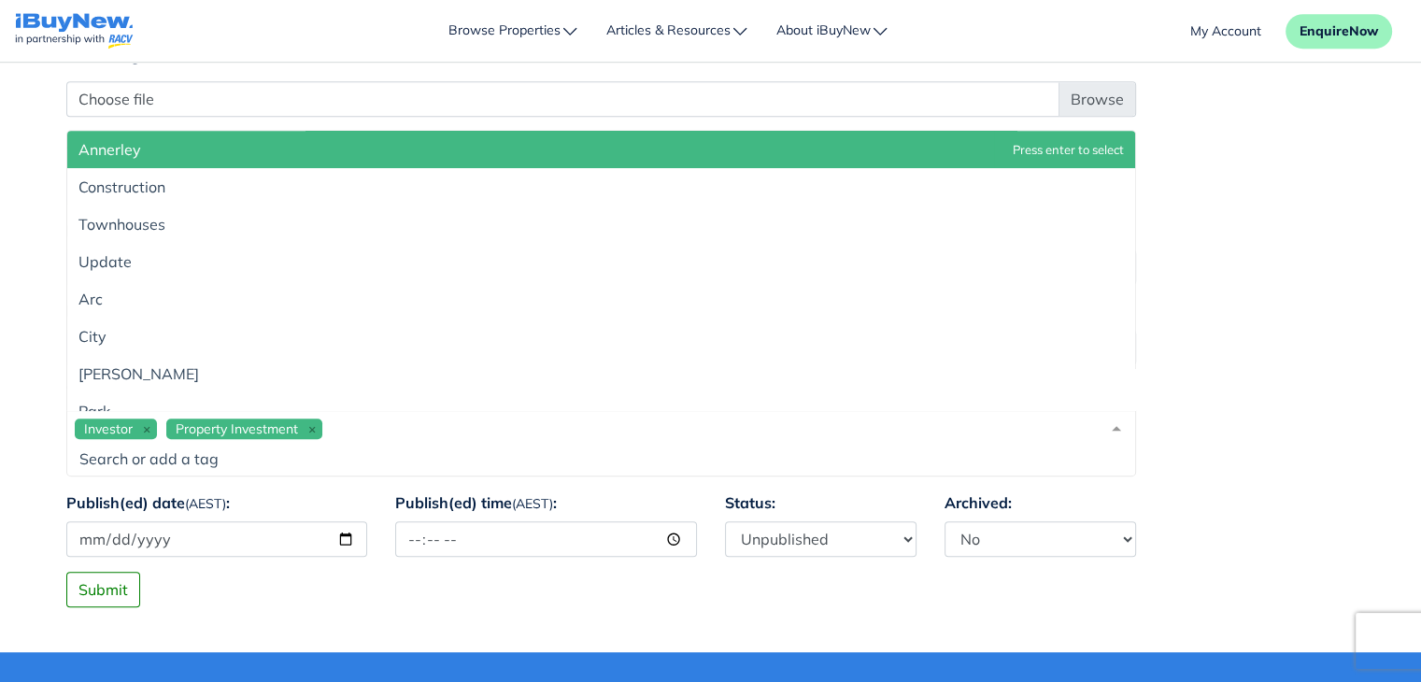
click at [485, 426] on div "Investor Property Investment" at bounding box center [601, 443] width 1070 height 66
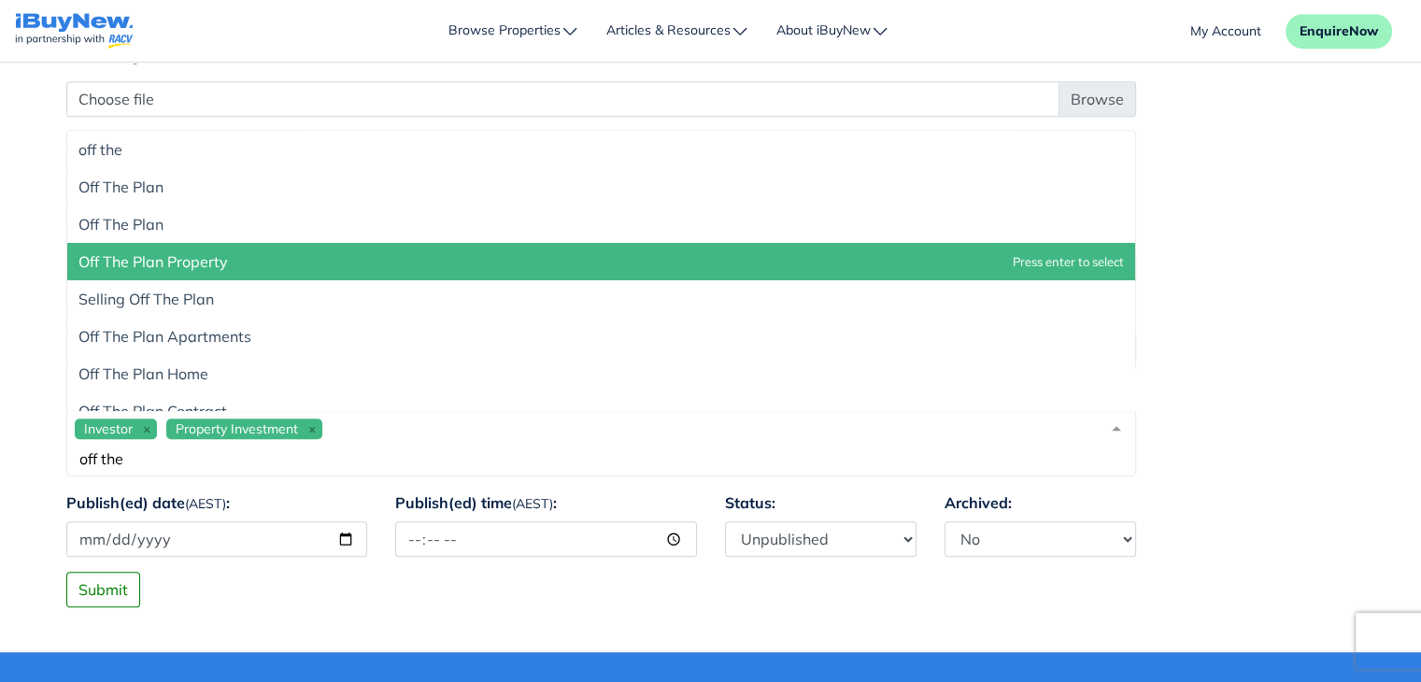
click at [425, 259] on span "Off The Plan Property" at bounding box center [601, 261] width 1068 height 37
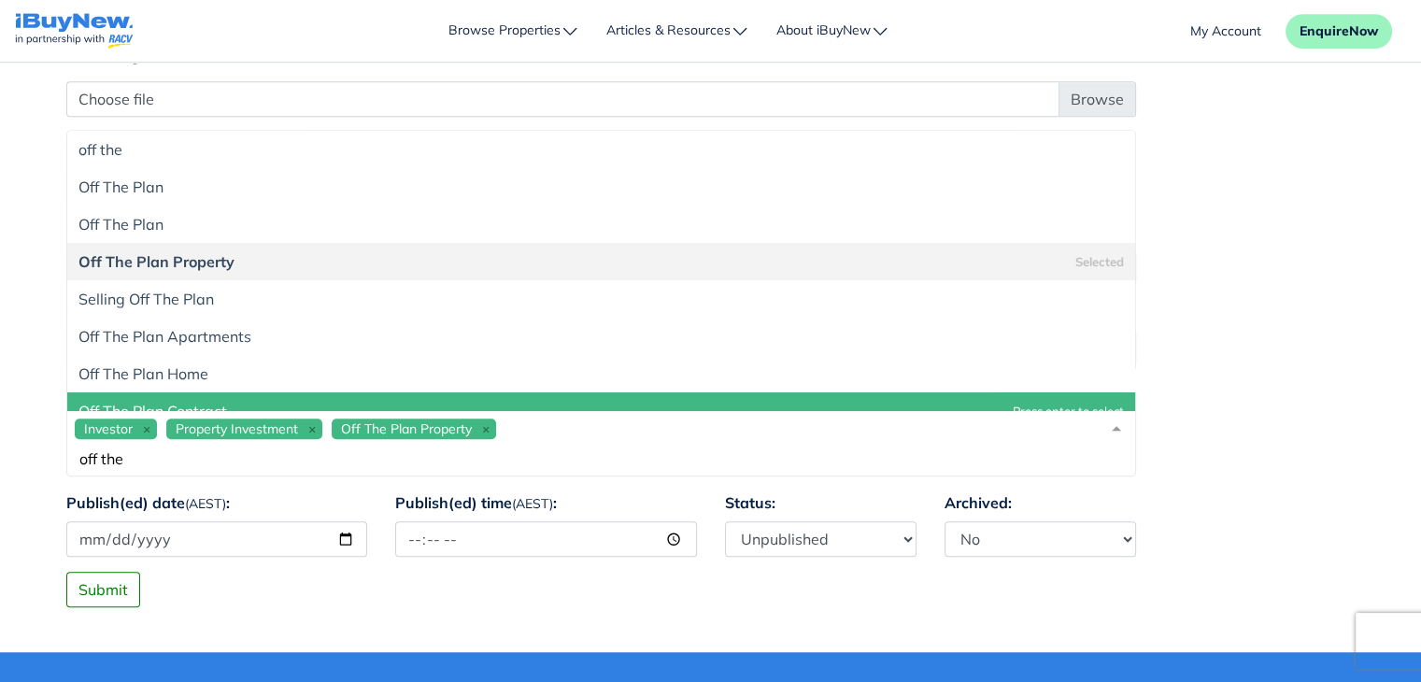
click at [353, 460] on input "off the" at bounding box center [586, 458] width 1023 height 19
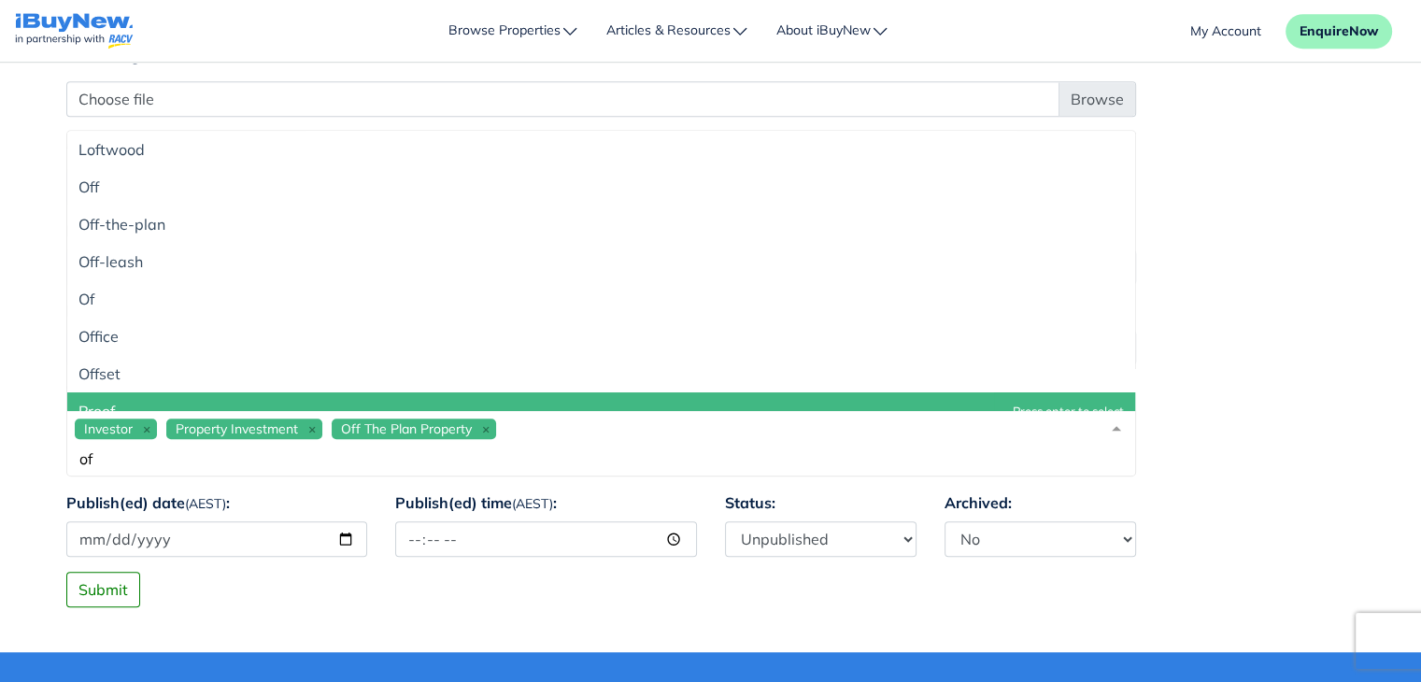
type input "o"
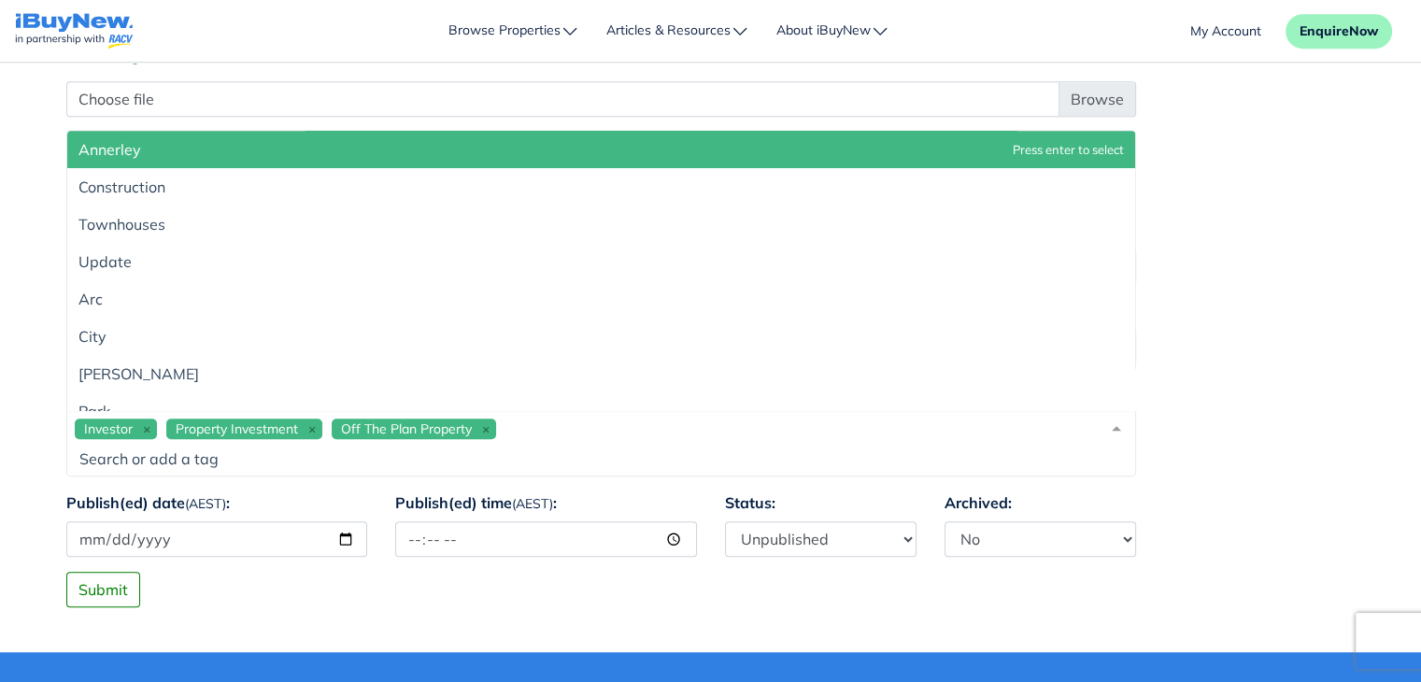
click at [609, 427] on div "Investor Property Investment Off The Plan Property" at bounding box center [601, 443] width 1070 height 66
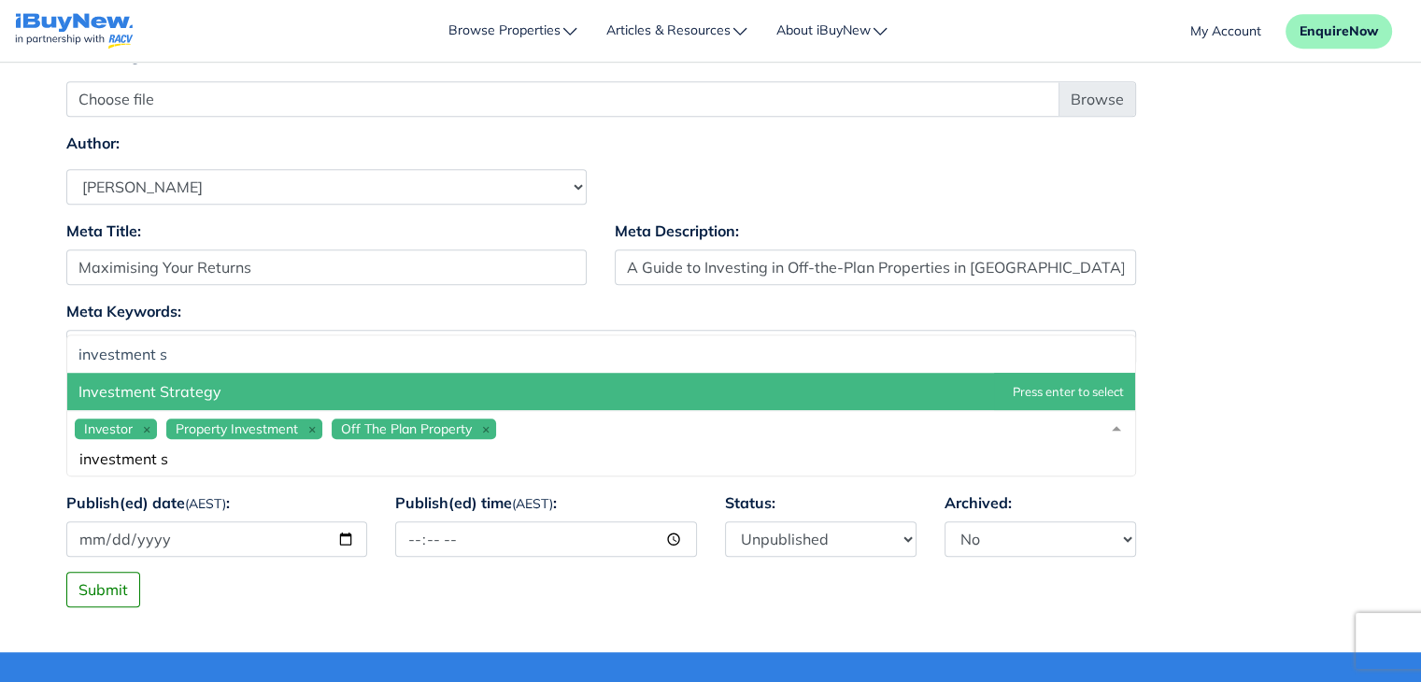
click at [531, 397] on span "Investment Strategy" at bounding box center [601, 391] width 1068 height 37
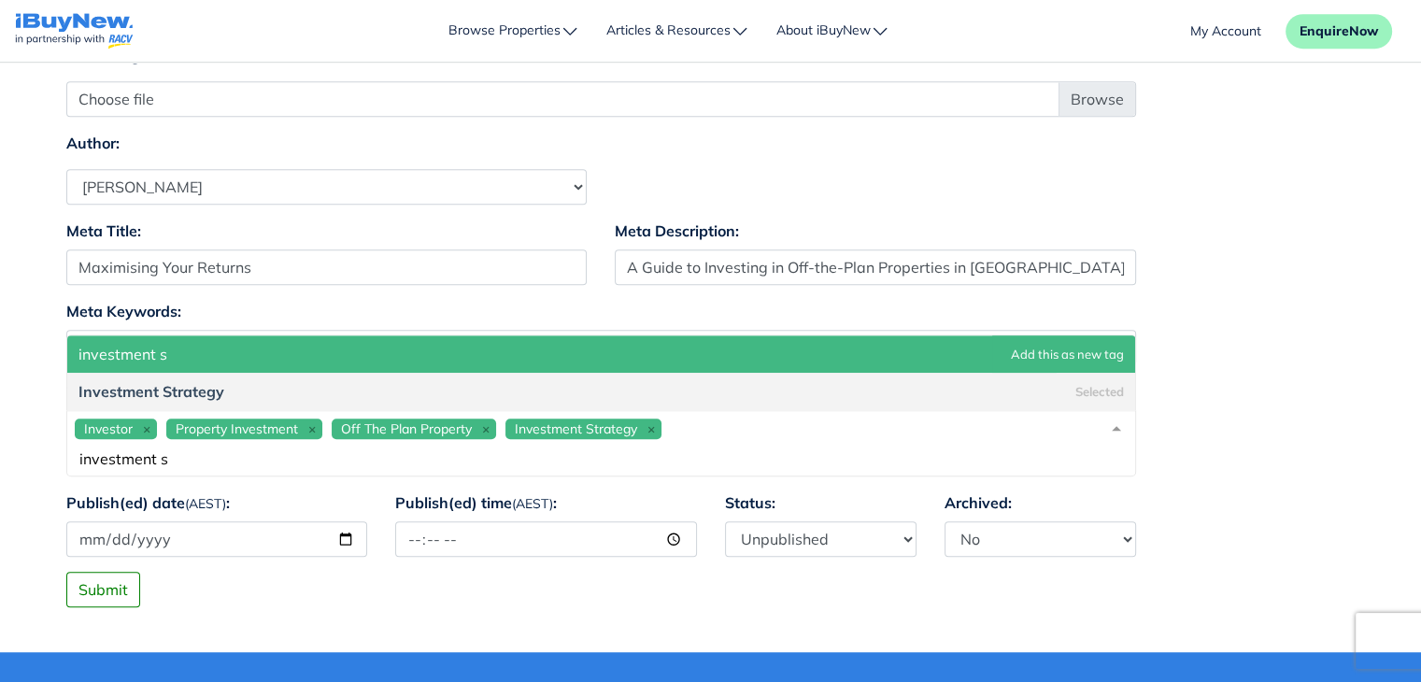
click at [709, 427] on div "Investor Property Investment Off The Plan Property Investment Strategy investme…" at bounding box center [601, 443] width 1070 height 66
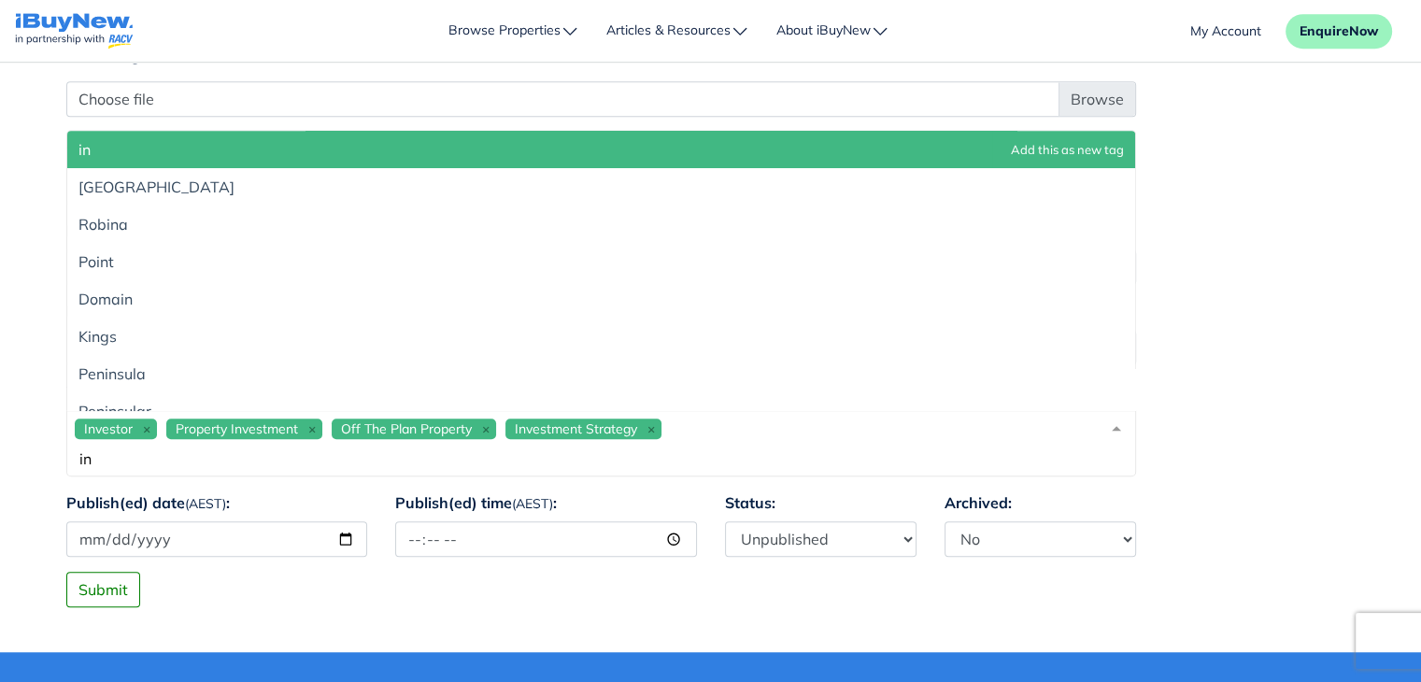
type input "i"
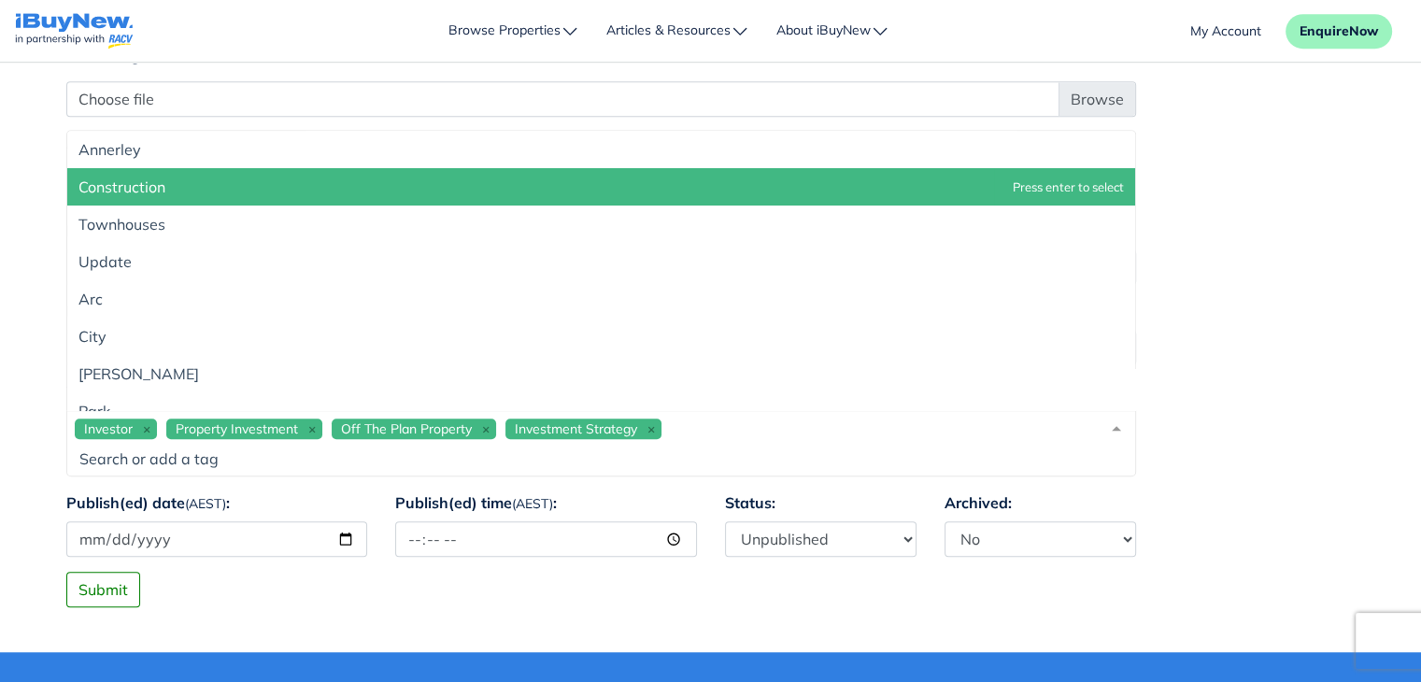
click at [781, 429] on div "Investor Property Investment Off The Plan Property Investment Strategy" at bounding box center [601, 443] width 1070 height 66
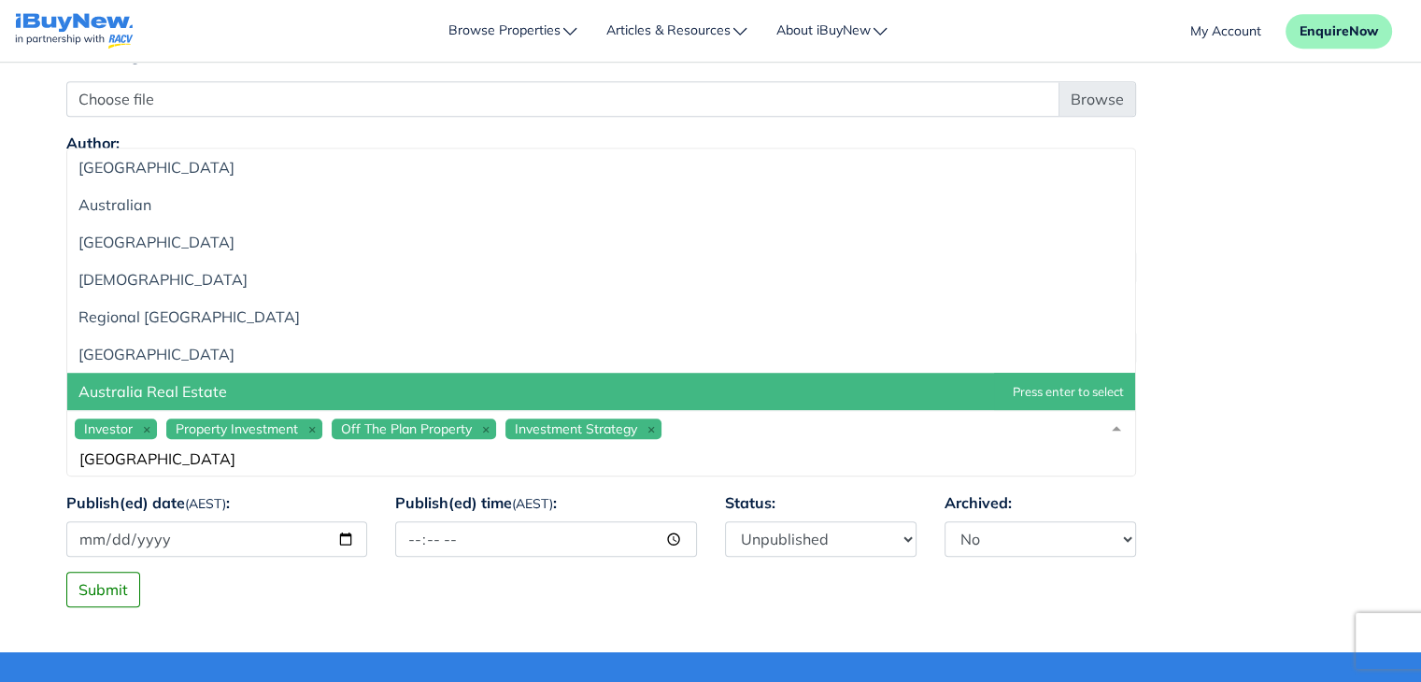
click at [465, 389] on span "Australia Real Estate" at bounding box center [601, 391] width 1068 height 37
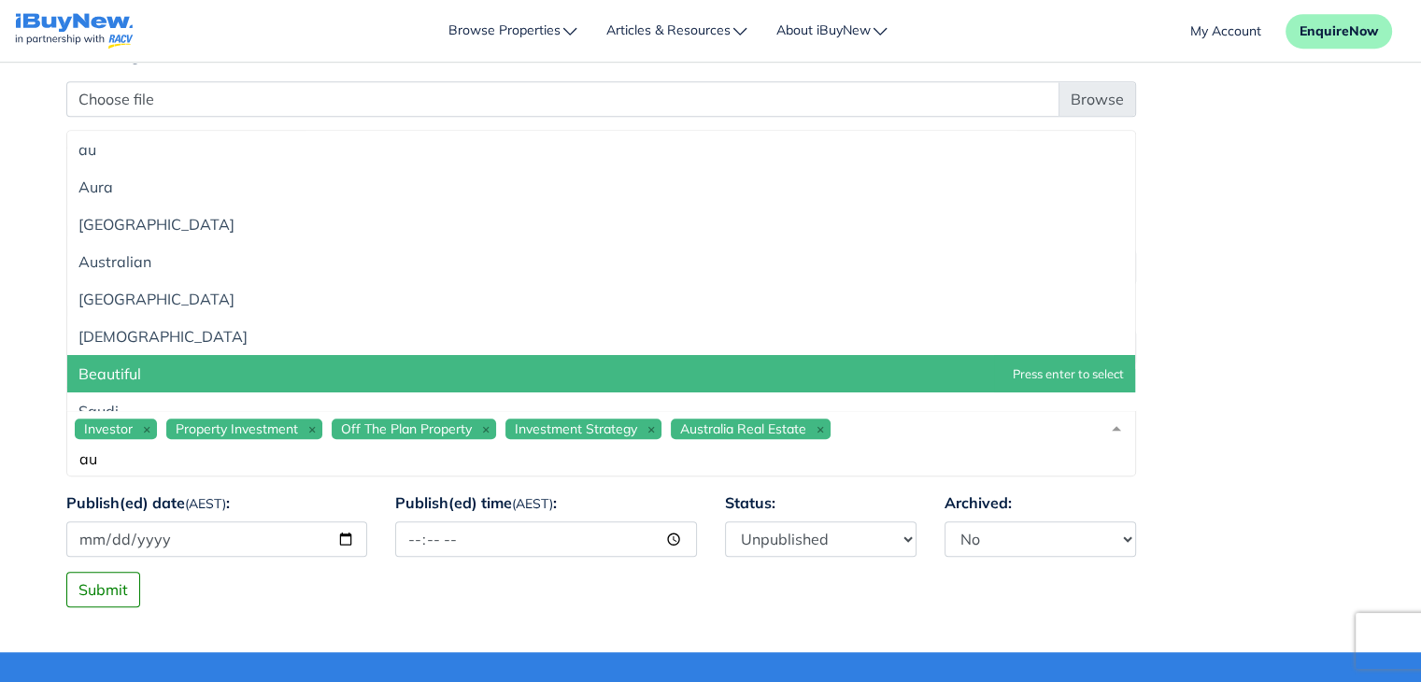
type input "a"
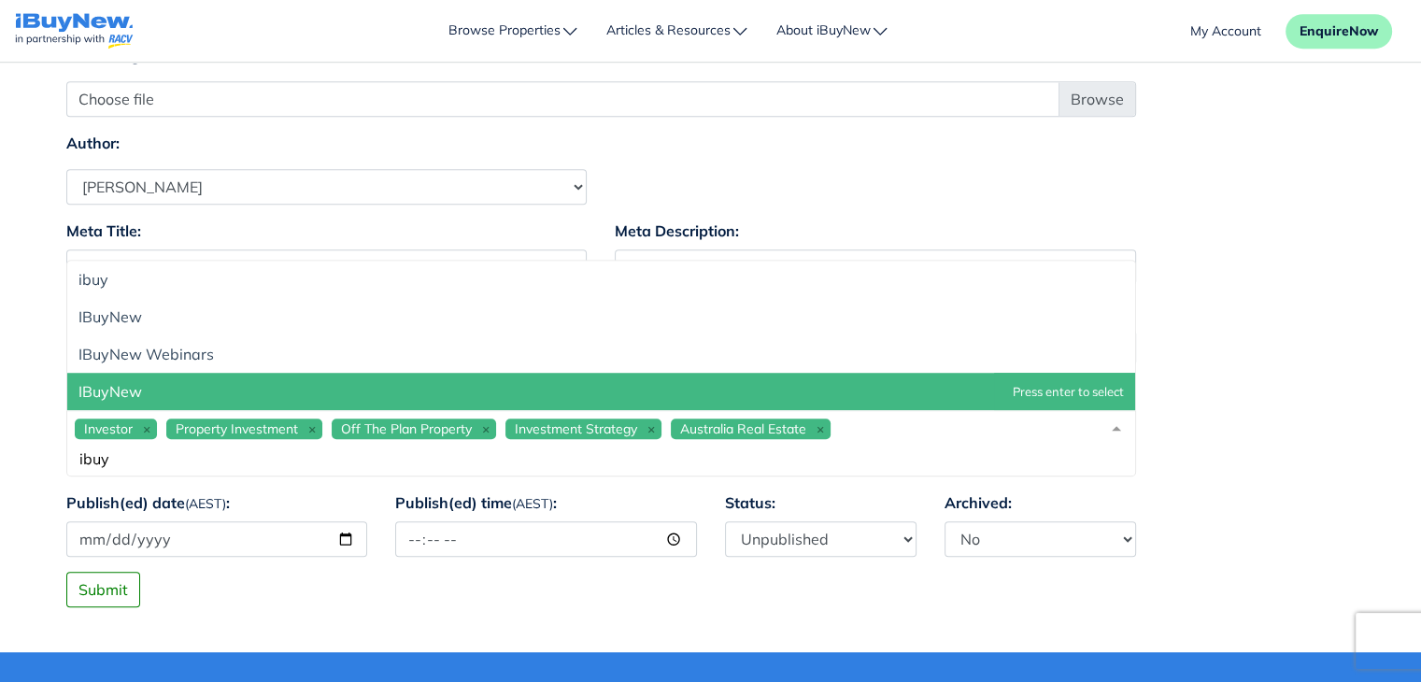
click at [552, 395] on span "IBuyNew" at bounding box center [601, 391] width 1068 height 37
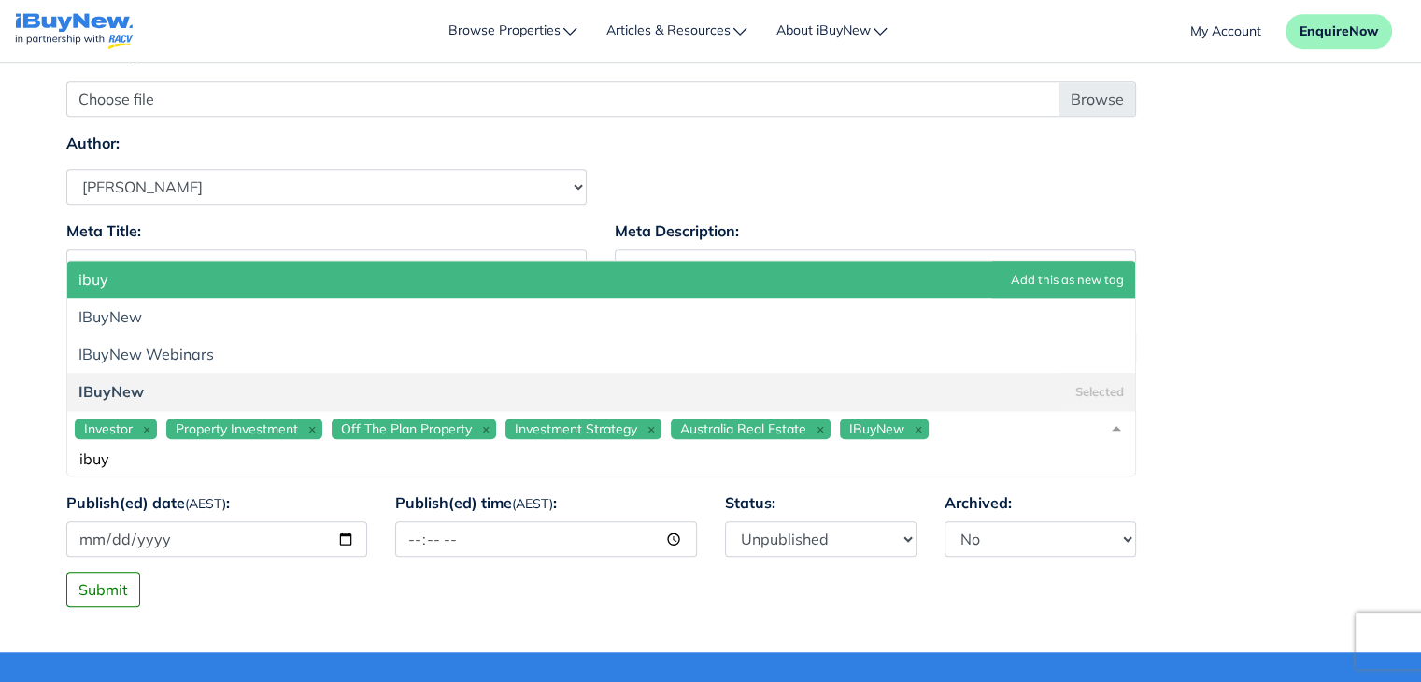
click at [977, 434] on div "Investor Property Investment Off The Plan Property Investment Strategy Australi…" at bounding box center [601, 443] width 1070 height 66
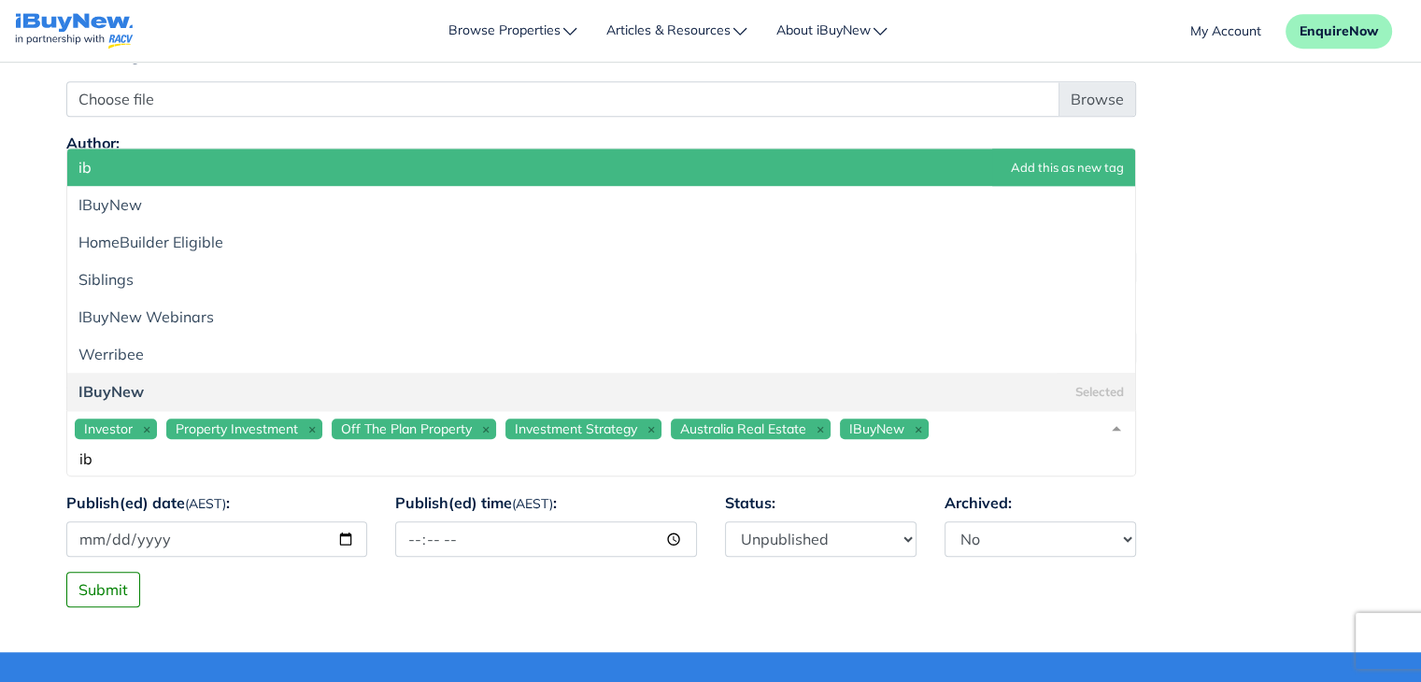
type input "i"
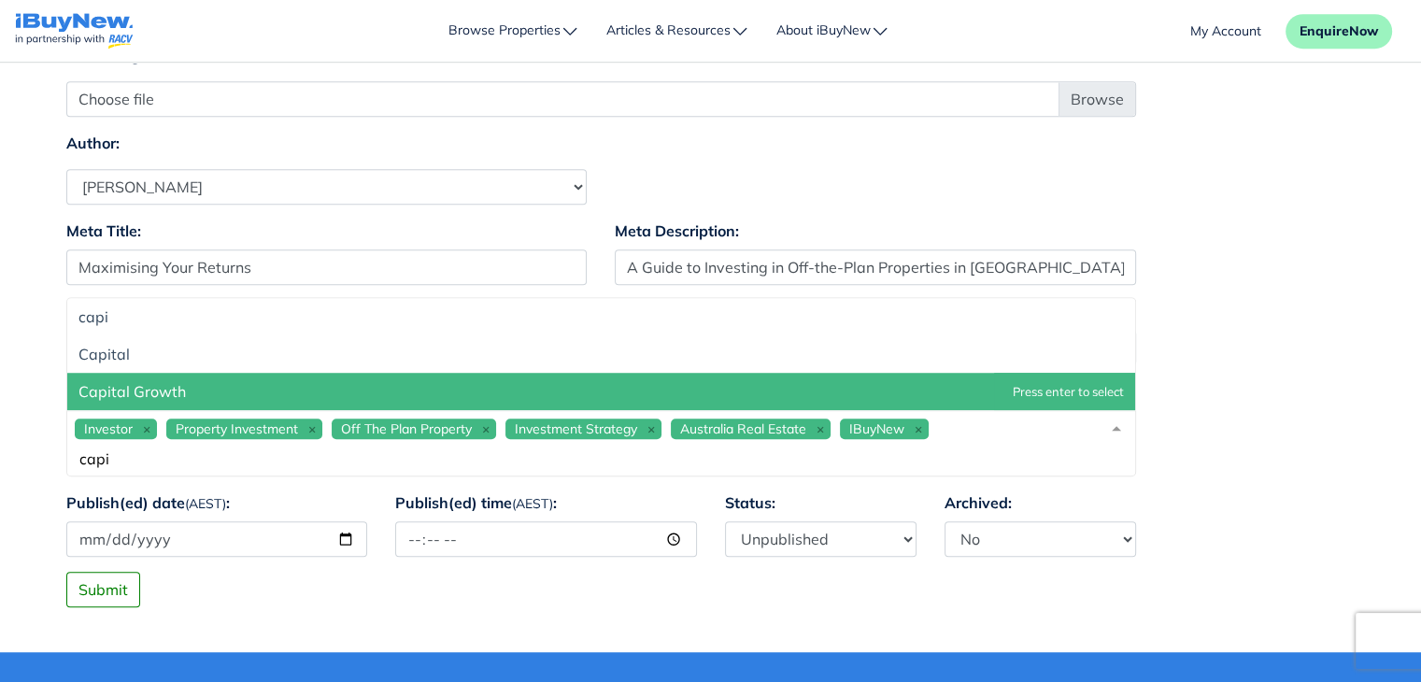
click at [872, 382] on span "Capital Growth" at bounding box center [601, 391] width 1068 height 37
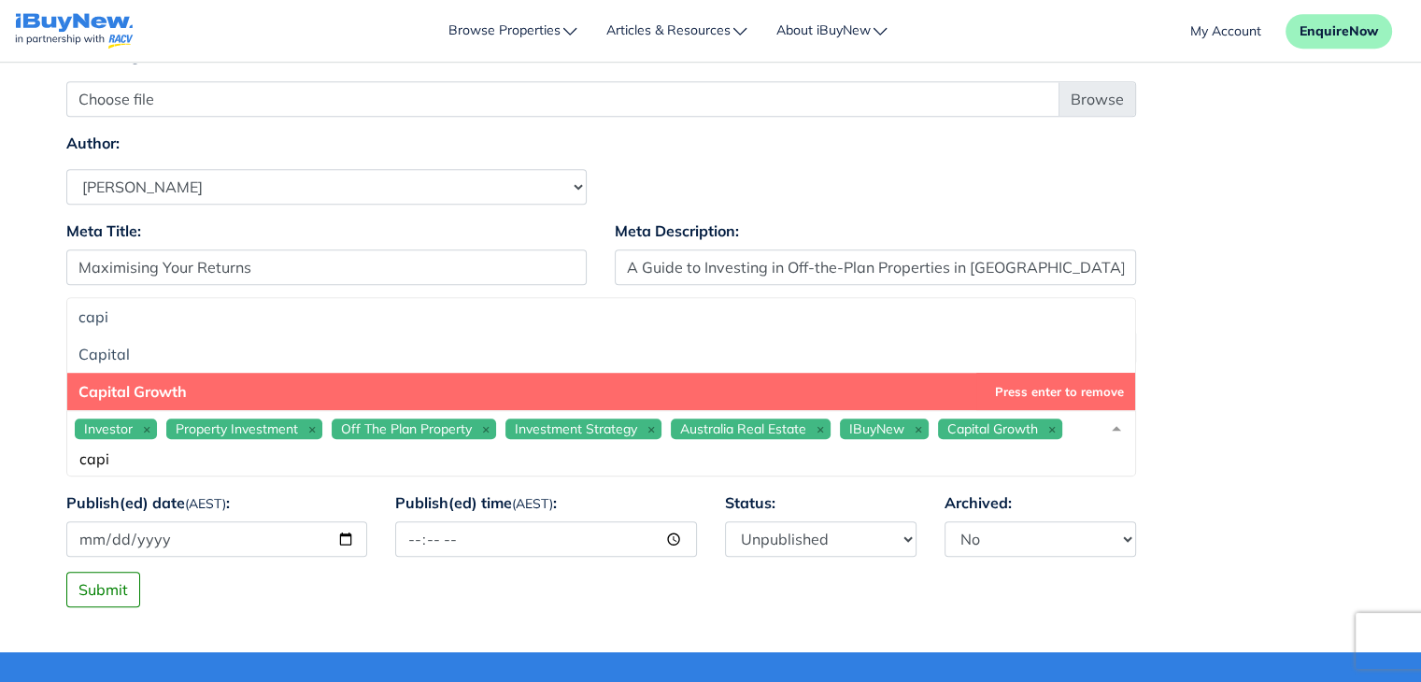
click at [661, 468] on div "Investor Property Investment Off The Plan Property Investment Strategy Australi…" at bounding box center [601, 443] width 1070 height 66
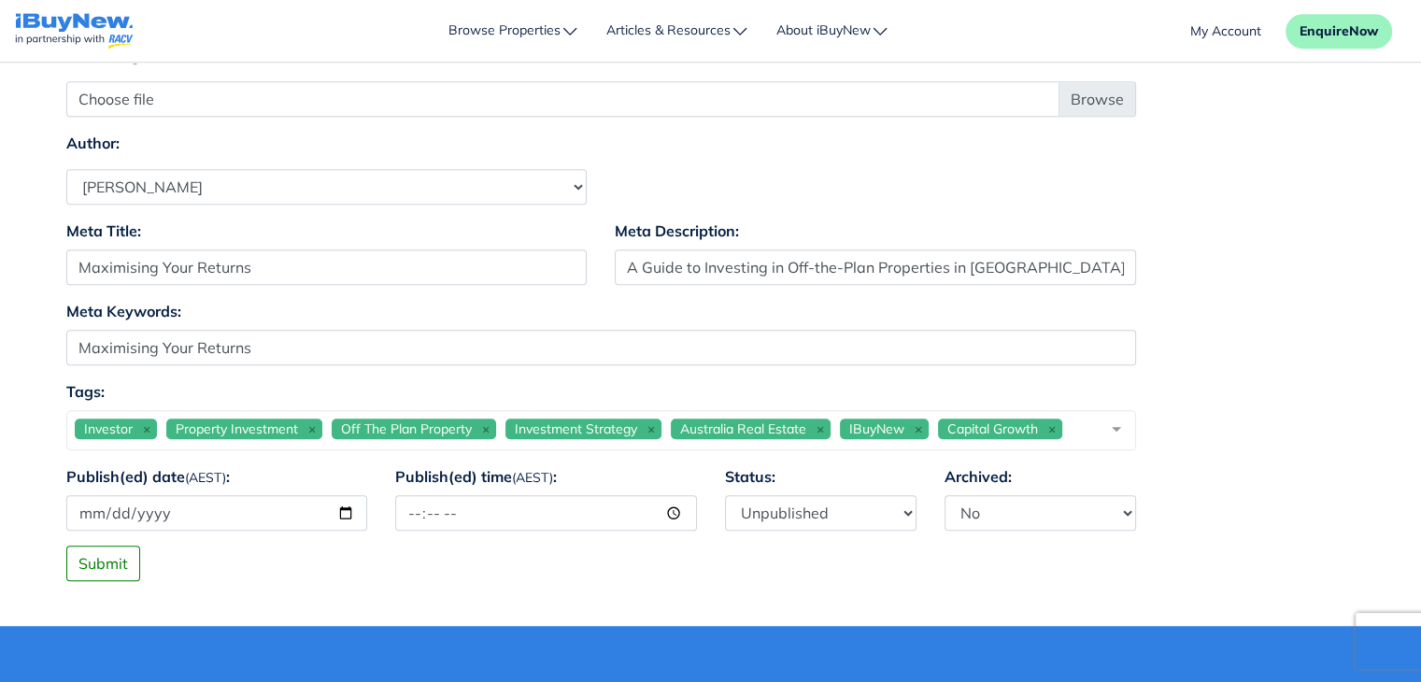
click at [1209, 434] on div "Tags: Investor Property Investment Off The Plan Property Investment Strategy Au…" at bounding box center [710, 422] width 1317 height 85
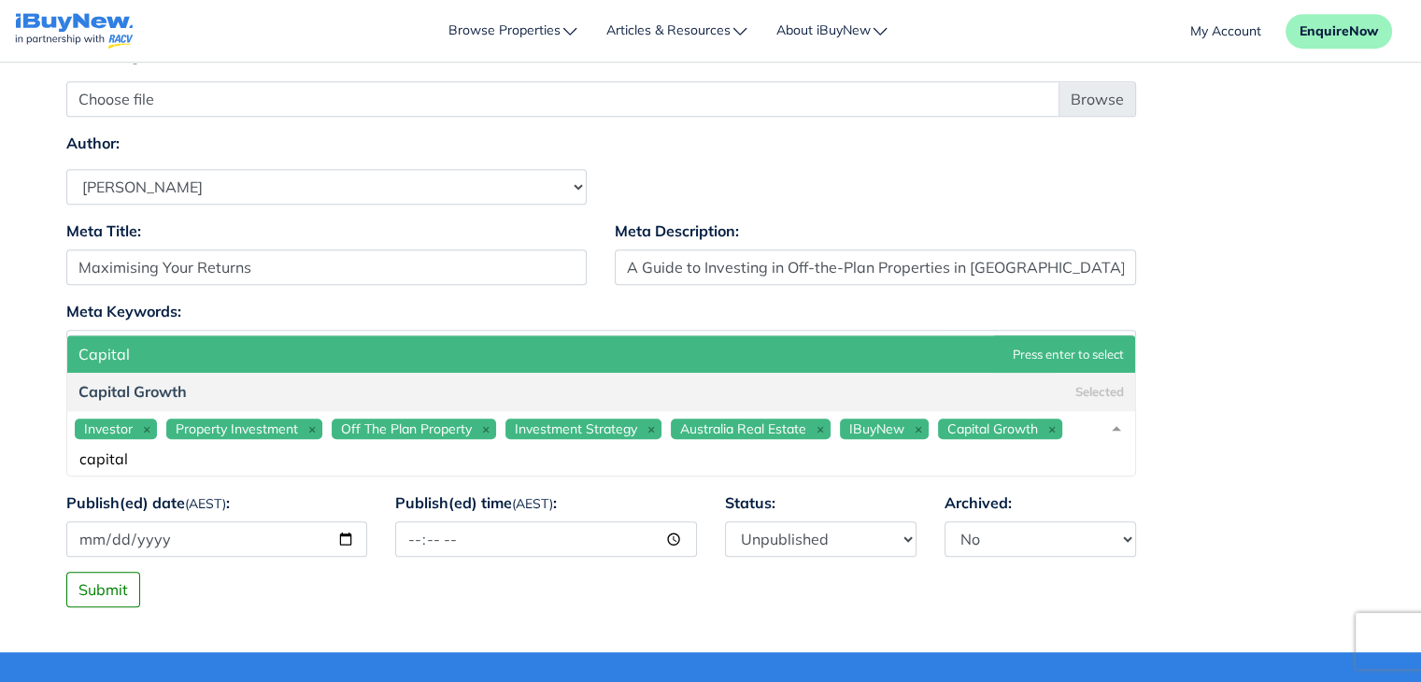
click at [1078, 430] on div "Investor Property Investment Off The Plan Property Investment Strategy Australi…" at bounding box center [601, 443] width 1070 height 66
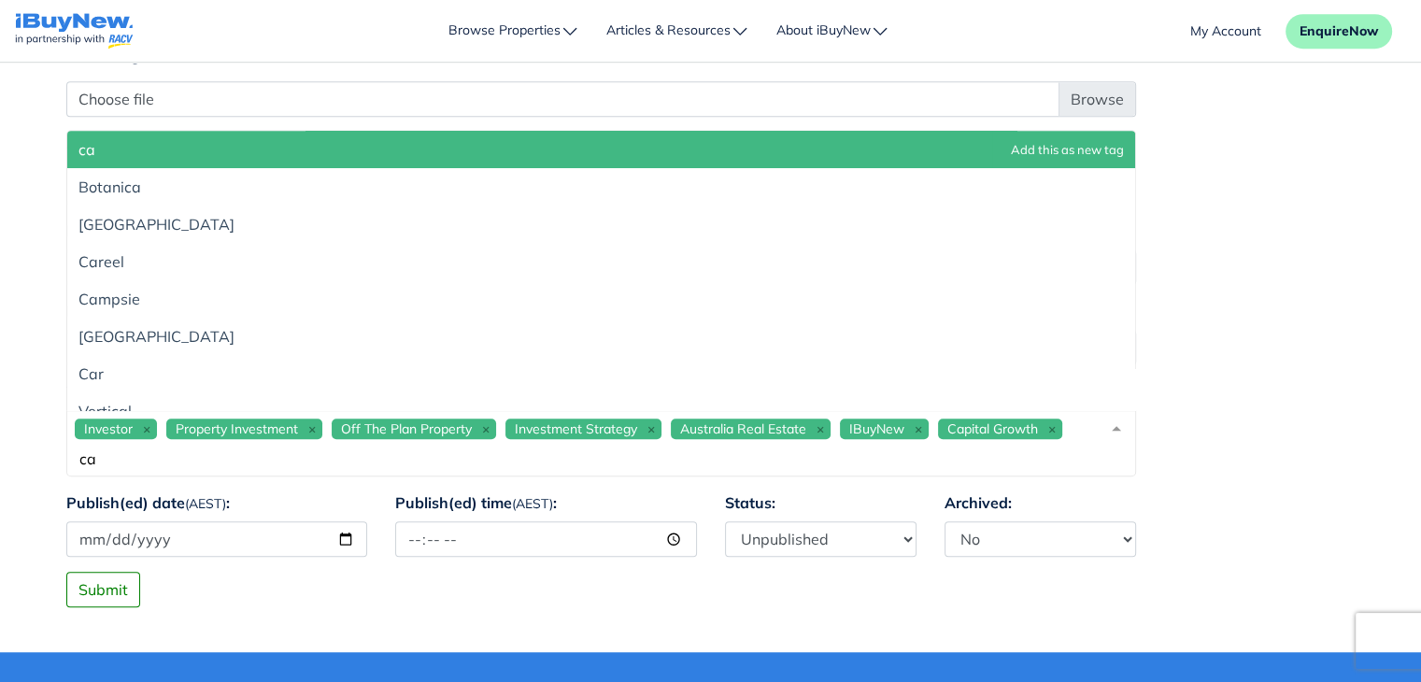
type input "c"
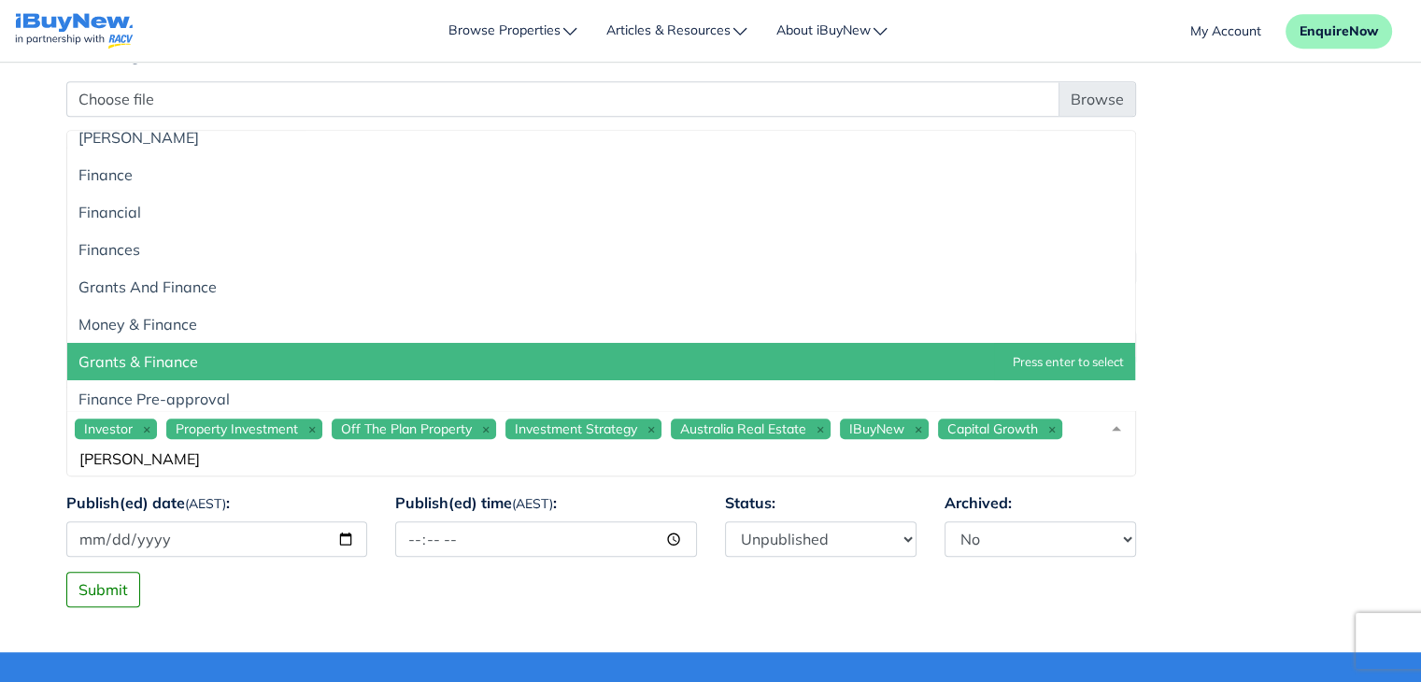
scroll to position [19, 0]
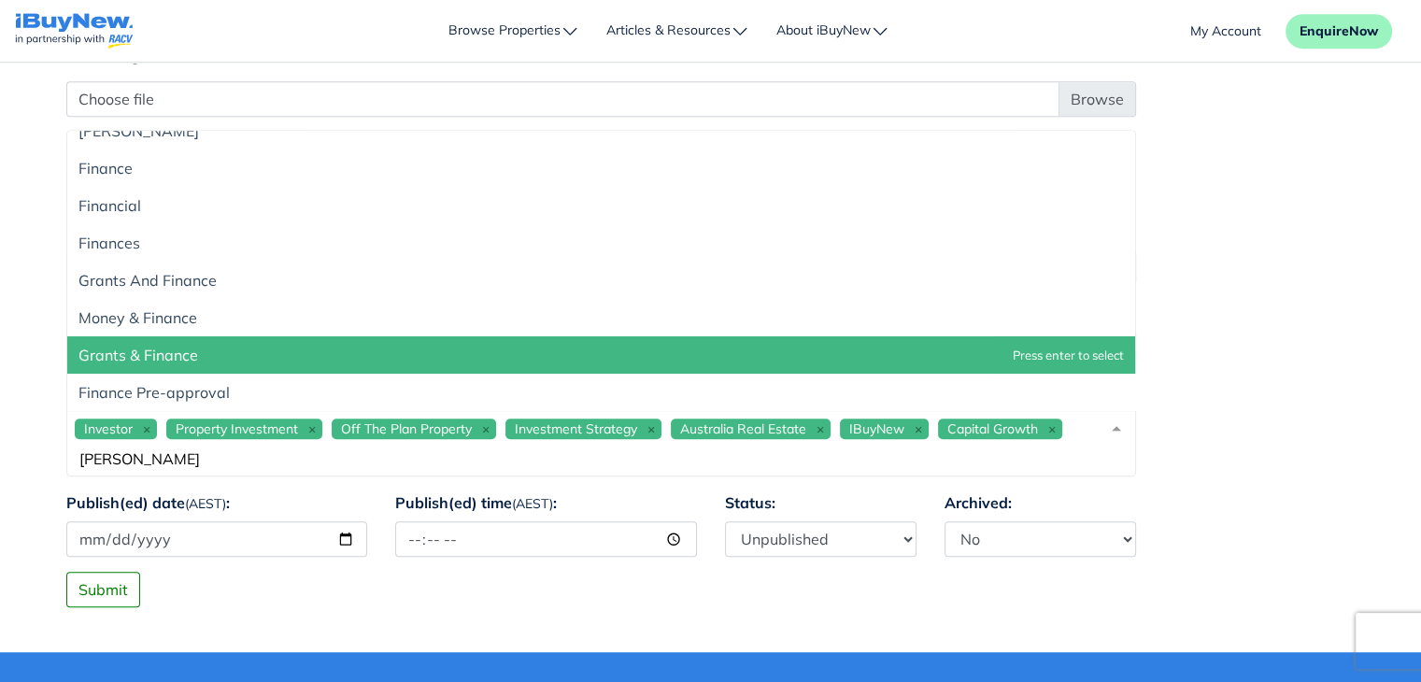
click at [1080, 433] on div "Investor Property Investment Off The Plan Property Investment Strategy Australi…" at bounding box center [601, 443] width 1070 height 66
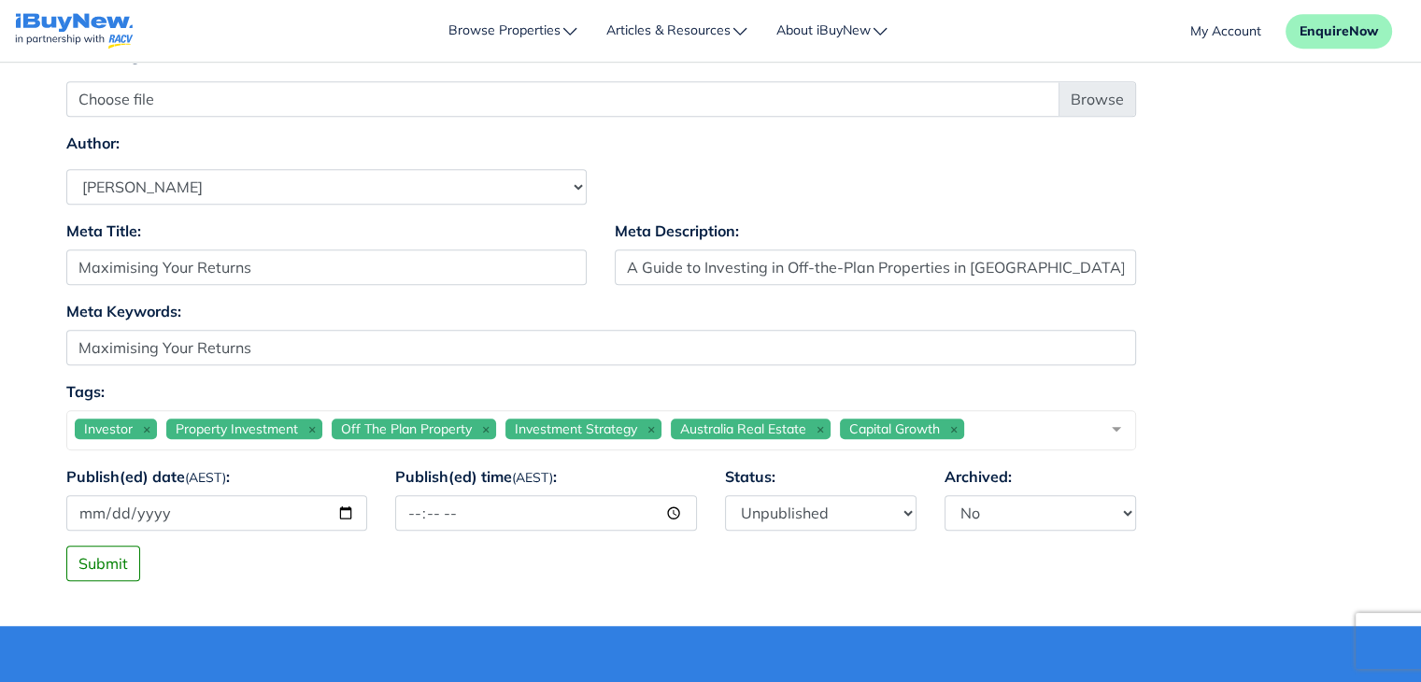
click at [919, 431] on span "Capital Growth" at bounding box center [902, 429] width 124 height 21
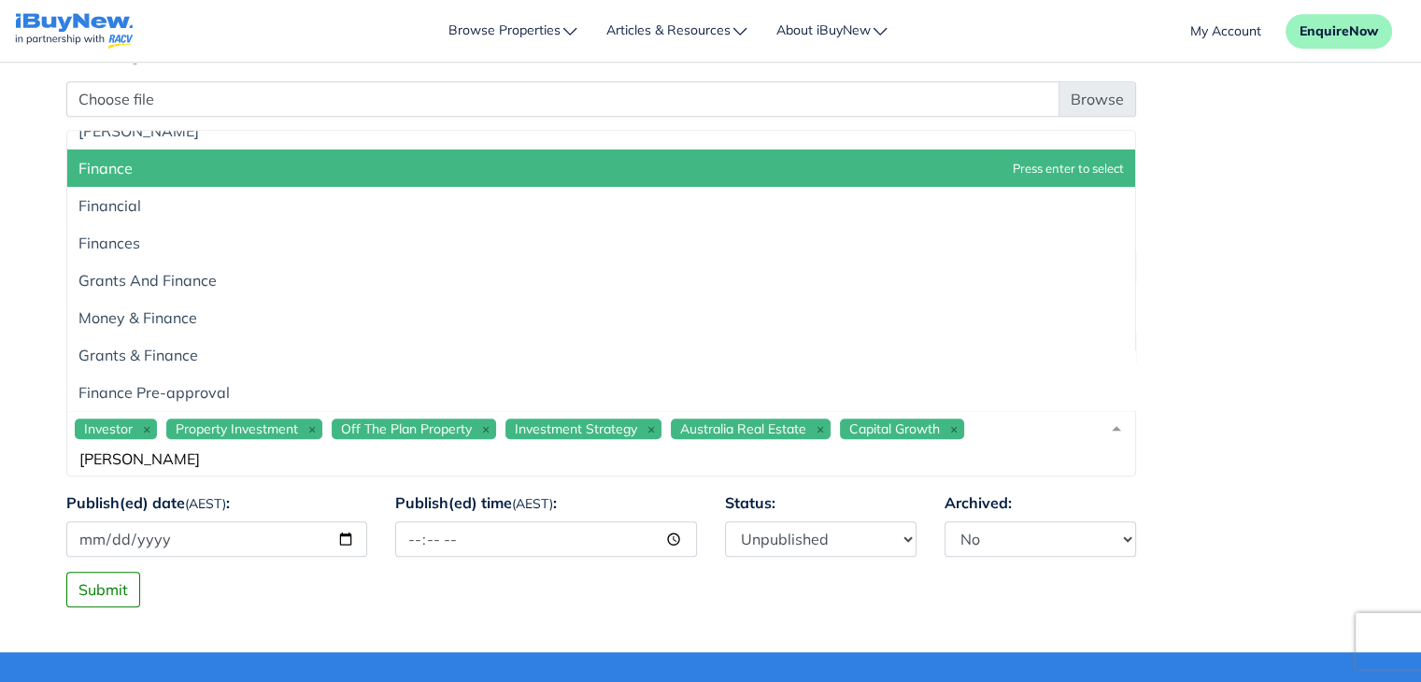
click at [992, 428] on div "Investor Property Investment Off The Plan Property Investment Strategy Australi…" at bounding box center [601, 443] width 1070 height 66
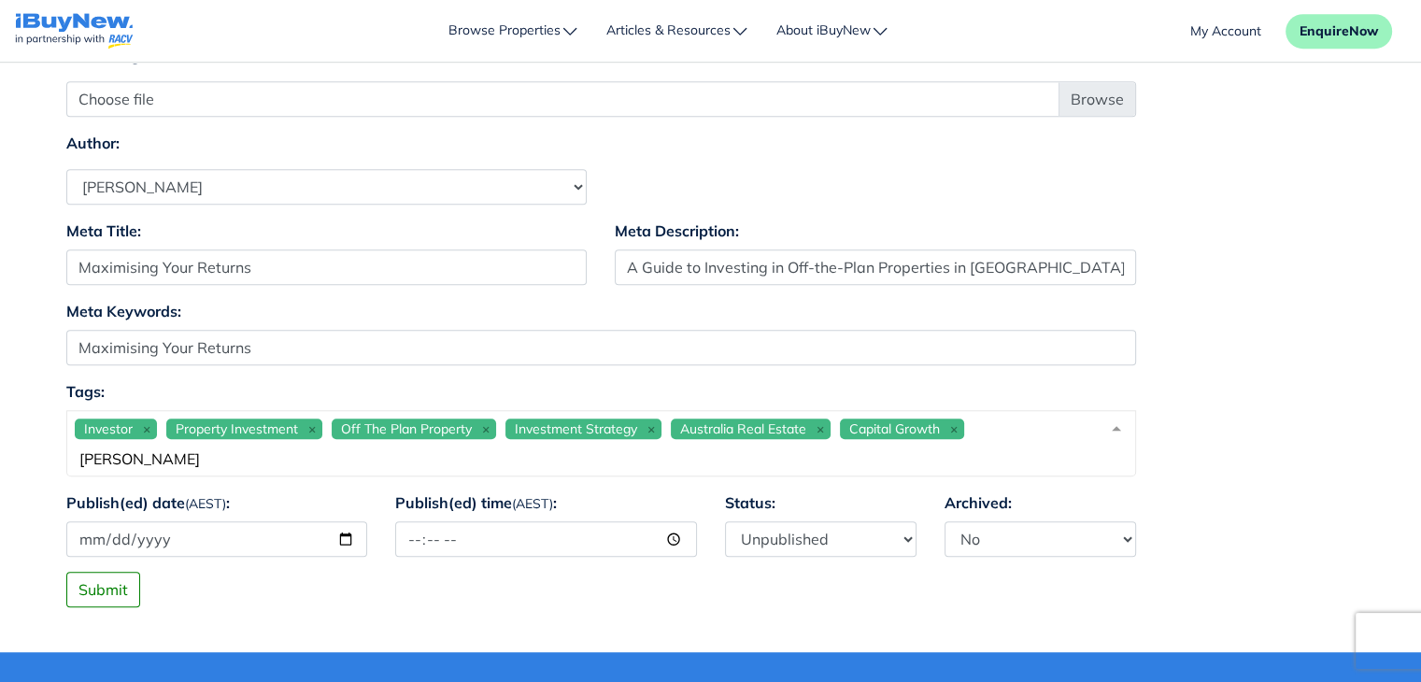
click at [1007, 431] on div "Investor Property Investment Off The Plan Property Investment Strategy Australi…" at bounding box center [601, 443] width 1070 height 66
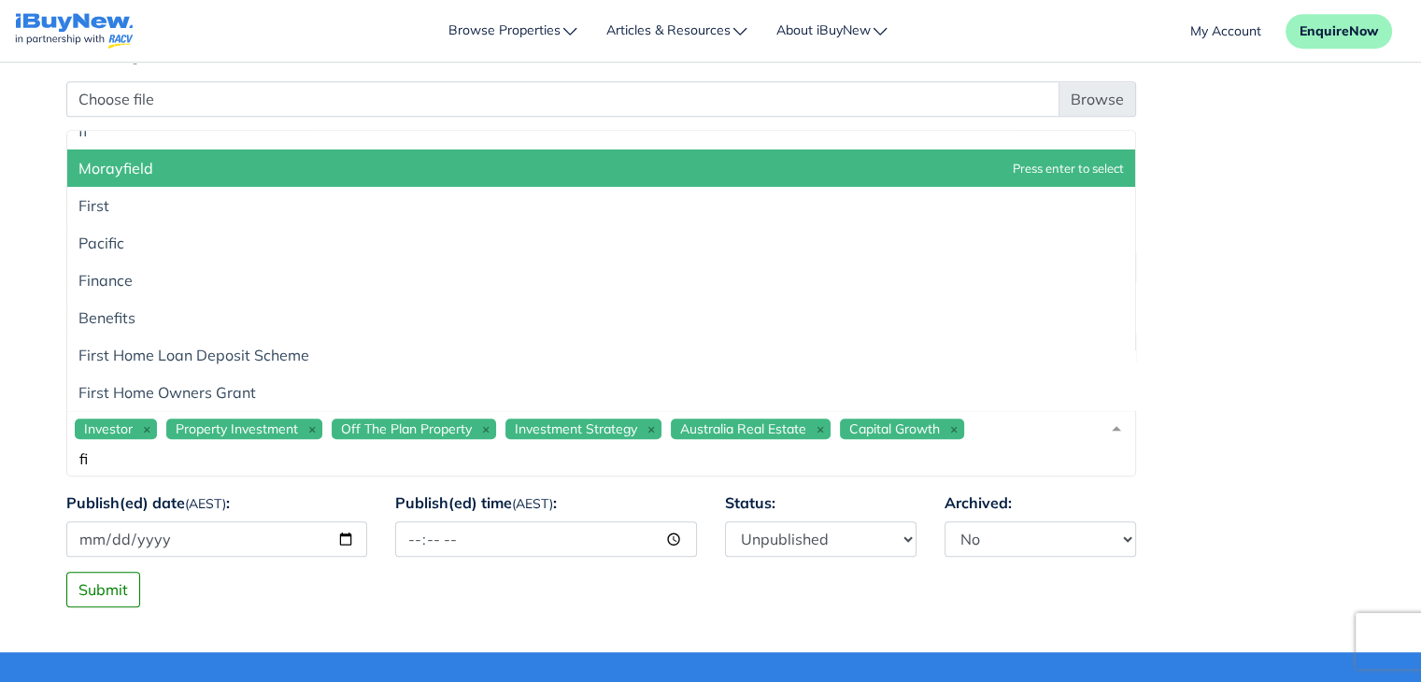
type input "f"
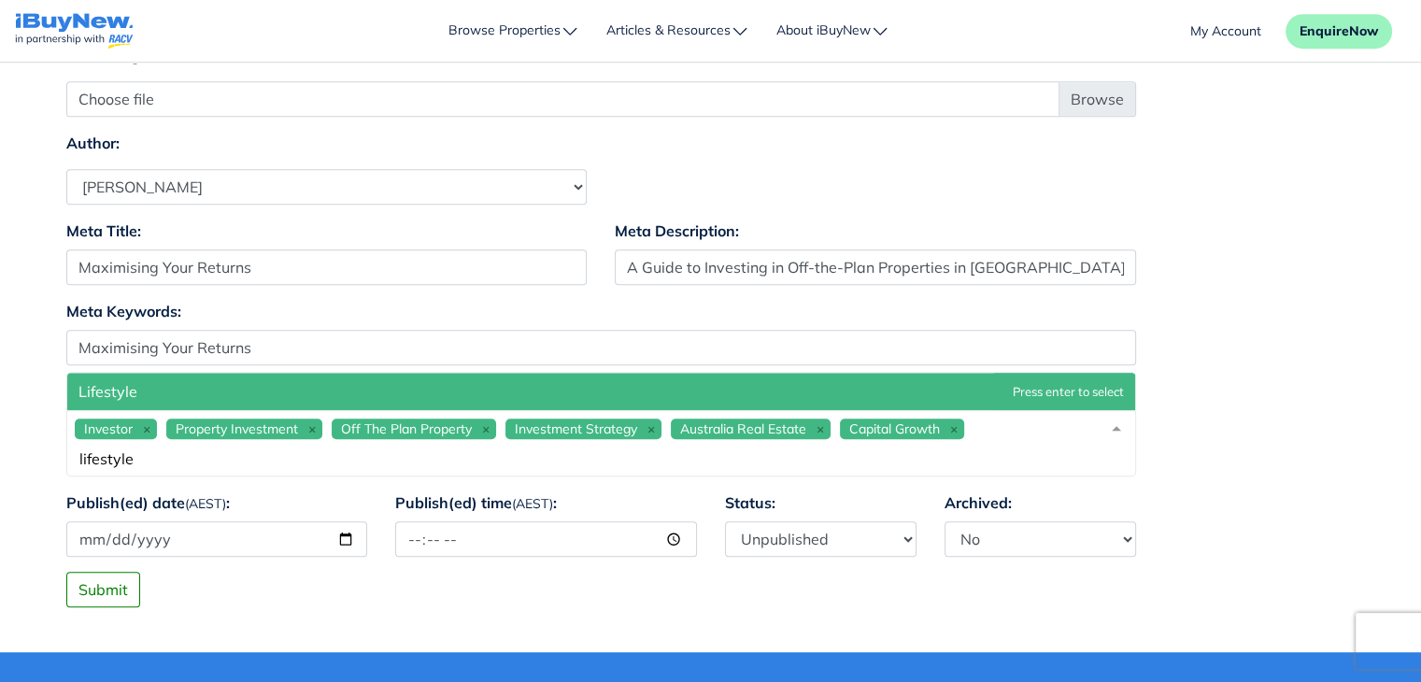
click at [874, 390] on span "Lifestyle" at bounding box center [601, 391] width 1068 height 37
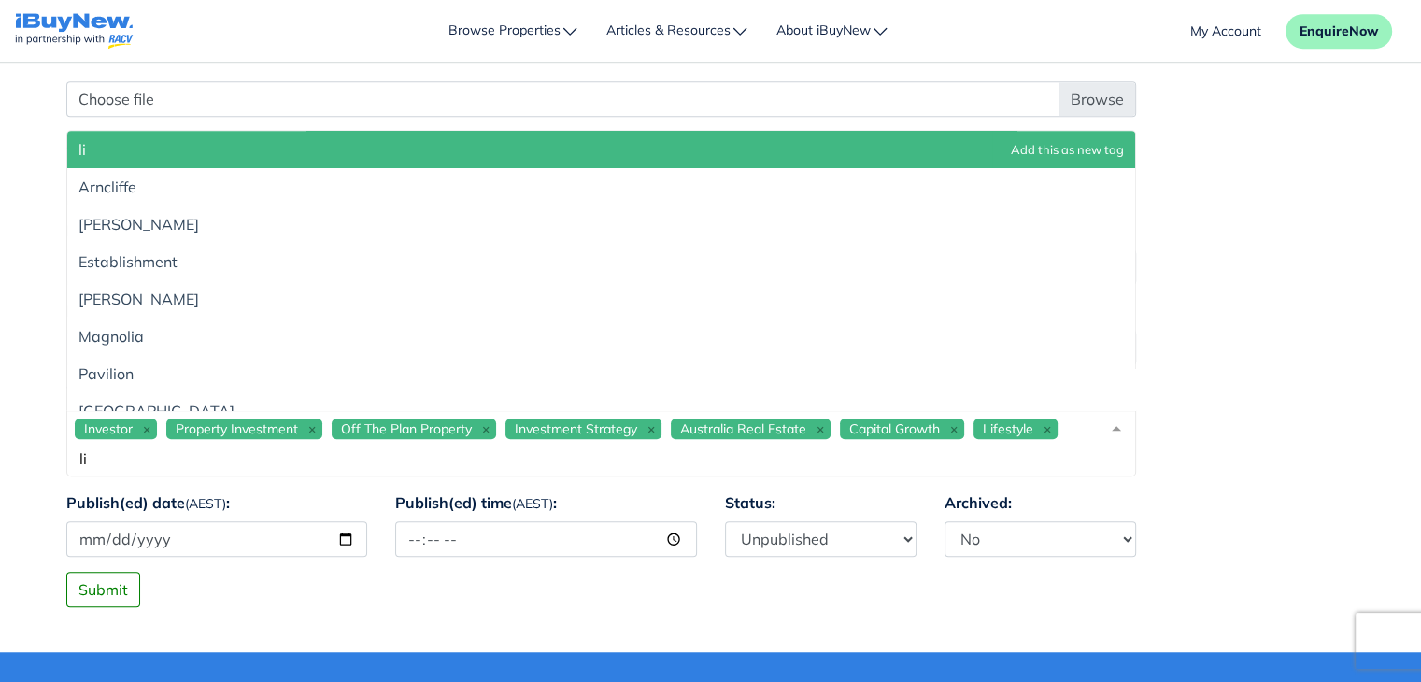
type input "l"
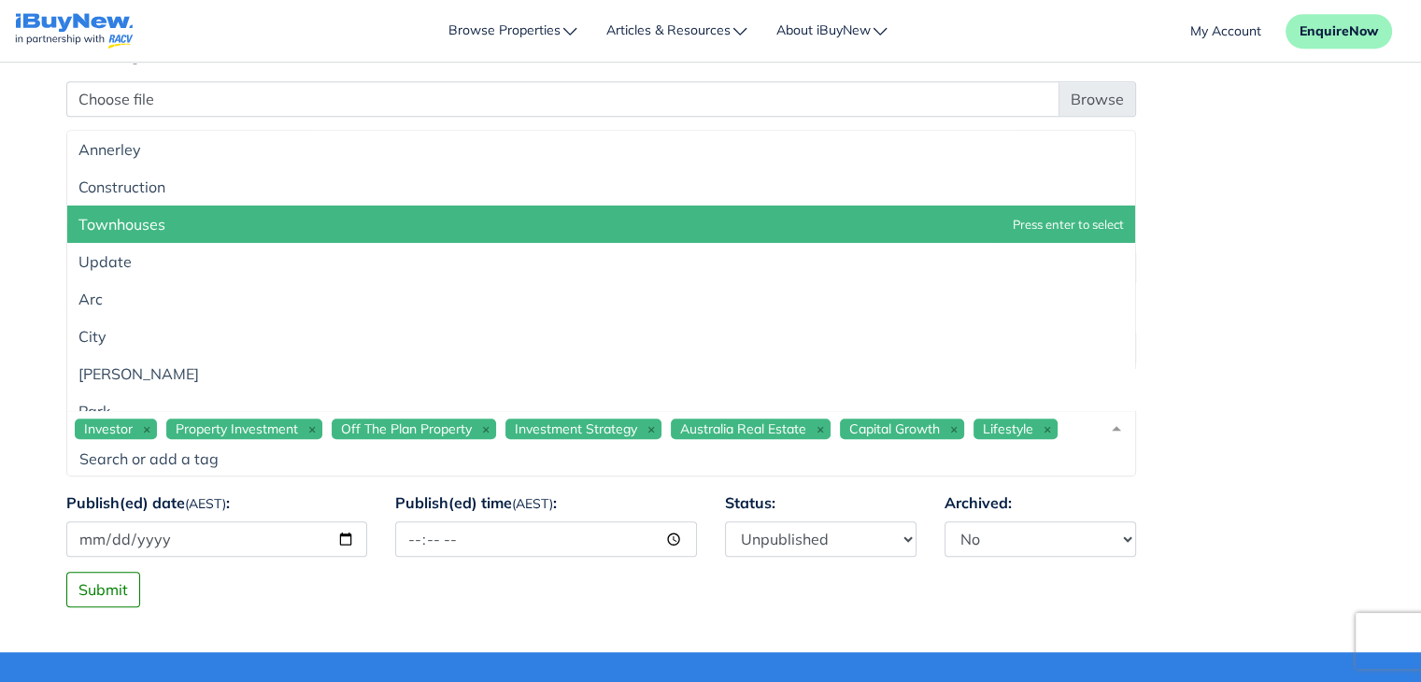
click at [1085, 432] on div "Investor Property Investment Off The Plan Property Investment Strategy Australi…" at bounding box center [601, 443] width 1070 height 66
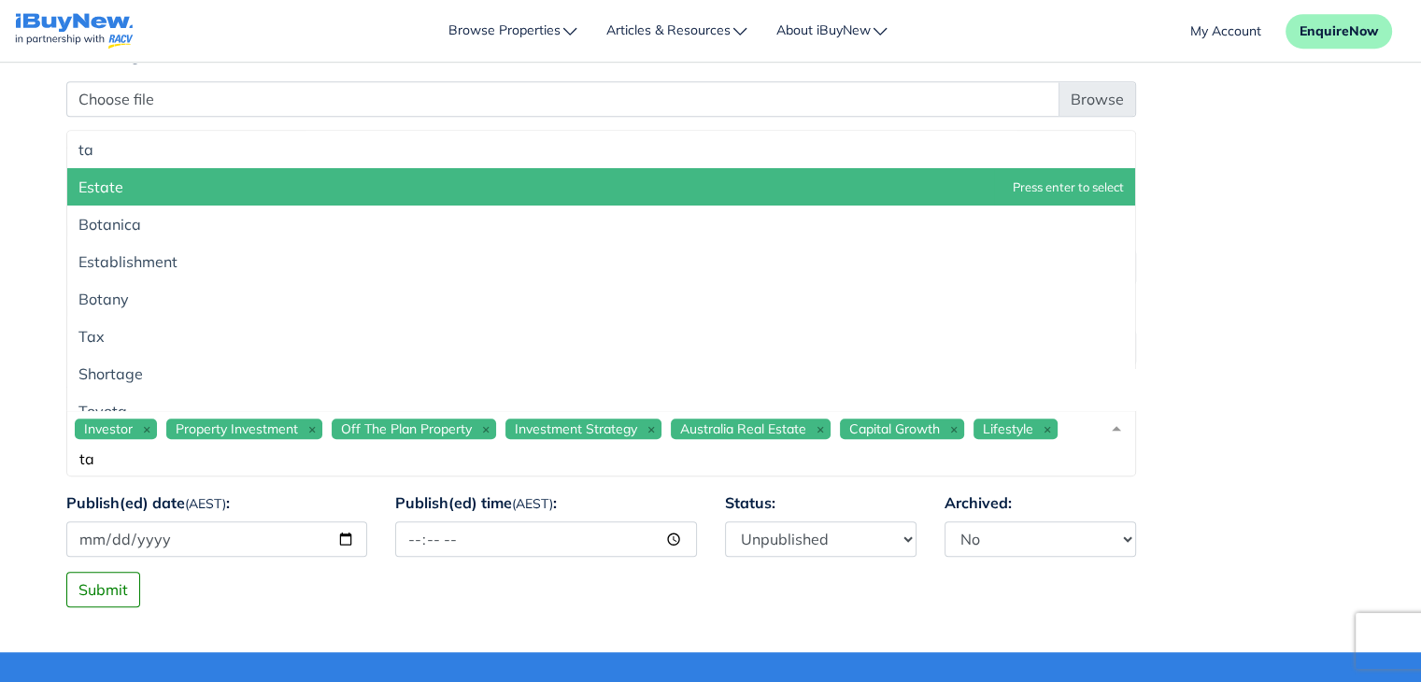
type input "t"
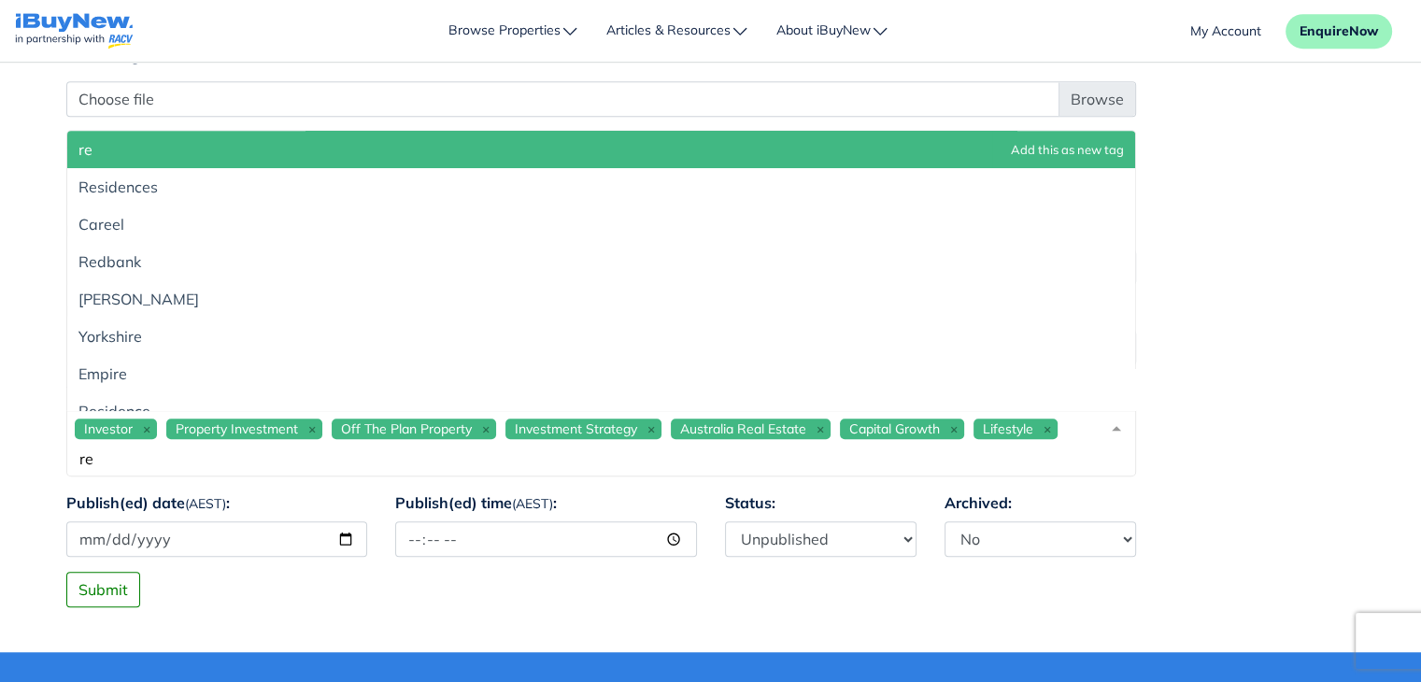
type input "r"
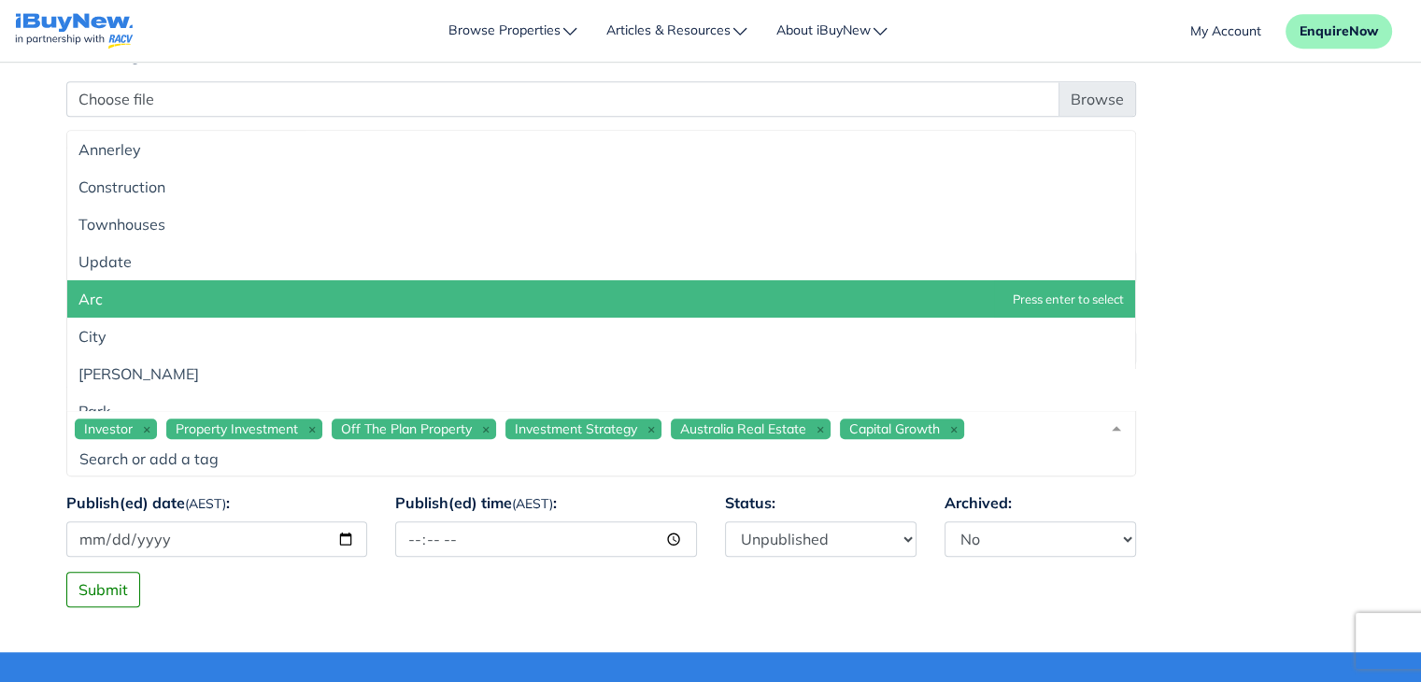
click at [982, 434] on div "Investor Property Investment Off The Plan Property Investment Strategy Australi…" at bounding box center [601, 443] width 1070 height 66
paste input "Lower Upfront Costs"
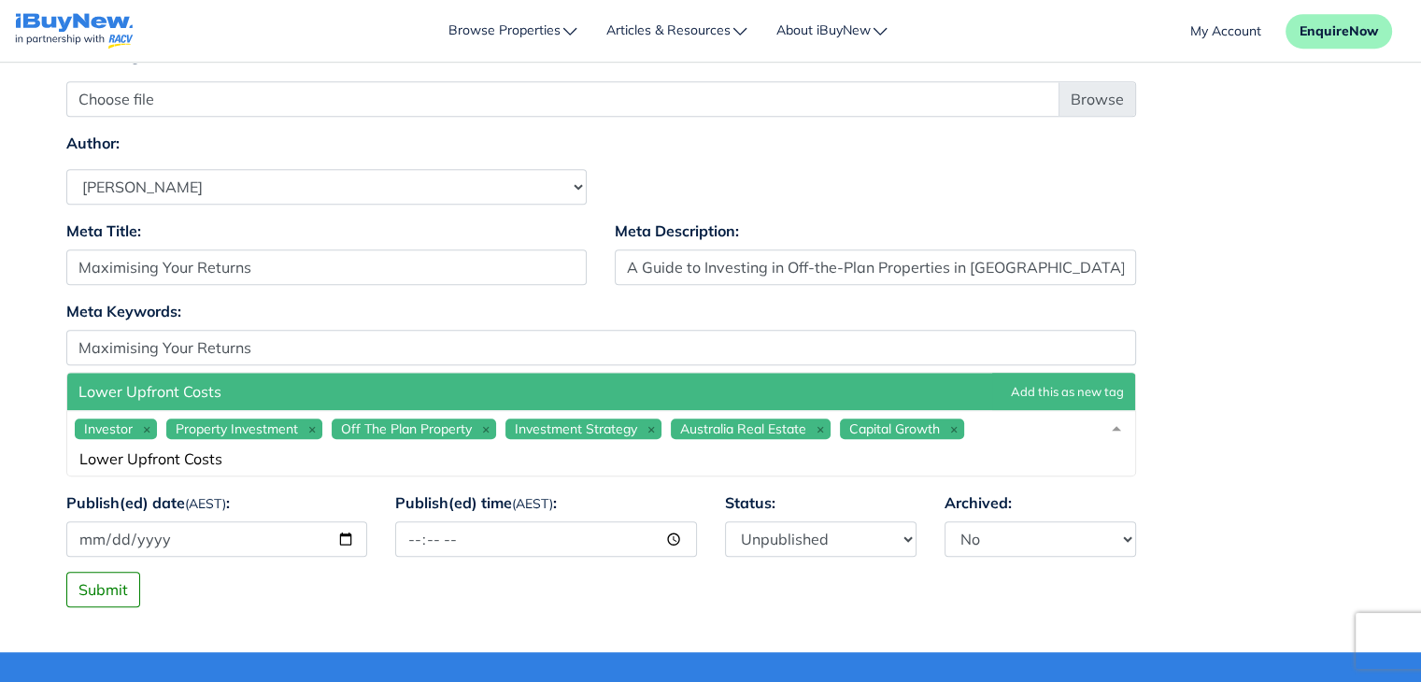
click at [1065, 440] on div "Investor Property Investment Off The Plan Property Investment Strategy Australi…" at bounding box center [601, 443] width 1070 height 66
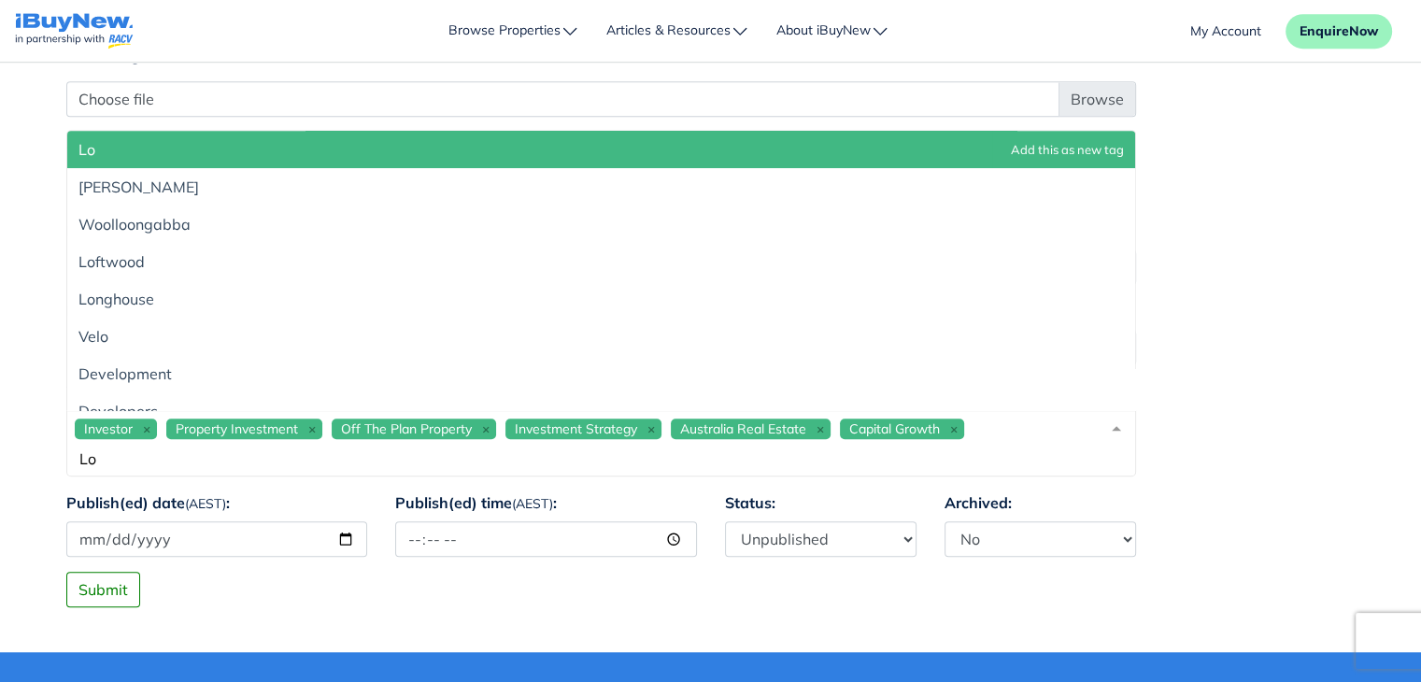
type input "L"
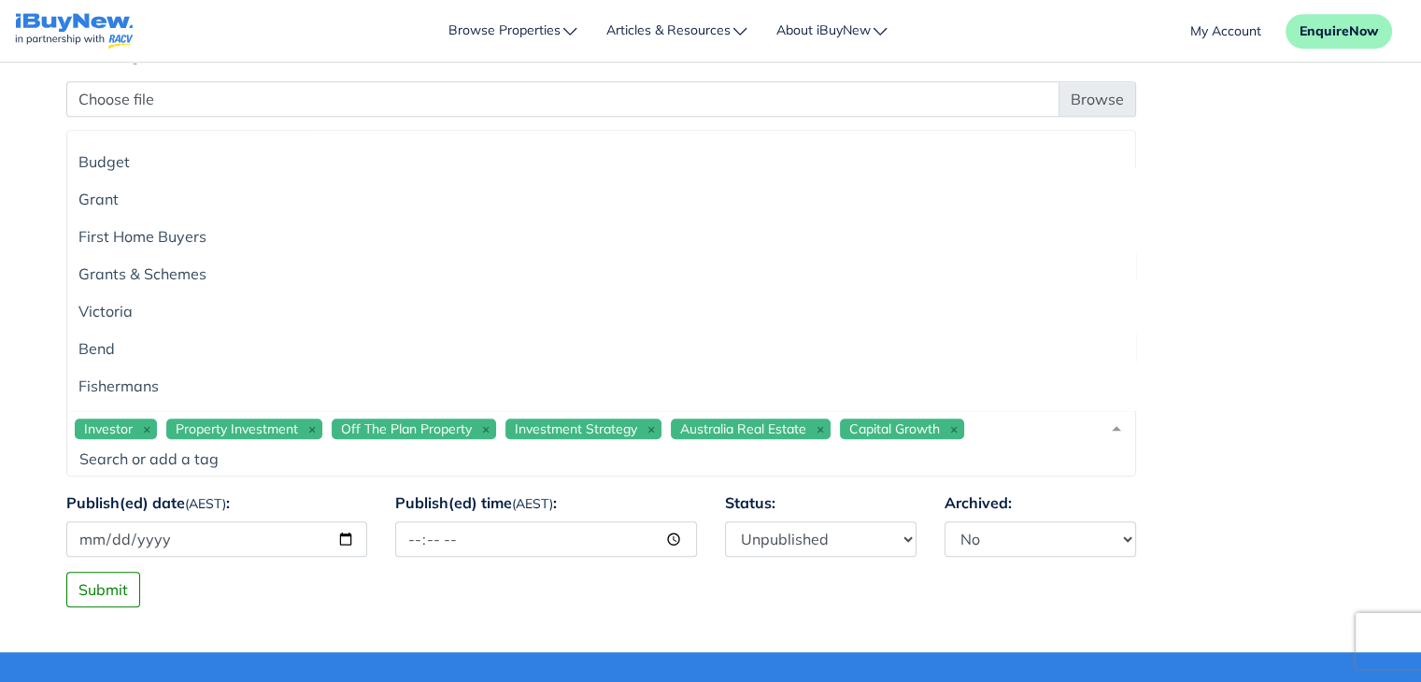
scroll to position [14682, 0]
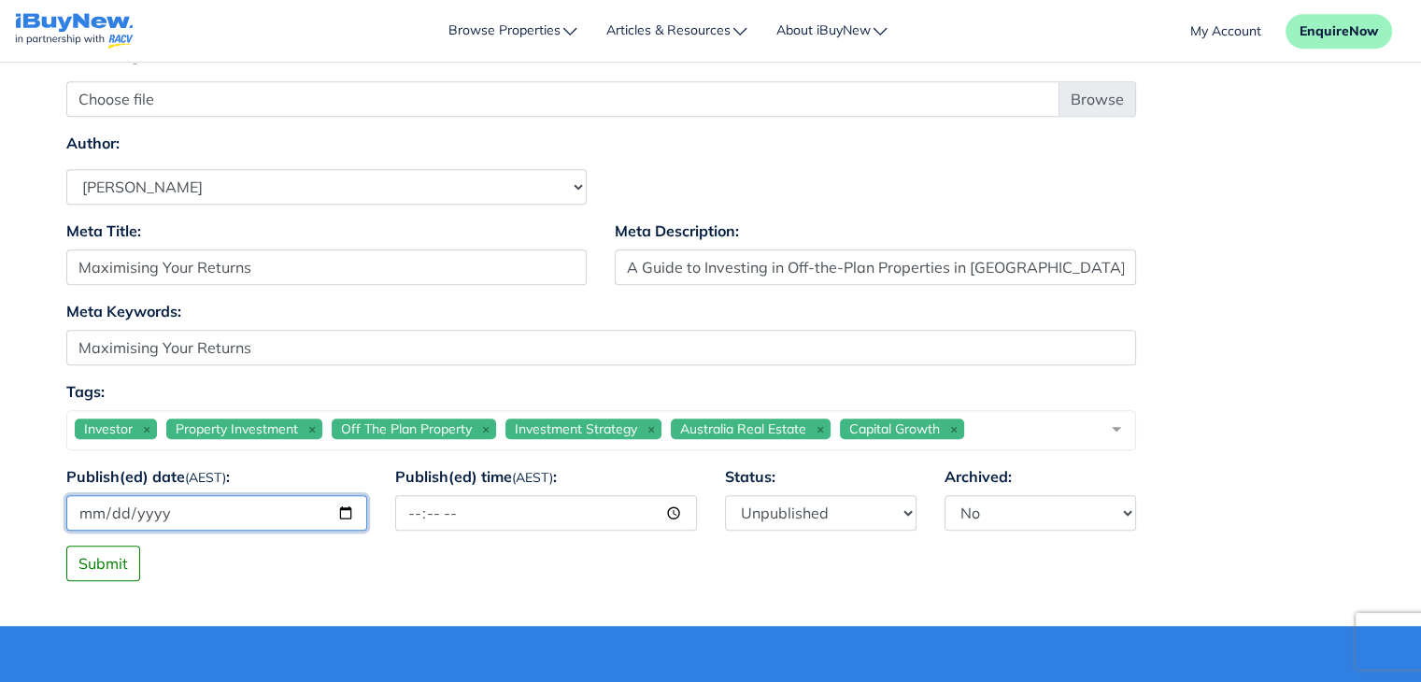
click at [348, 509] on input "Publish(ed) date (AEST) :" at bounding box center [217, 513] width 302 height 36
type input "[DATE]"
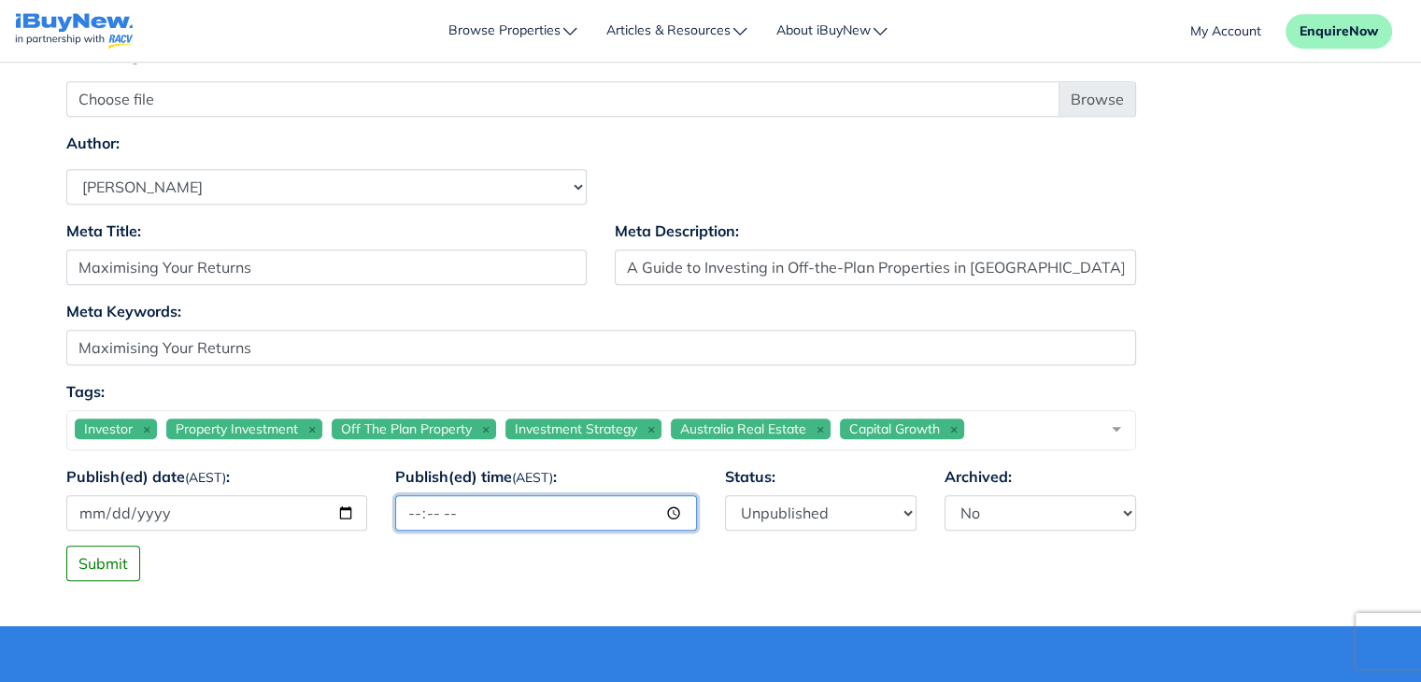
click at [476, 509] on input "Publish(ed) time (AEST) :" at bounding box center [546, 513] width 302 height 36
type input "12:00"
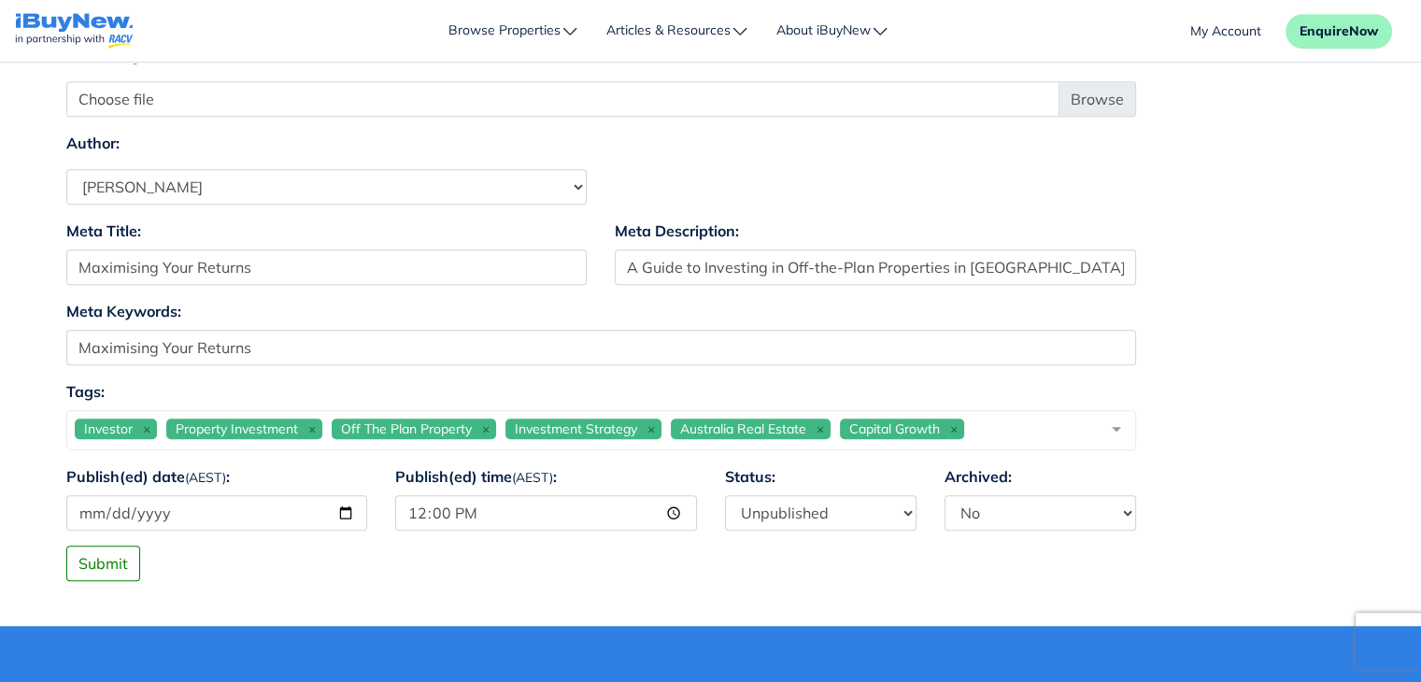
click at [620, 572] on div "Submit" at bounding box center [710, 564] width 1317 height 36
click at [95, 557] on button "Submit" at bounding box center [103, 564] width 74 height 36
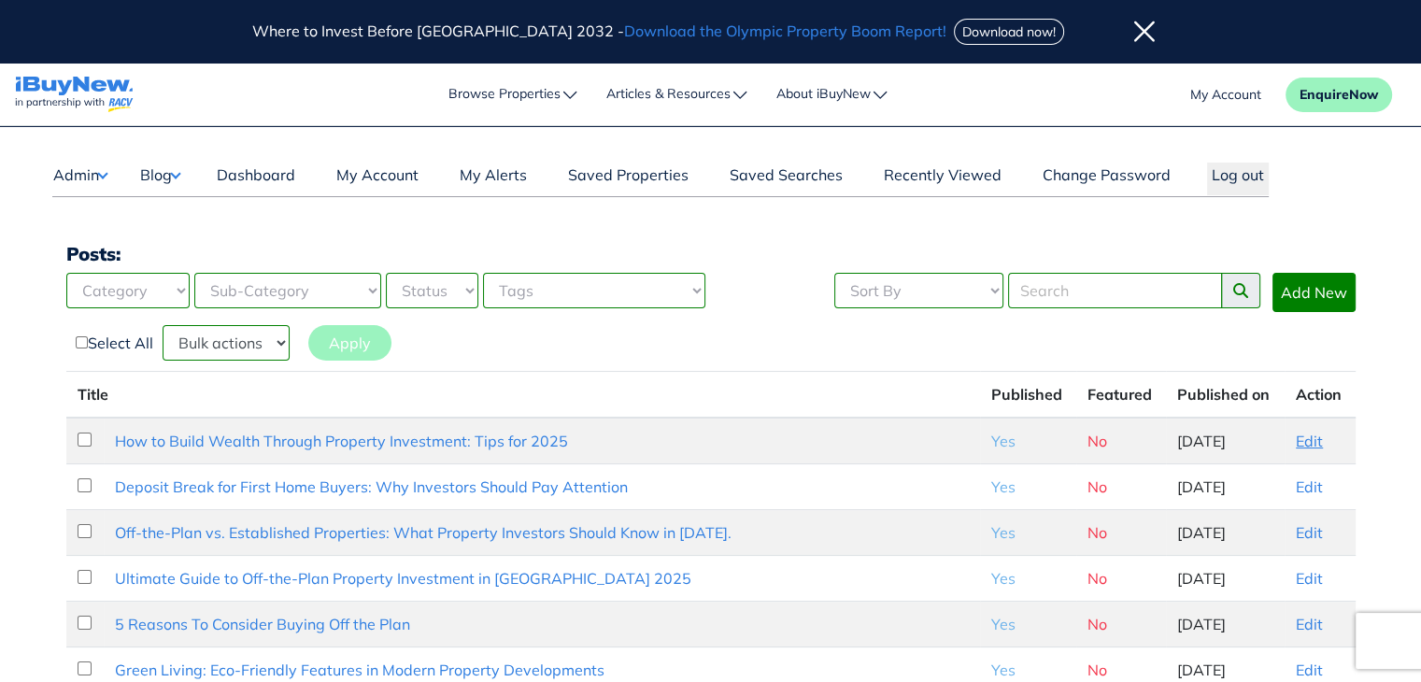
click at [1301, 437] on link "Edit" at bounding box center [1309, 441] width 27 height 19
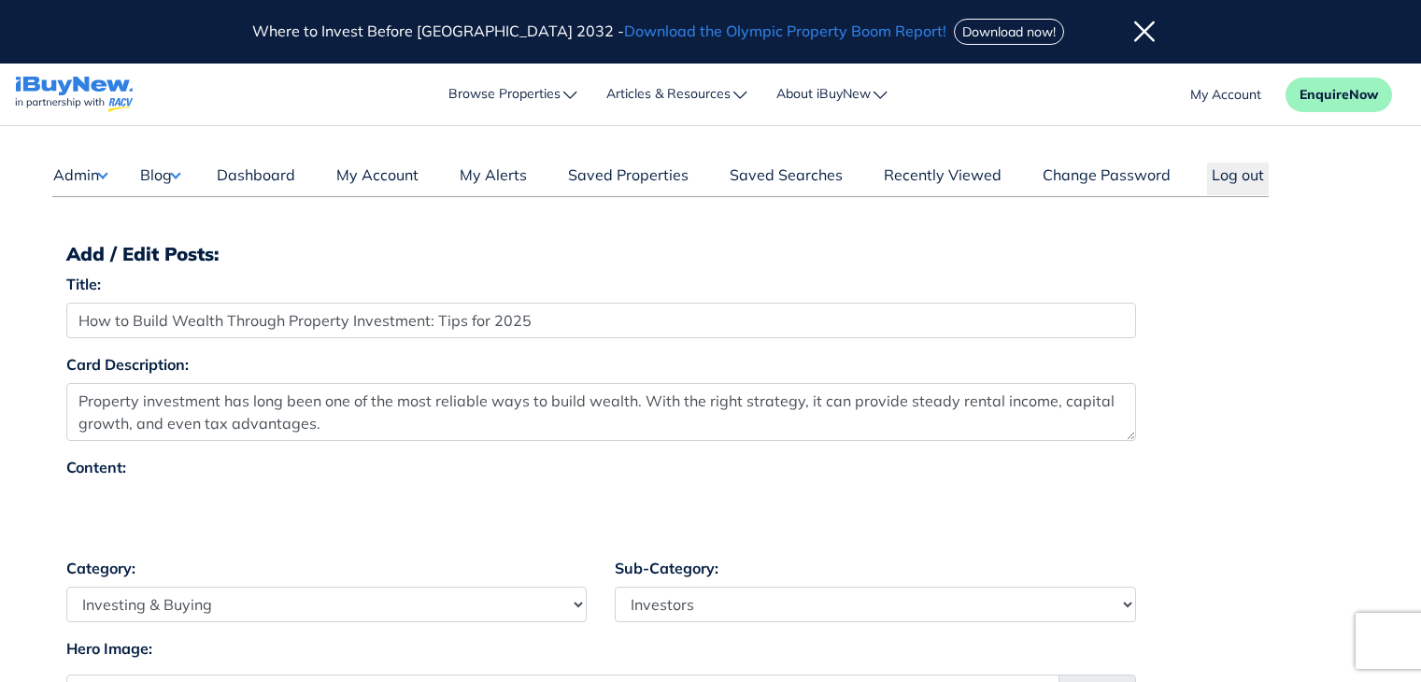
select select "4"
select select "17"
select select "1590"
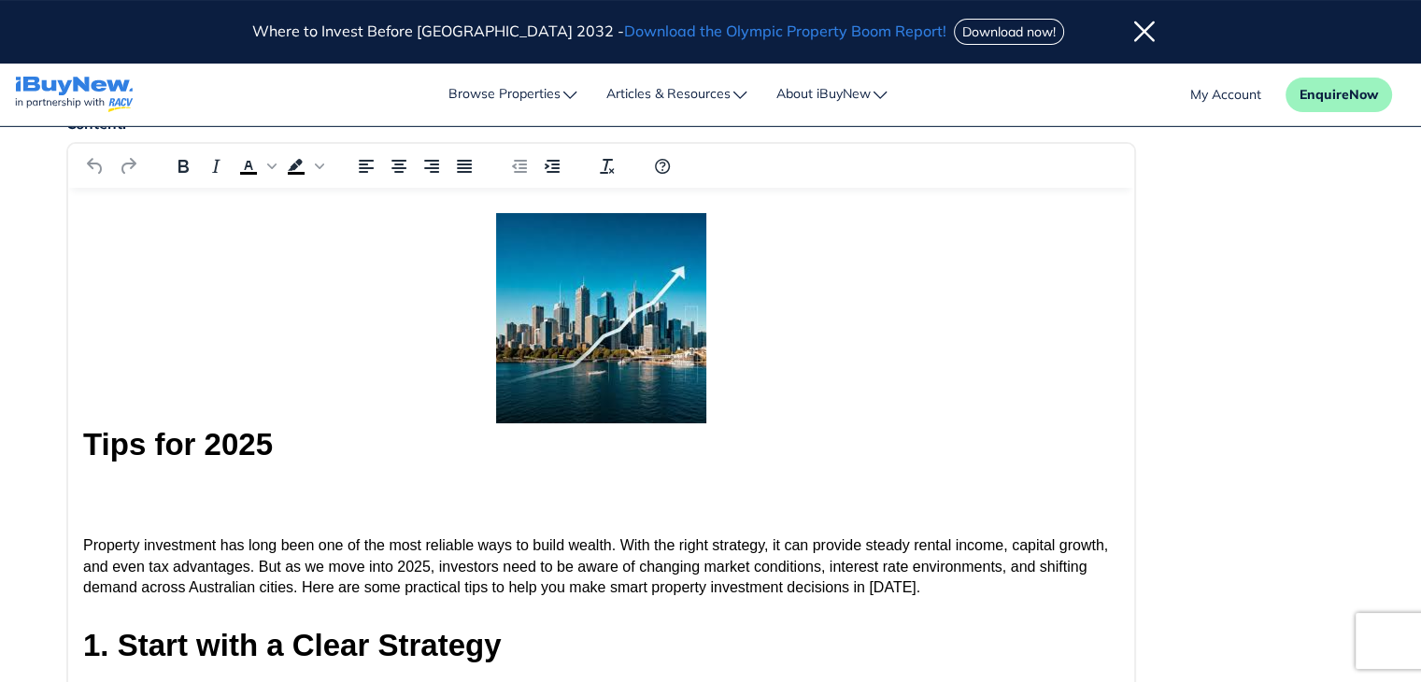
scroll to position [434, 0]
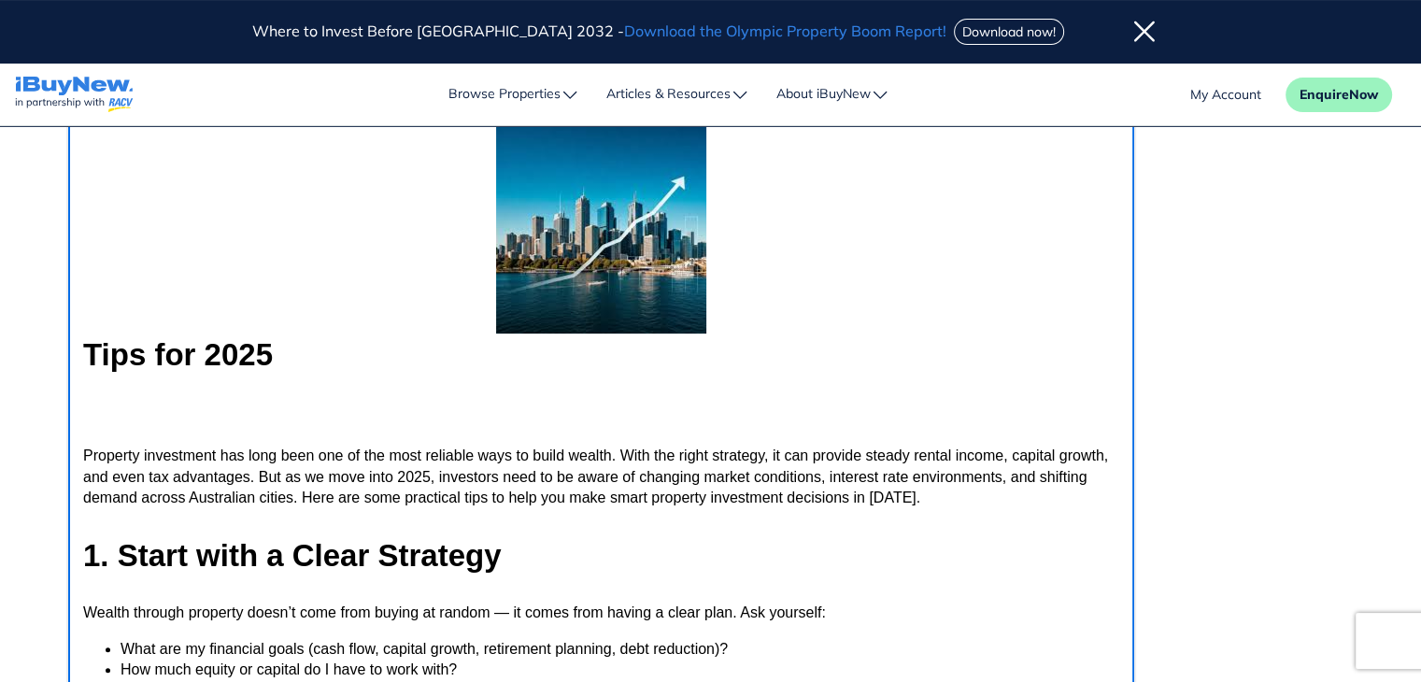
drag, startPoint x: 1130, startPoint y: 272, endPoint x: 1324, endPoint y: 408, distance: 236.7
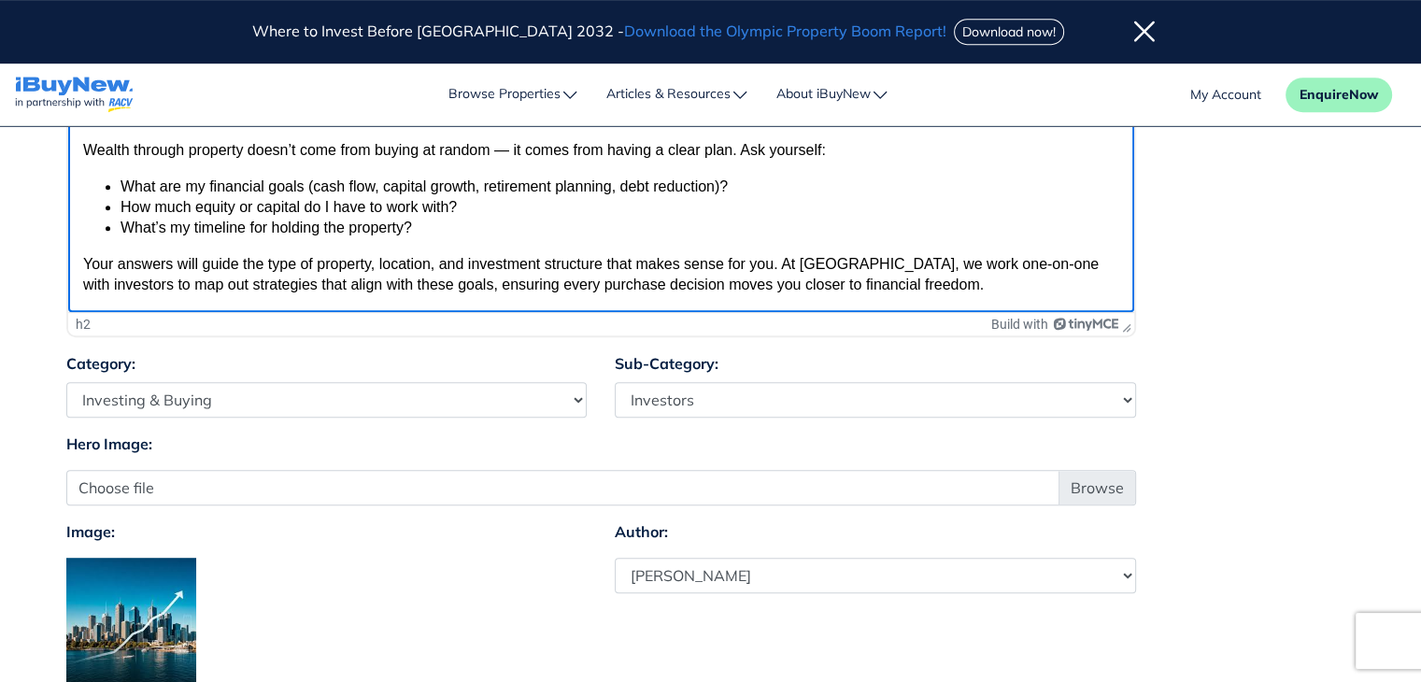
scroll to position [901, 0]
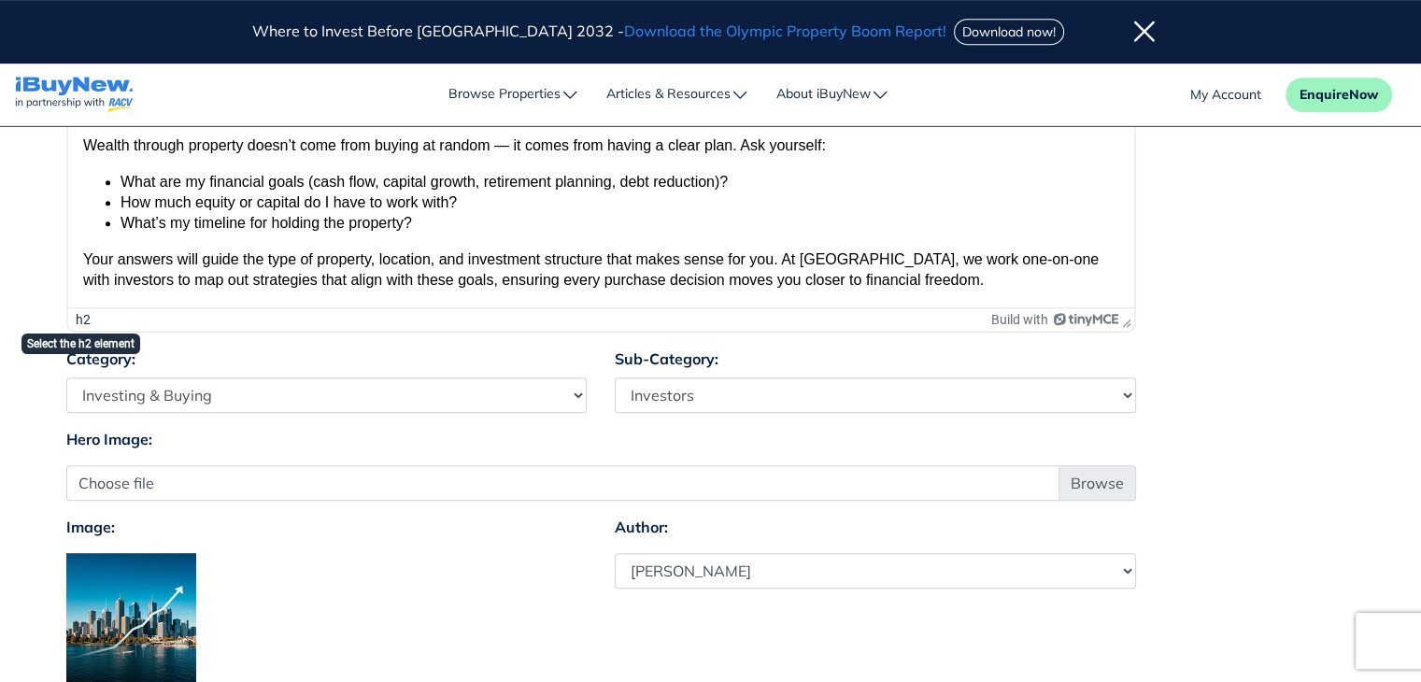
click at [81, 320] on div "h2" at bounding box center [83, 319] width 15 height 15
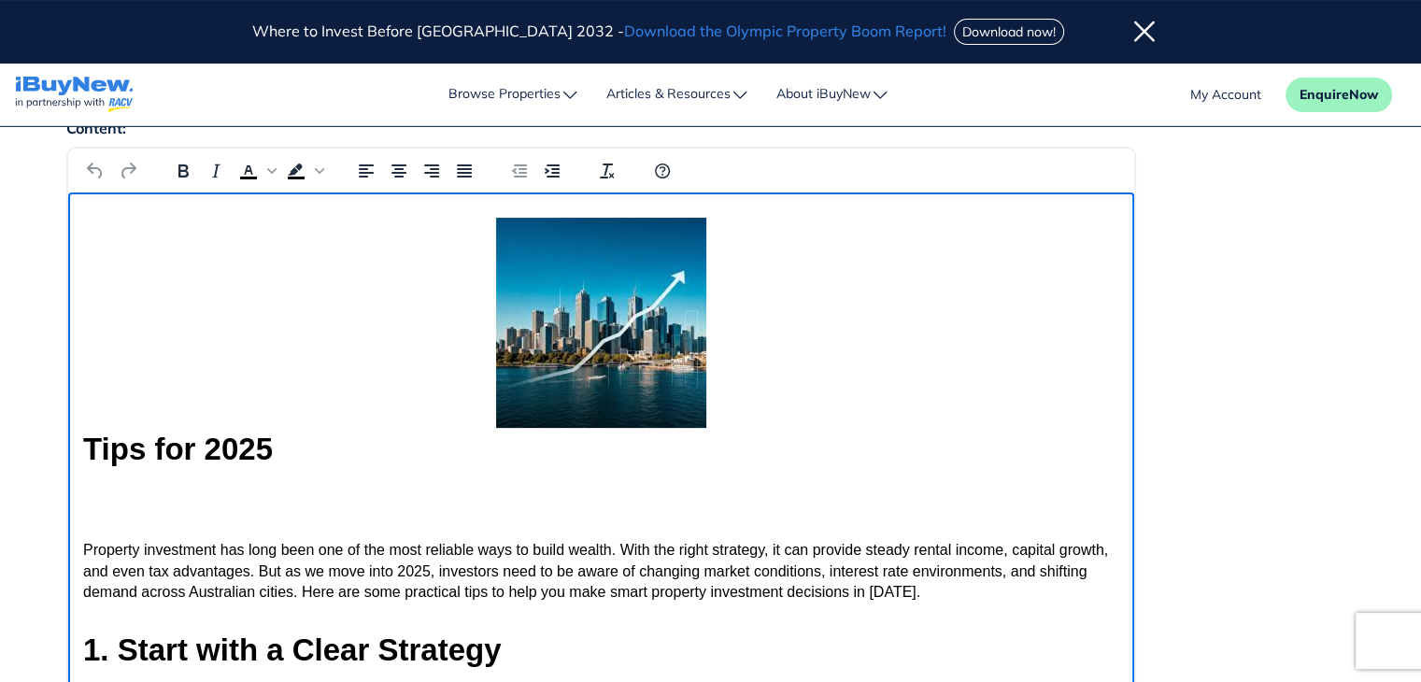
scroll to position [319, 0]
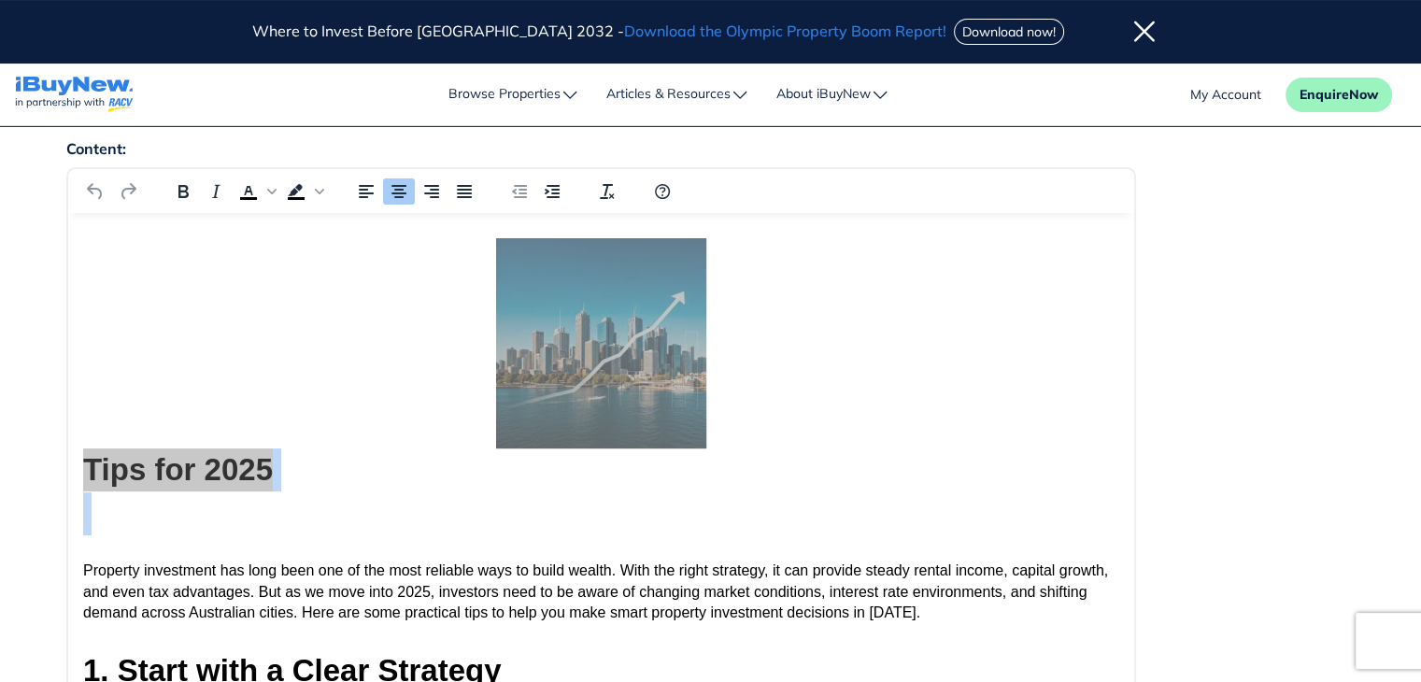
click at [1256, 331] on div "Content: h2 › img Build with" at bounding box center [710, 533] width 1317 height 792
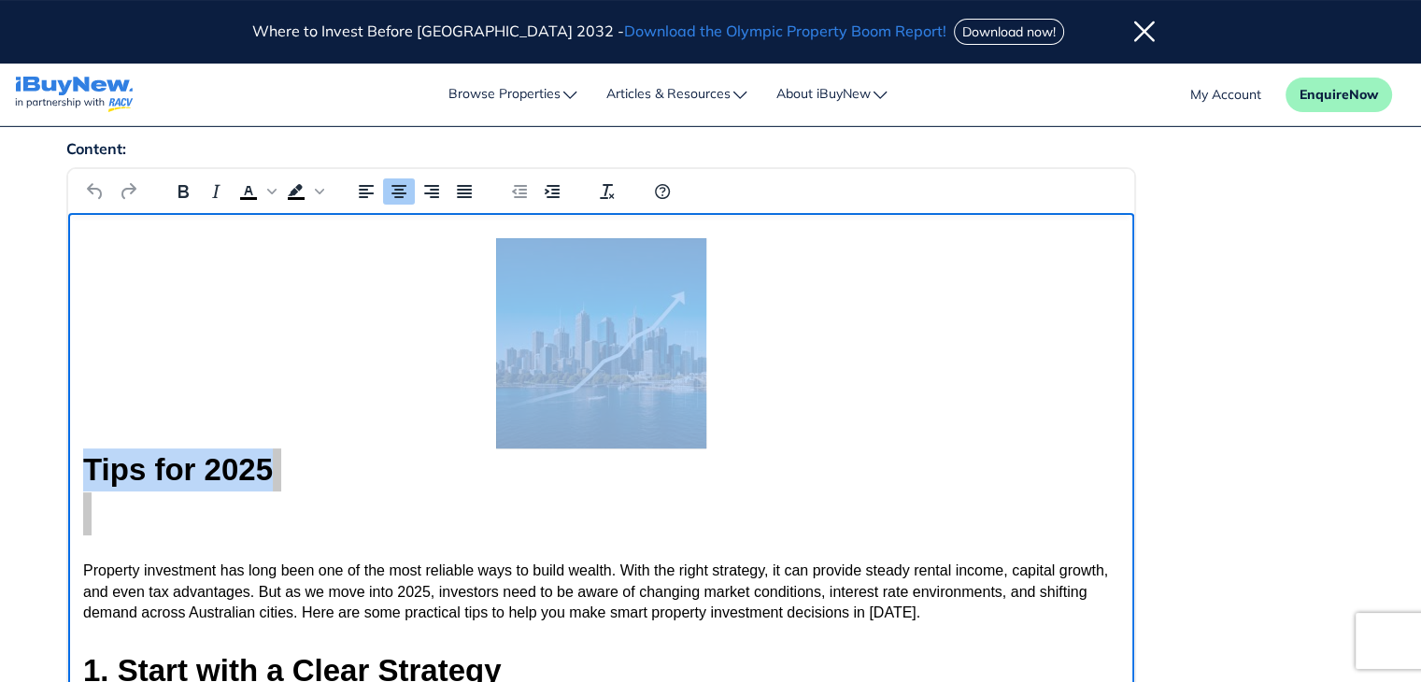
click at [904, 387] on h2 "Tips for 2025" at bounding box center [600, 386] width 1036 height 296
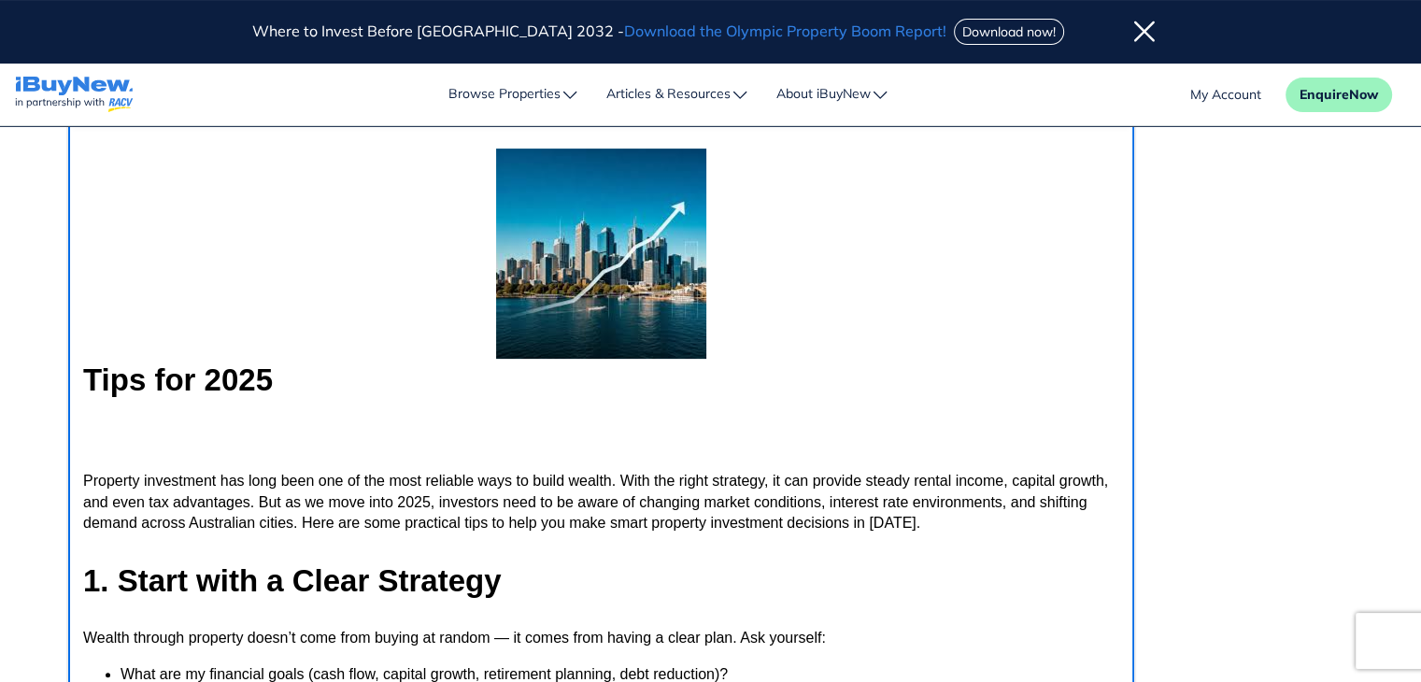
scroll to position [0, 0]
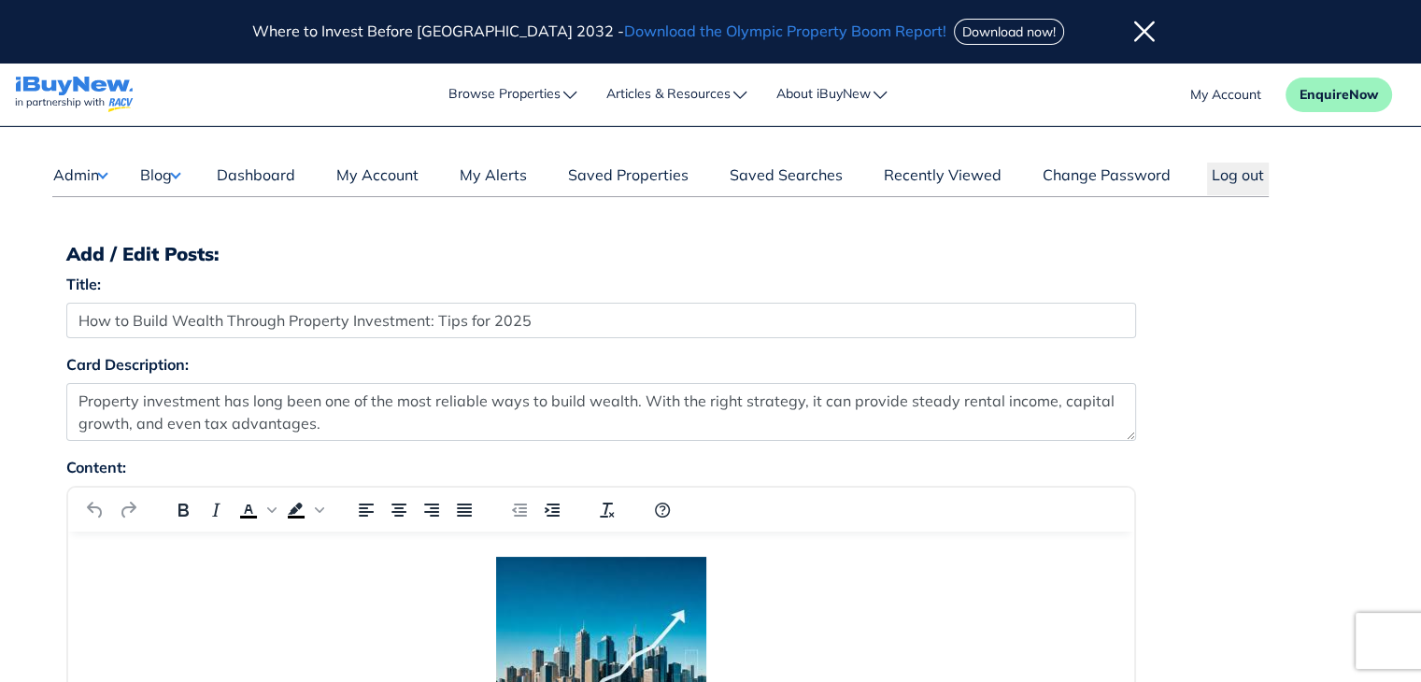
click at [1287, 304] on div "Title: How to Build Wealth Through Property Investment: Tips for 2025" at bounding box center [710, 313] width 1317 height 80
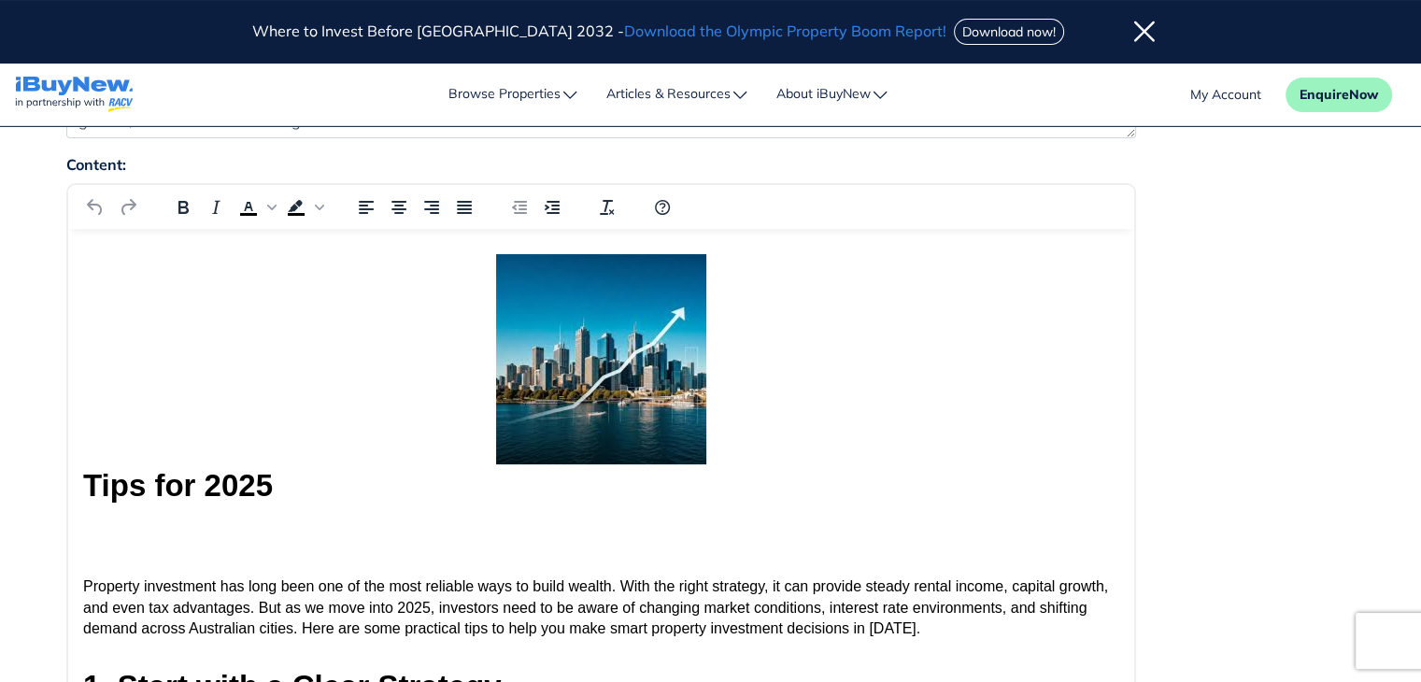
scroll to position [306, 0]
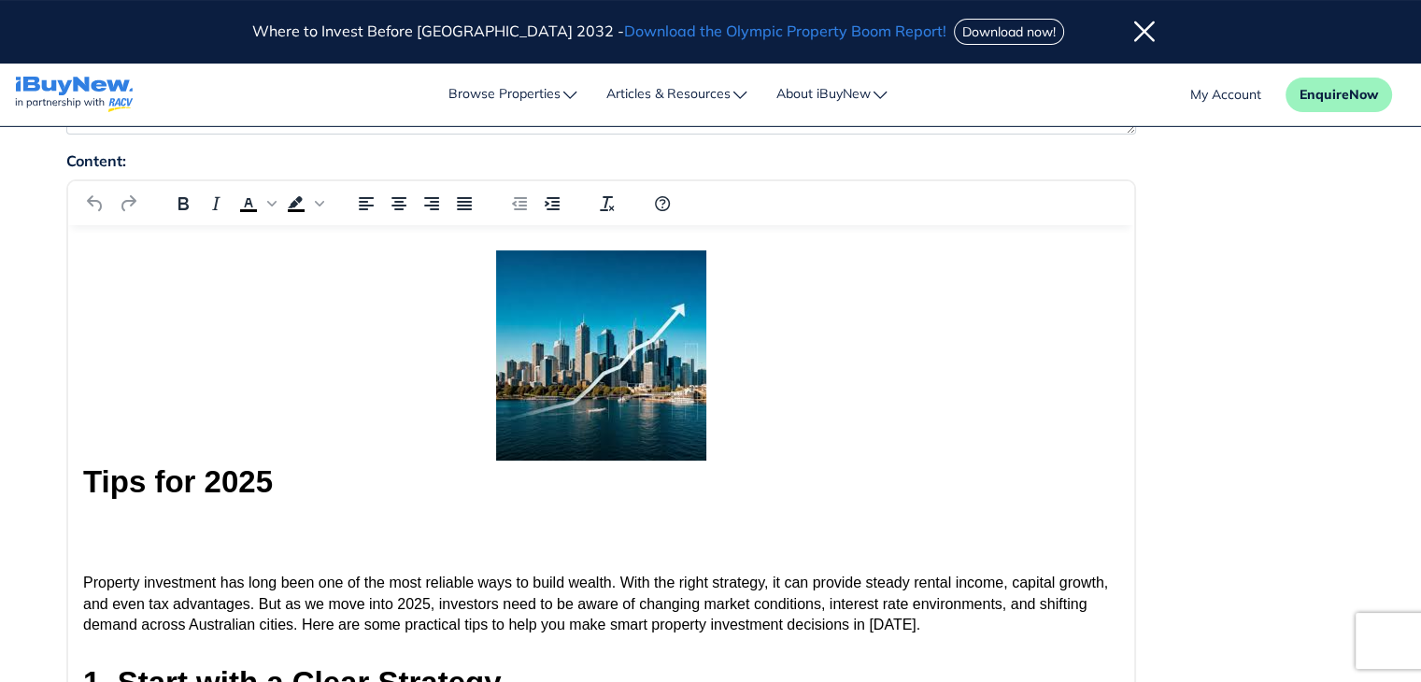
click at [996, 364] on h2 "Tips for 2025" at bounding box center [600, 398] width 1036 height 296
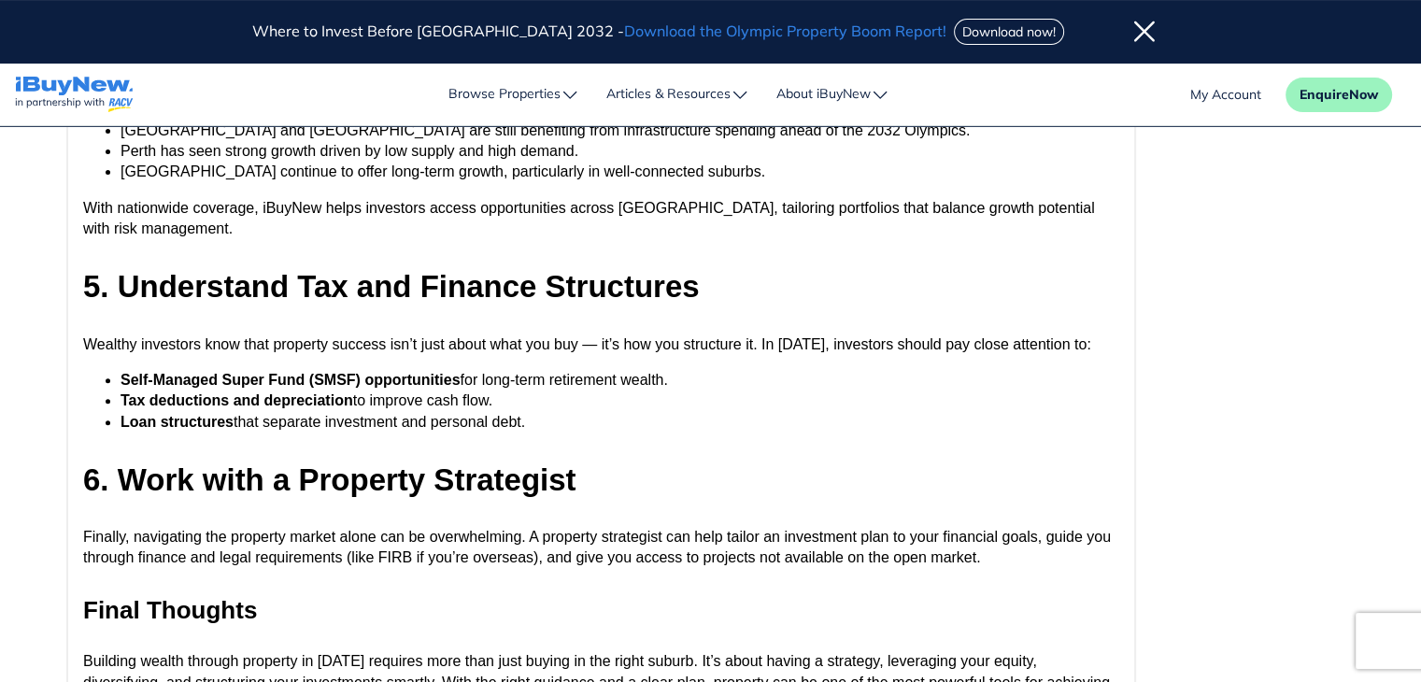
scroll to position [1240, 0]
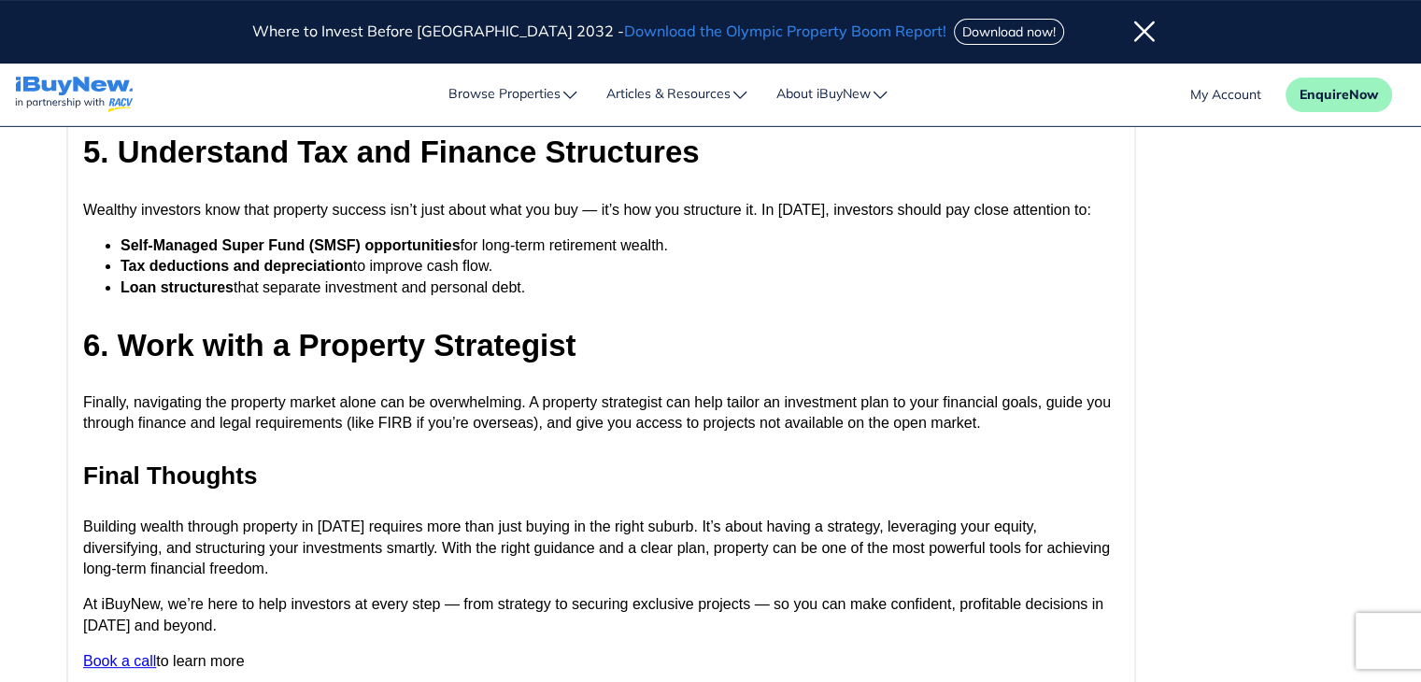
click at [1218, 280] on div "Content: p › strong › span Build with" at bounding box center [710, 328] width 1317 height 792
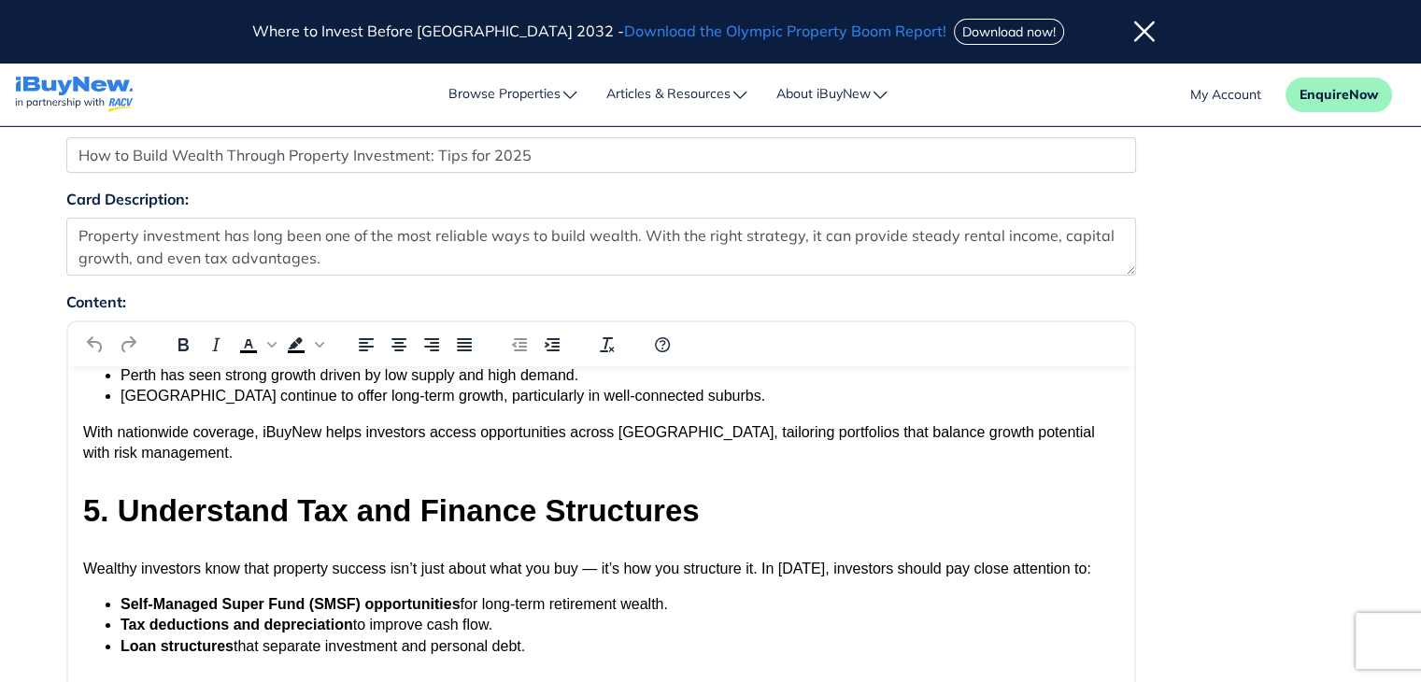
scroll to position [0, 0]
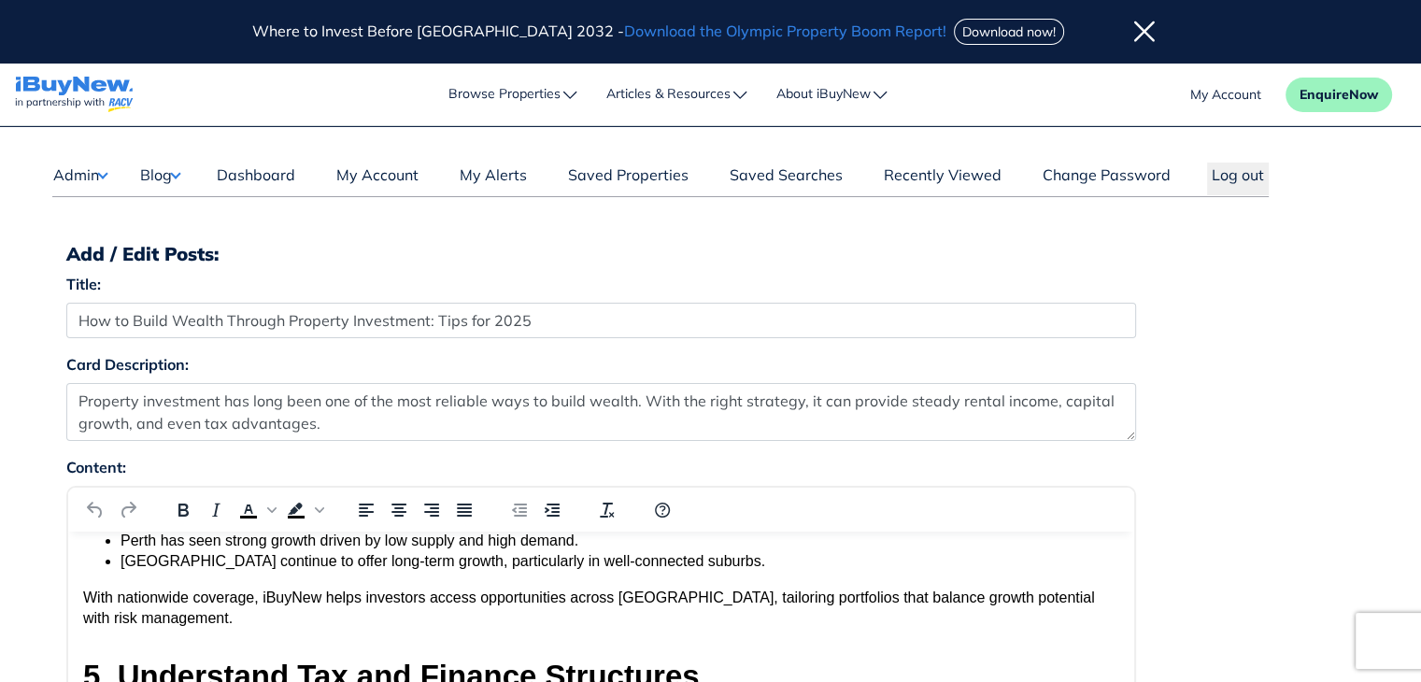
click at [178, 169] on button "Blog" at bounding box center [159, 175] width 41 height 24
click at [1344, 303] on div "Title: How to Build Wealth Through Property Investment: Tips for 2025" at bounding box center [710, 313] width 1317 height 80
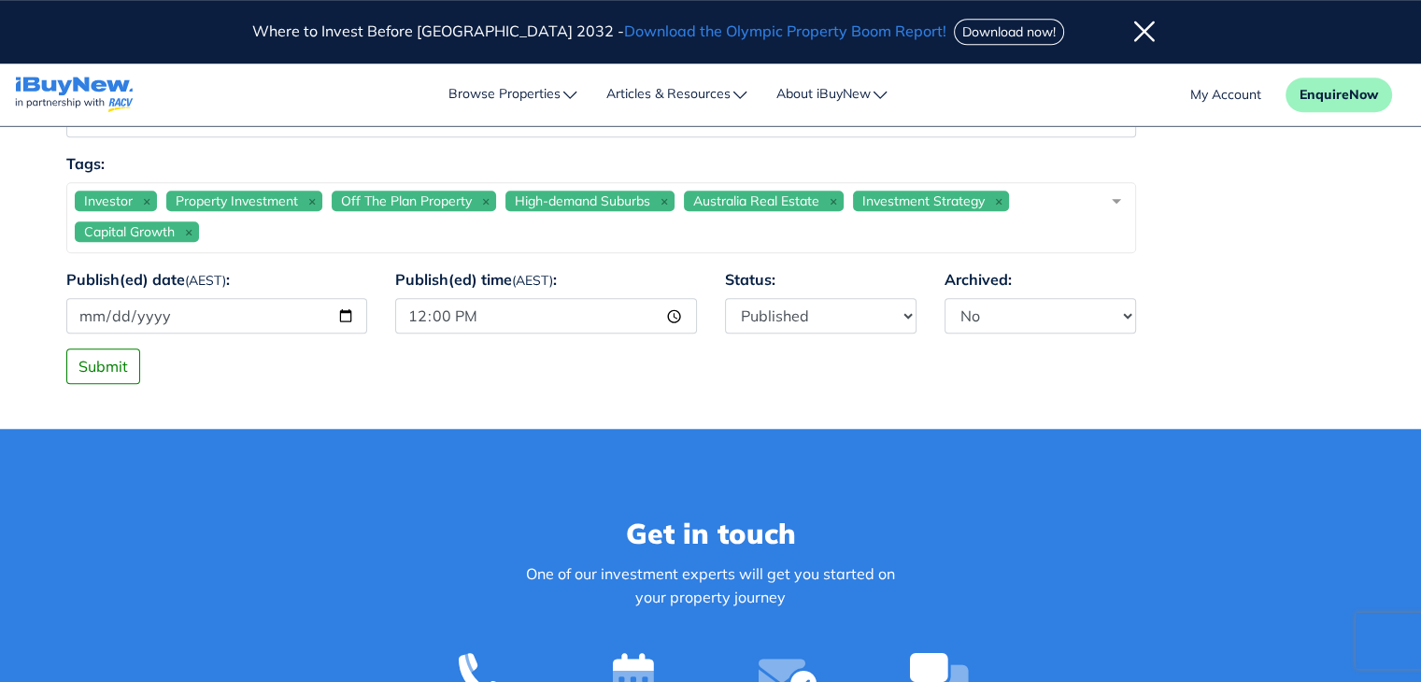
scroll to position [1603, 0]
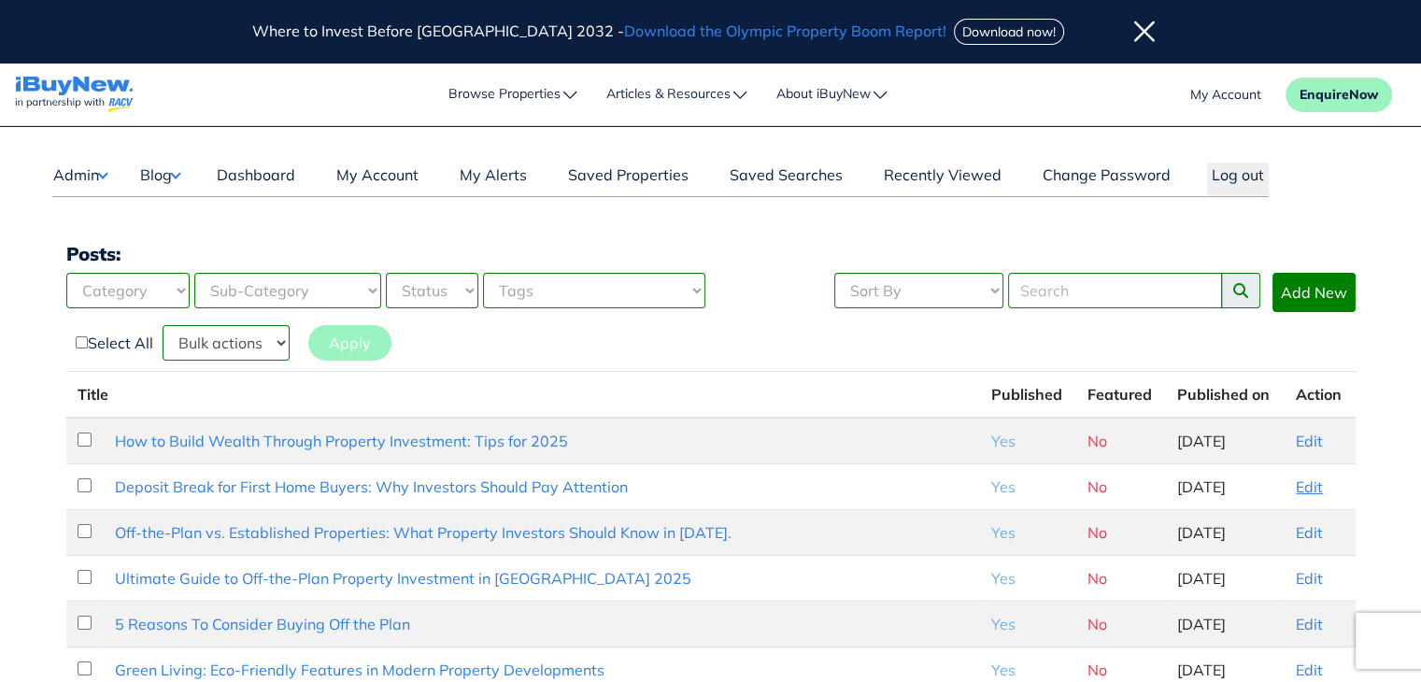
click at [1301, 487] on link "Edit" at bounding box center [1309, 486] width 27 height 19
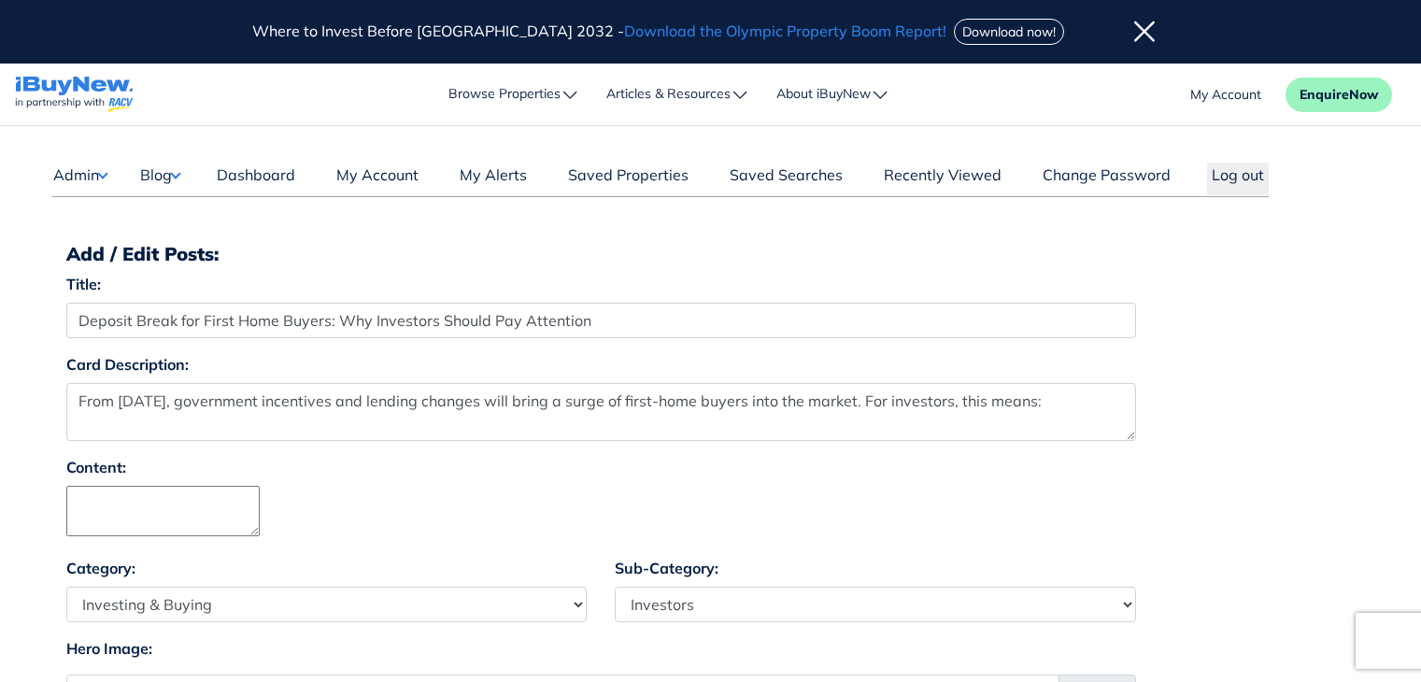
select select "4"
select select "17"
select select "1590"
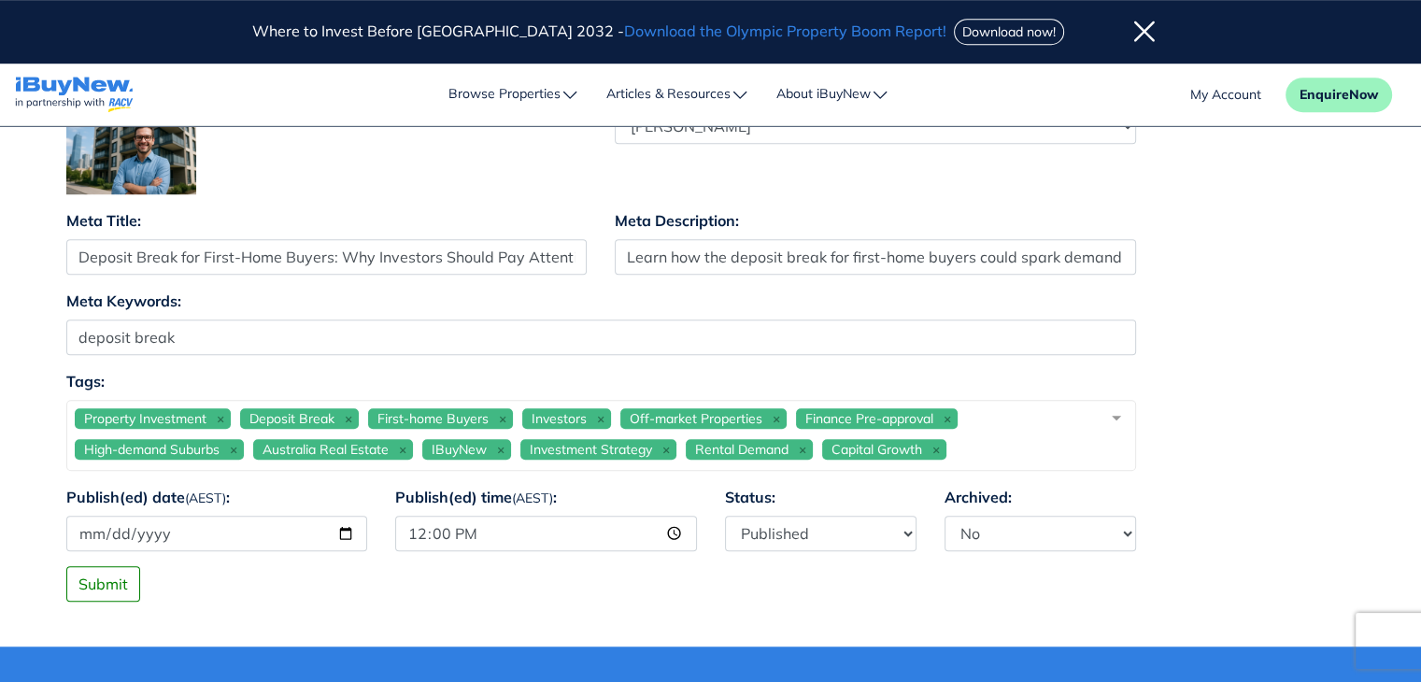
scroll to position [1349, 0]
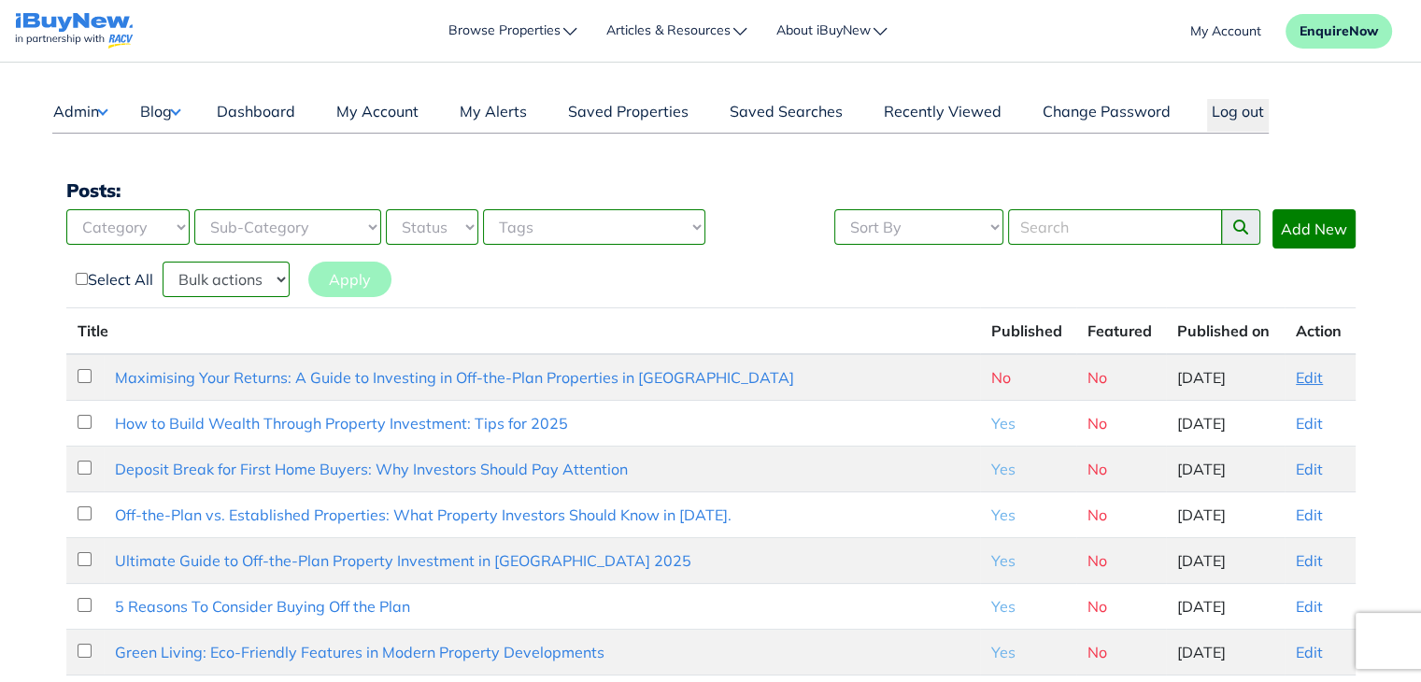
click at [1296, 374] on link "Edit" at bounding box center [1309, 377] width 27 height 19
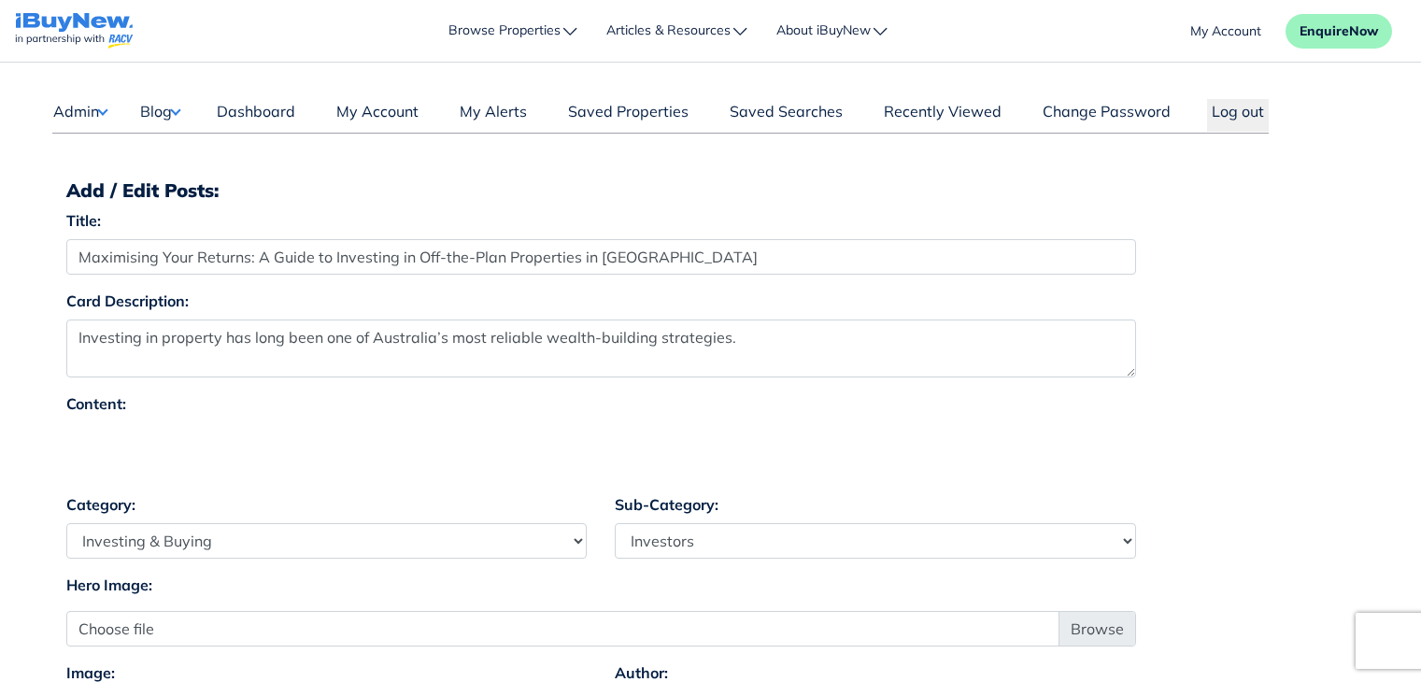
select select "4"
select select "17"
select select "1590"
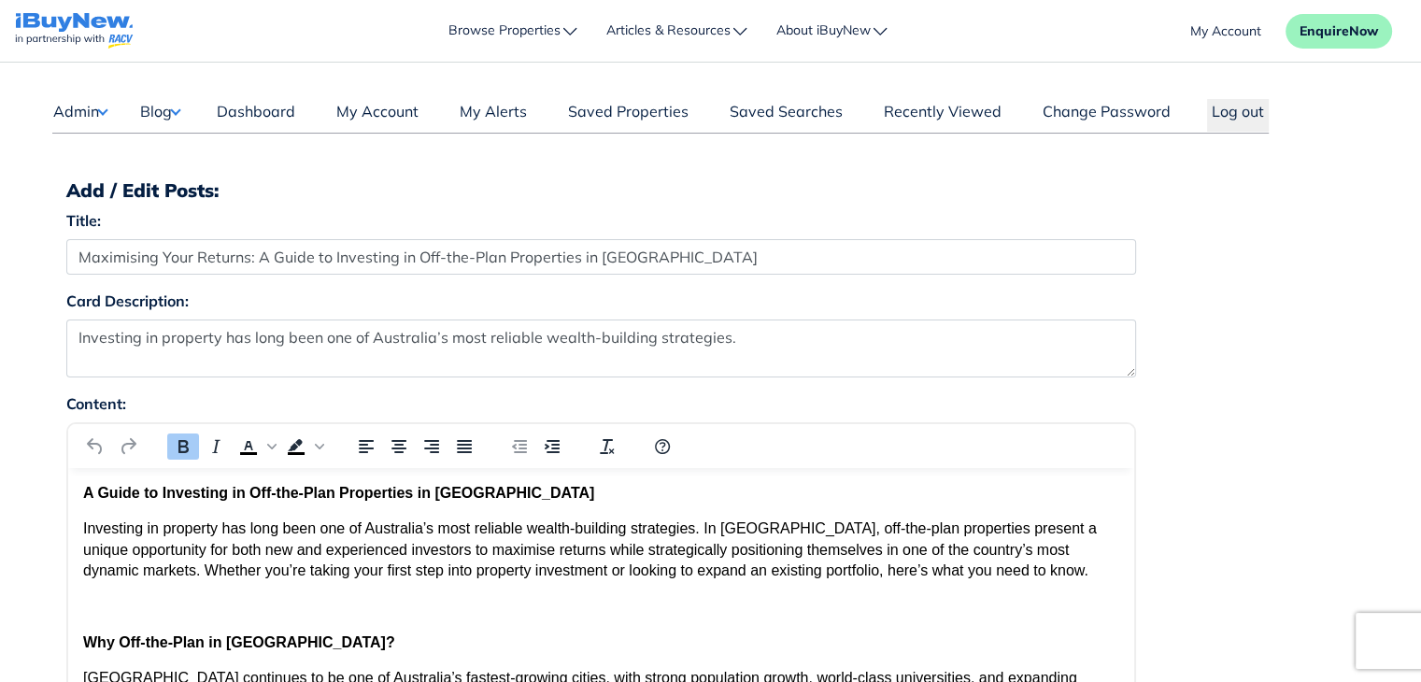
click at [171, 108] on button "Blog" at bounding box center [159, 111] width 41 height 24
click at [181, 145] on link "Posts" at bounding box center [218, 147] width 110 height 22
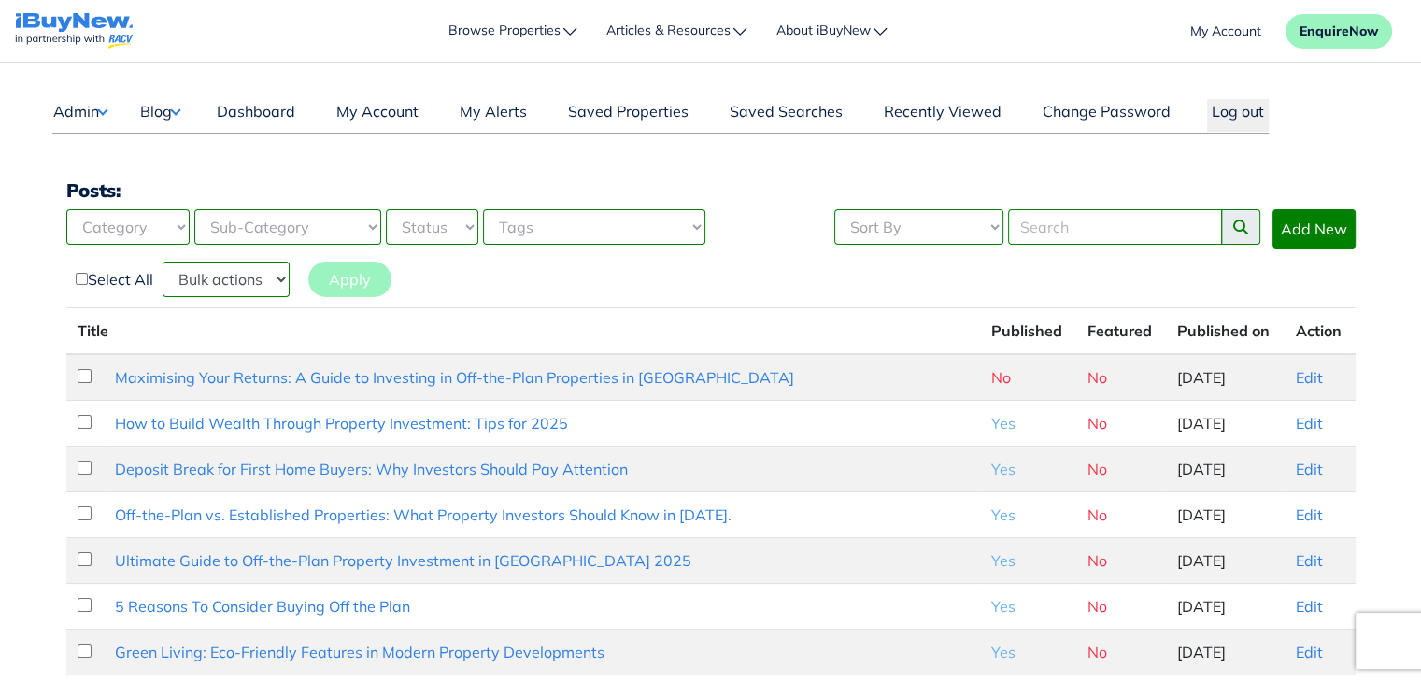
click at [173, 111] on button "Blog" at bounding box center [159, 111] width 41 height 24
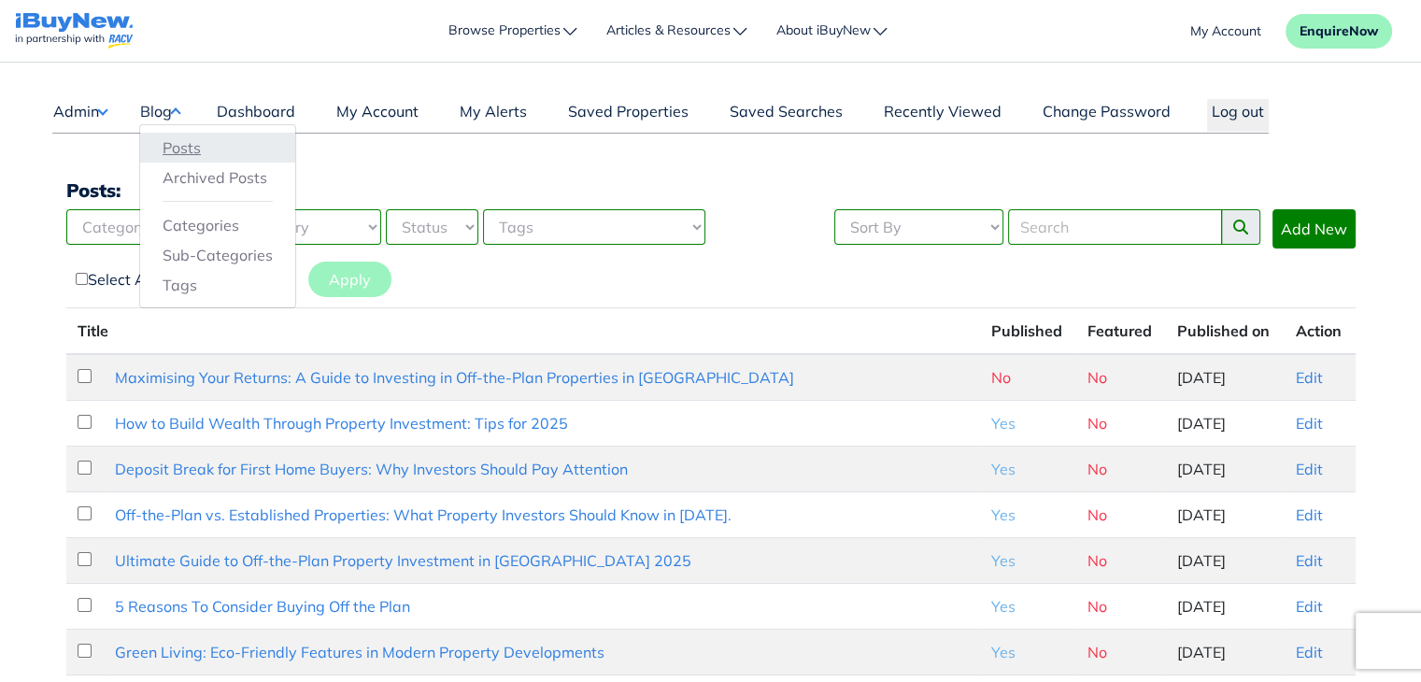
click at [185, 149] on link "Posts" at bounding box center [218, 147] width 110 height 22
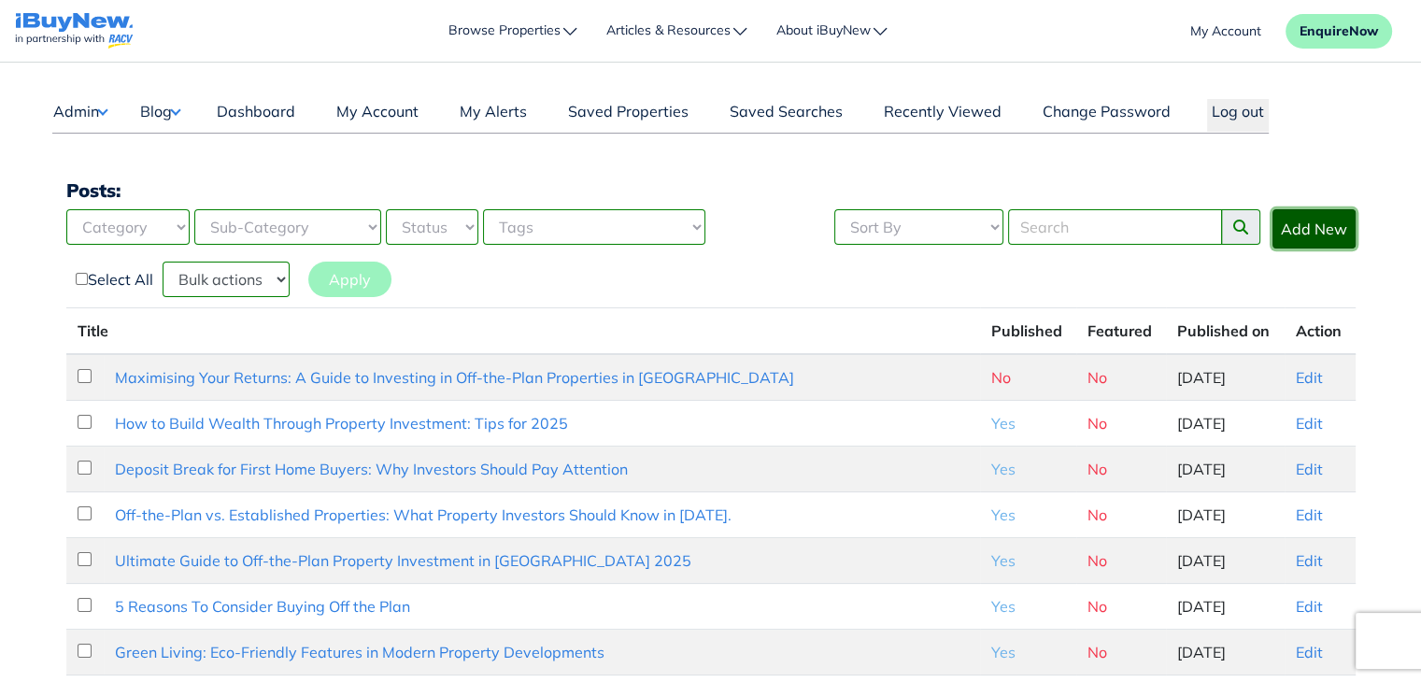
click at [1315, 236] on link "Add New" at bounding box center [1313, 228] width 83 height 39
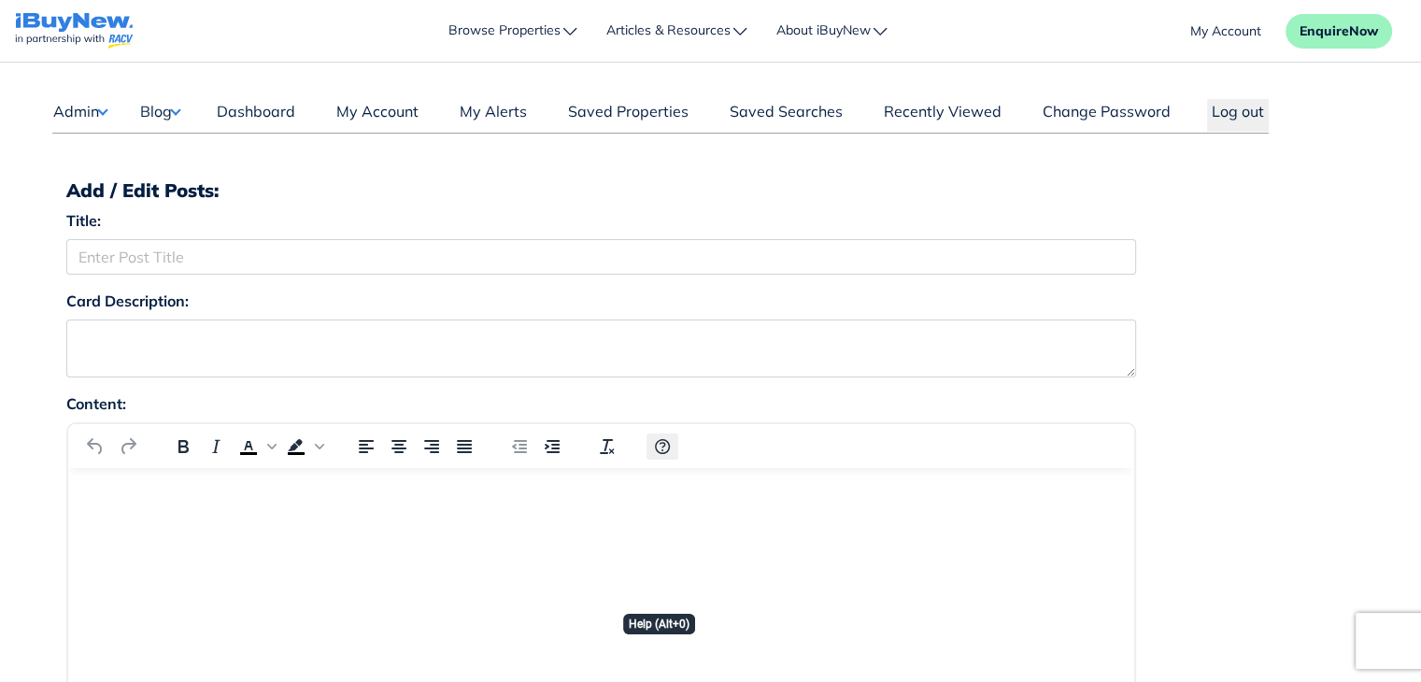
click at [668, 452] on icon "Help" at bounding box center [662, 446] width 22 height 22
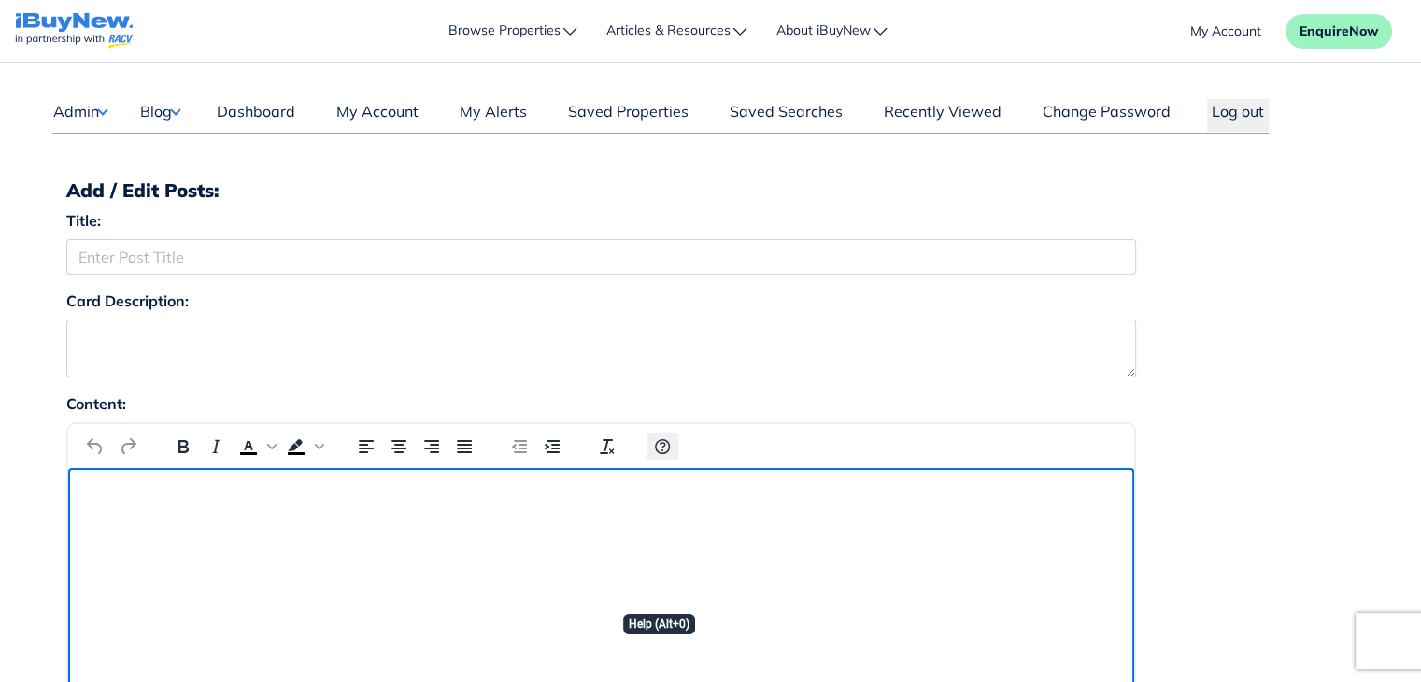
click at [659, 450] on icon "Help" at bounding box center [662, 446] width 15 height 15
click at [576, 519] on html at bounding box center [600, 493] width 1066 height 50
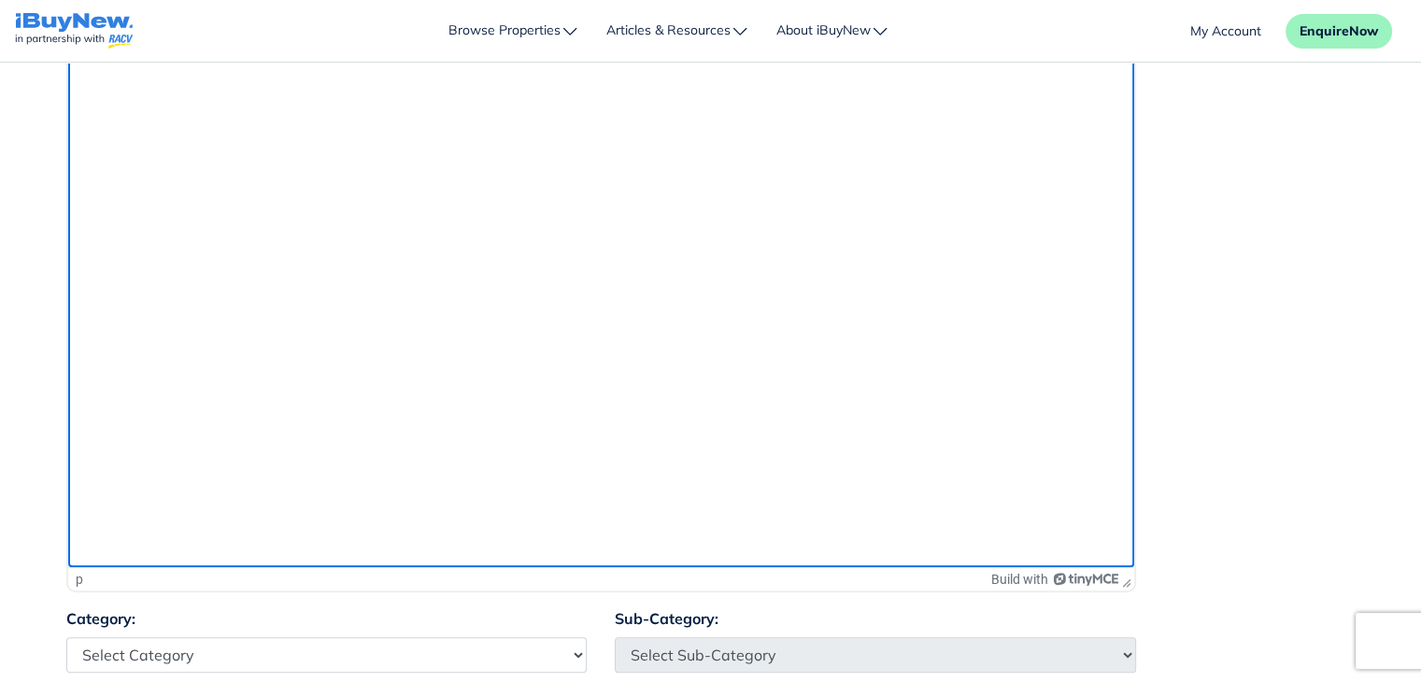
scroll to position [635, 0]
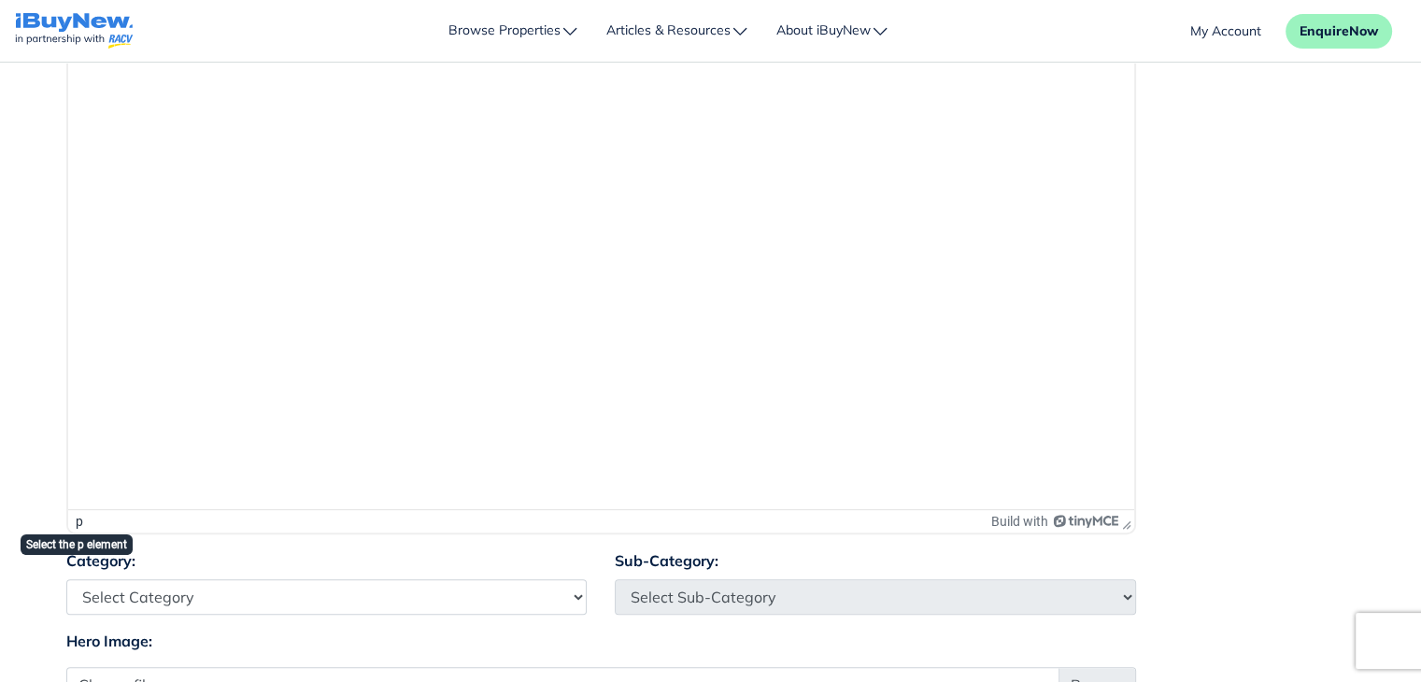
click at [76, 519] on div "p" at bounding box center [79, 521] width 7 height 15
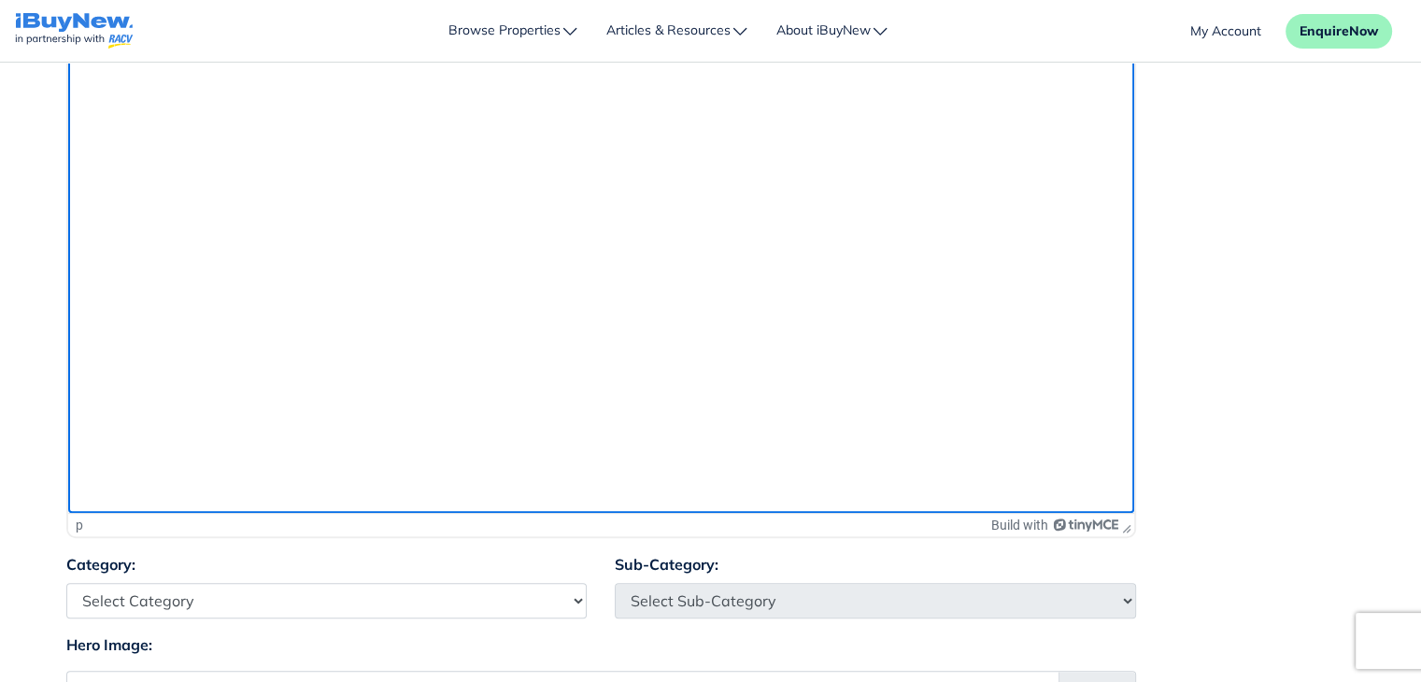
scroll to position [639, 0]
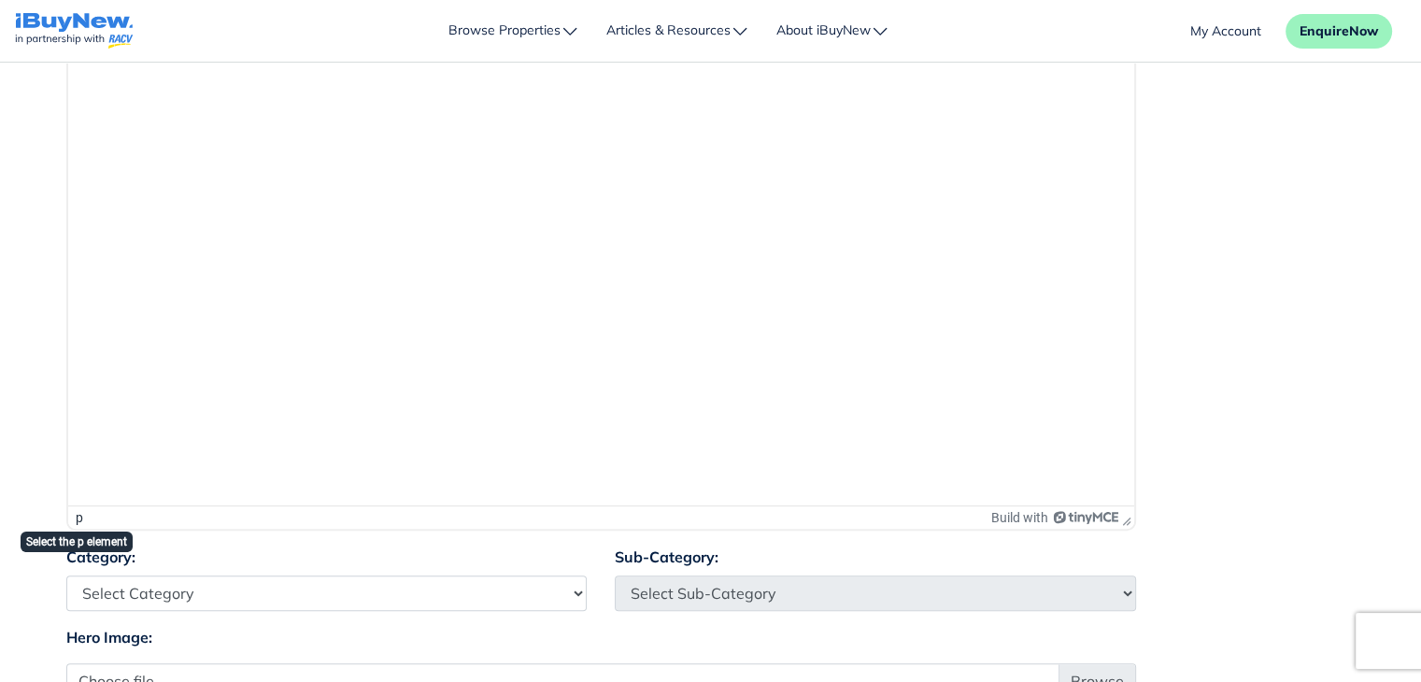
click at [79, 517] on div "p" at bounding box center [79, 517] width 7 height 15
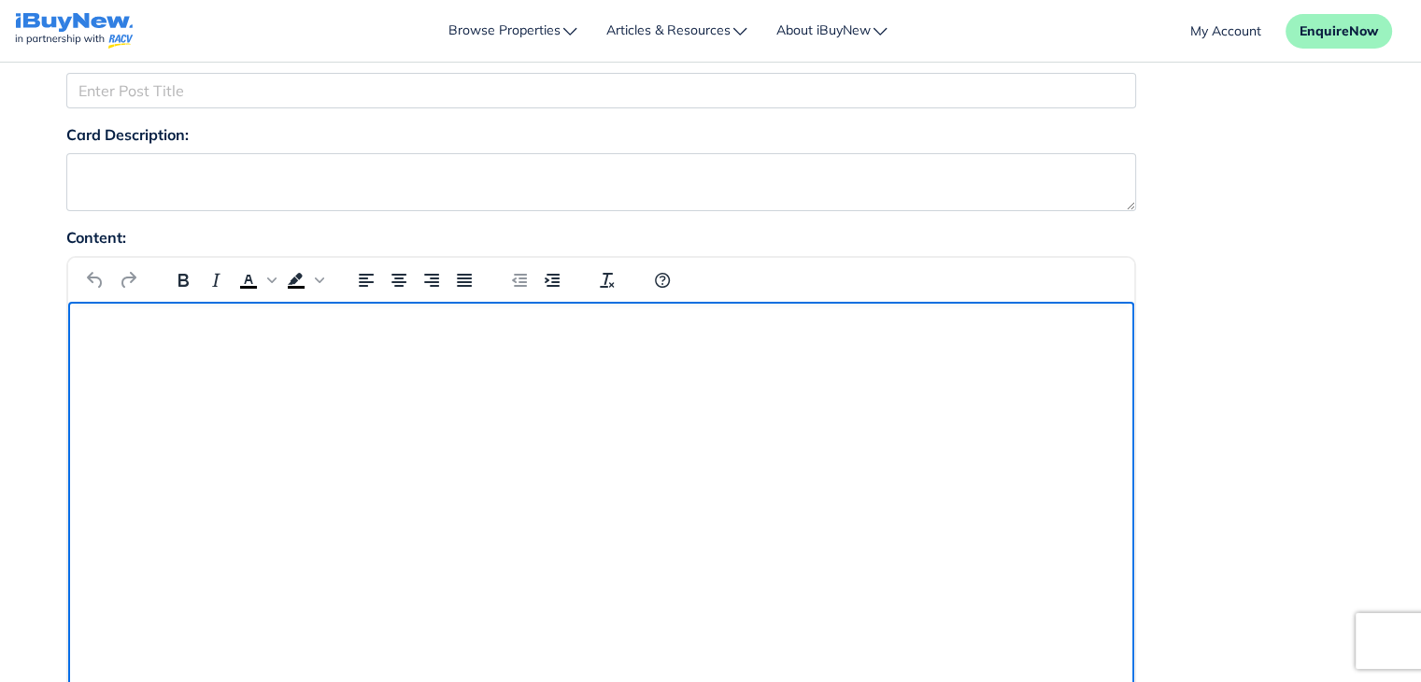
scroll to position [150, 0]
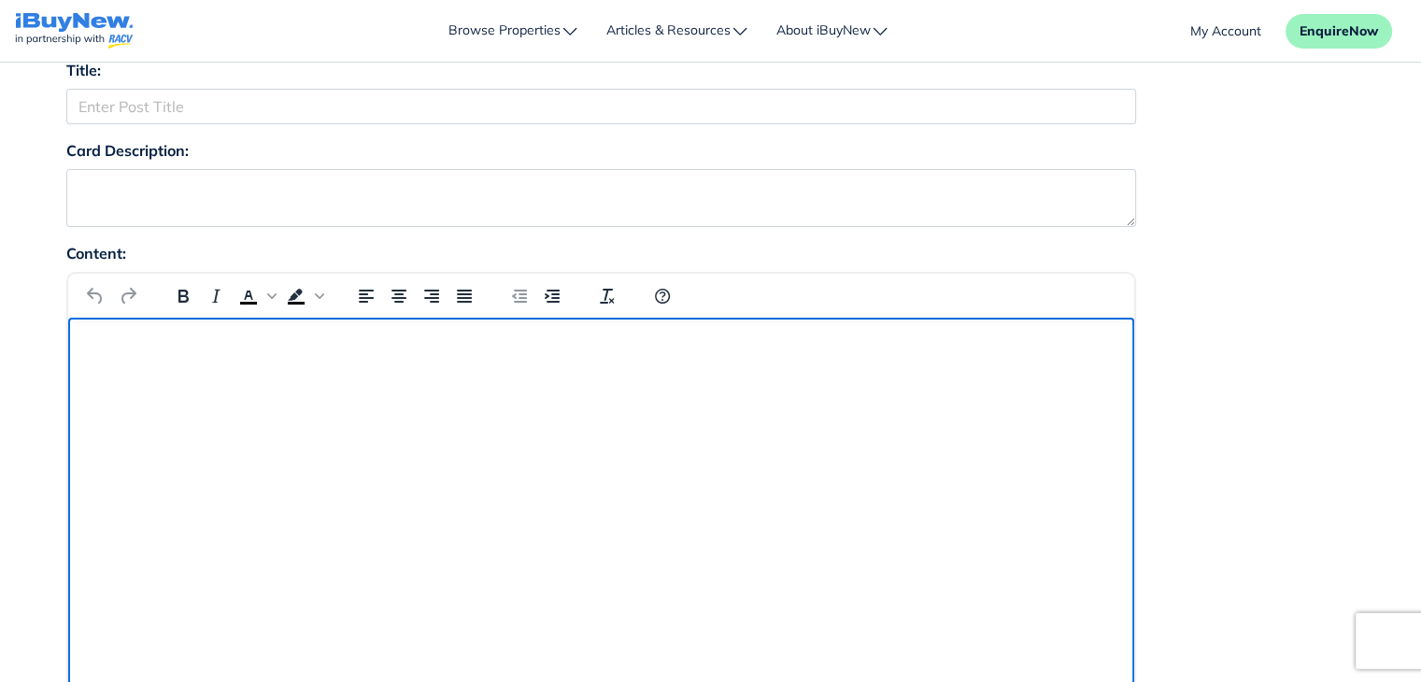
drag, startPoint x: 147, startPoint y: 834, endPoint x: 745, endPoint y: 518, distance: 676.6
click at [745, 368] on html at bounding box center [600, 343] width 1066 height 50
click at [526, 368] on html at bounding box center [600, 343] width 1066 height 50
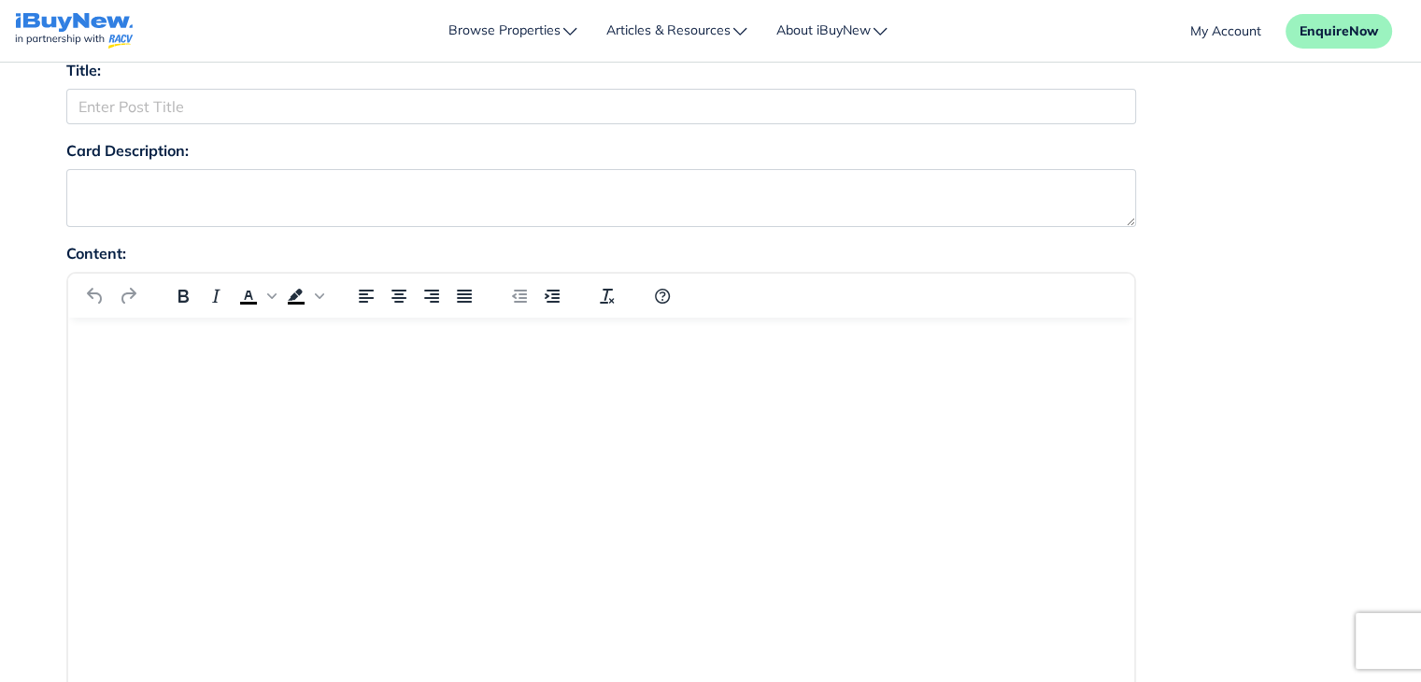
click at [326, 298] on div at bounding box center [247, 295] width 183 height 36
click at [320, 297] on button "Background color menu" at bounding box center [319, 296] width 15 height 26
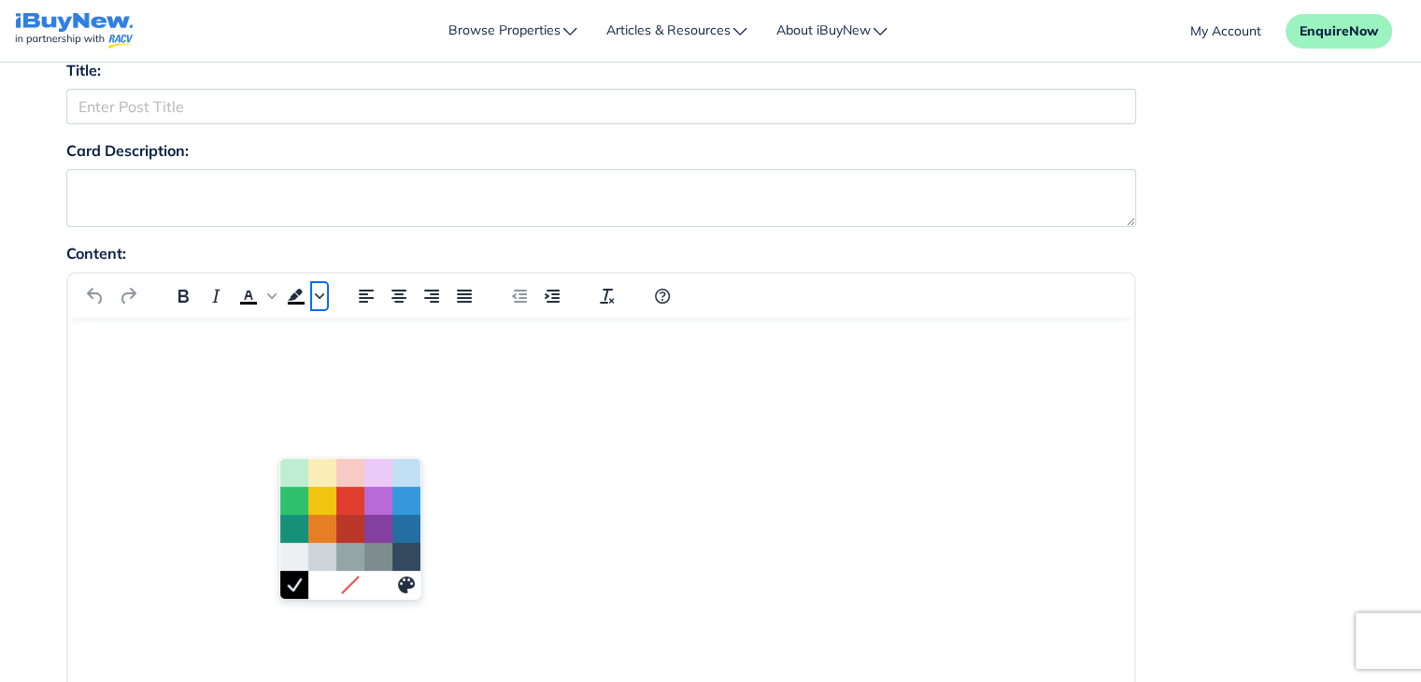
click at [320, 297] on button "Background color menu" at bounding box center [319, 296] width 15 height 26
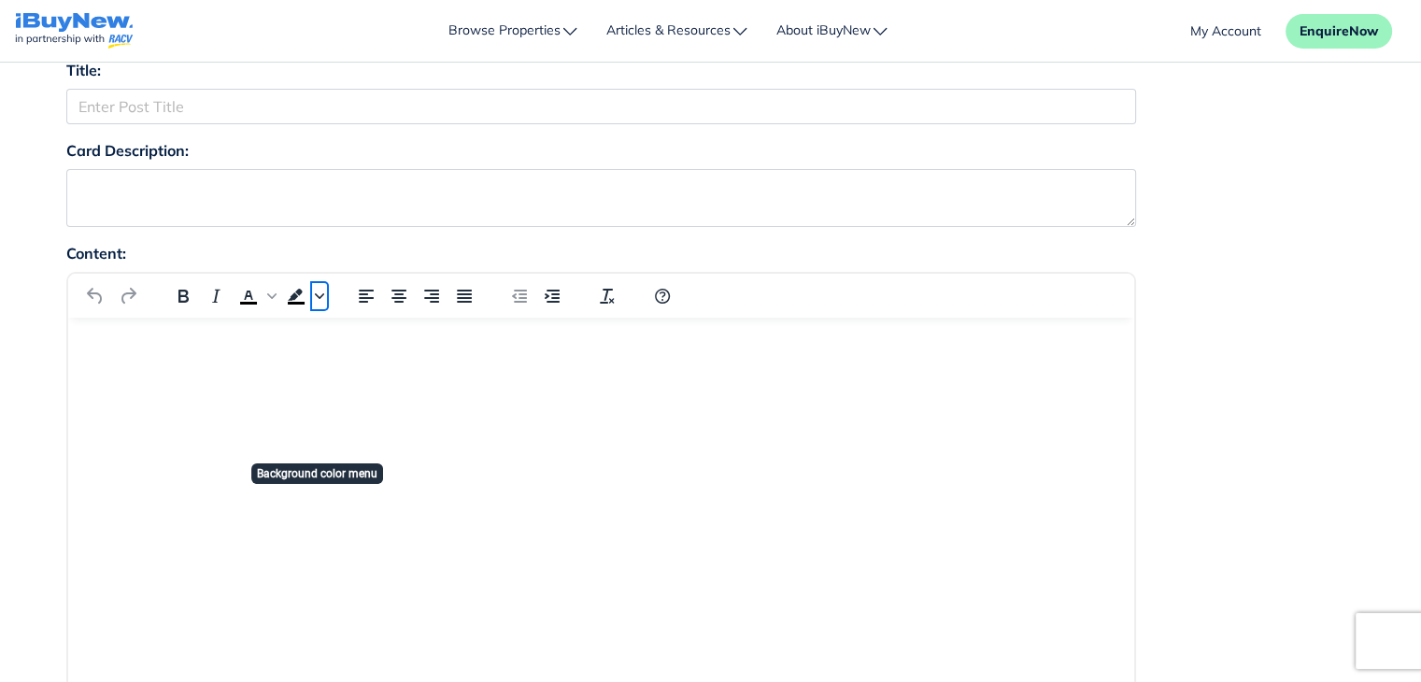
scroll to position [0, 0]
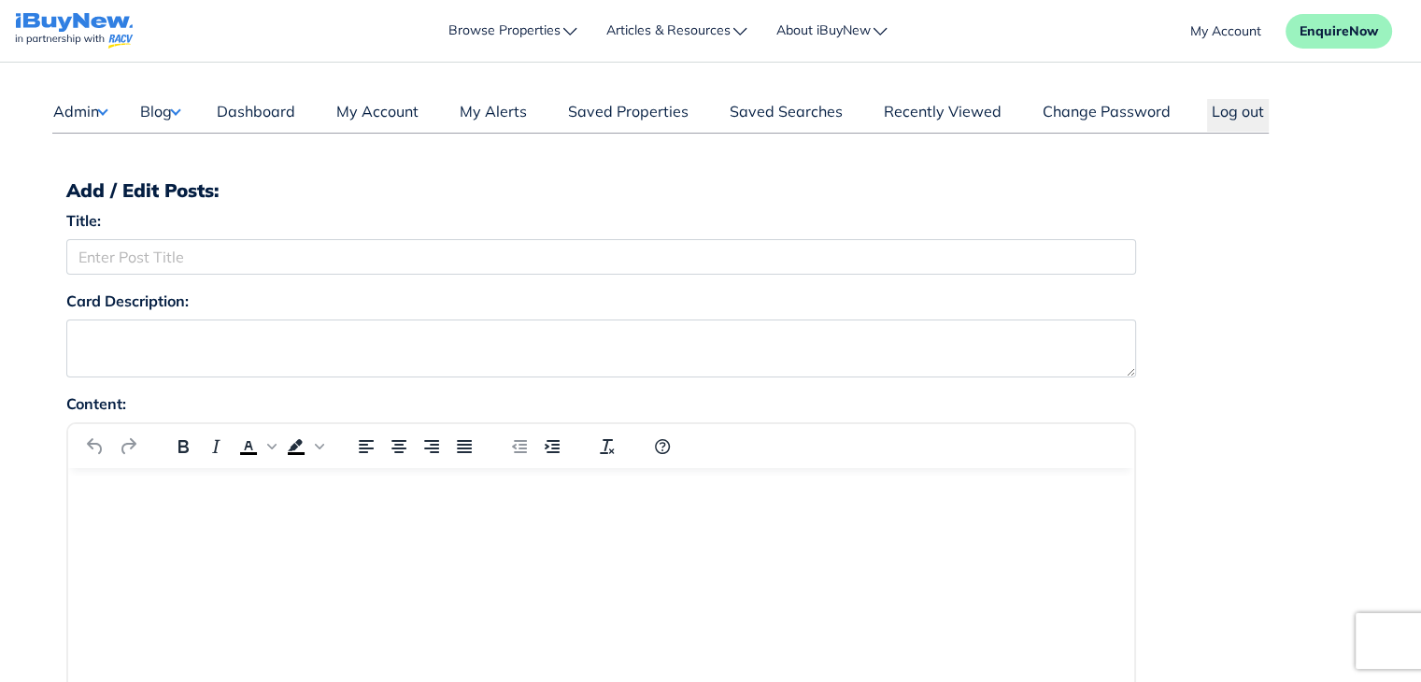
click at [168, 110] on button "Blog" at bounding box center [159, 111] width 41 height 24
click at [193, 145] on link "Posts" at bounding box center [218, 147] width 110 height 22
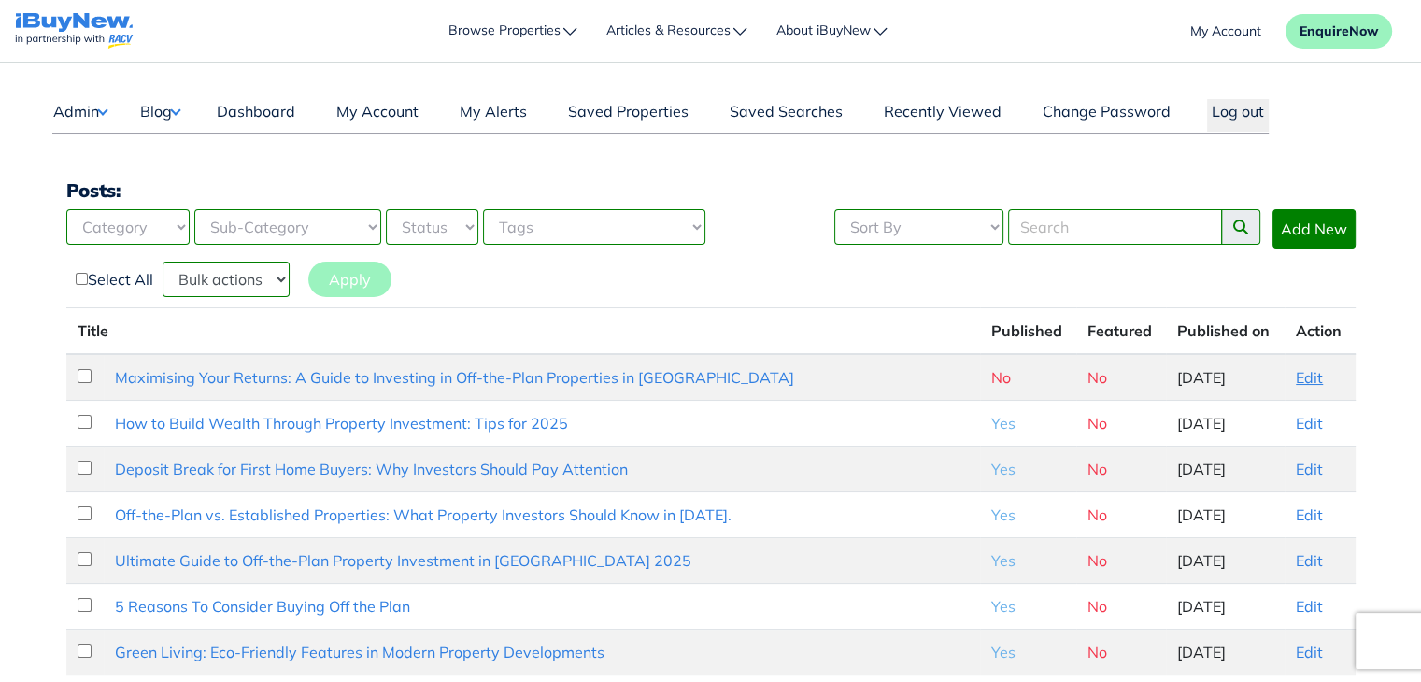
click at [1297, 371] on link "Edit" at bounding box center [1309, 377] width 27 height 19
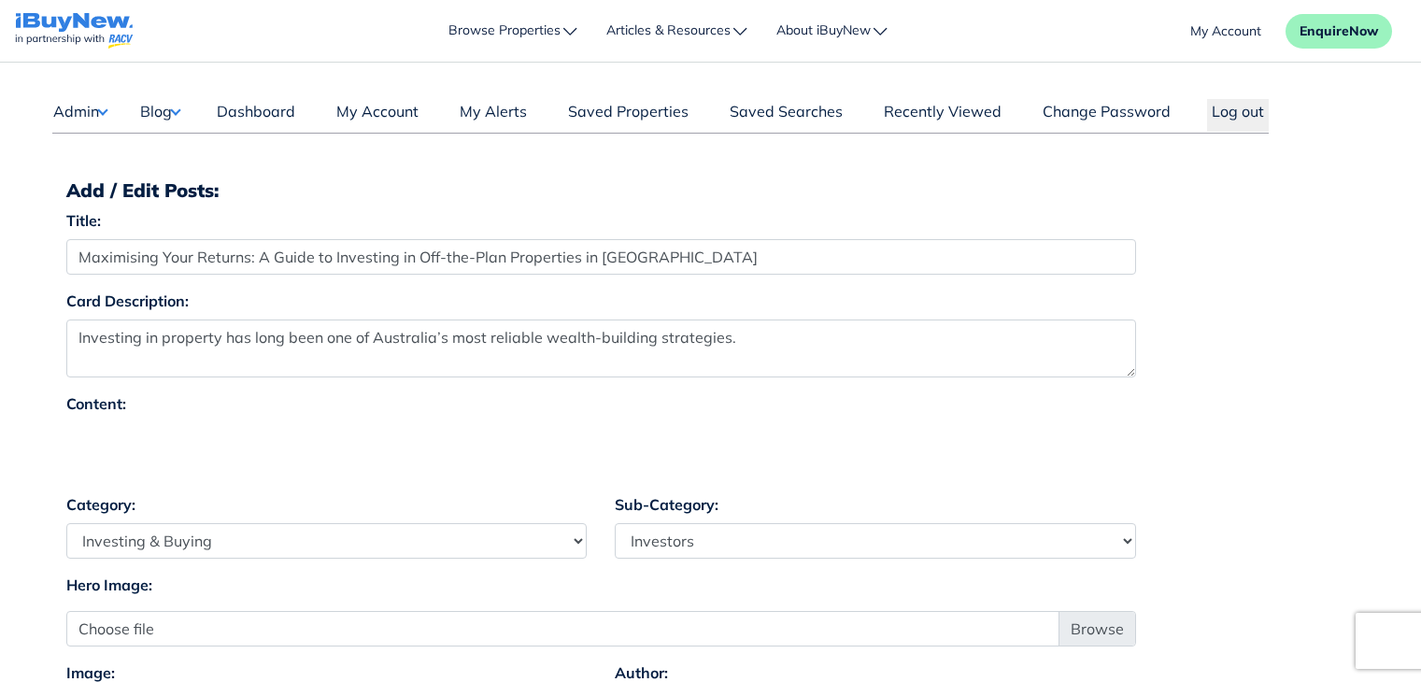
select select "4"
select select "17"
select select "1590"
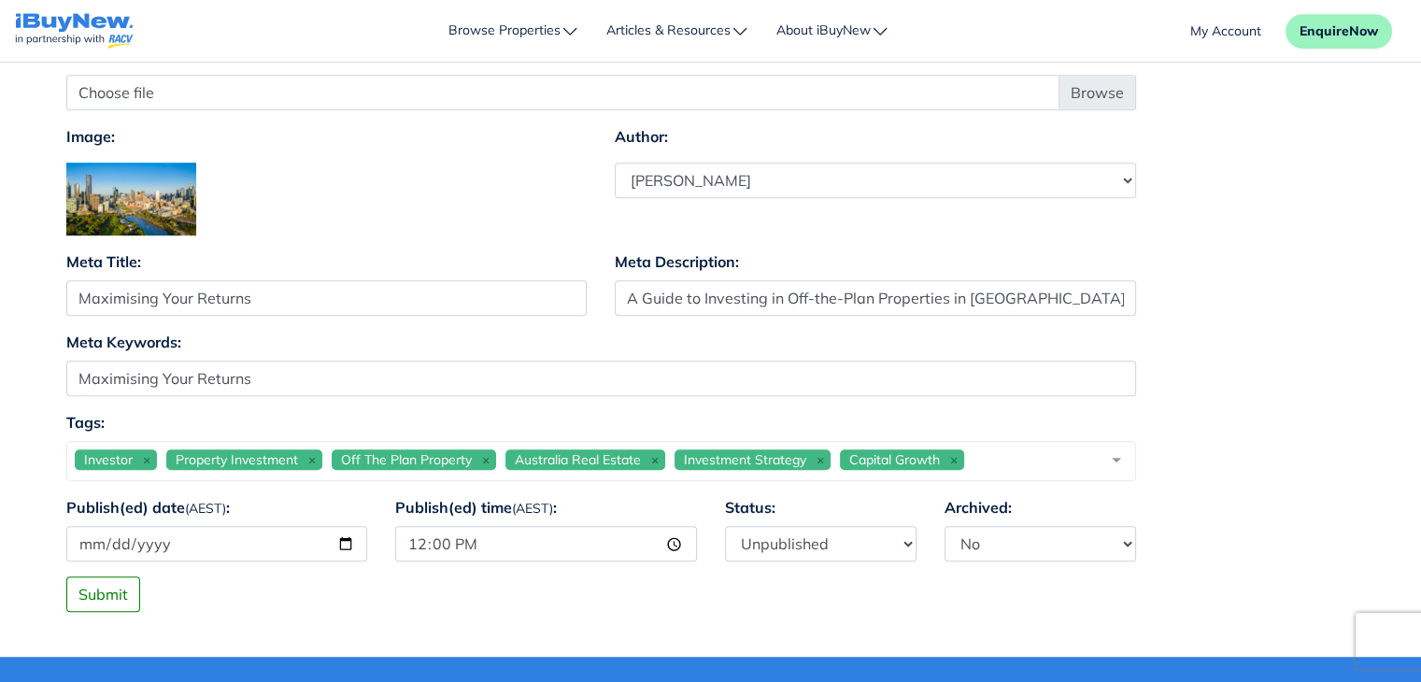
scroll to position [1231, 0]
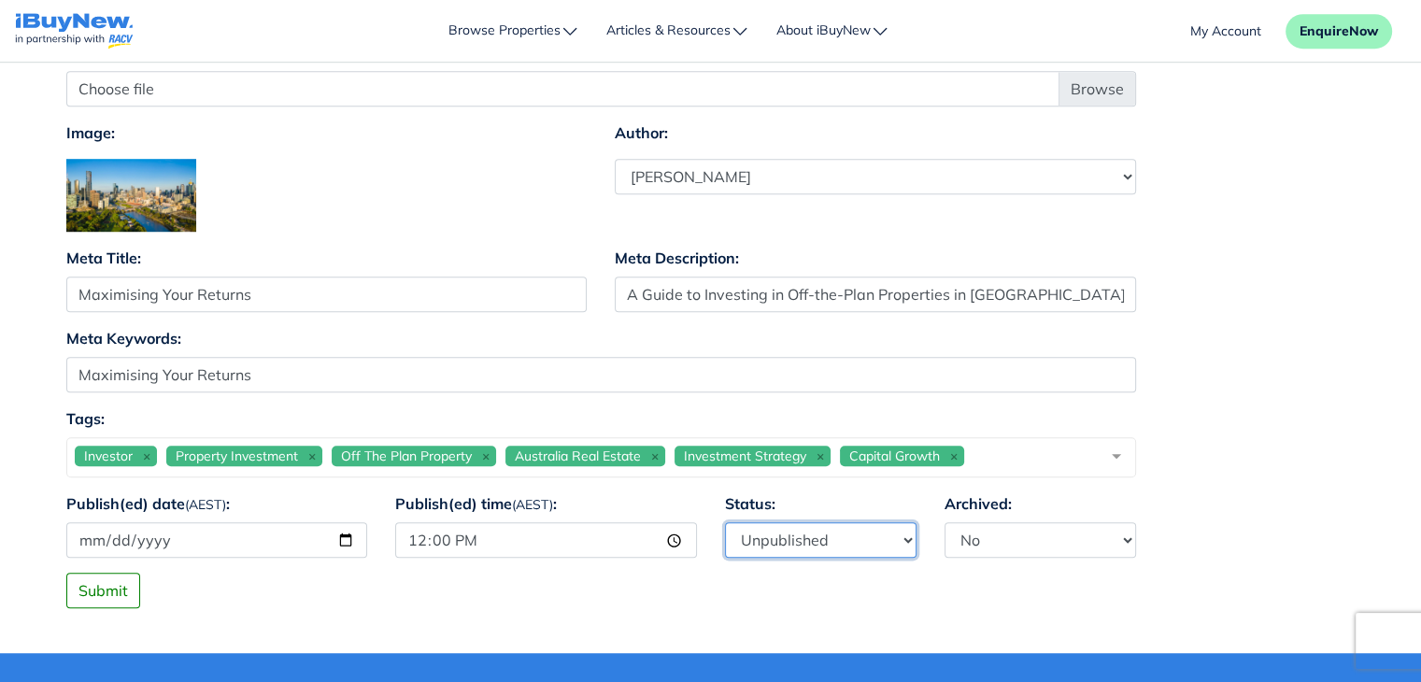
click at [786, 539] on select "Published Unpublished" at bounding box center [821, 540] width 192 height 36
select select "1"
click at [725, 522] on select "Published Unpublished" at bounding box center [821, 540] width 192 height 36
click at [131, 583] on button "Submit" at bounding box center [103, 591] width 74 height 36
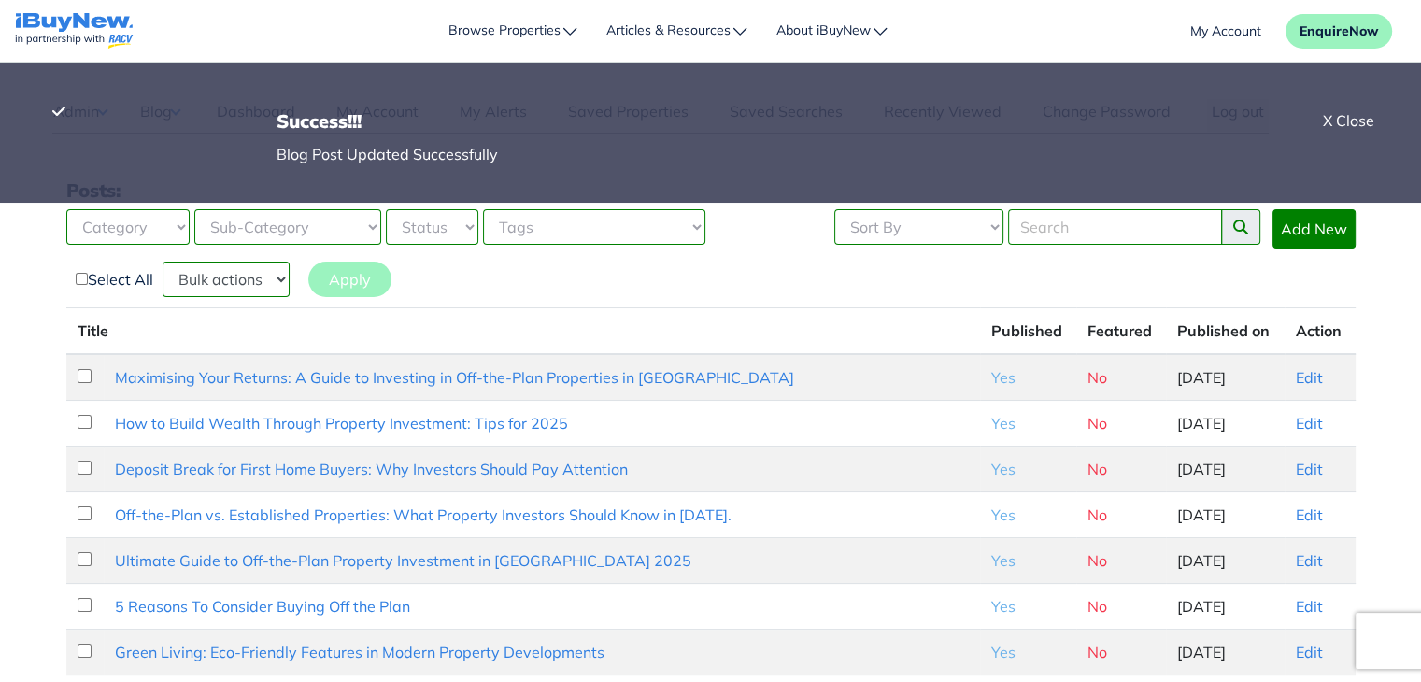
click at [1358, 121] on div "X Close" at bounding box center [1348, 120] width 51 height 22
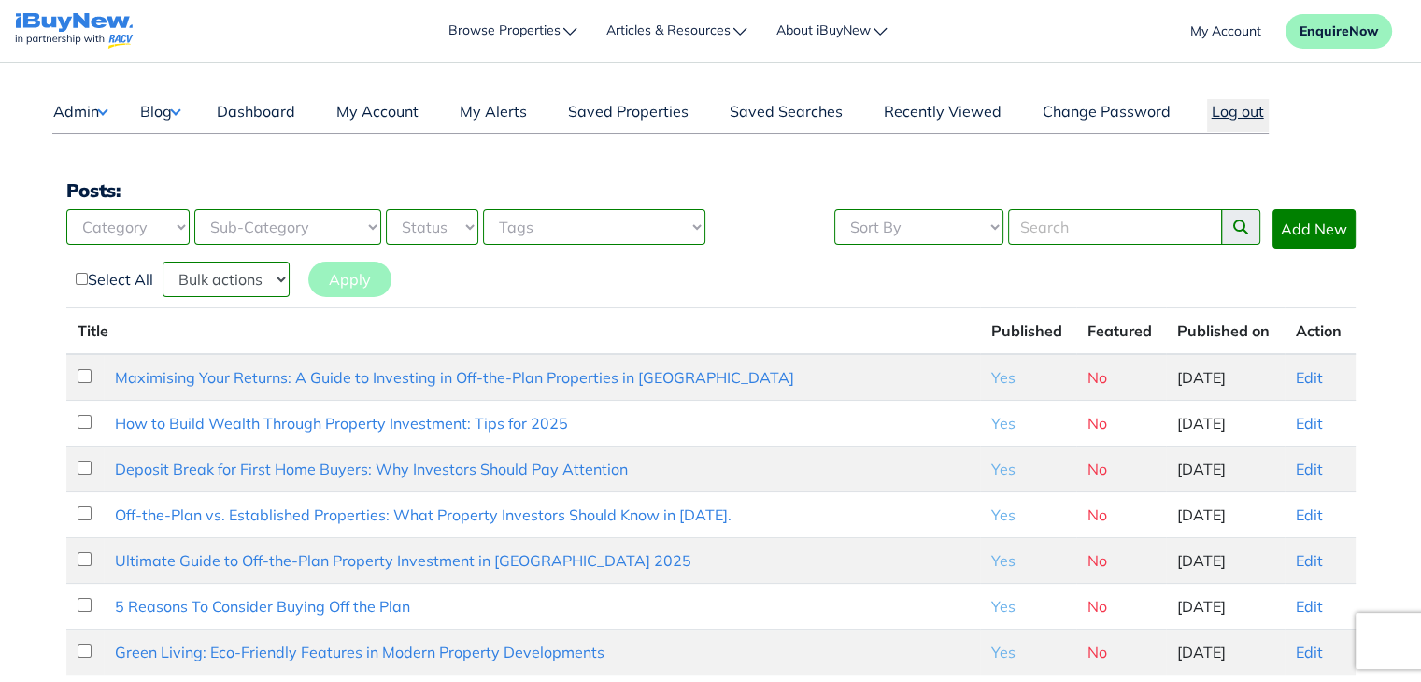
click at [1237, 106] on button "Log out" at bounding box center [1238, 115] width 62 height 33
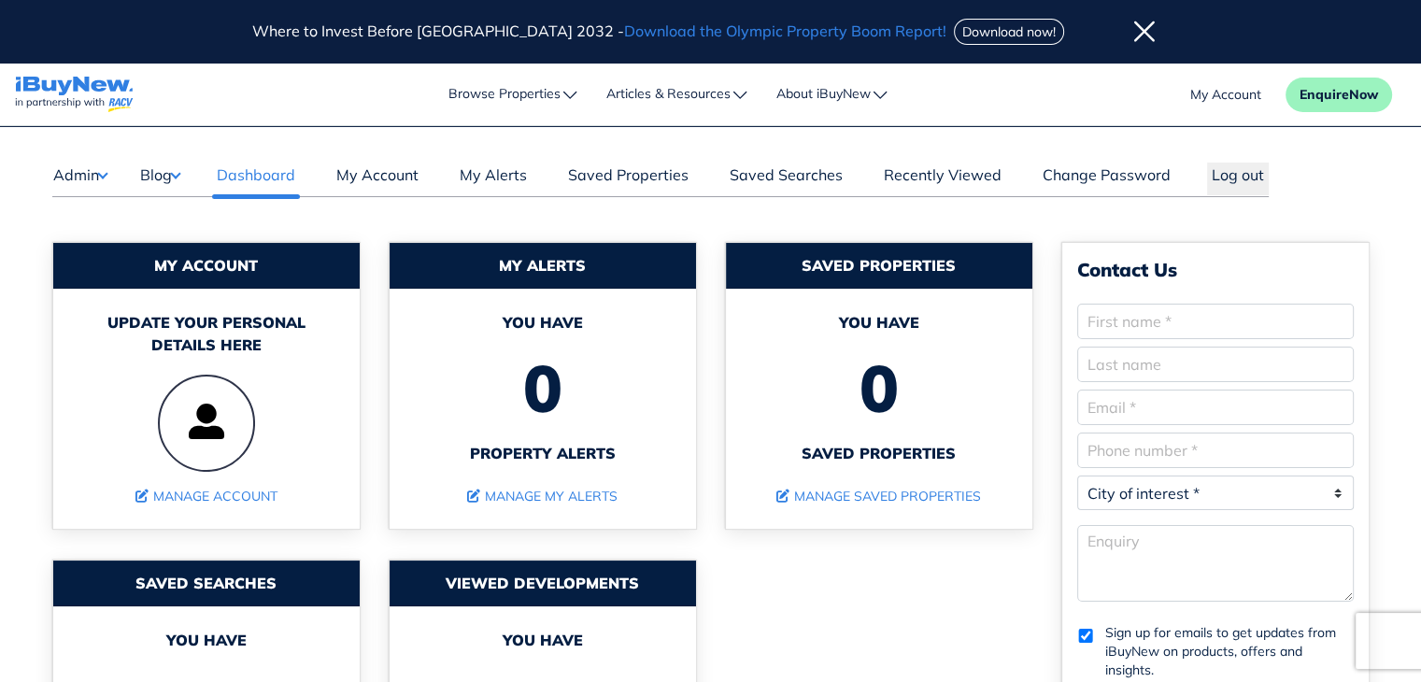
click at [174, 181] on button "Blog" at bounding box center [159, 175] width 41 height 24
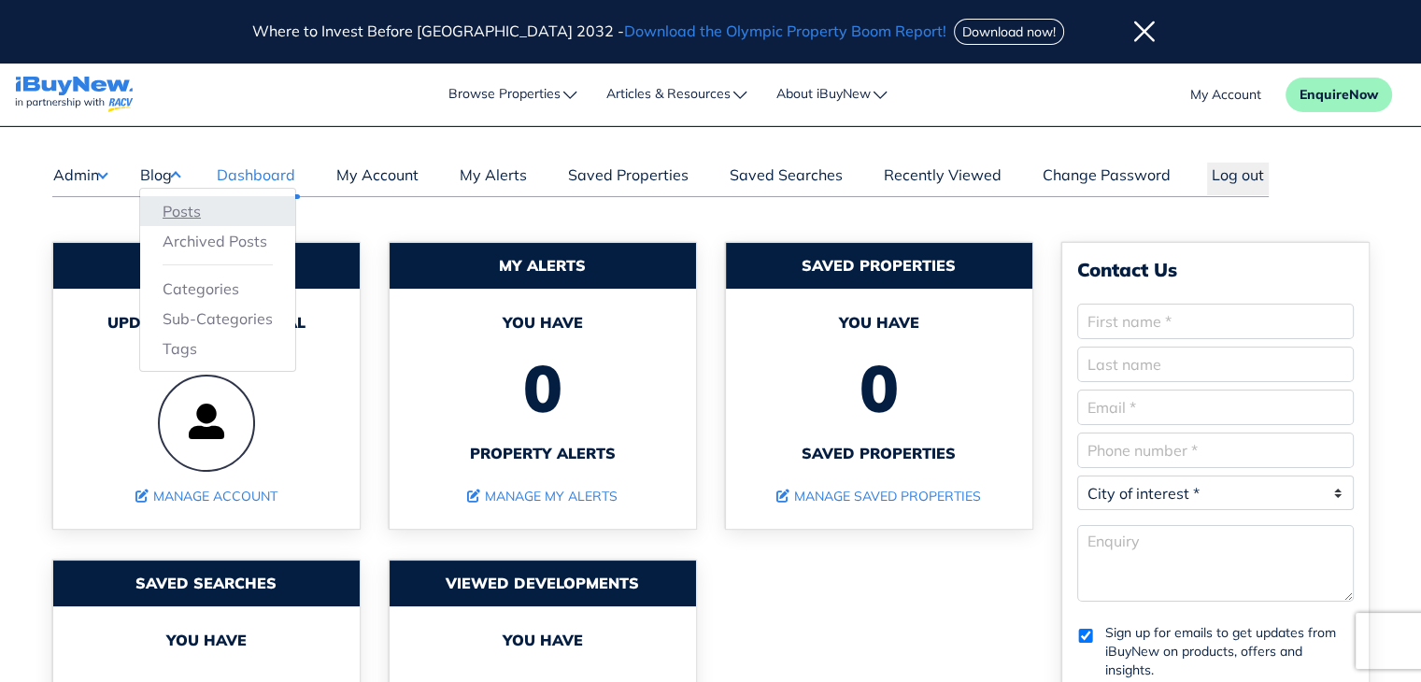
click at [184, 206] on link "Posts" at bounding box center [218, 211] width 110 height 22
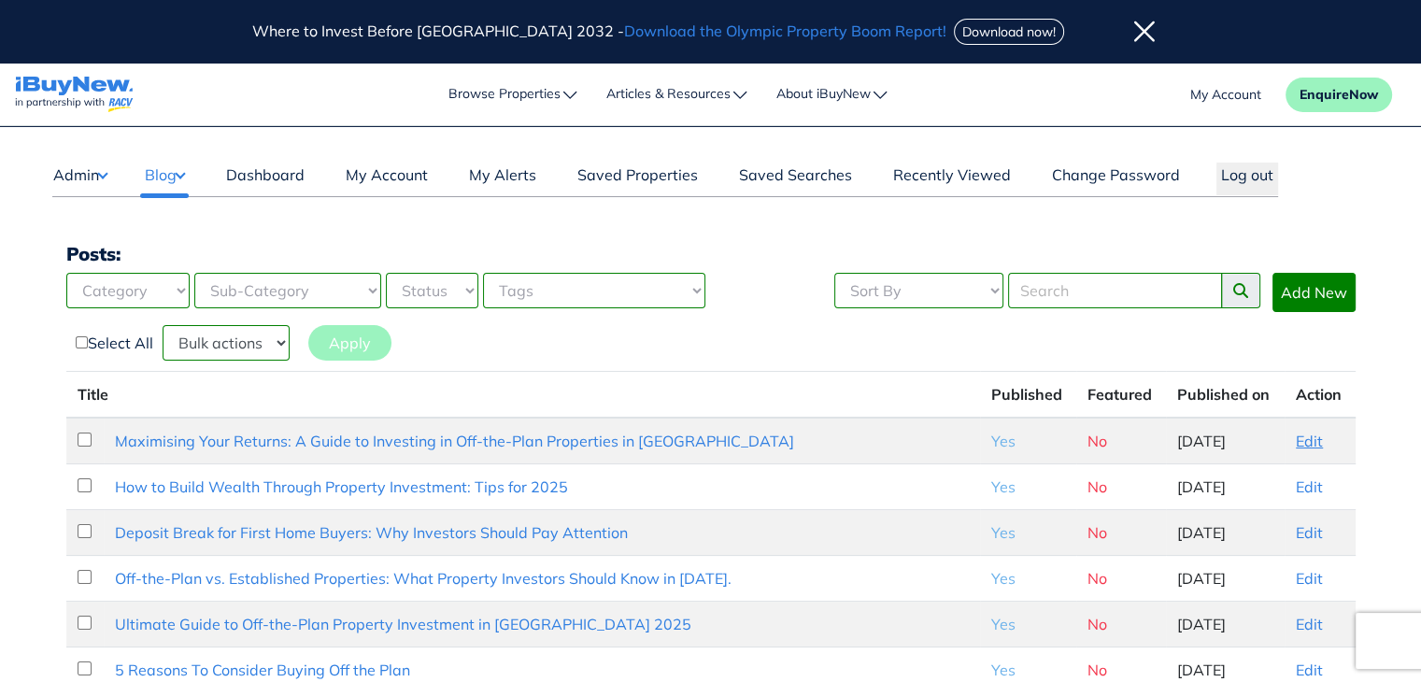
click at [1301, 440] on link "Edit" at bounding box center [1309, 441] width 27 height 19
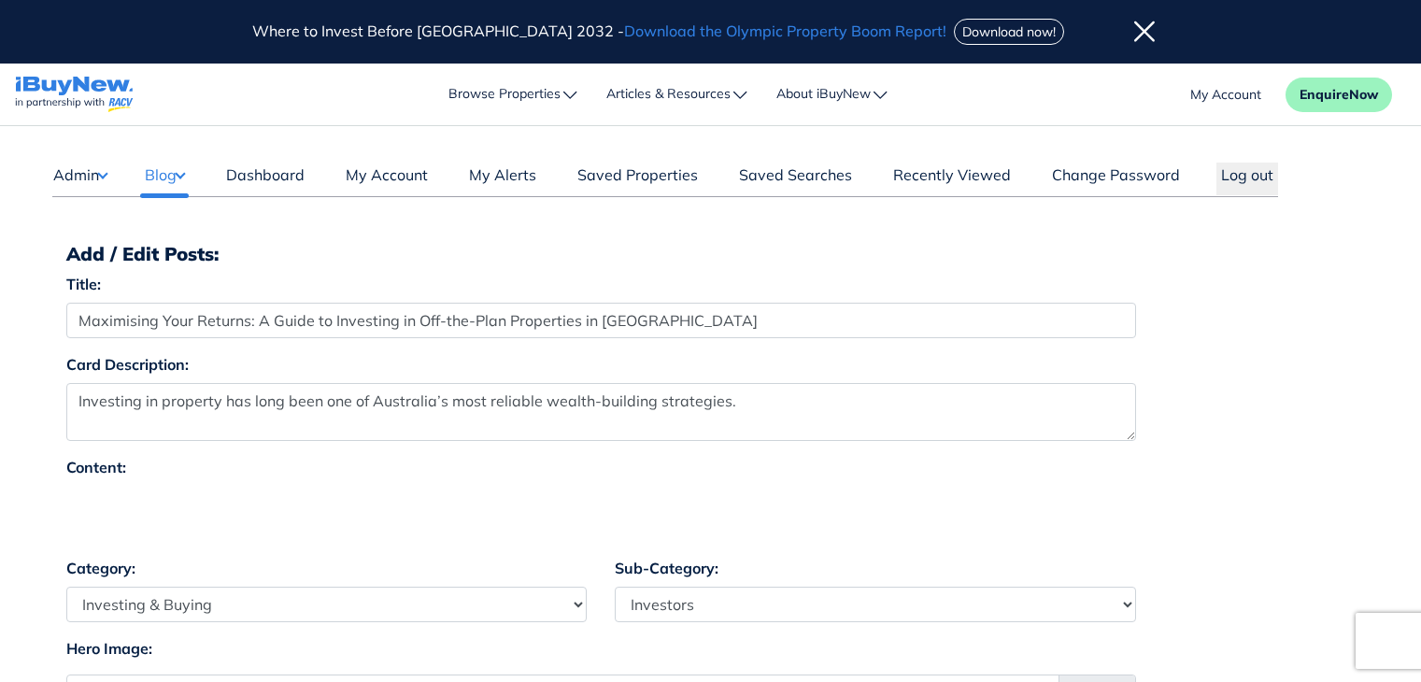
select select "4"
select select "17"
select select "1590"
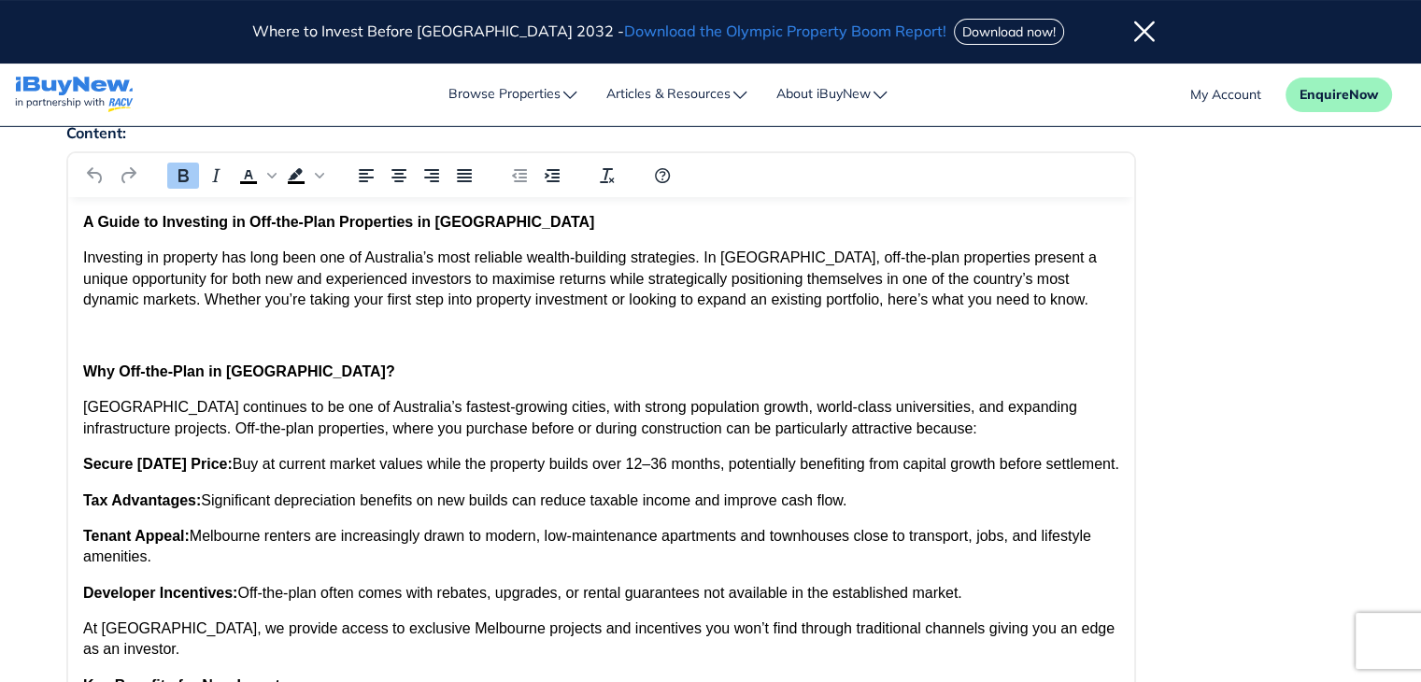
scroll to position [355, 0]
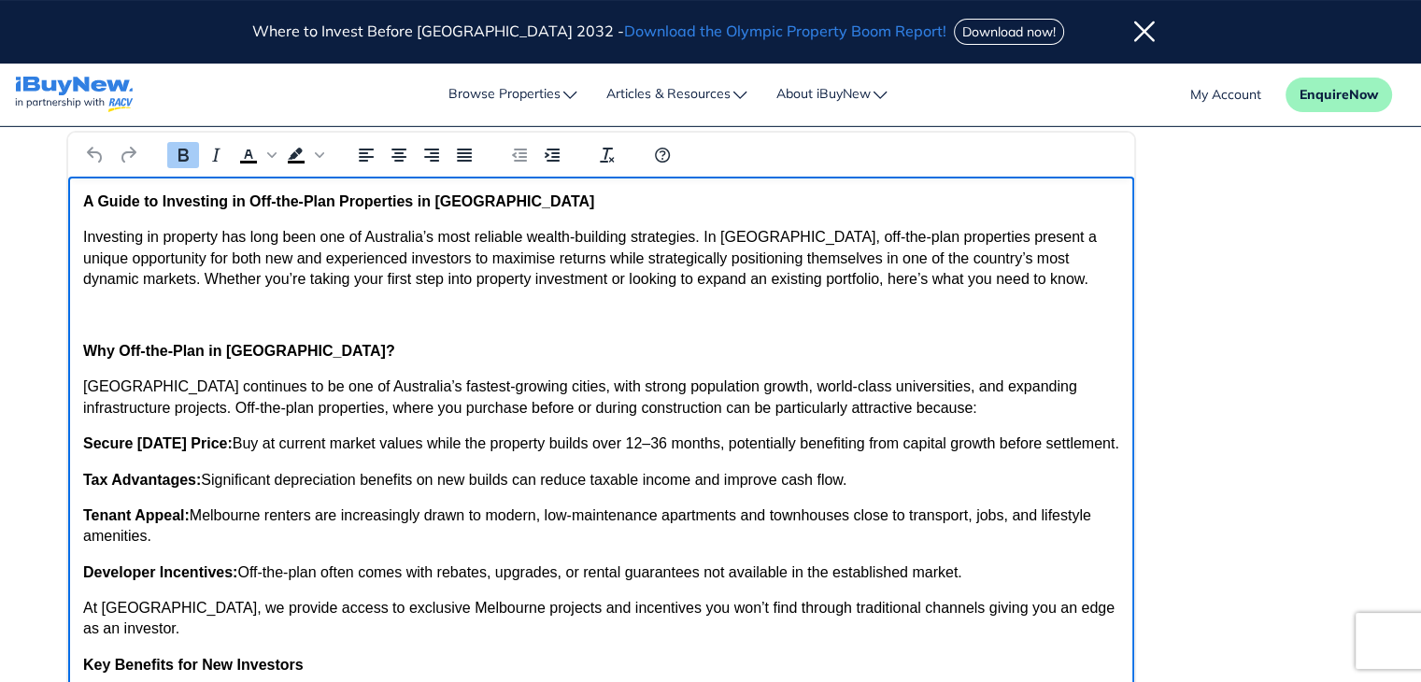
click at [84, 200] on strong "A Guide to Investing in Off-the-Plan Properties in [GEOGRAPHIC_DATA]" at bounding box center [337, 201] width 511 height 16
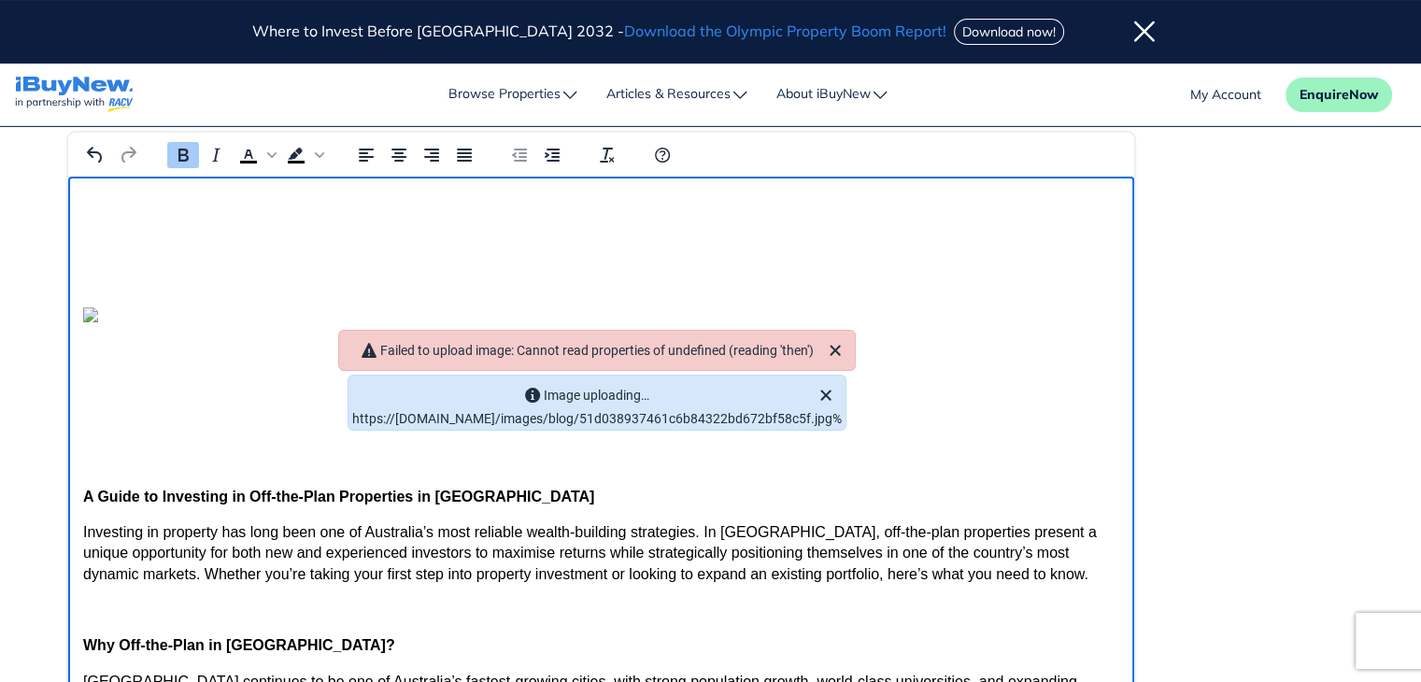
scroll to position [0, 0]
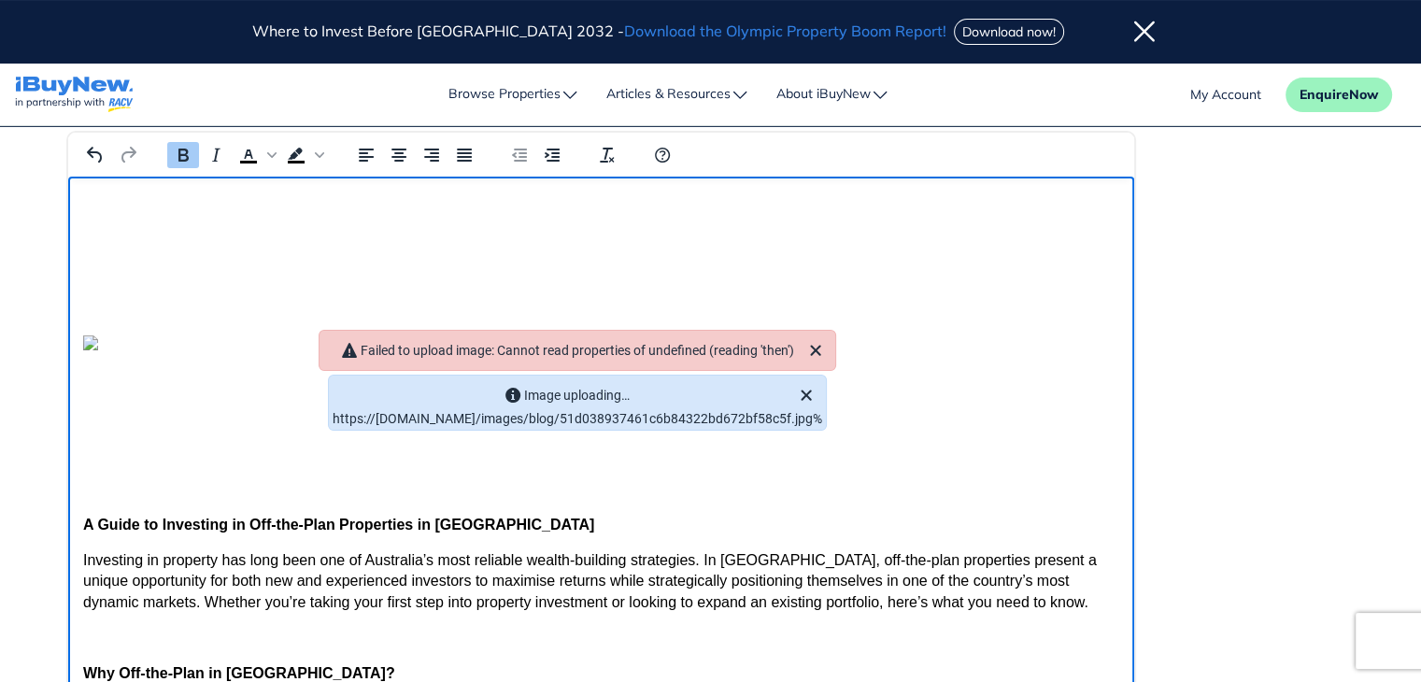
click at [131, 283] on p "Rich Text Area" at bounding box center [600, 273] width 1036 height 21
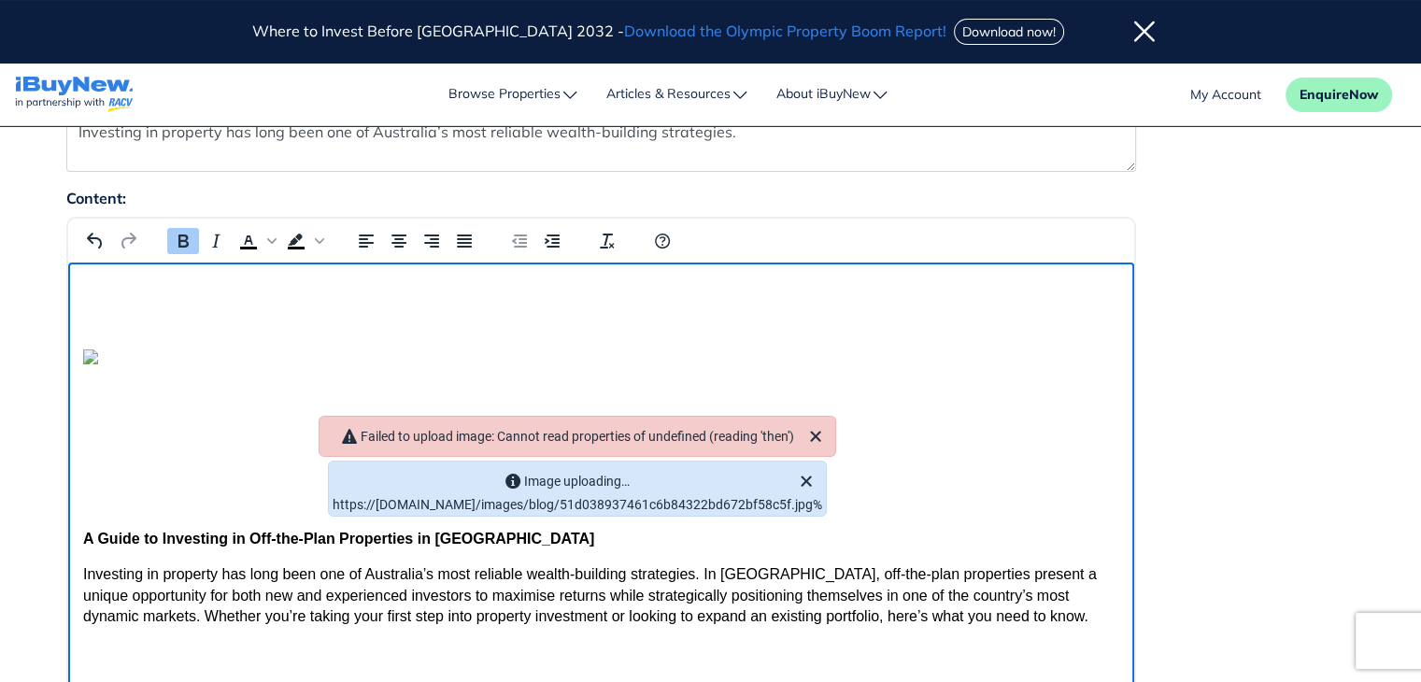
click at [213, 320] on p "Rich Text Area" at bounding box center [600, 323] width 1036 height 21
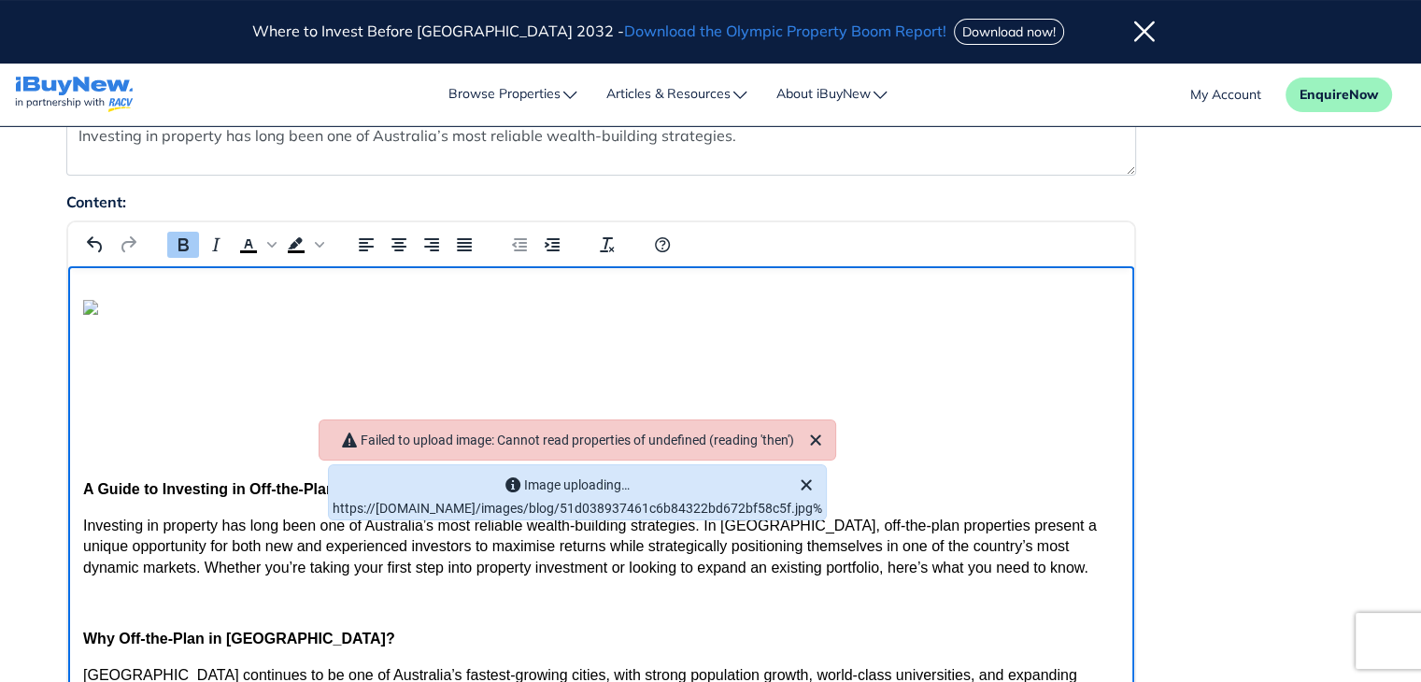
scroll to position [285, 0]
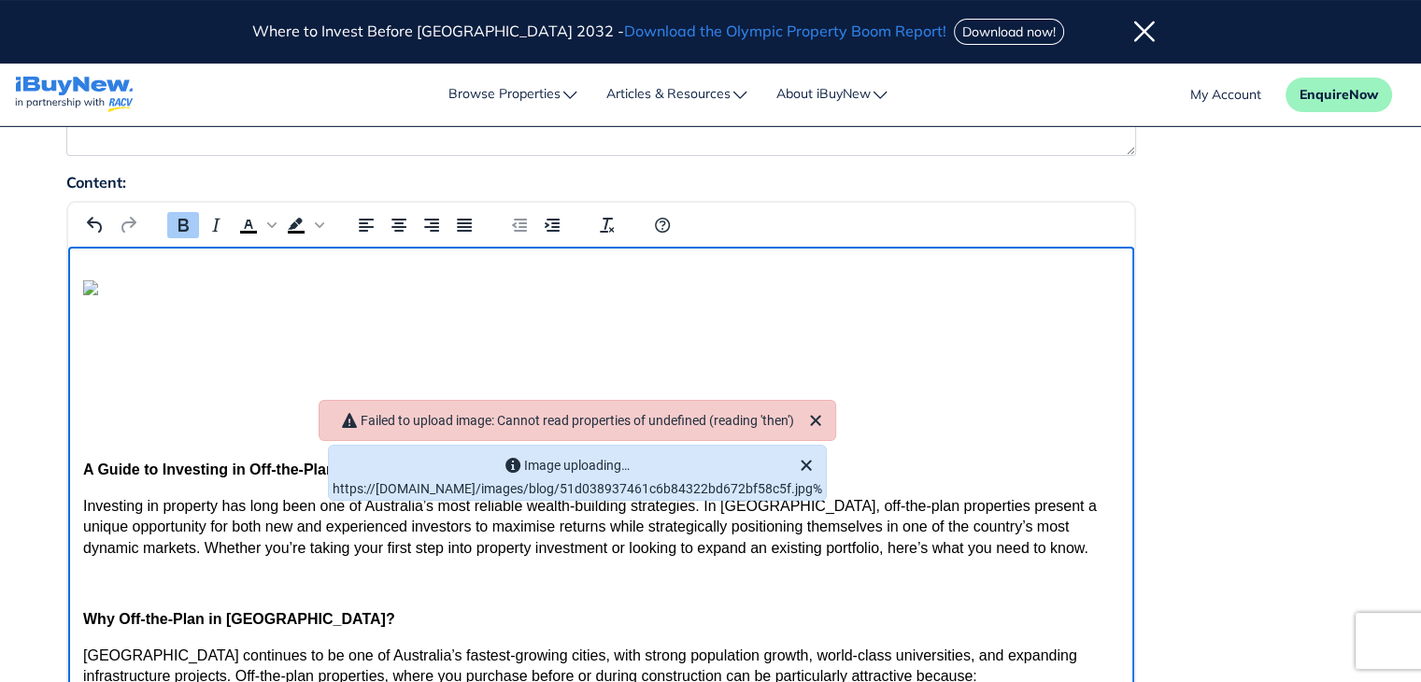
click at [82, 291] on img "Rich Text Area" at bounding box center [89, 287] width 15 height 15
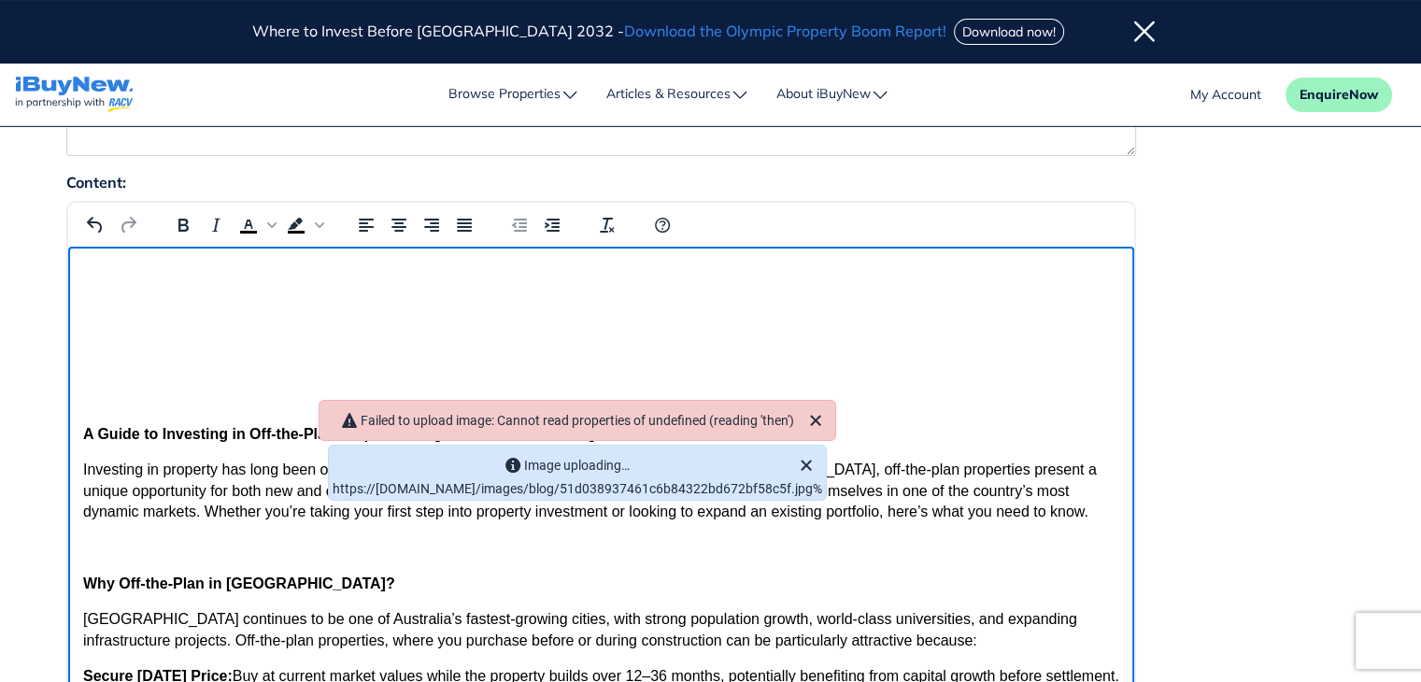
scroll to position [0, 0]
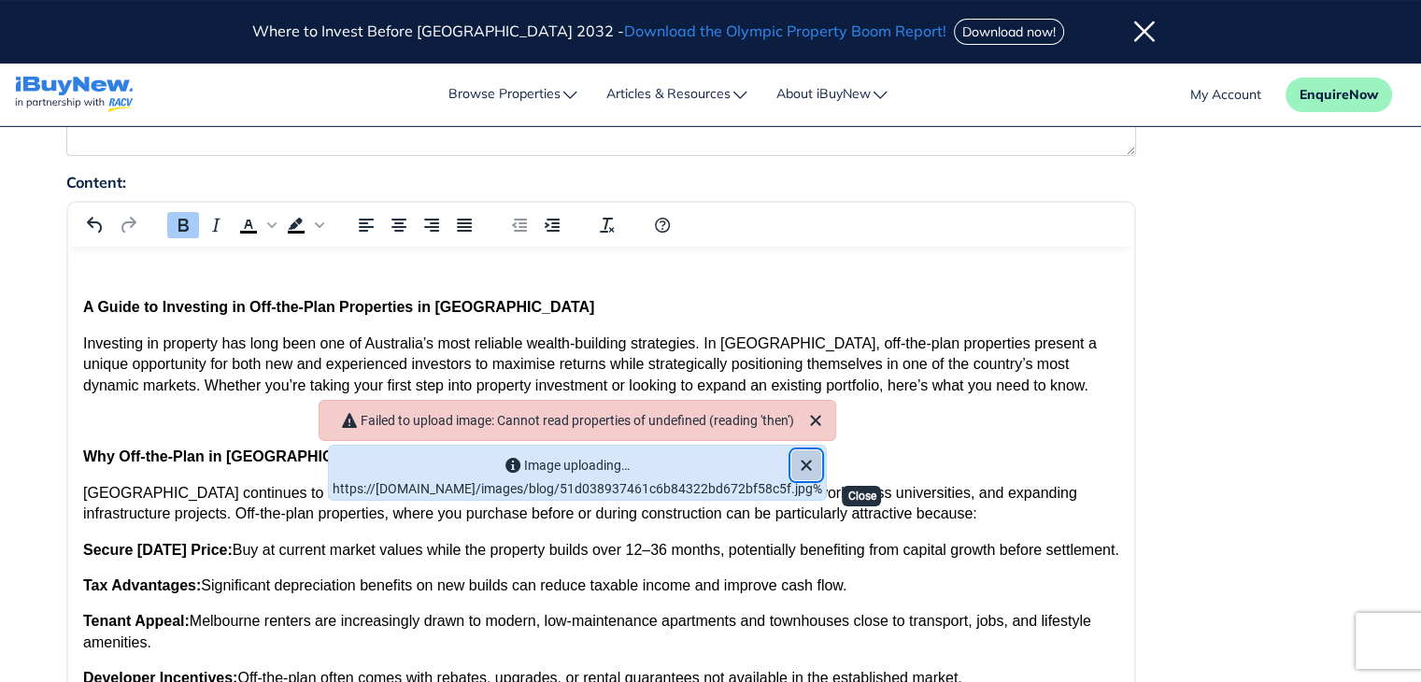
click at [817, 454] on icon "Close" at bounding box center [806, 465] width 22 height 22
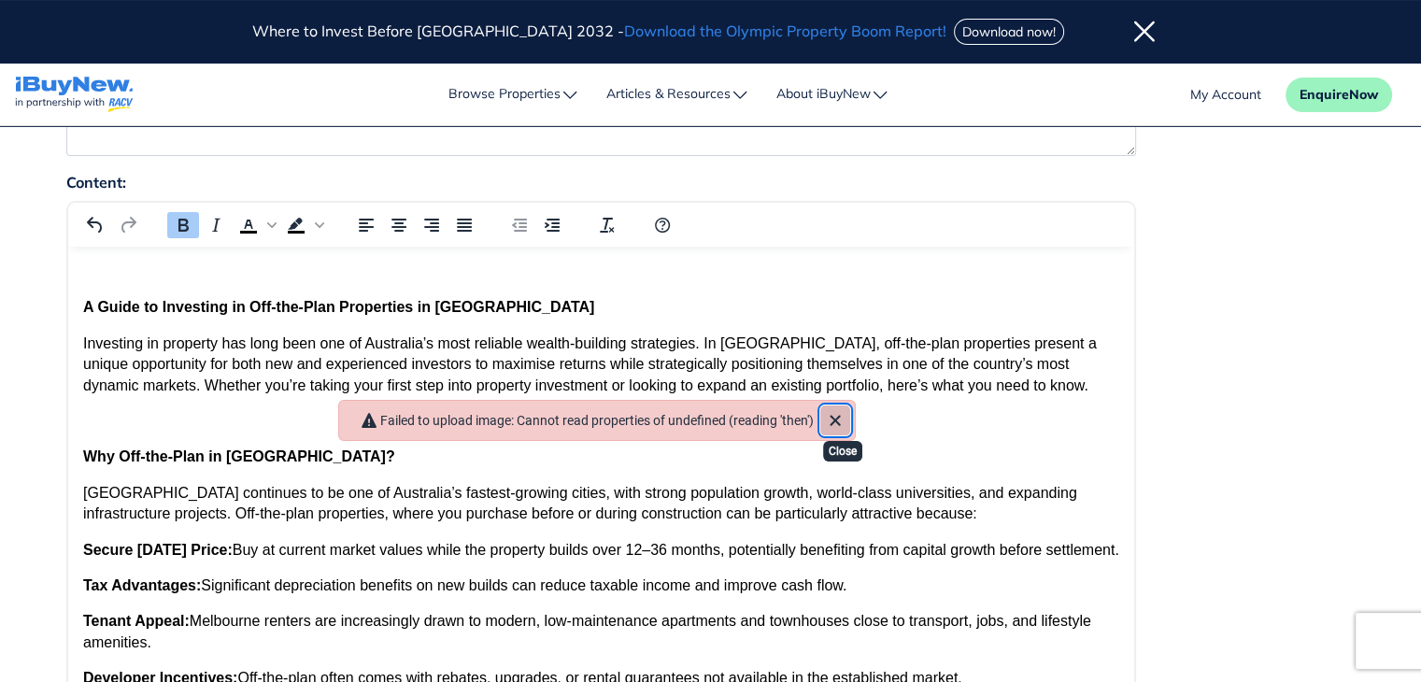
click at [846, 409] on icon "Close" at bounding box center [835, 420] width 22 height 22
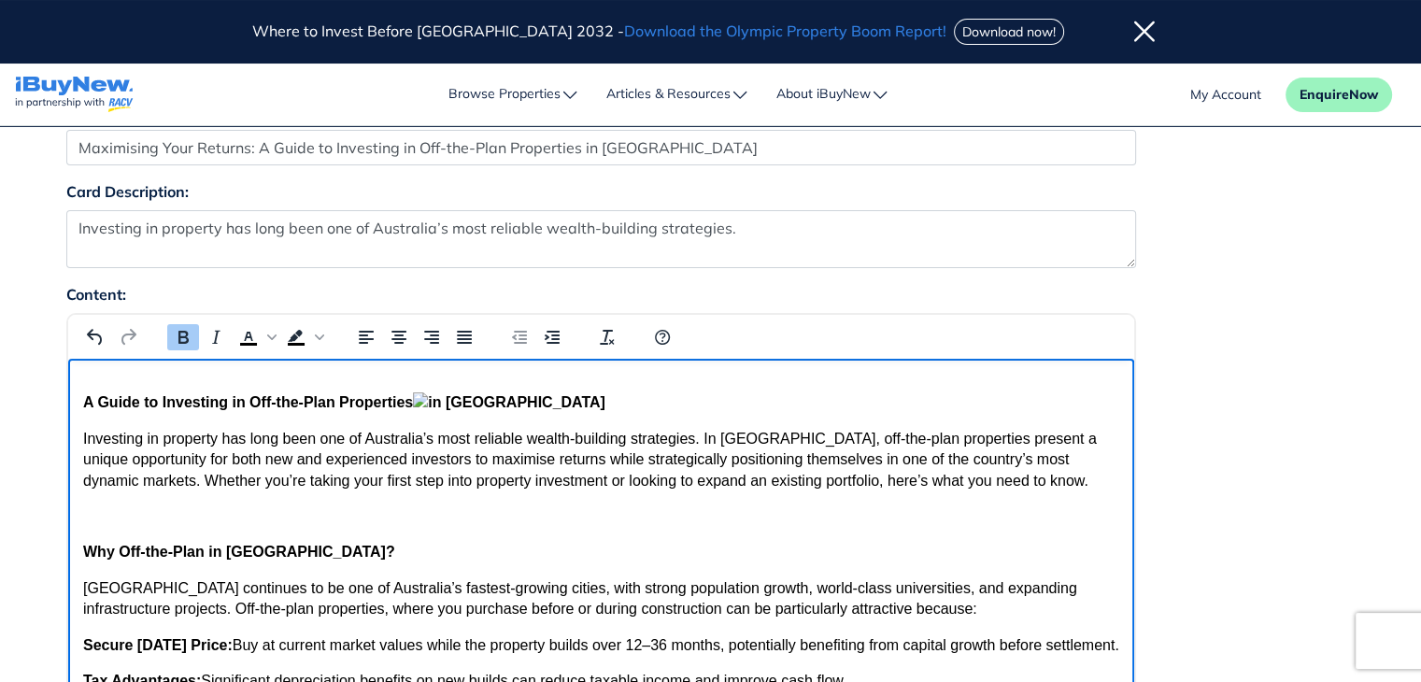
scroll to position [178, 0]
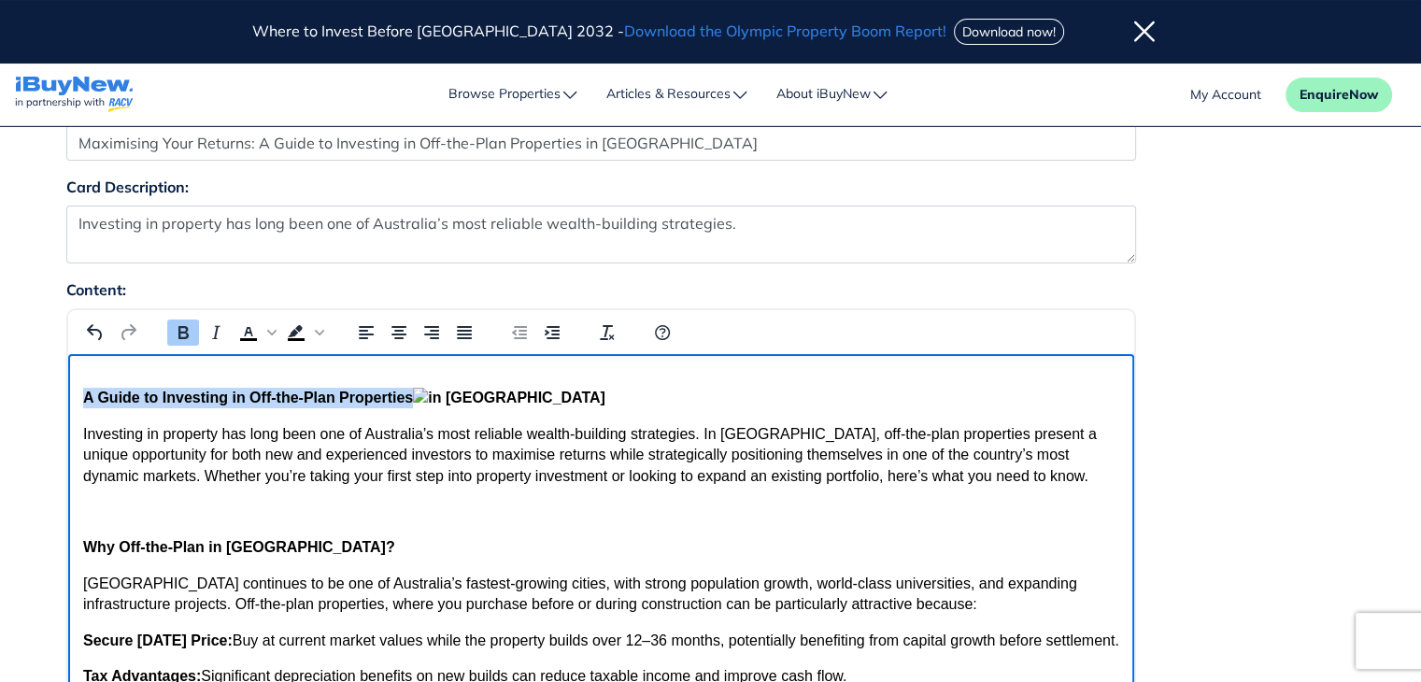
drag, startPoint x: 84, startPoint y: 395, endPoint x: 413, endPoint y: 392, distance: 328.9
click at [413, 392] on p "A Guide to Investing in Off-the-Plan Properties in [GEOGRAPHIC_DATA]" at bounding box center [600, 398] width 1036 height 21
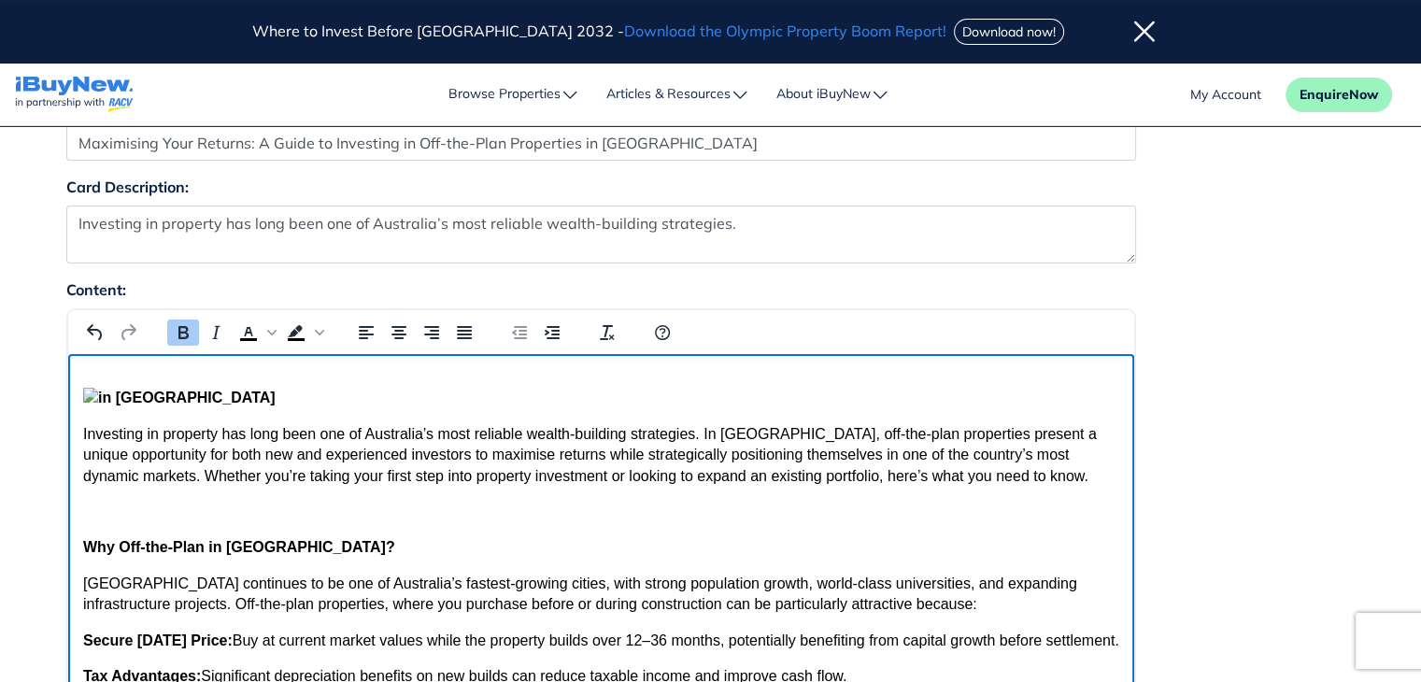
scroll to position [0, 0]
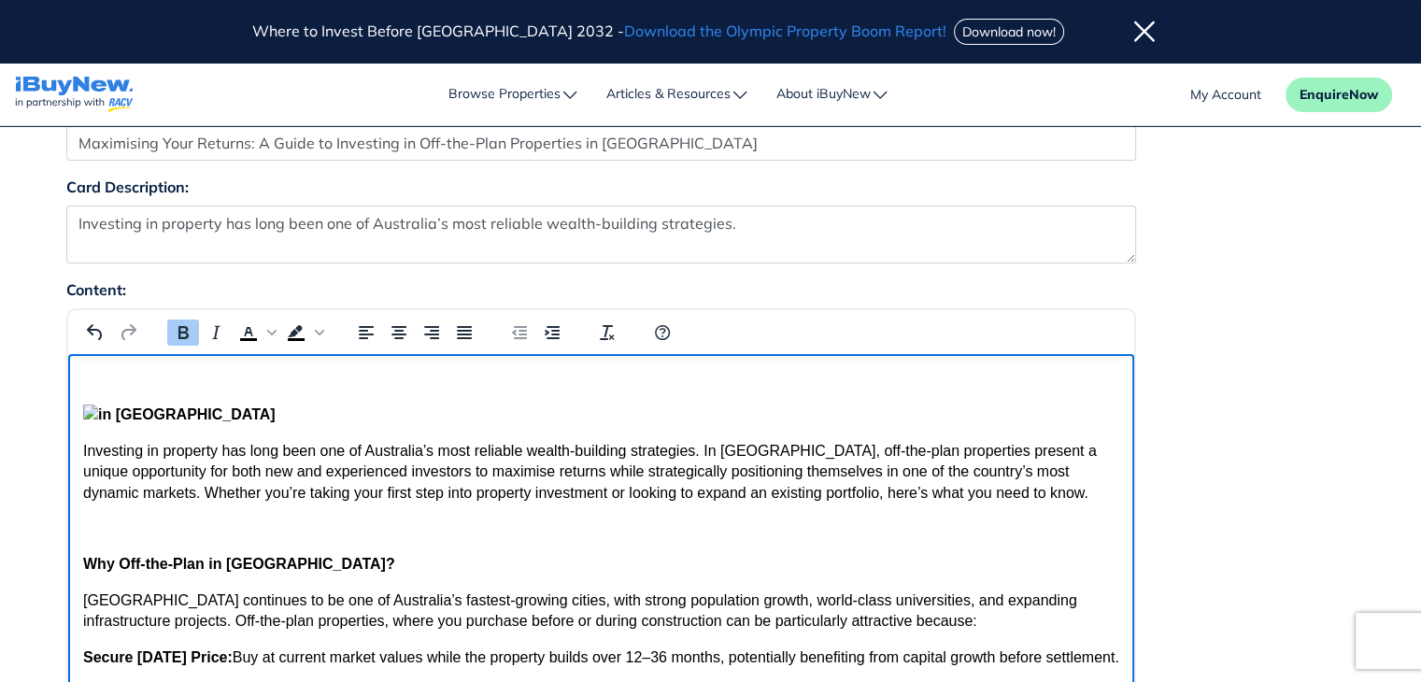
click at [372, 385] on p "Rich Text Area" at bounding box center [600, 379] width 1036 height 21
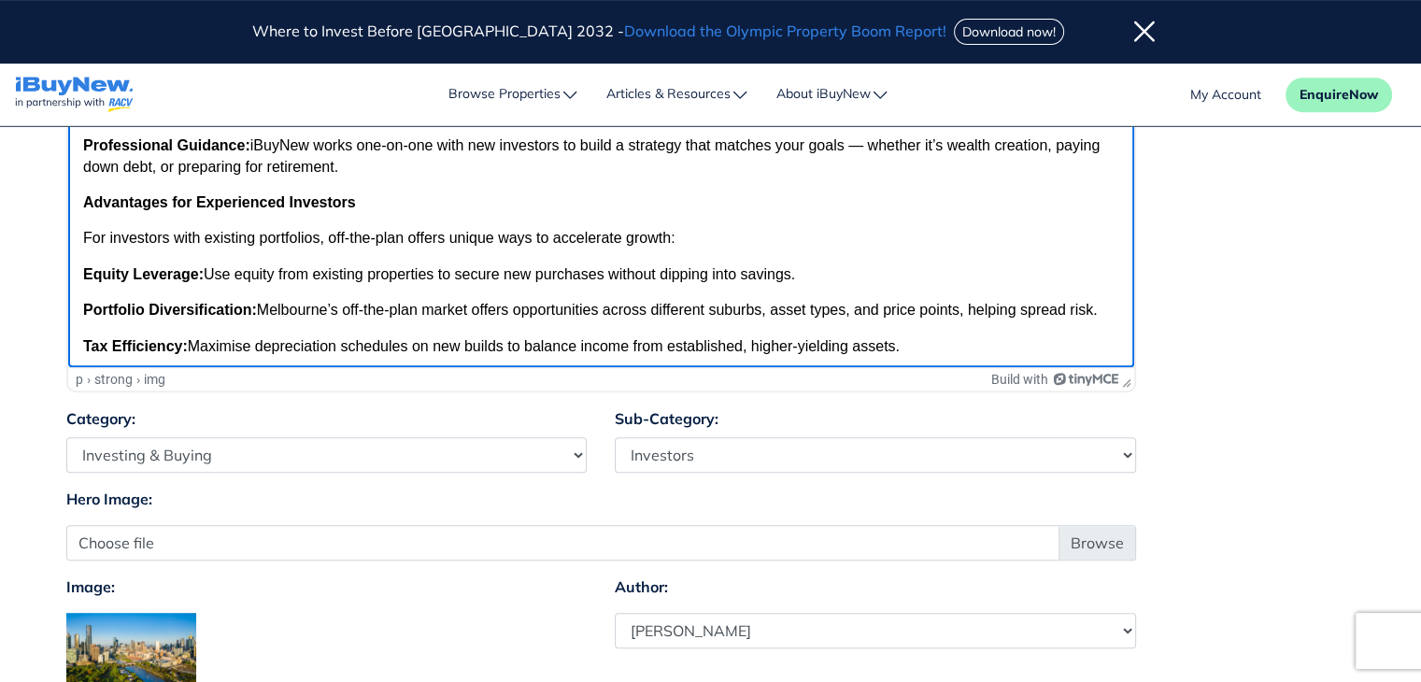
scroll to position [224, 0]
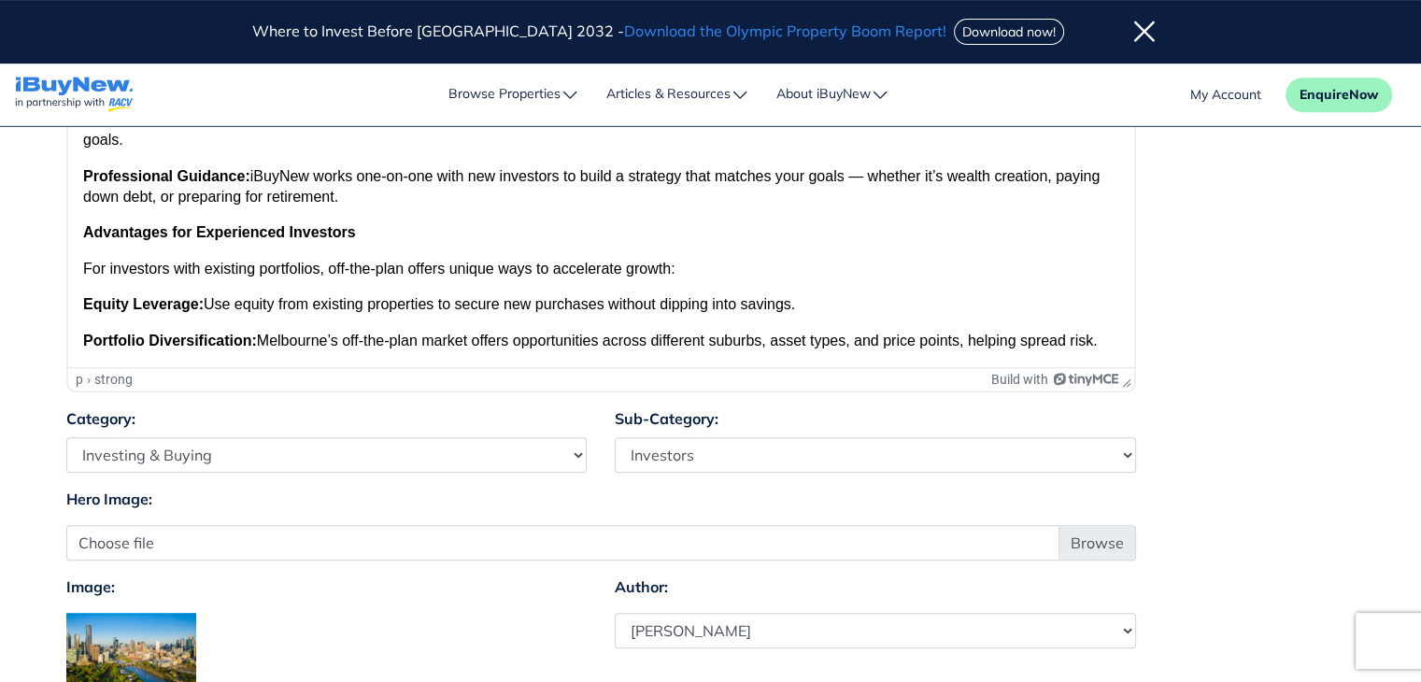
click at [1311, 311] on div "Content: p › strong Build with" at bounding box center [710, 11] width 1317 height 792
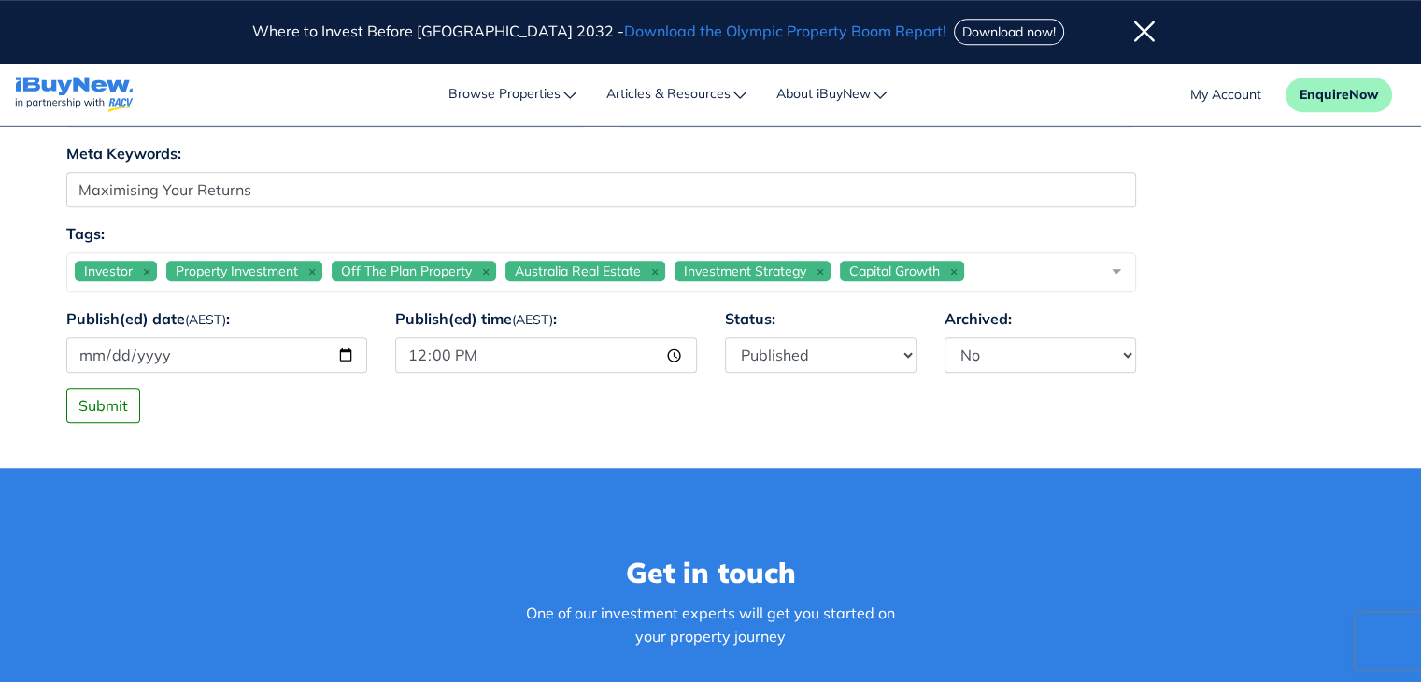
scroll to position [1487, 0]
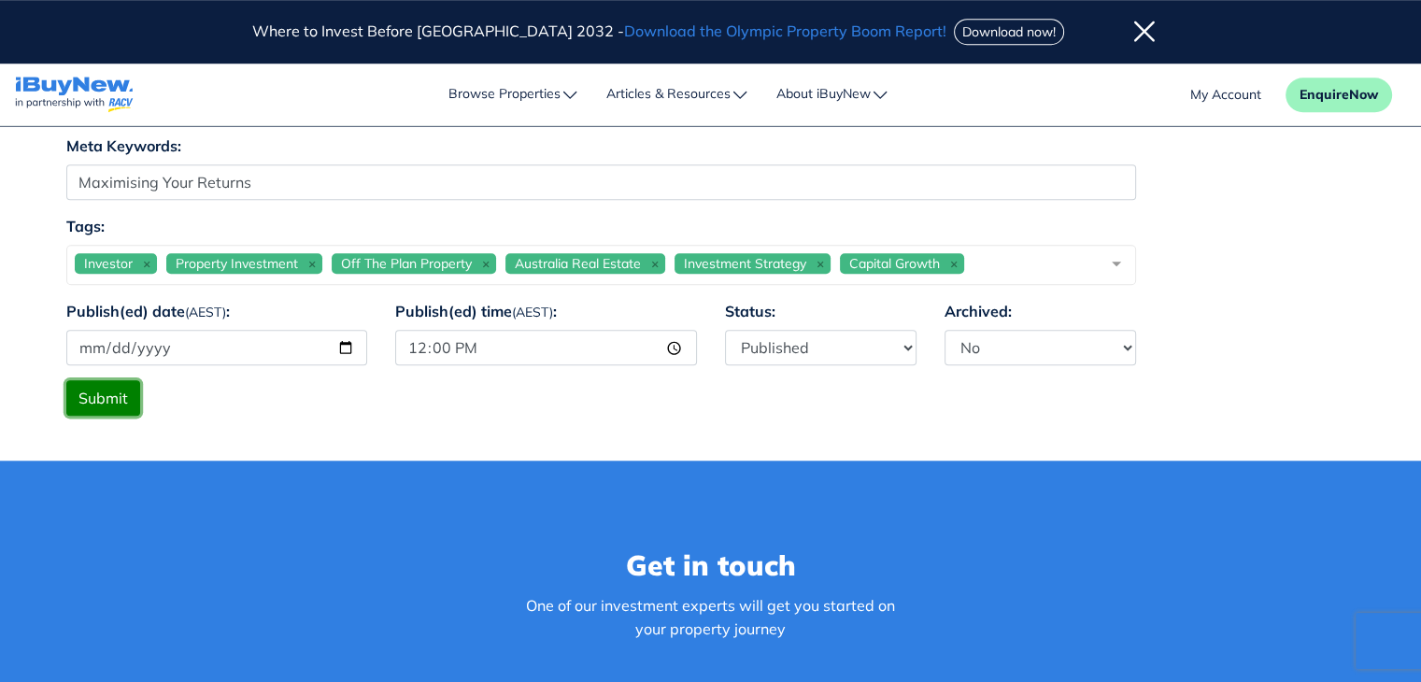
click at [82, 402] on button "Submit" at bounding box center [103, 398] width 74 height 36
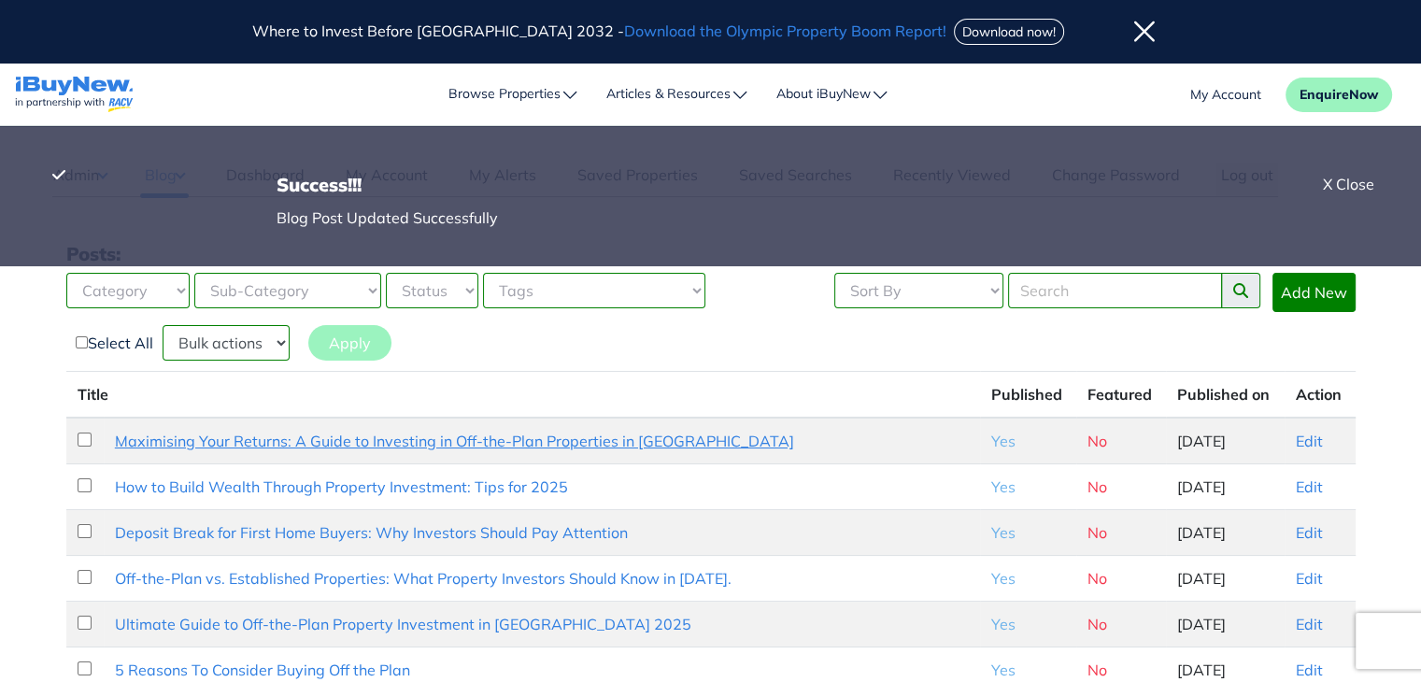
click at [394, 447] on link "Maximising Your Returns: A Guide to Investing in Off-the-Plan Properties in [GE…" at bounding box center [454, 441] width 679 height 19
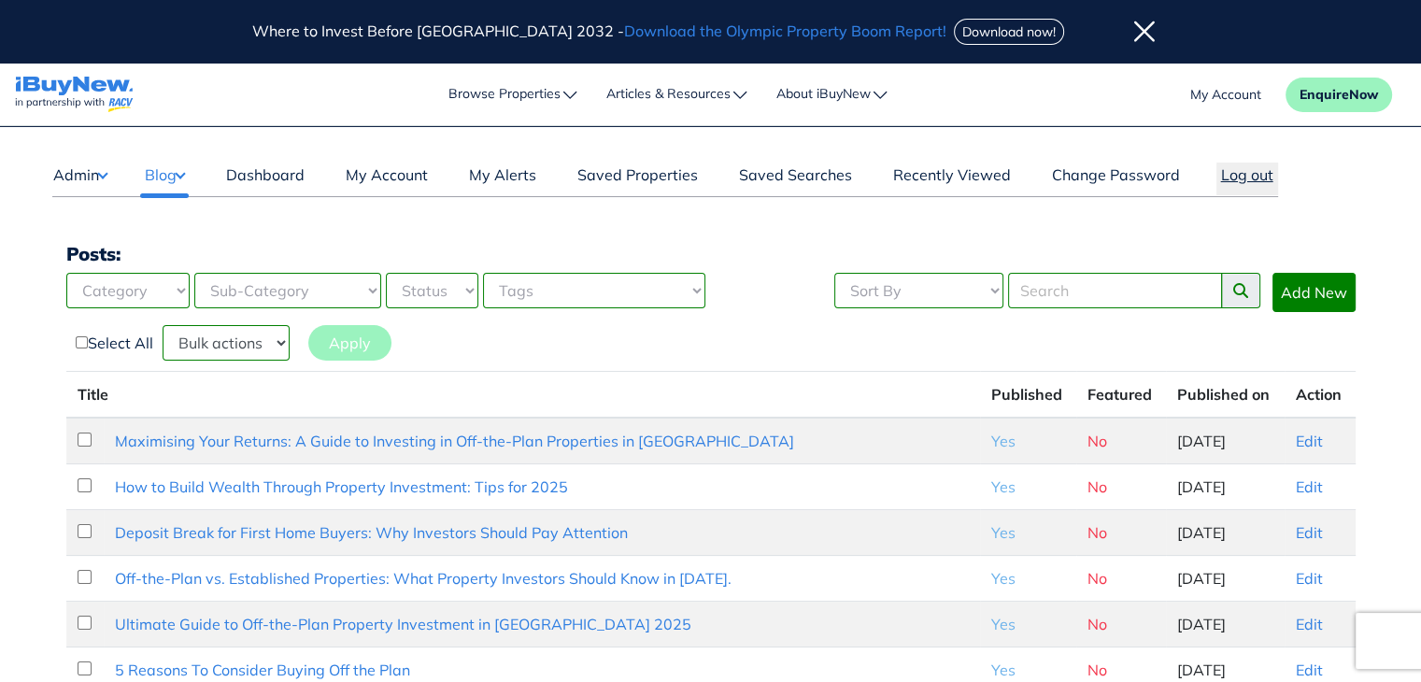
click at [1242, 177] on button "Log out" at bounding box center [1247, 179] width 62 height 33
